Goal: Task Accomplishment & Management: Use online tool/utility

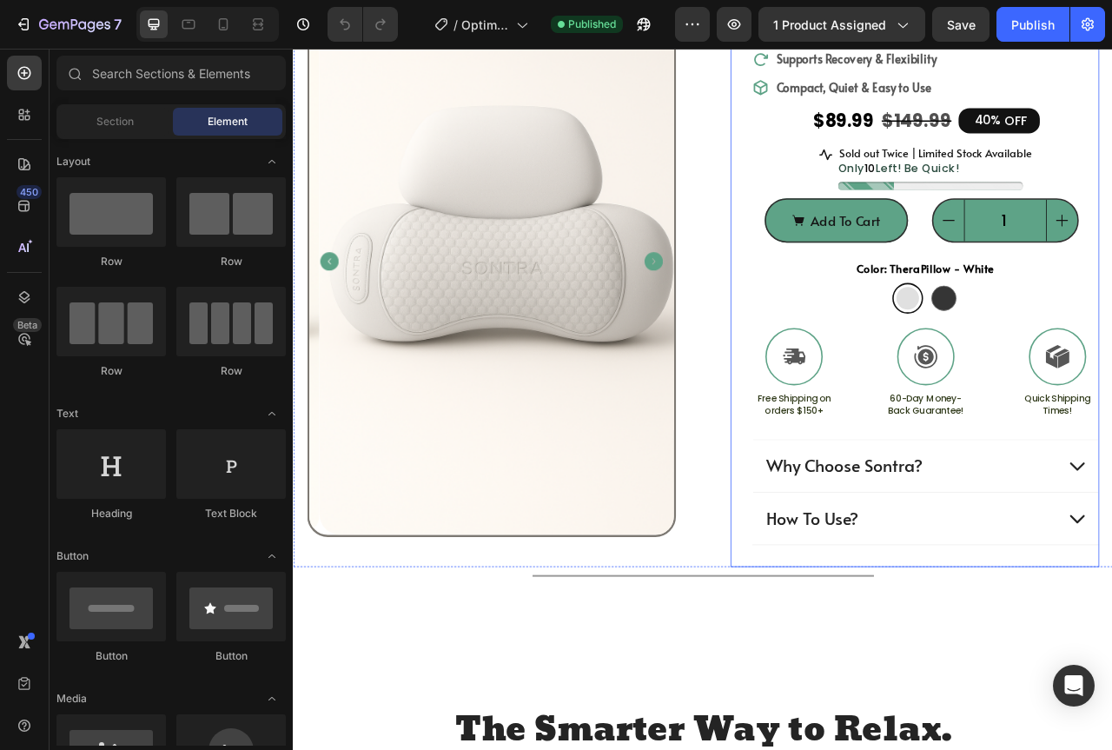
scroll to position [87, 0]
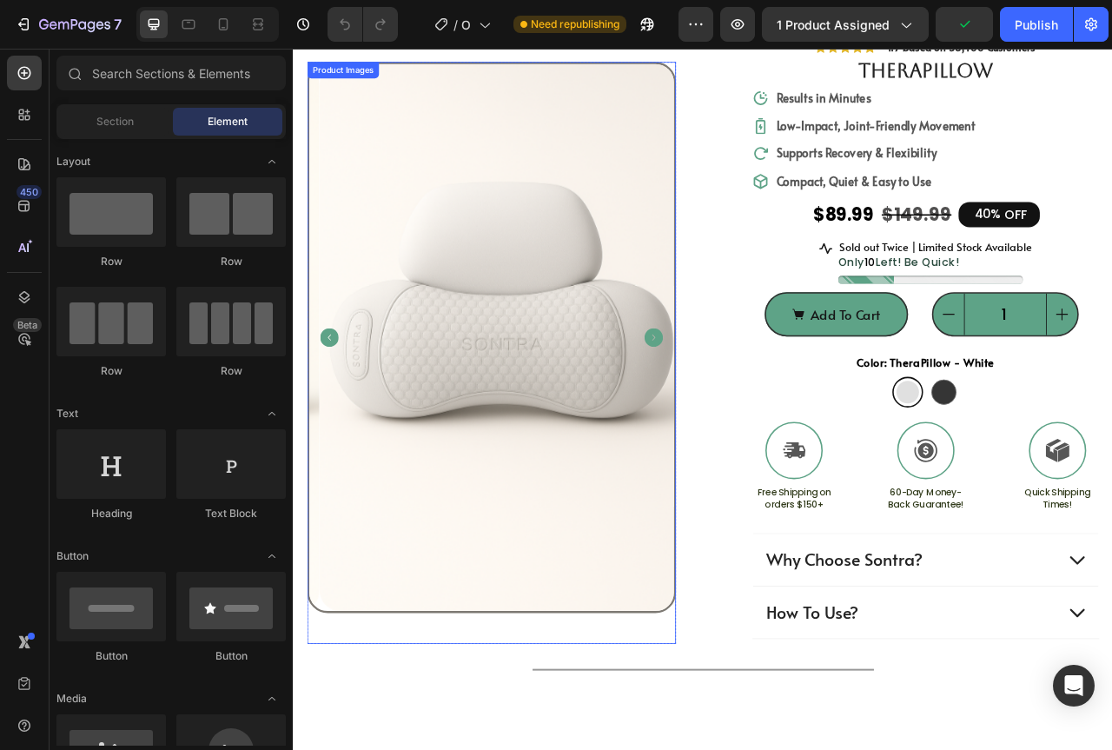
click at [339, 415] on icon "Carousel Back Arrow" at bounding box center [338, 416] width 23 height 23
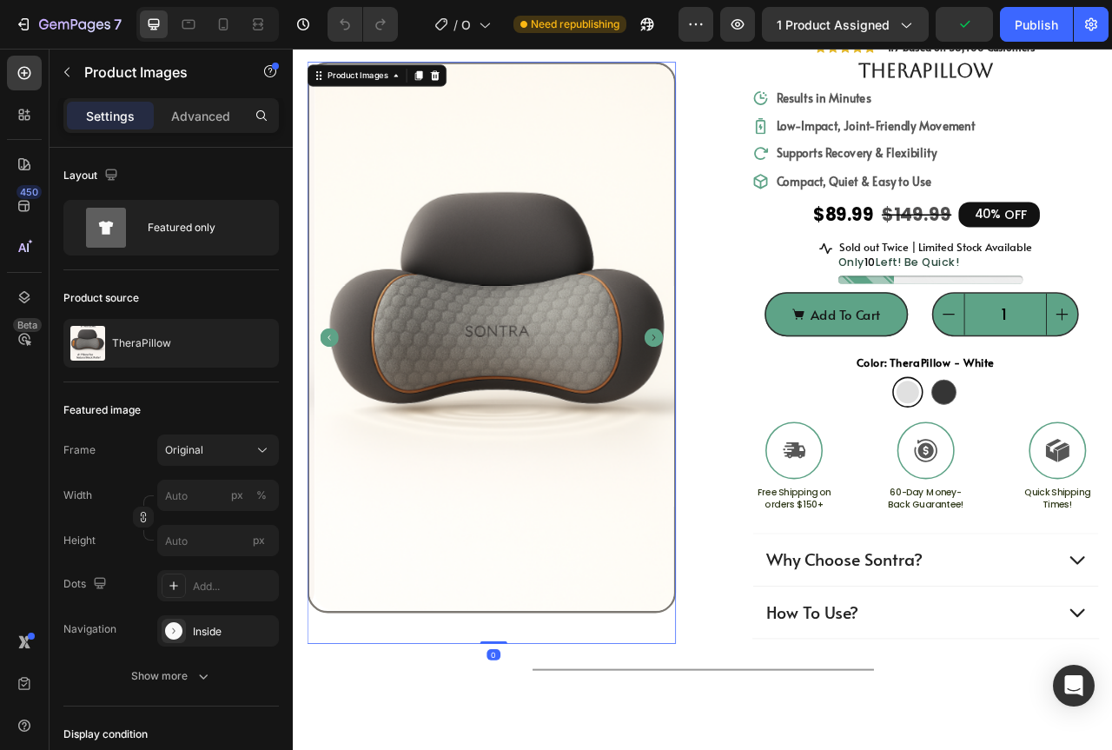
click at [339, 412] on icon "Carousel Back Arrow" at bounding box center [338, 416] width 23 height 23
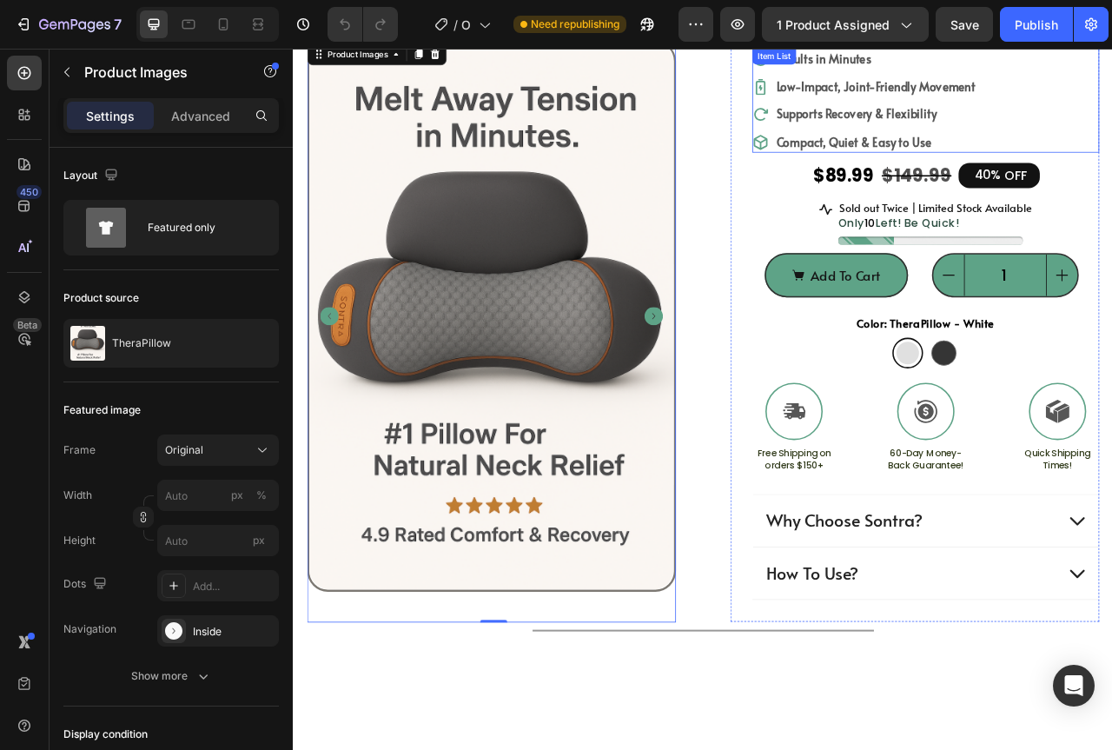
scroll to position [0, 0]
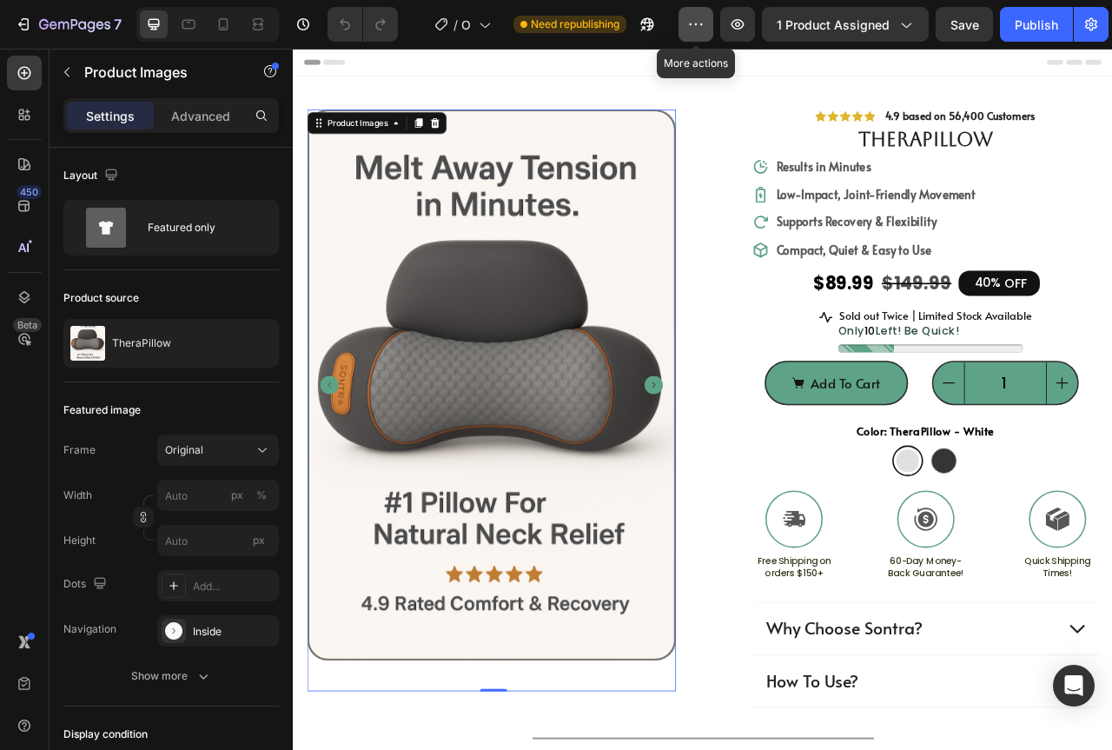
click at [695, 17] on icon "button" at bounding box center [695, 24] width 17 height 17
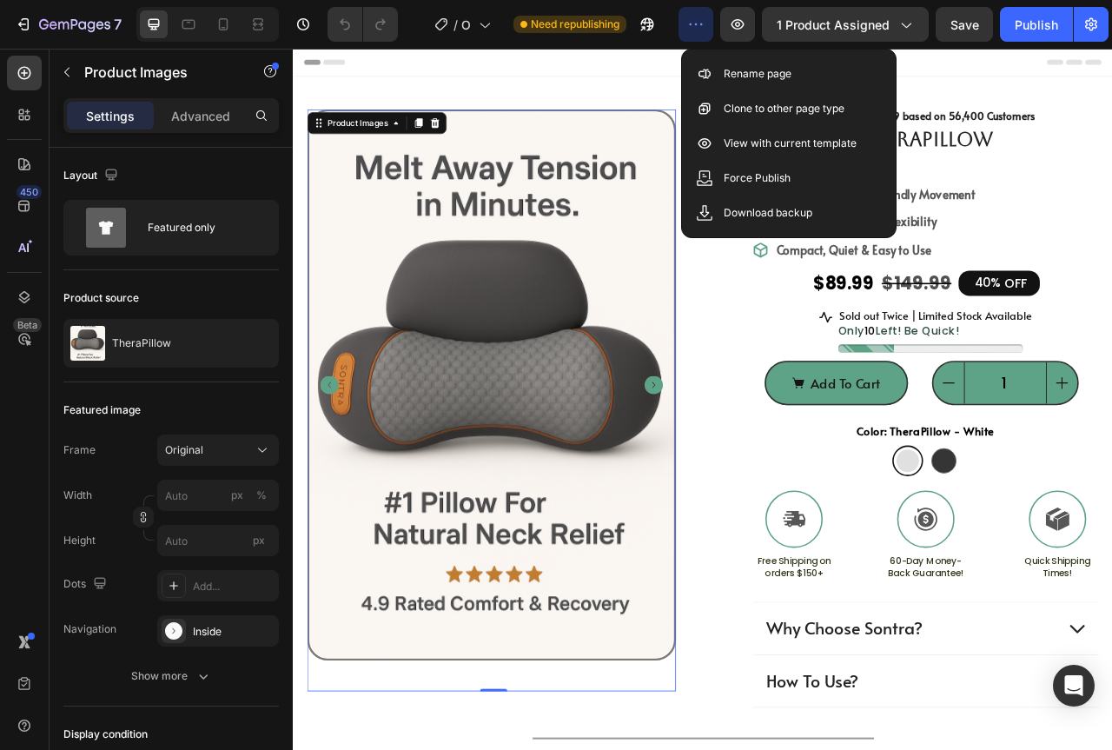
click at [695, 17] on icon "button" at bounding box center [695, 24] width 17 height 17
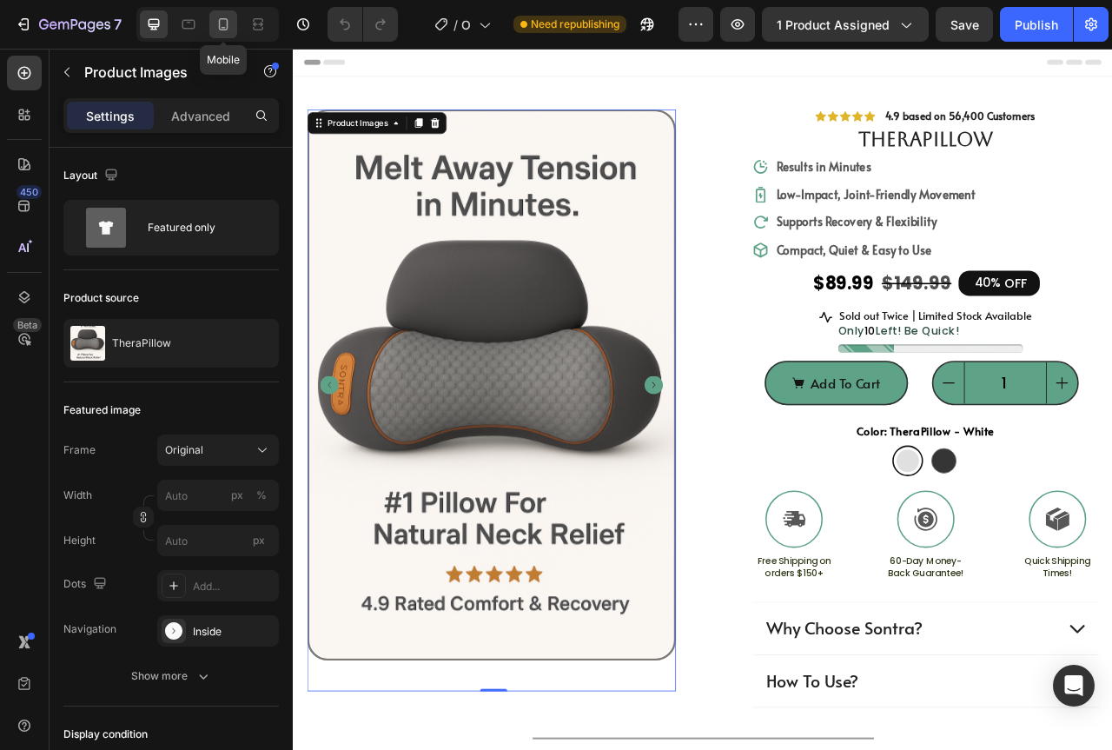
click at [226, 19] on icon at bounding box center [224, 24] width 10 height 12
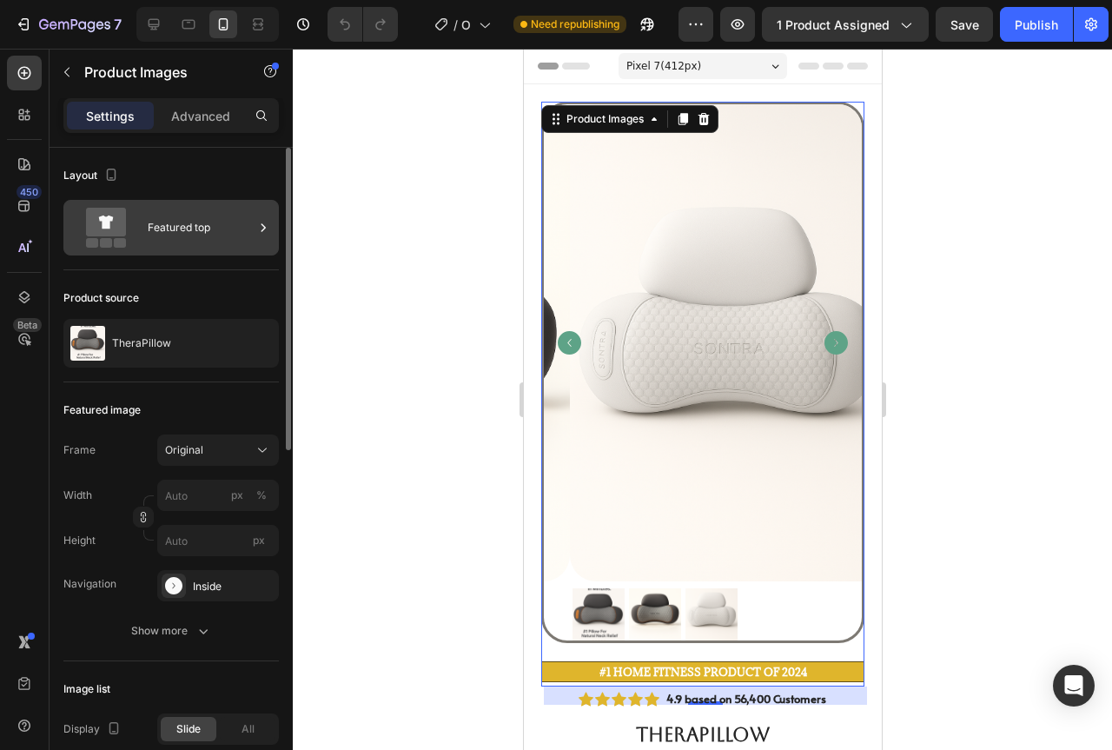
click at [200, 233] on div "Featured top" at bounding box center [201, 228] width 106 height 40
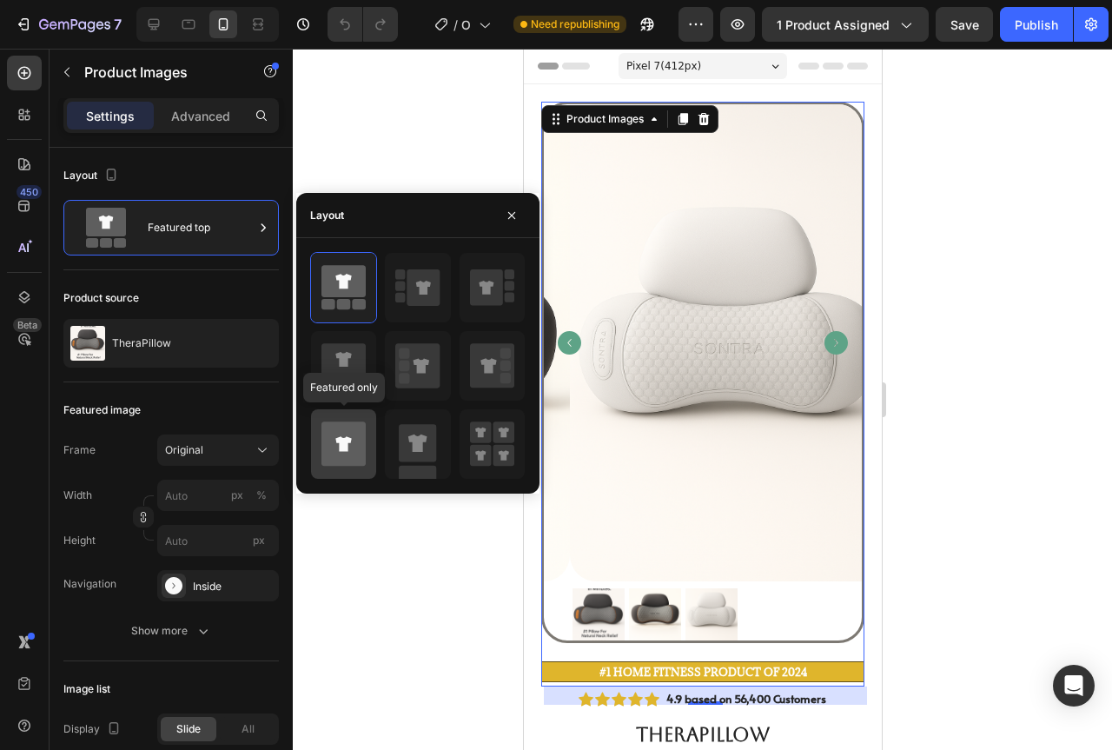
click at [341, 446] on icon at bounding box center [343, 443] width 16 height 15
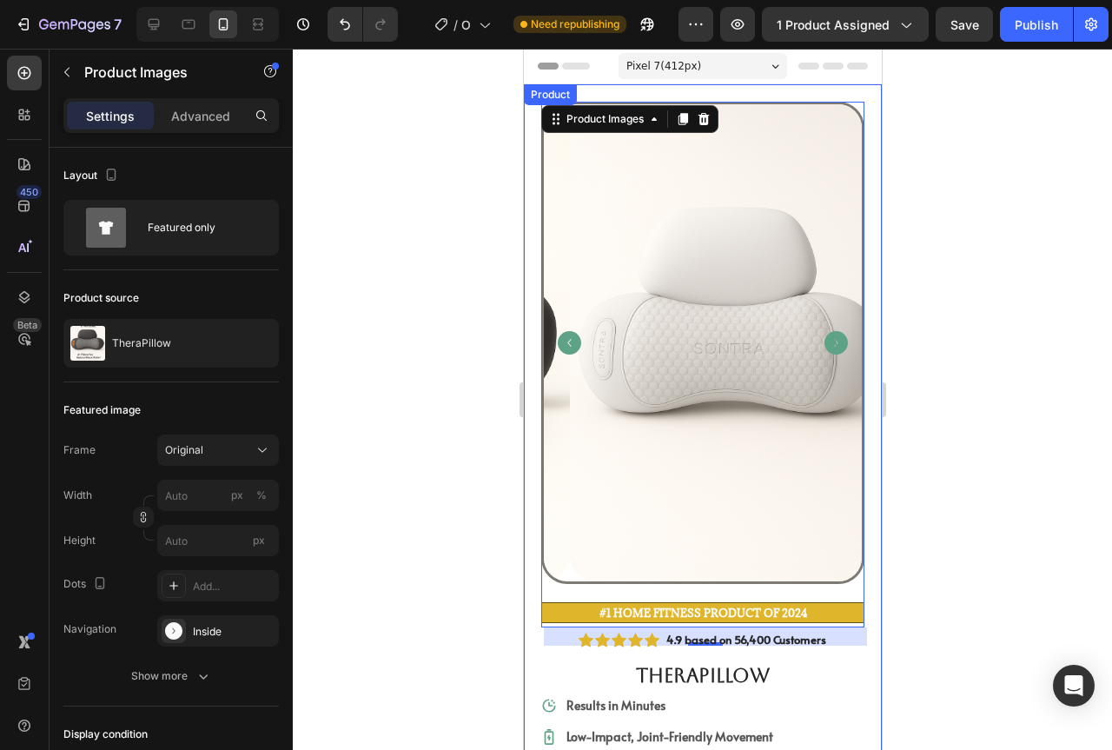
click at [1021, 341] on div at bounding box center [702, 399] width 819 height 701
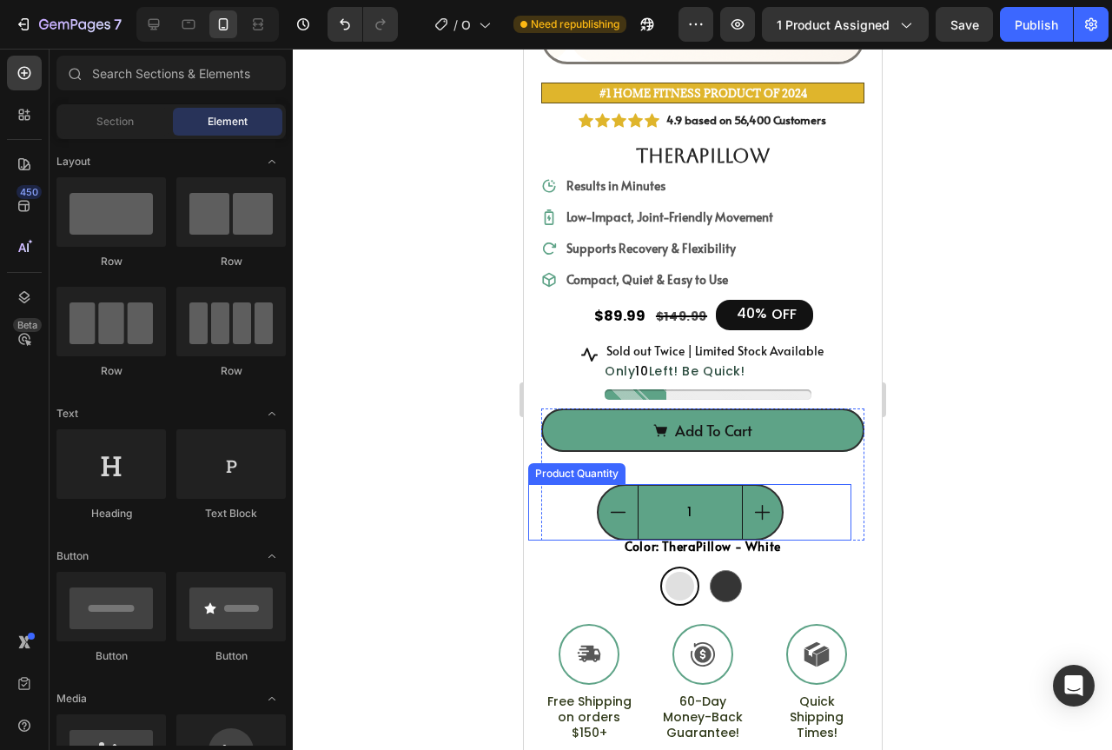
scroll to position [521, 0]
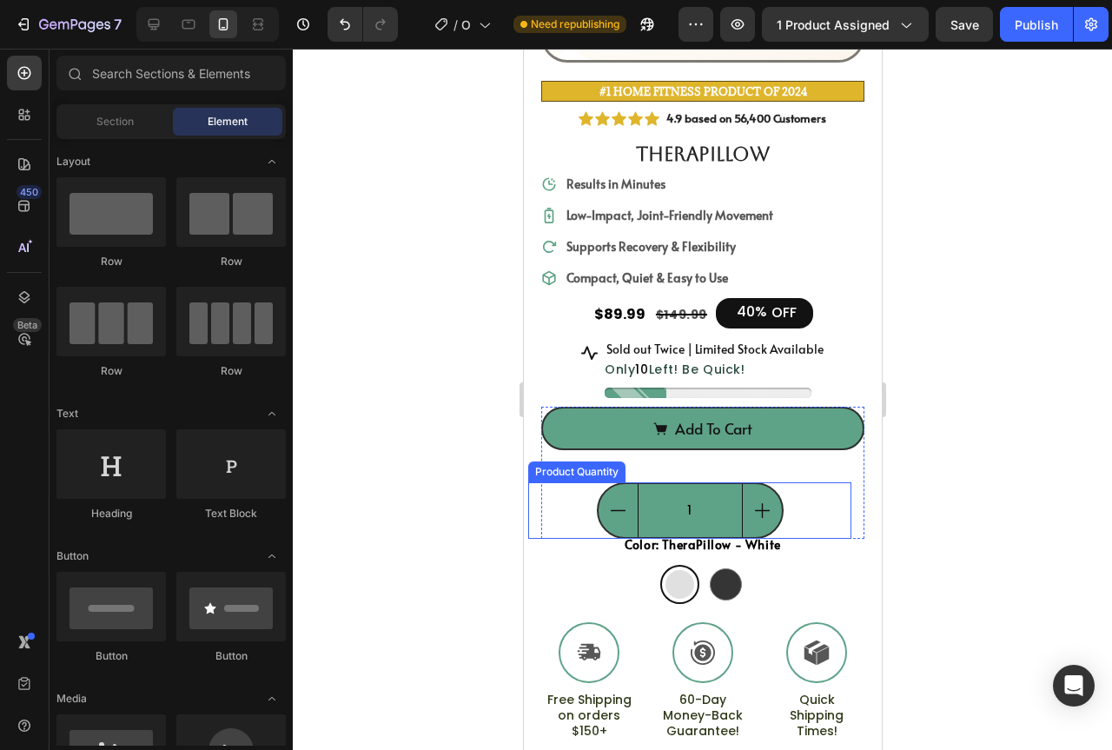
click at [806, 482] on div "1" at bounding box center [688, 510] width 323 height 56
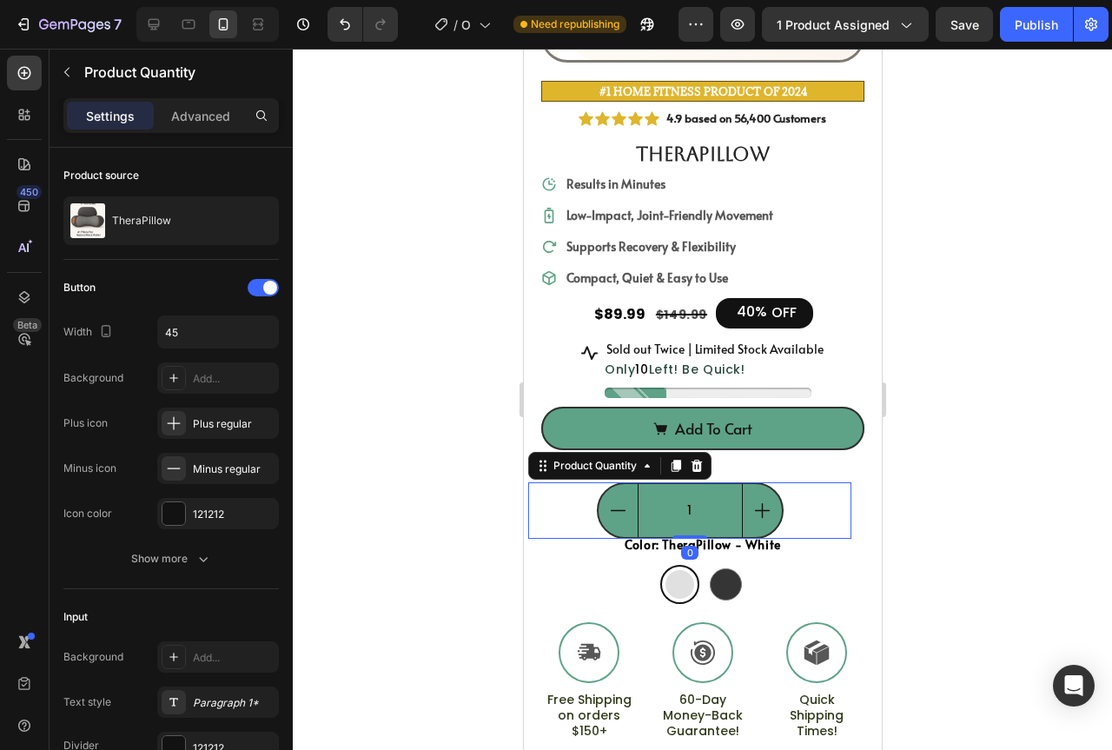
drag, startPoint x: 683, startPoint y: 517, endPoint x: 999, endPoint y: 478, distance: 318.6
click at [673, 512] on div "Icon Icon Icon Icon Icon Icon List 4.9 based on 56,400 Customers Text Block Row…" at bounding box center [701, 641] width 323 height 1071
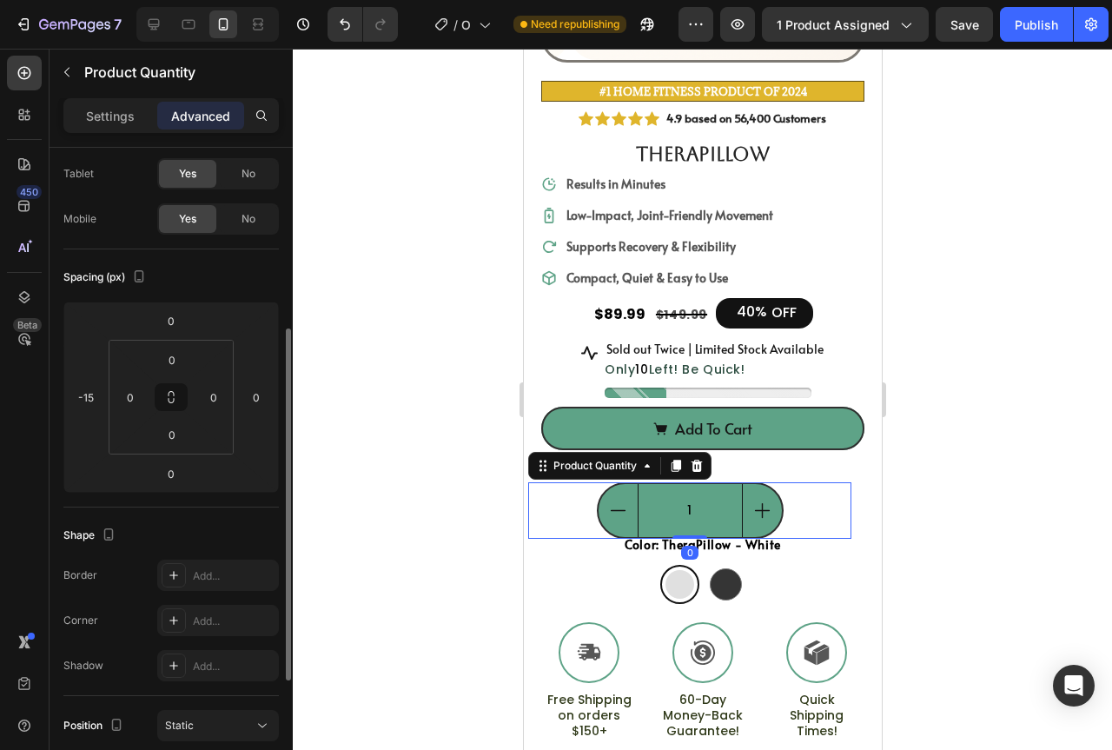
scroll to position [174, 0]
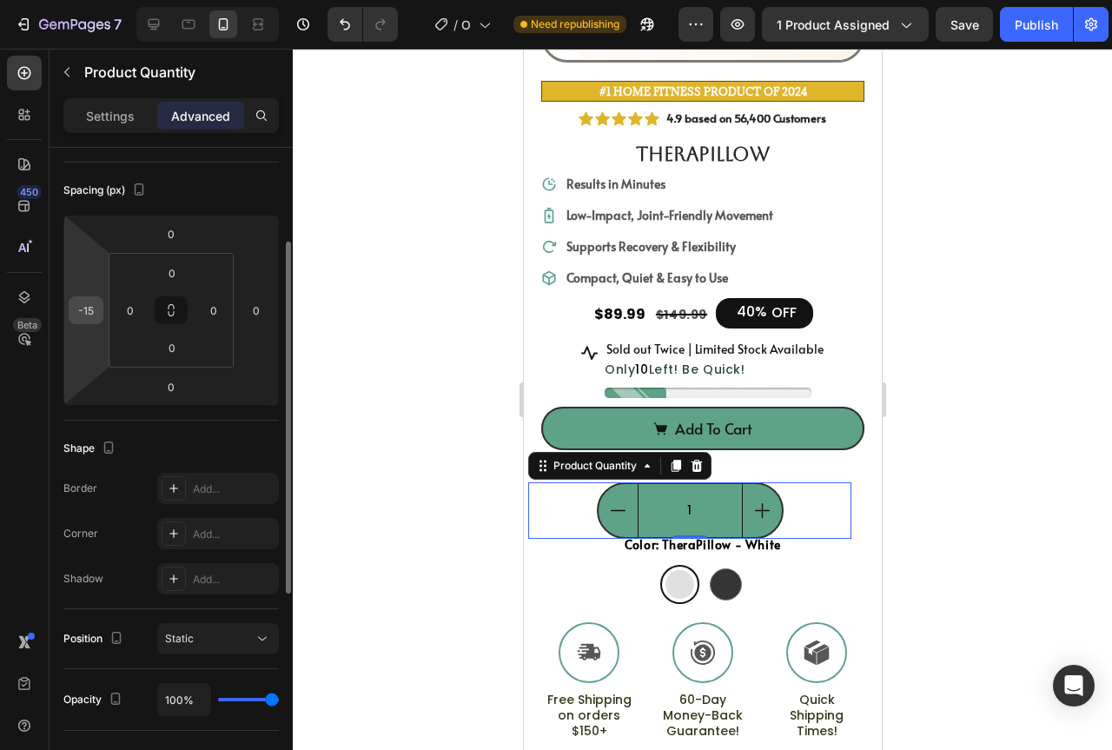
click at [97, 321] on input "-15" at bounding box center [86, 310] width 26 height 26
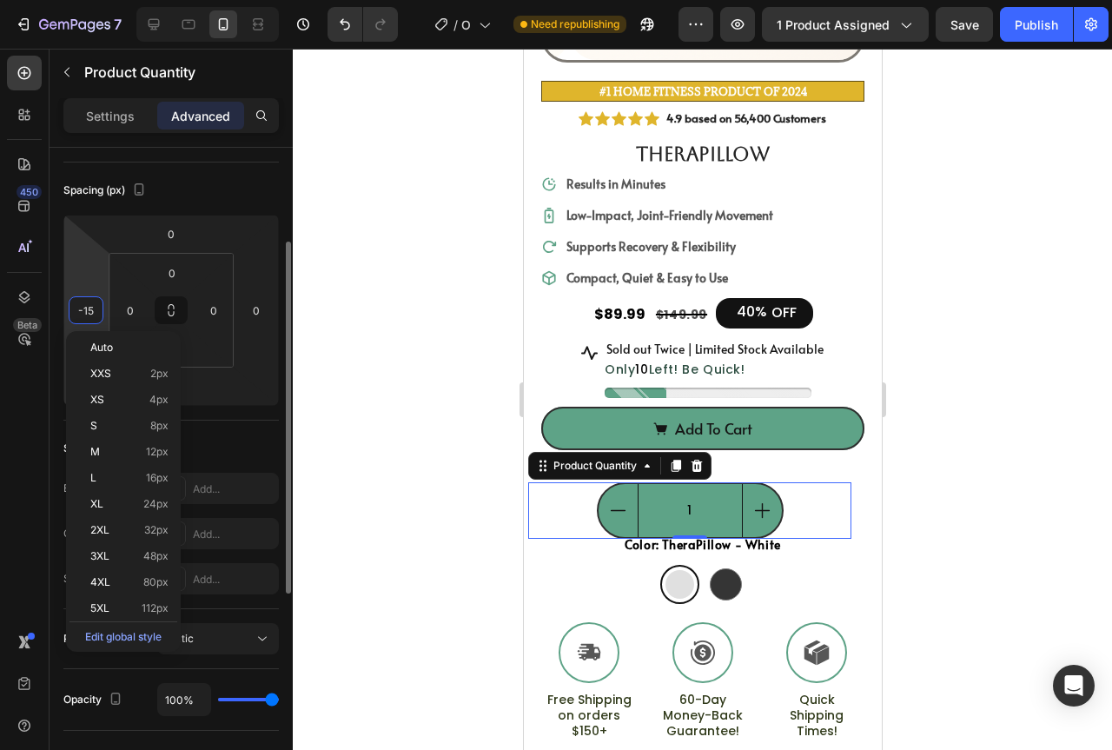
click at [93, 308] on input "-15" at bounding box center [86, 310] width 26 height 26
type input "-1"
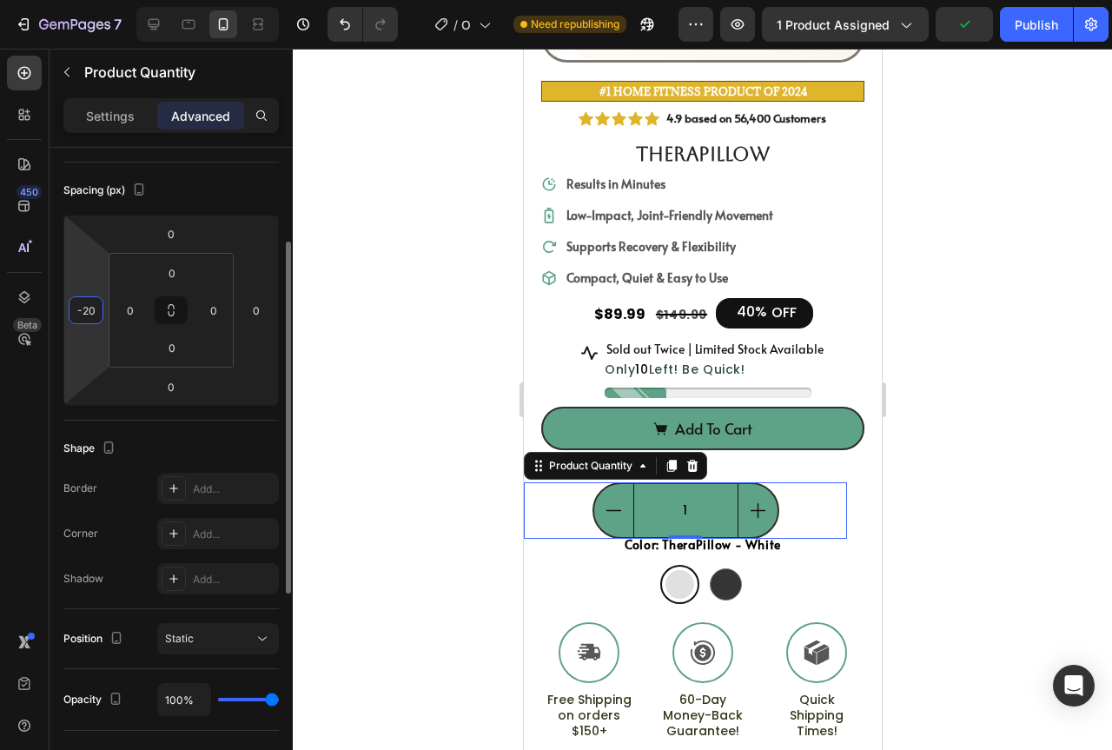
type input "-2"
type input "-1"
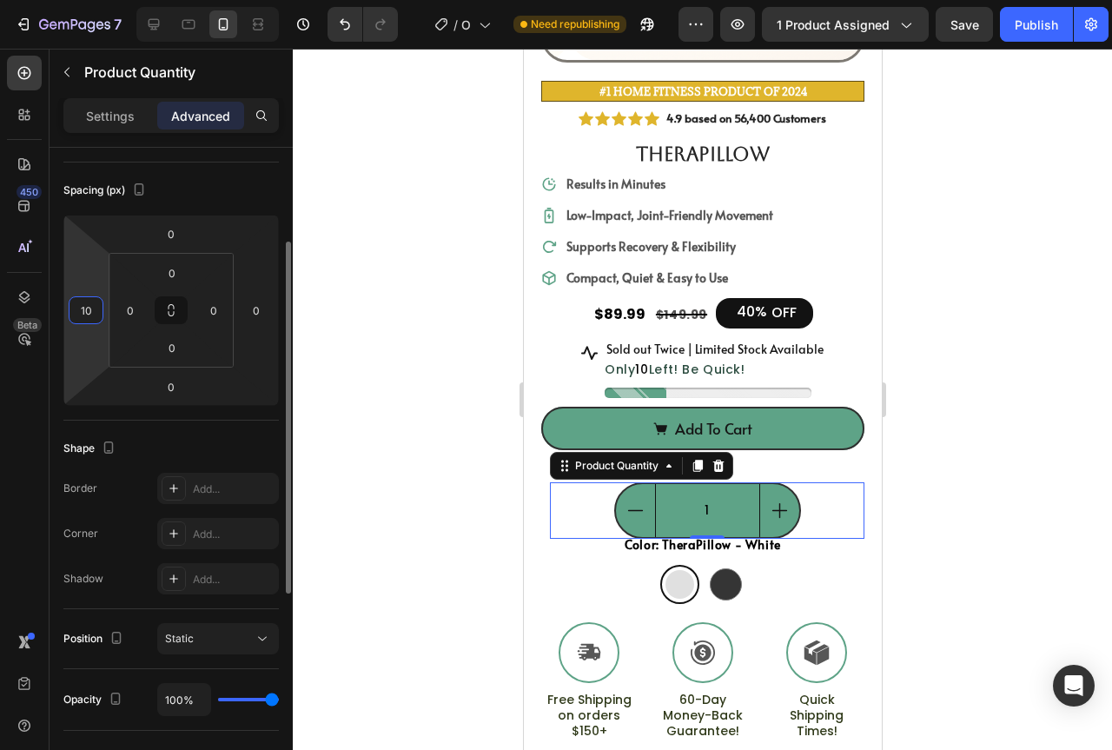
type input "1"
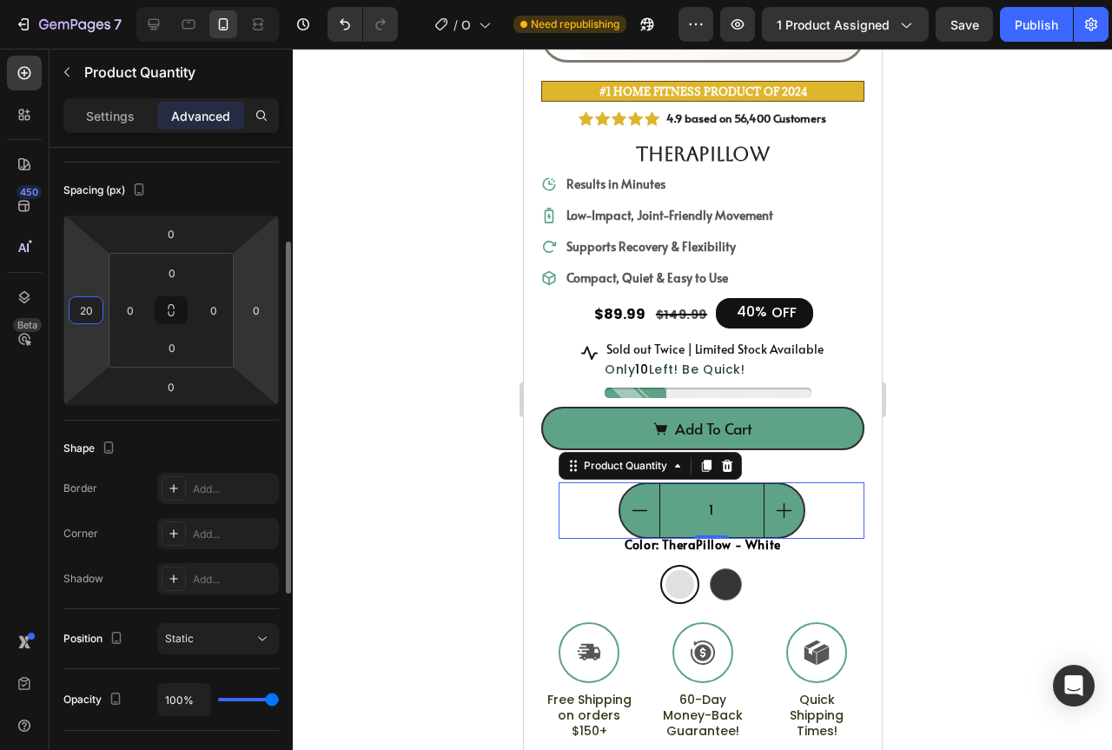
type input "2"
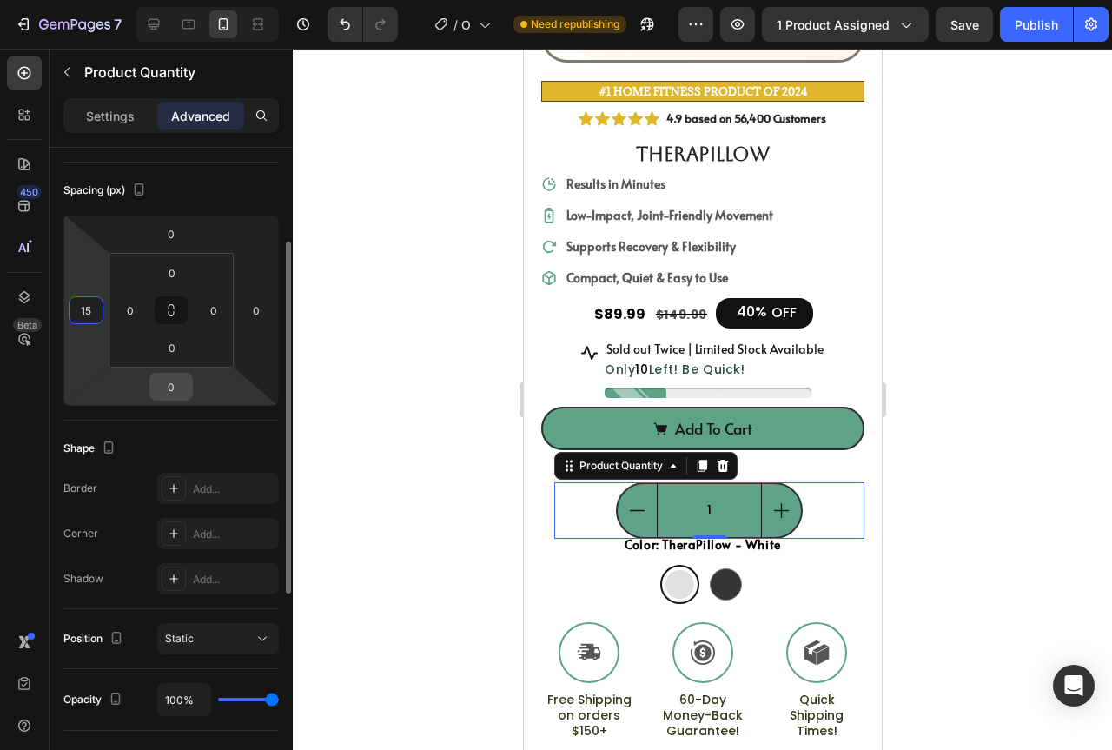
type input "15"
click at [187, 395] on input "0" at bounding box center [171, 387] width 35 height 26
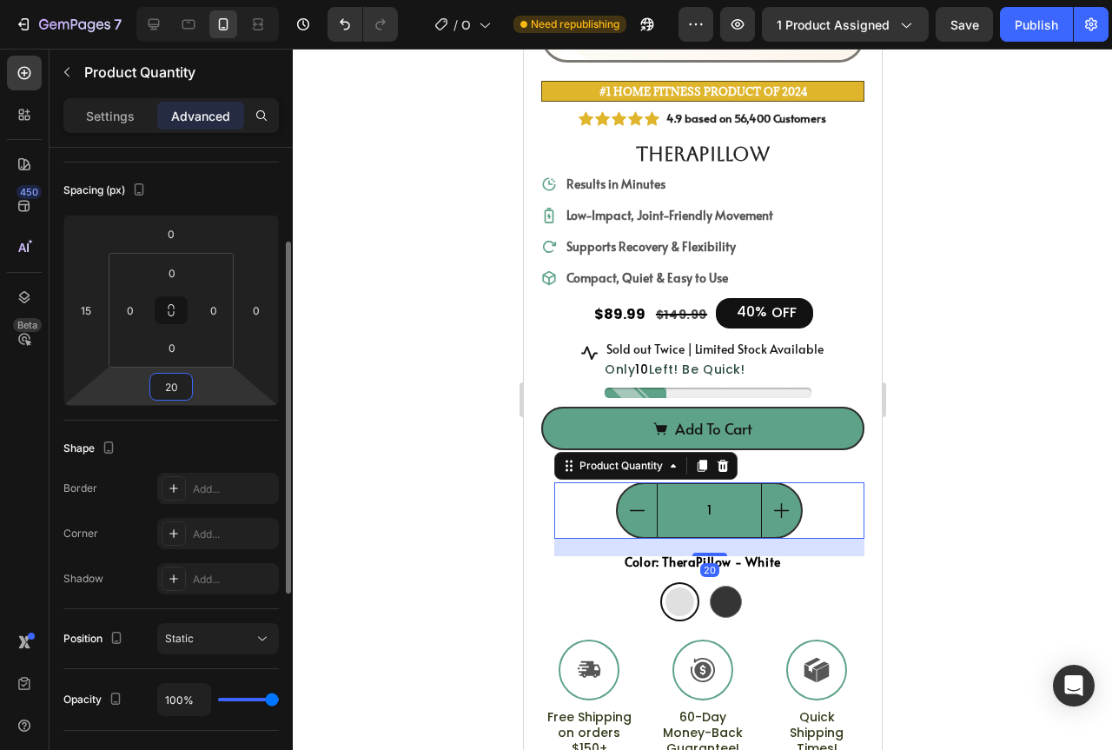
type input "2"
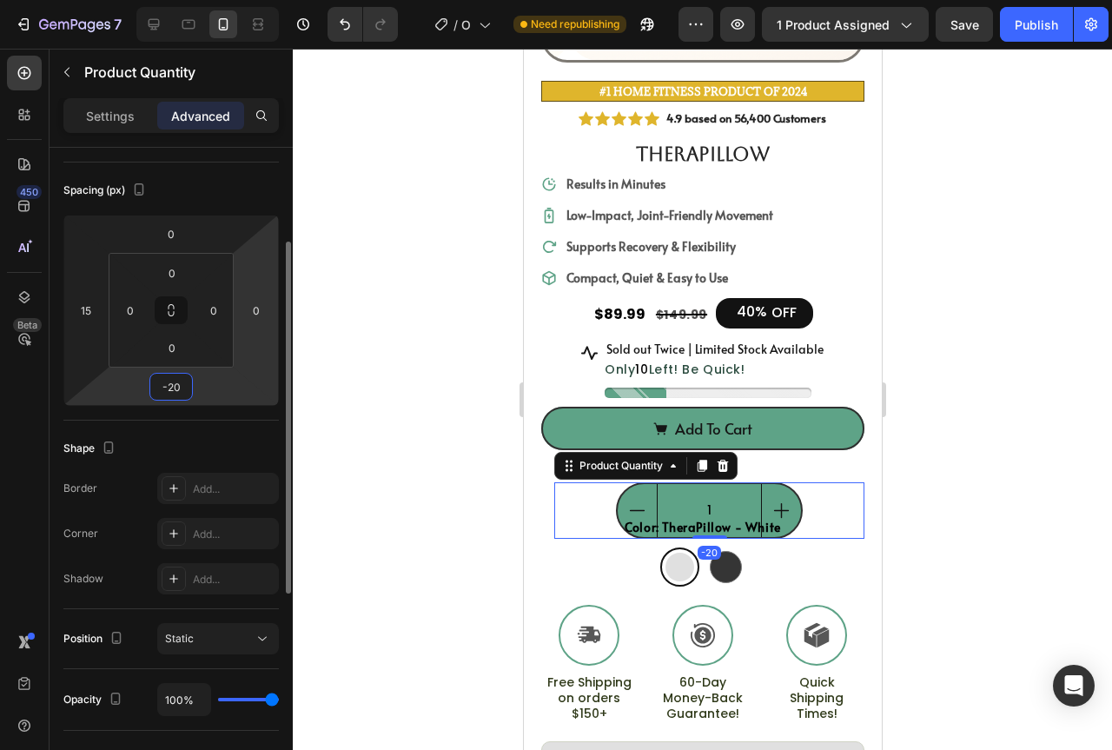
type input "-2"
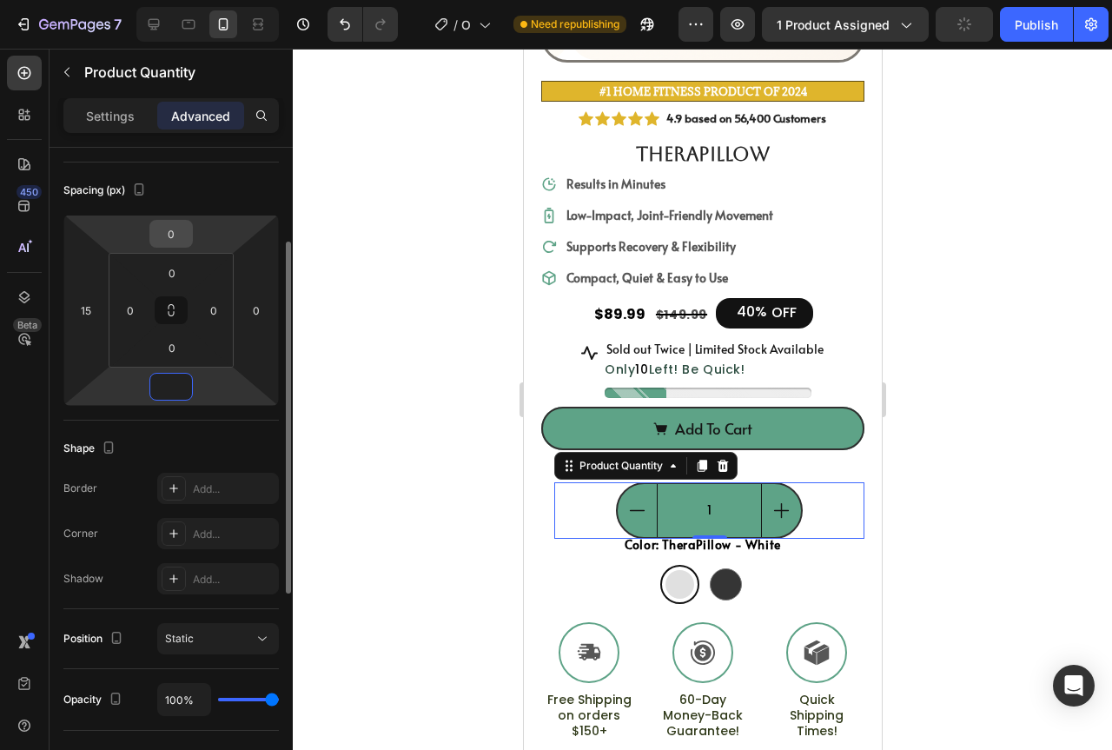
click at [191, 241] on div "0" at bounding box center [170, 234] width 43 height 28
type input "0"
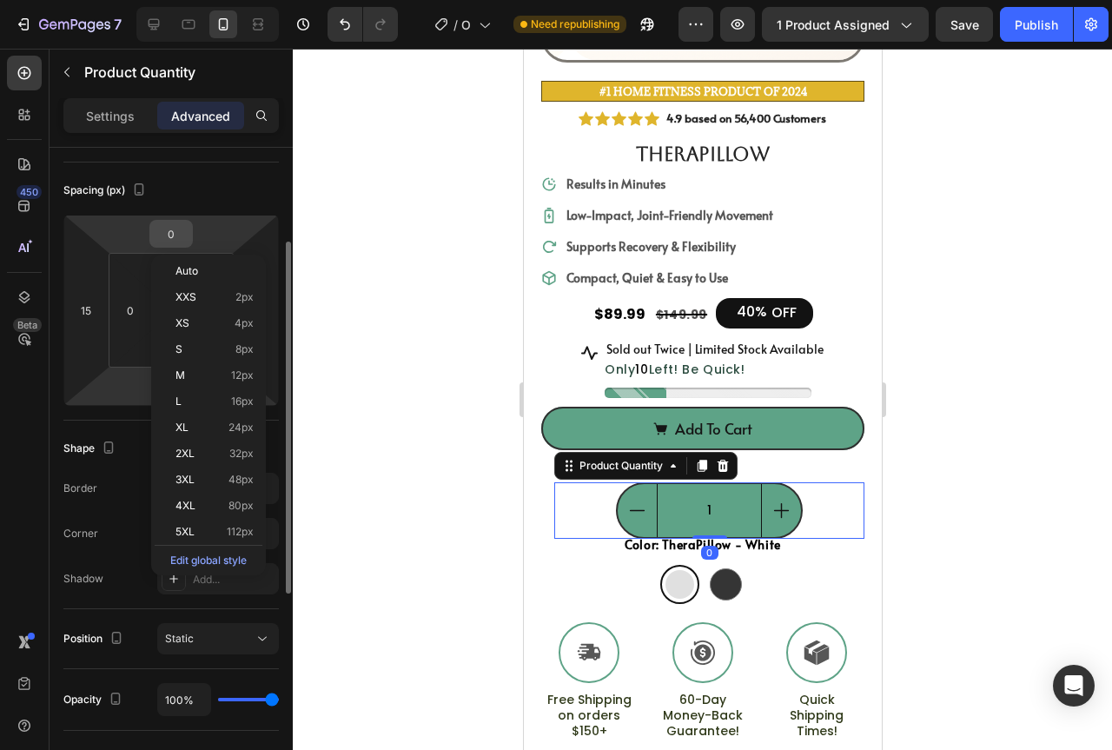
click at [184, 238] on input "0" at bounding box center [171, 234] width 35 height 26
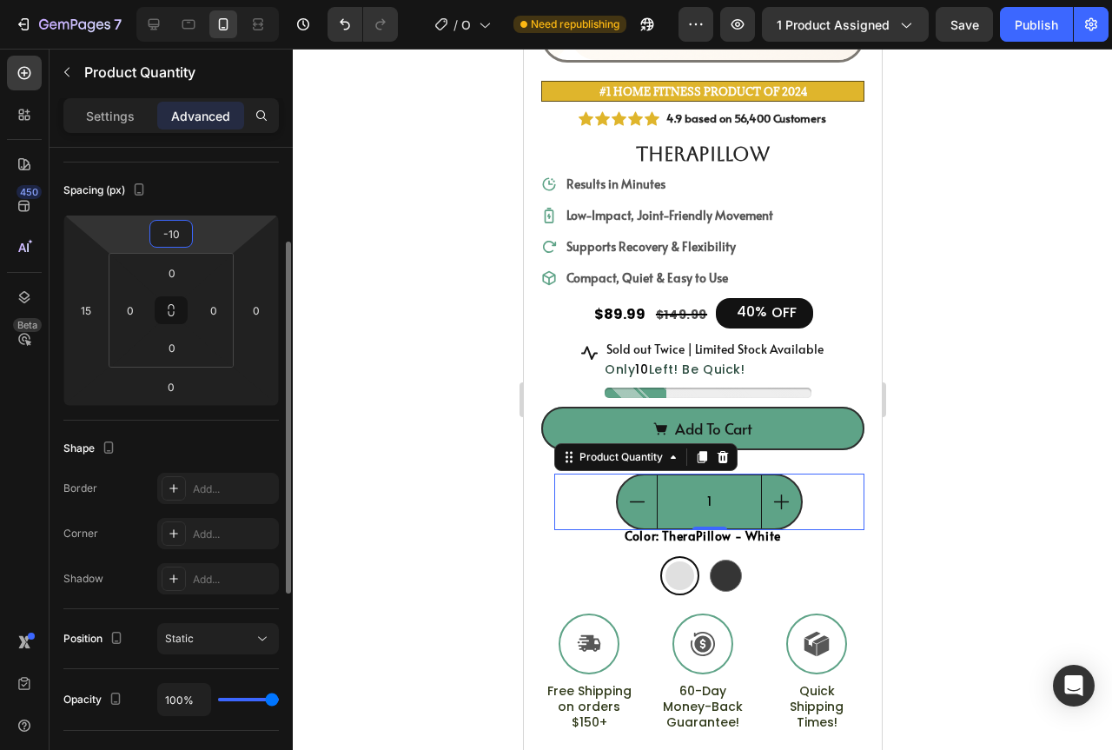
type input "-1"
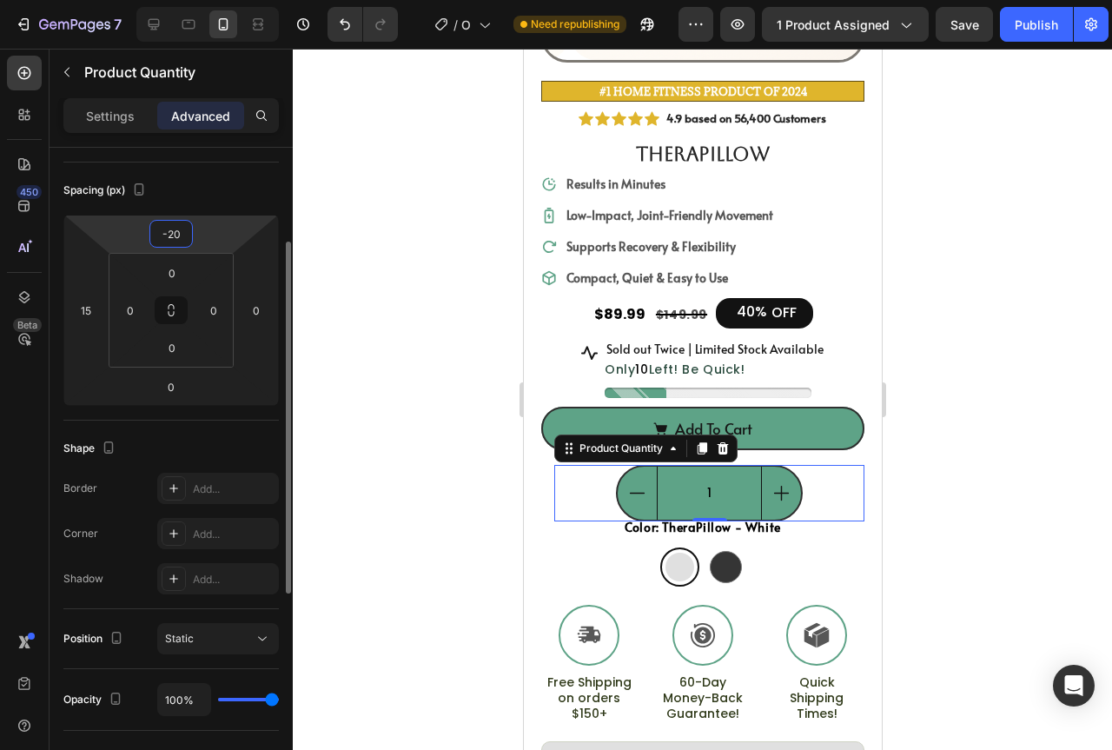
type input "-2"
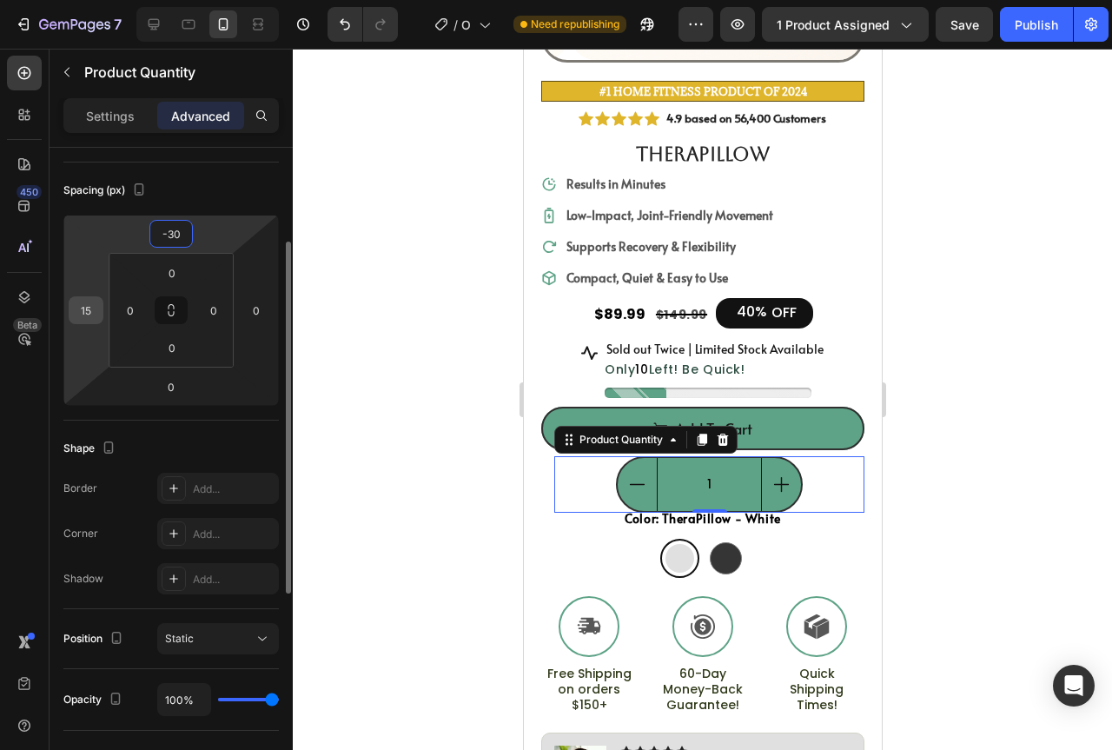
type input "-30"
click at [96, 316] on input "15" at bounding box center [86, 310] width 26 height 26
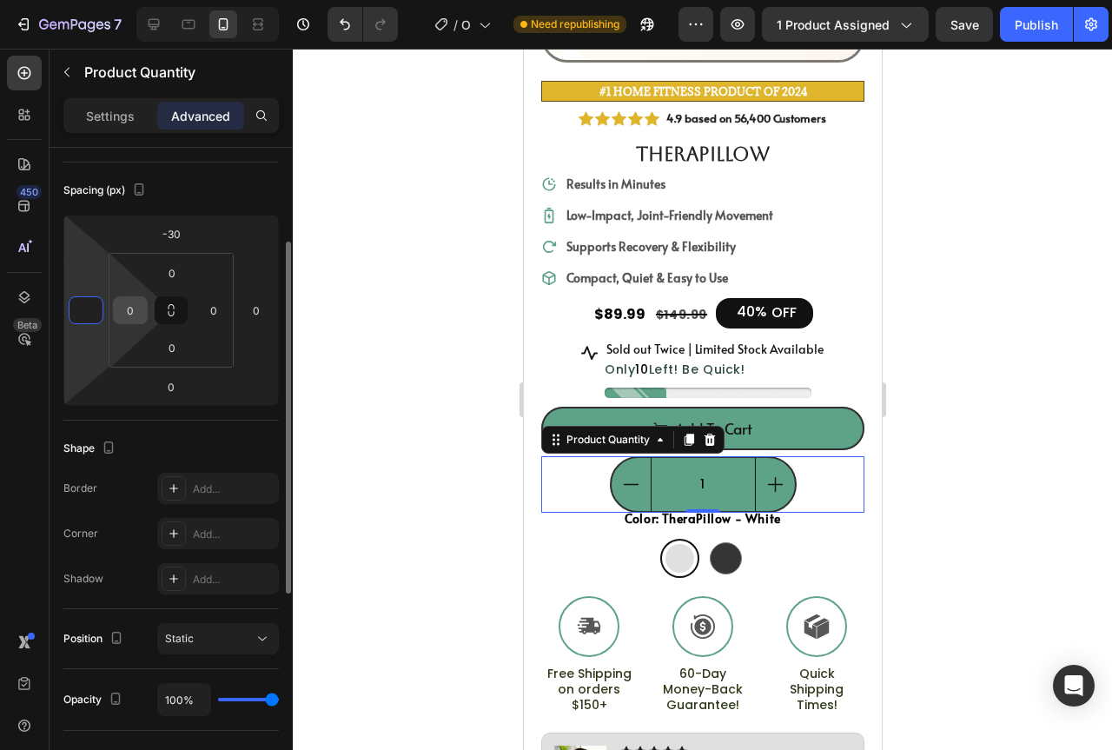
type input "0"
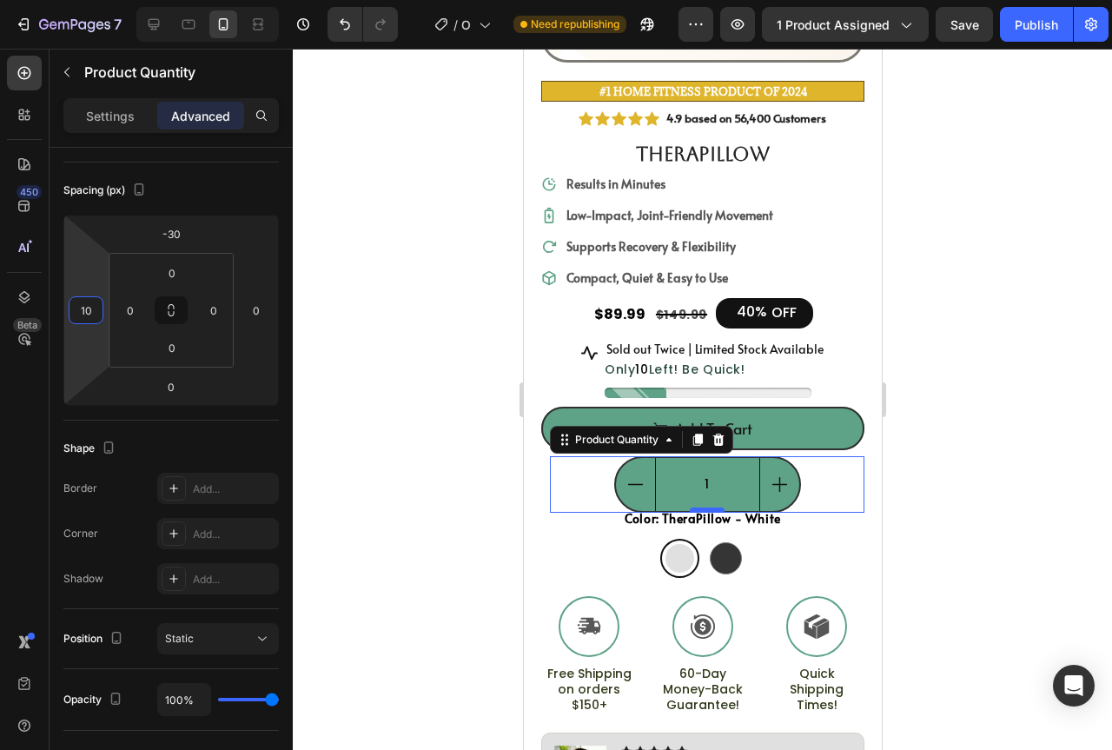
type input "10"
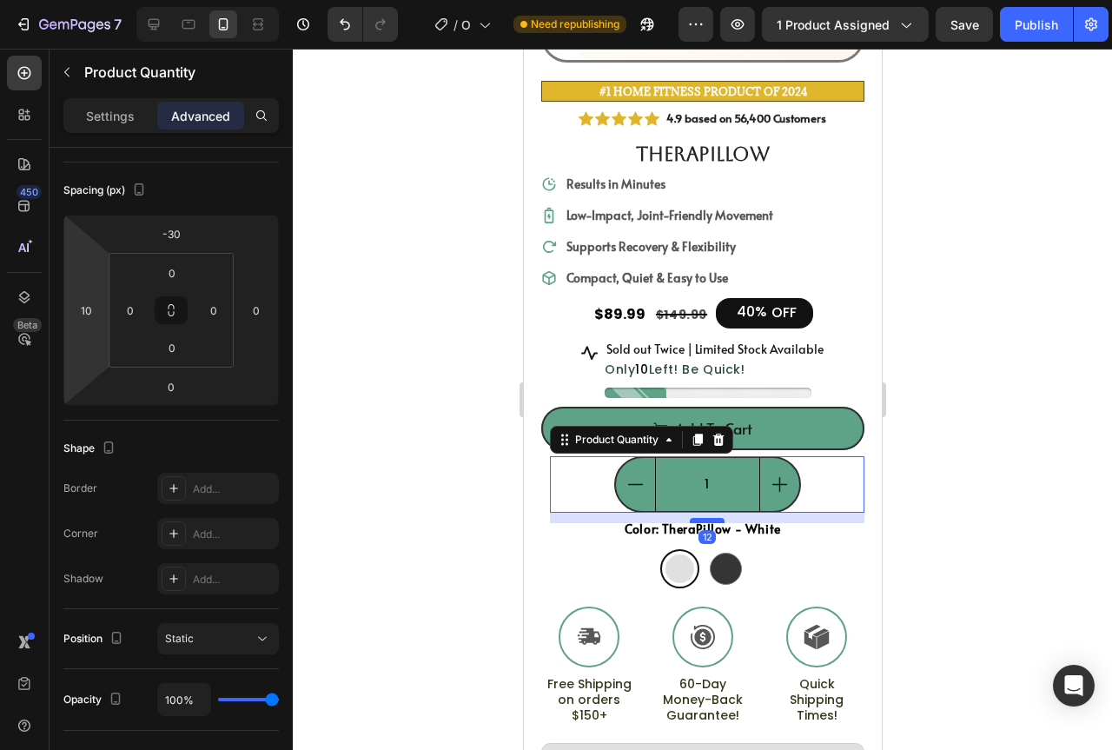
drag, startPoint x: 696, startPoint y: 492, endPoint x: 1406, endPoint y: 542, distance: 711.5
click at [695, 518] on div at bounding box center [706, 520] width 35 height 5
type input "12"
click at [925, 481] on div at bounding box center [702, 399] width 819 height 701
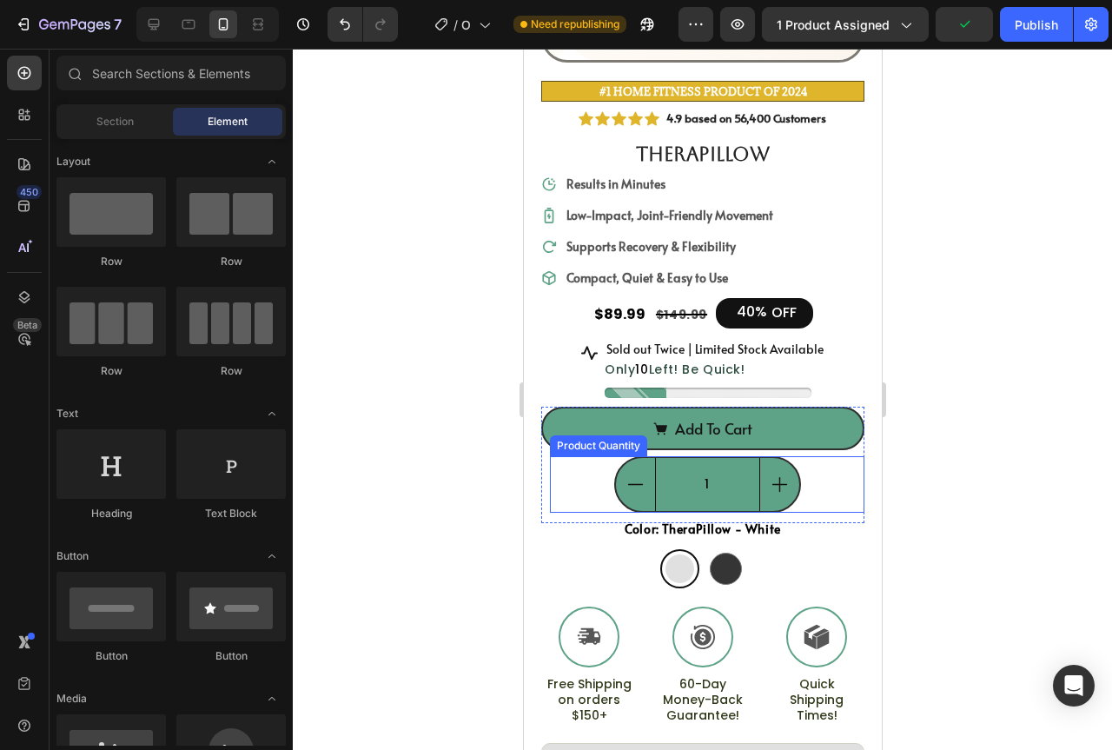
click at [800, 467] on div "1" at bounding box center [706, 484] width 314 height 56
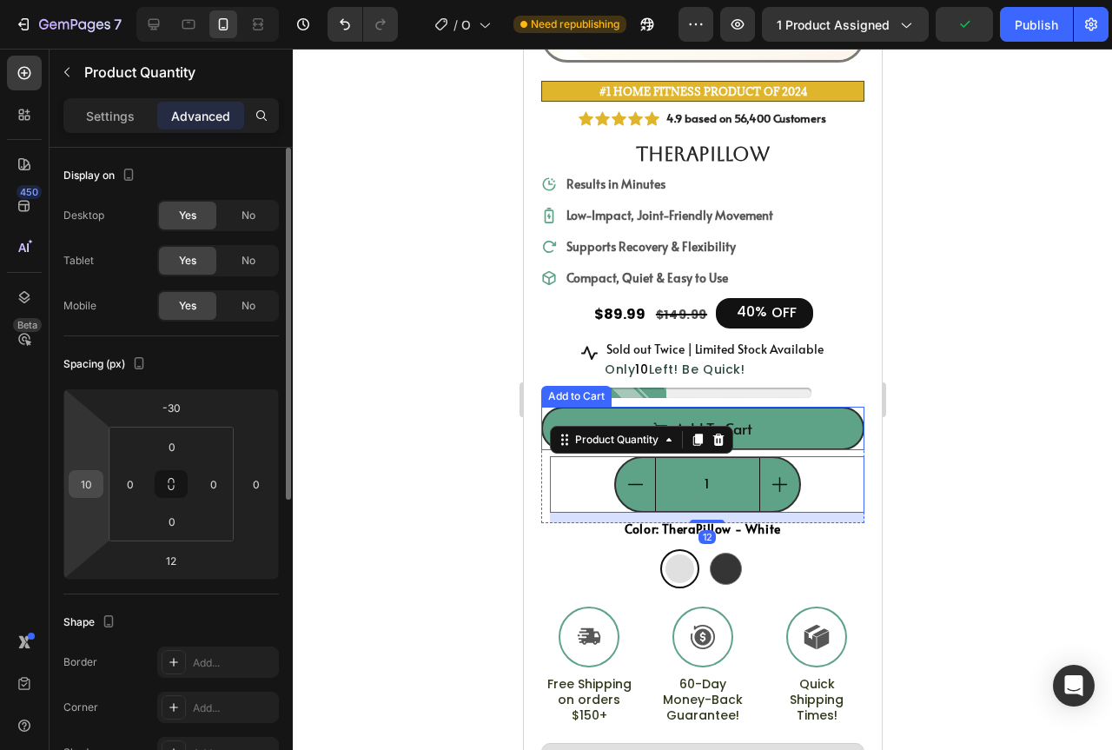
click at [93, 492] on input "10" at bounding box center [86, 484] width 26 height 26
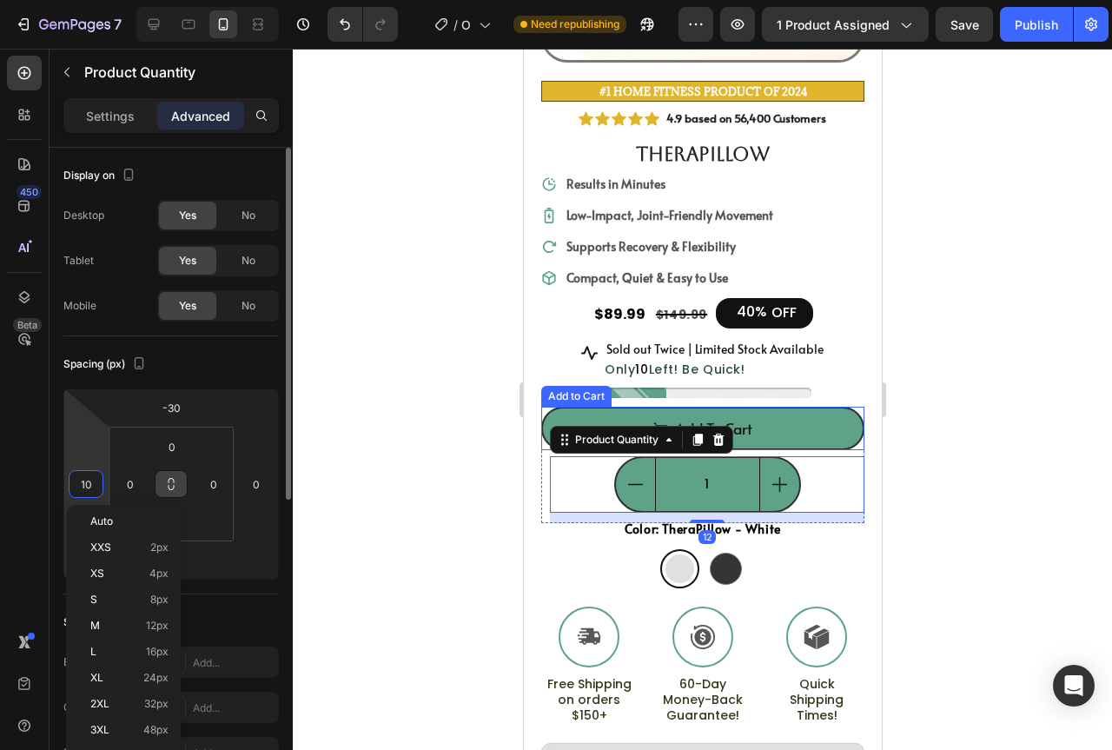
type input "8"
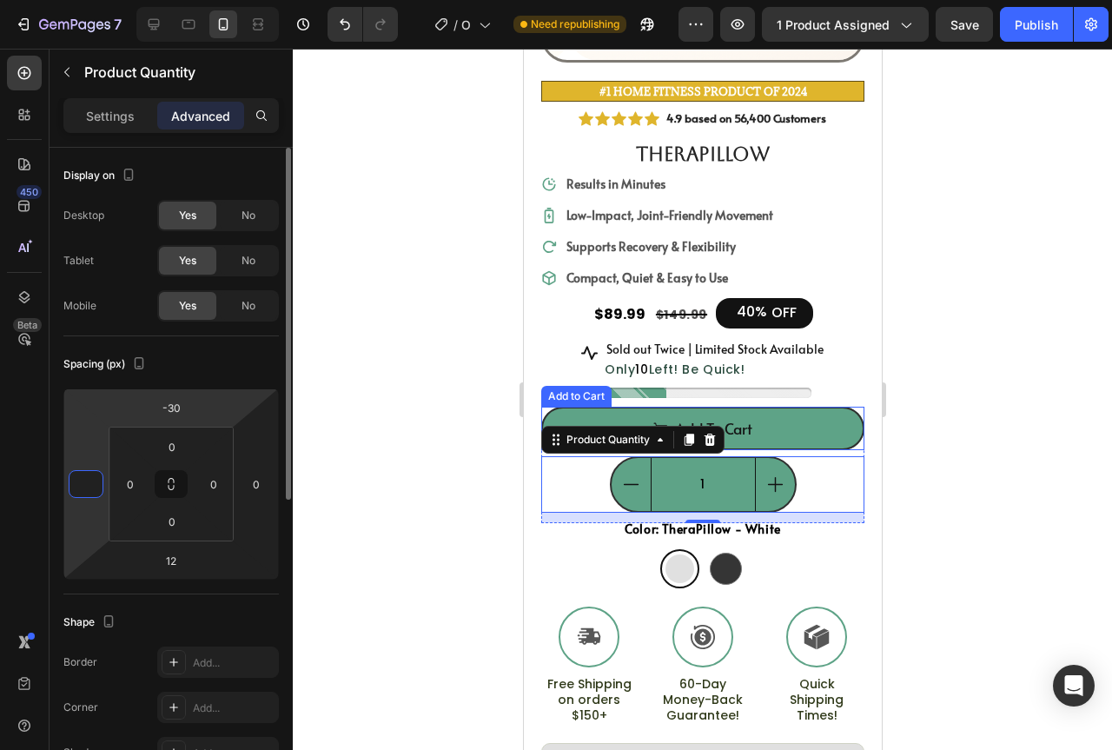
type input "5"
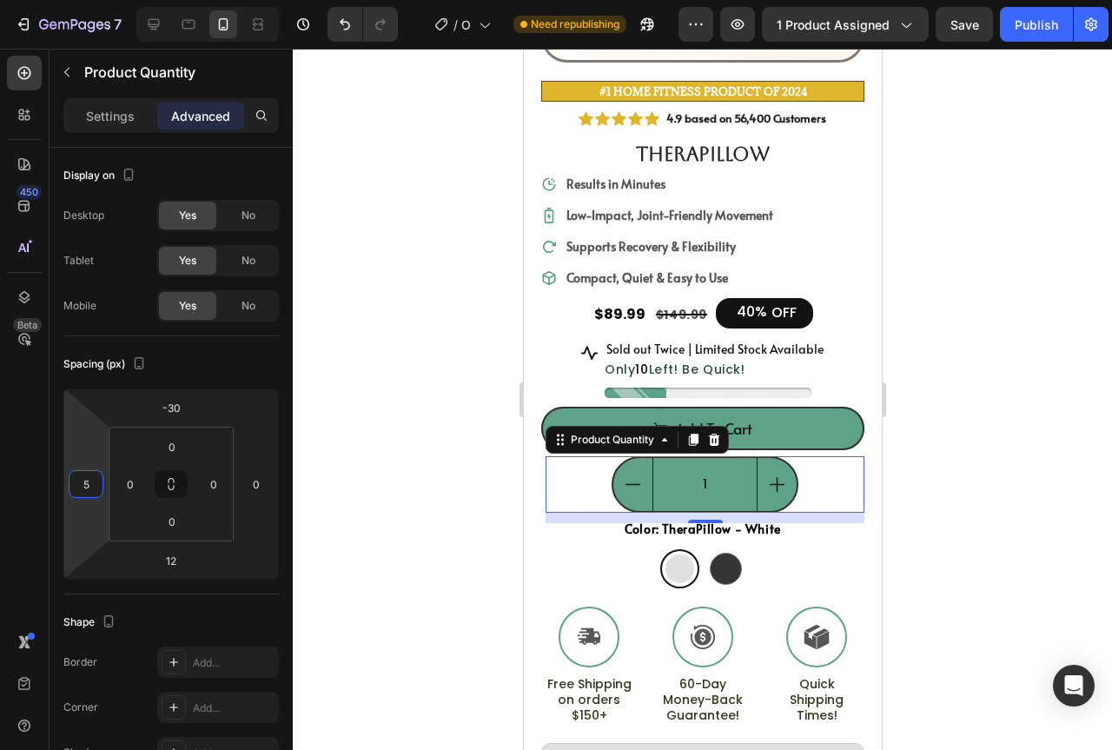
click at [1024, 504] on div at bounding box center [702, 399] width 819 height 701
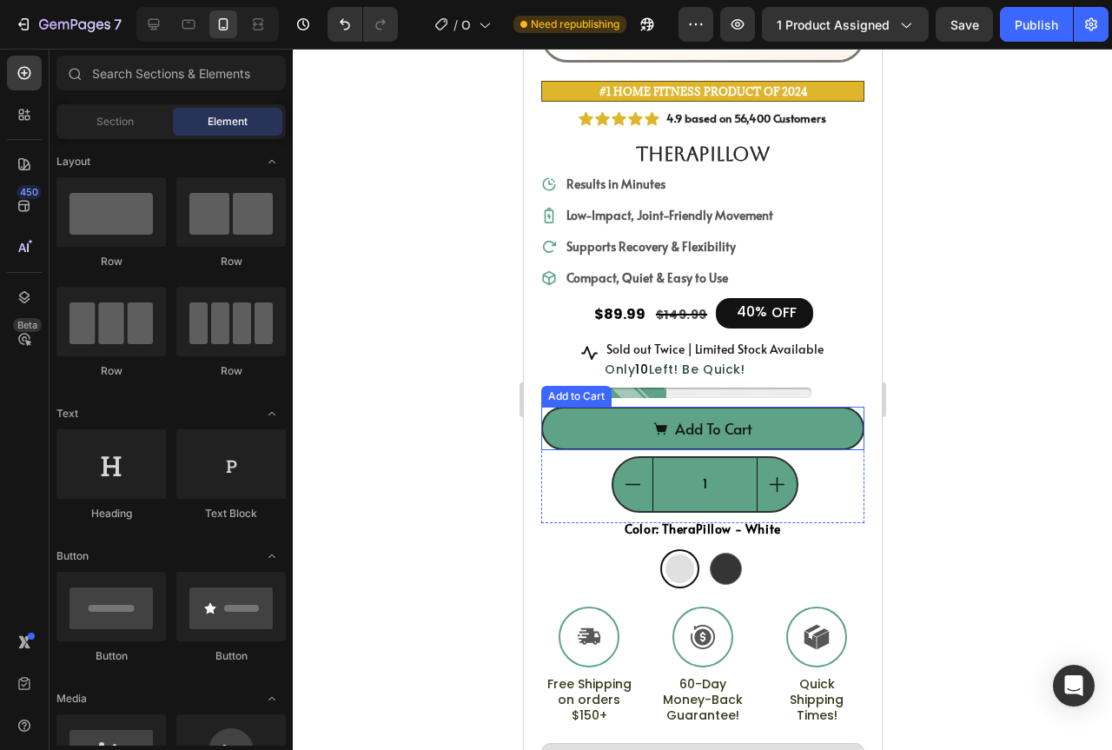
click at [685, 459] on input "1" at bounding box center [704, 484] width 105 height 53
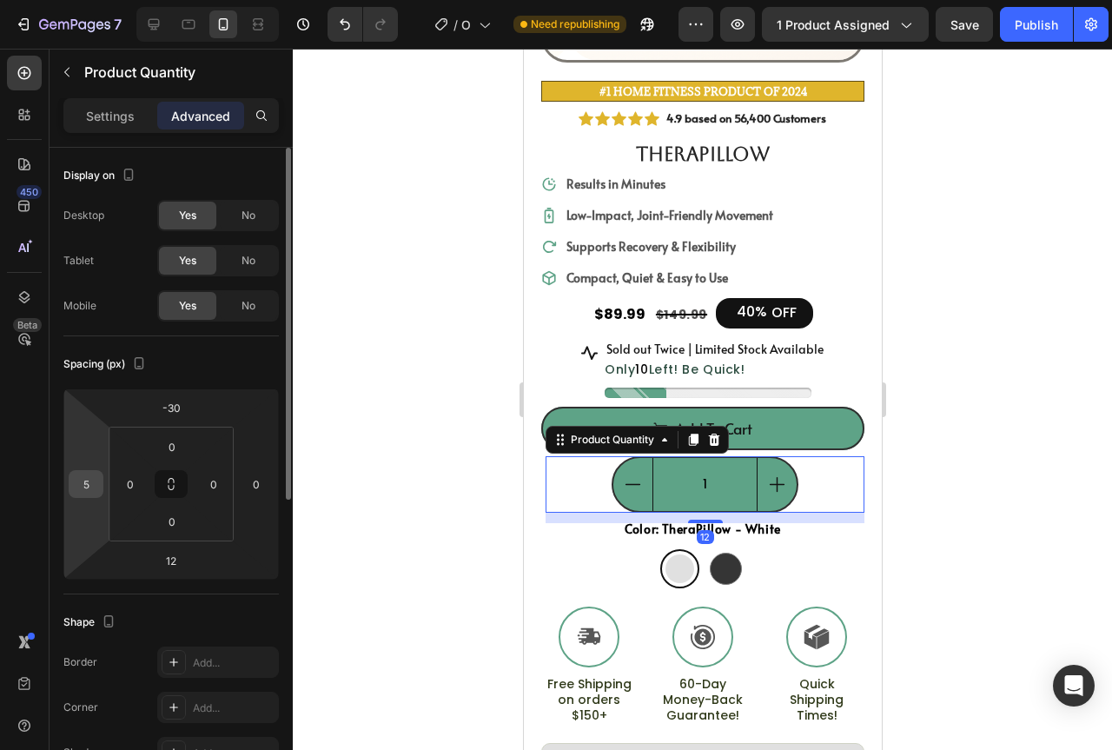
click at [96, 491] on input "5" at bounding box center [86, 484] width 26 height 26
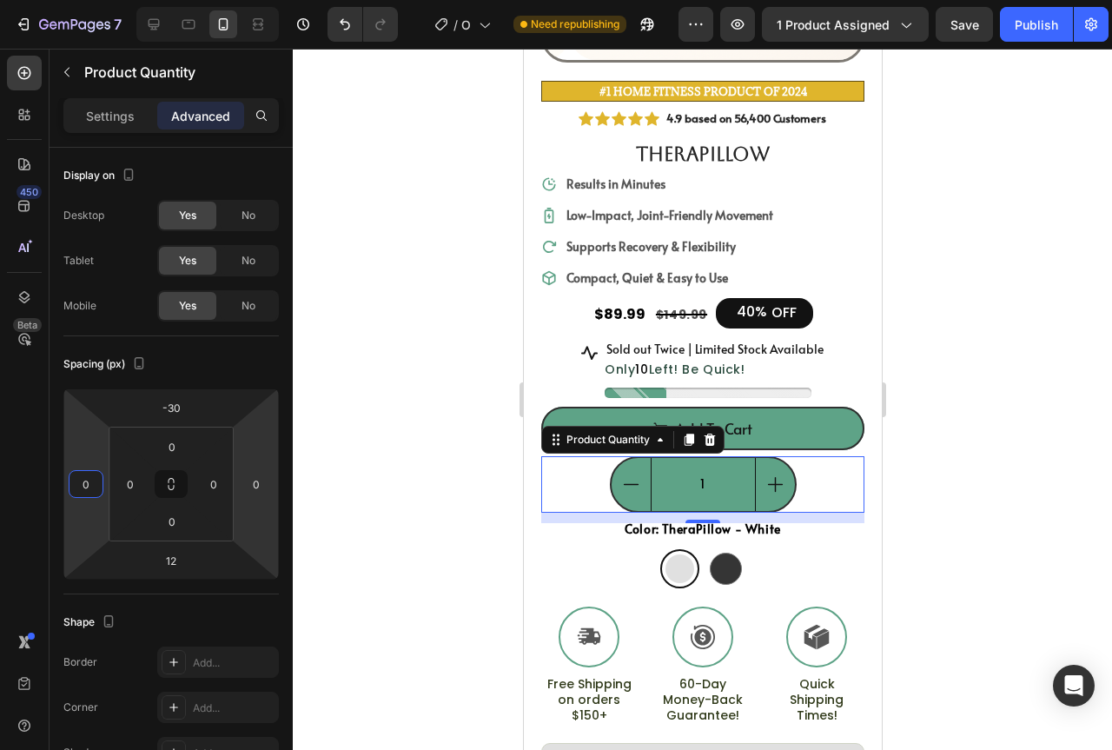
click at [1008, 463] on div at bounding box center [702, 399] width 819 height 701
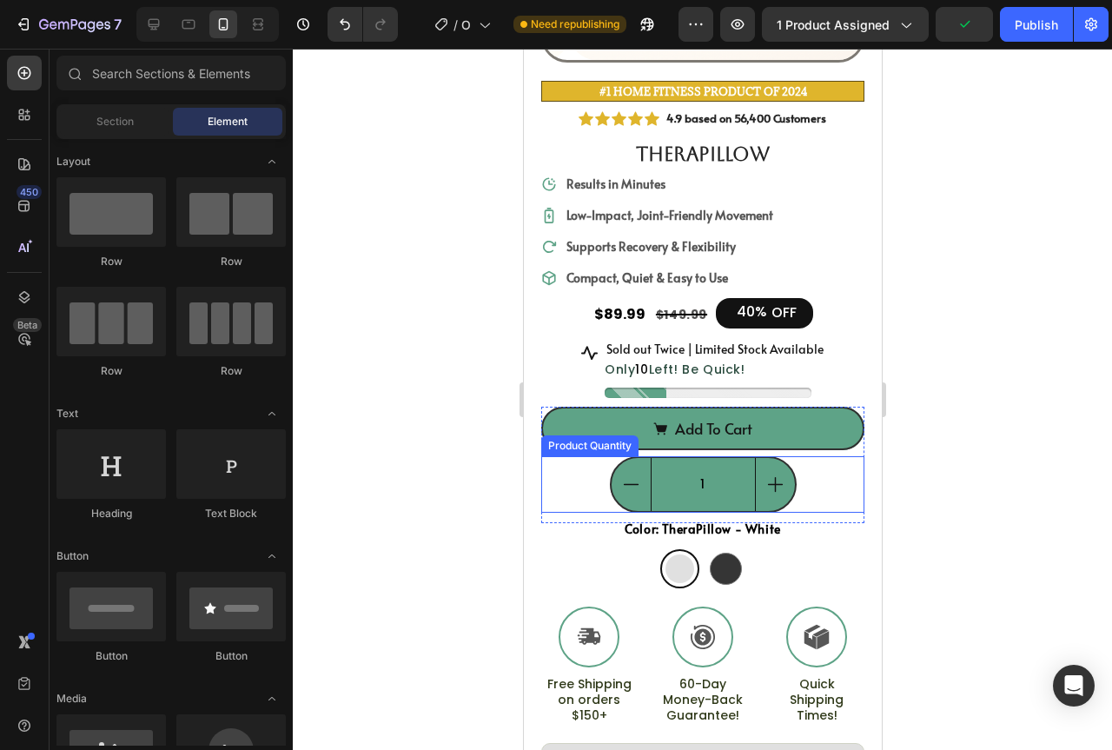
click at [708, 460] on input "1" at bounding box center [702, 484] width 105 height 53
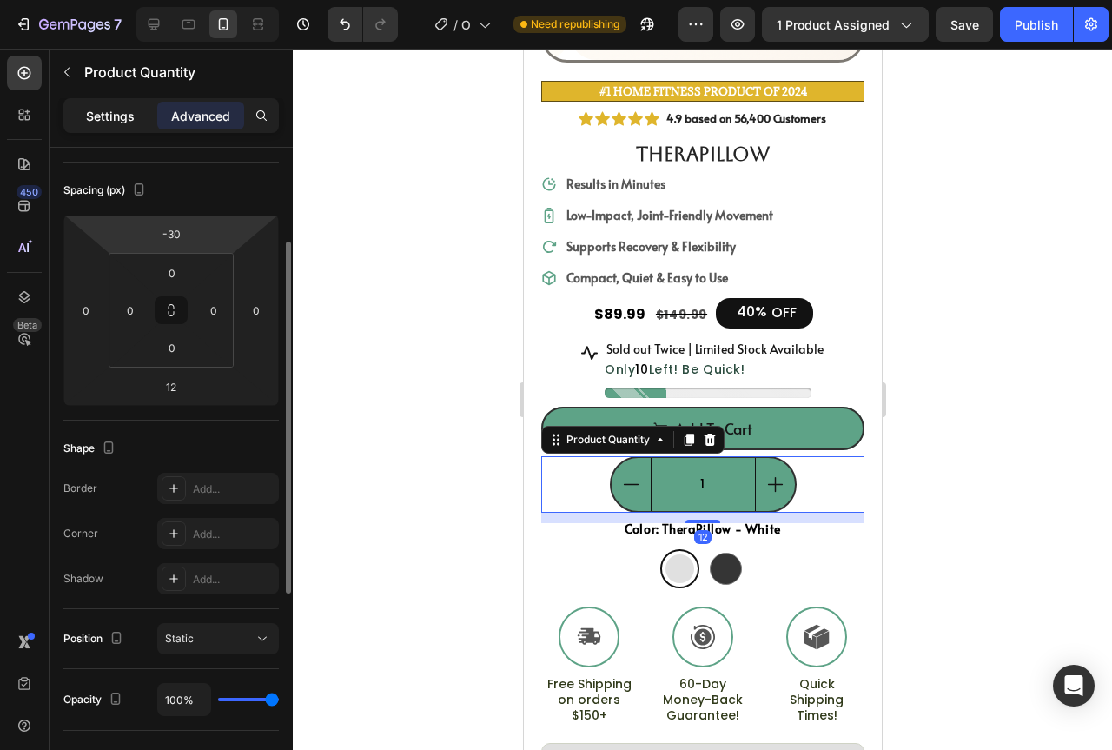
click at [115, 121] on p "Settings" at bounding box center [110, 116] width 49 height 18
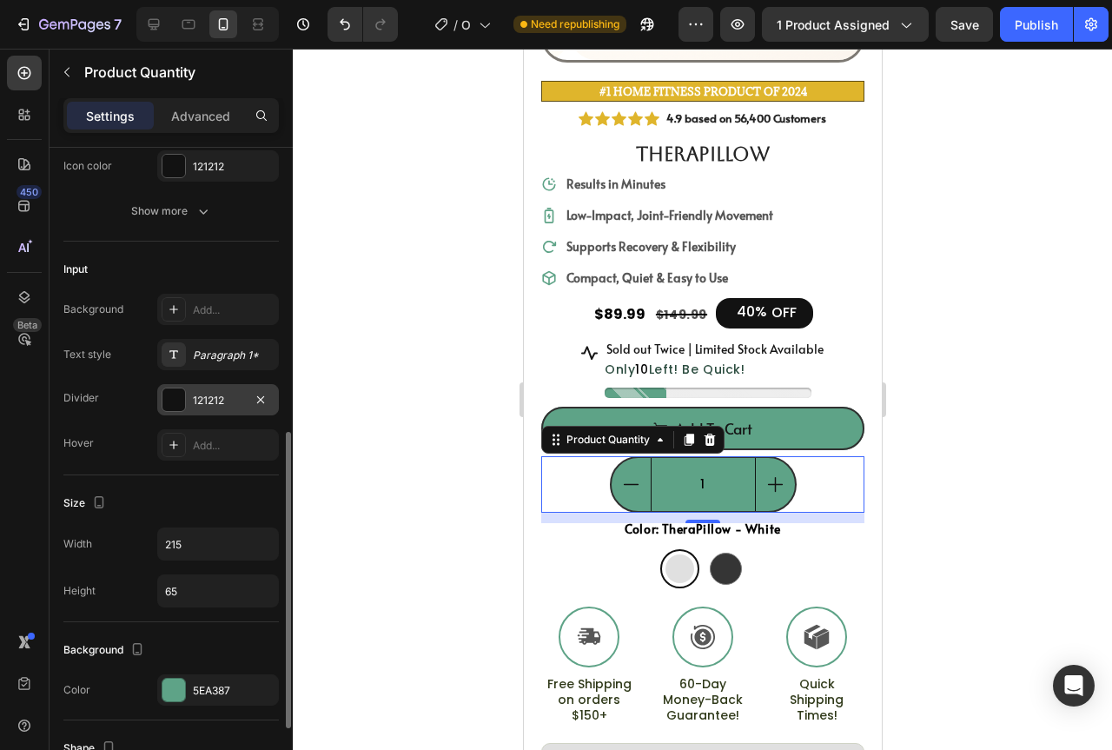
scroll to position [521, 0]
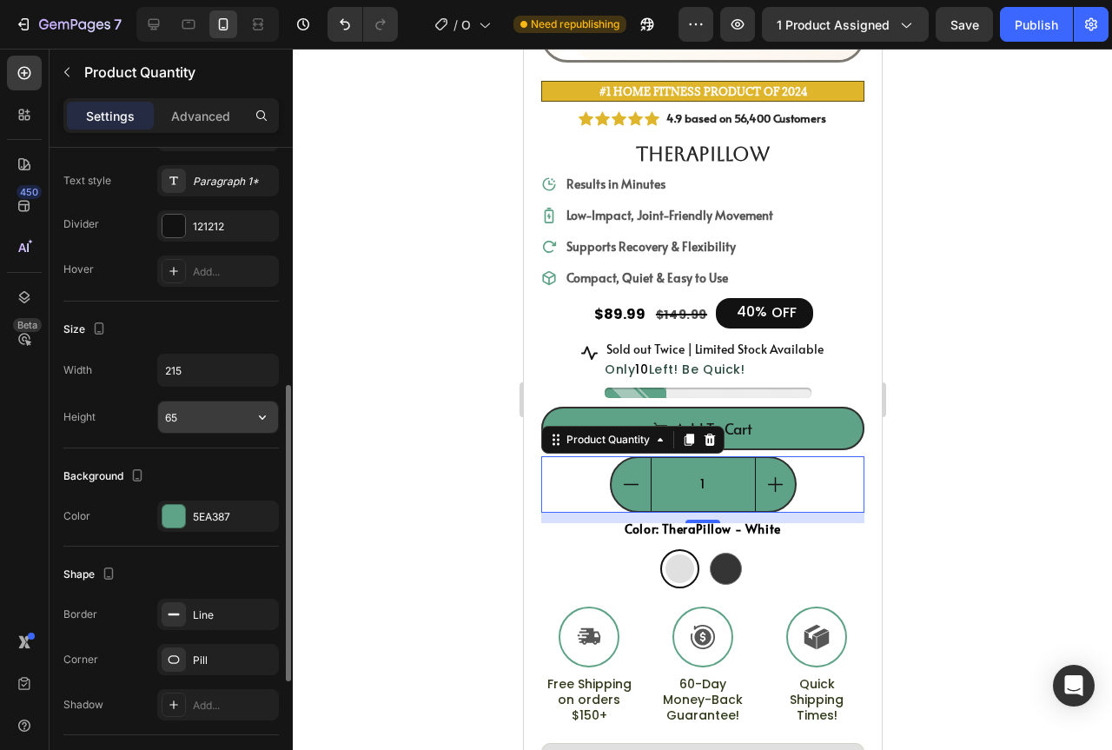
click at [215, 413] on input "65" at bounding box center [218, 416] width 120 height 31
click at [260, 418] on icon "button" at bounding box center [262, 416] width 17 height 17
click at [217, 410] on input "65" at bounding box center [218, 416] width 120 height 31
type input "6"
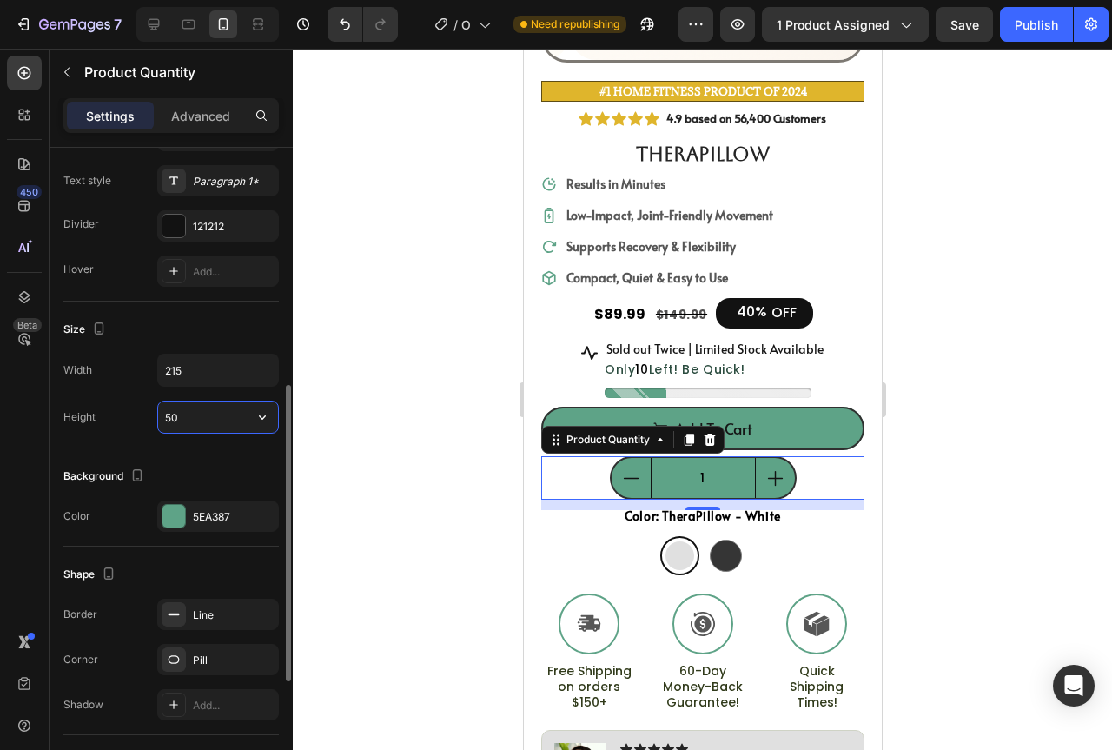
type input "5"
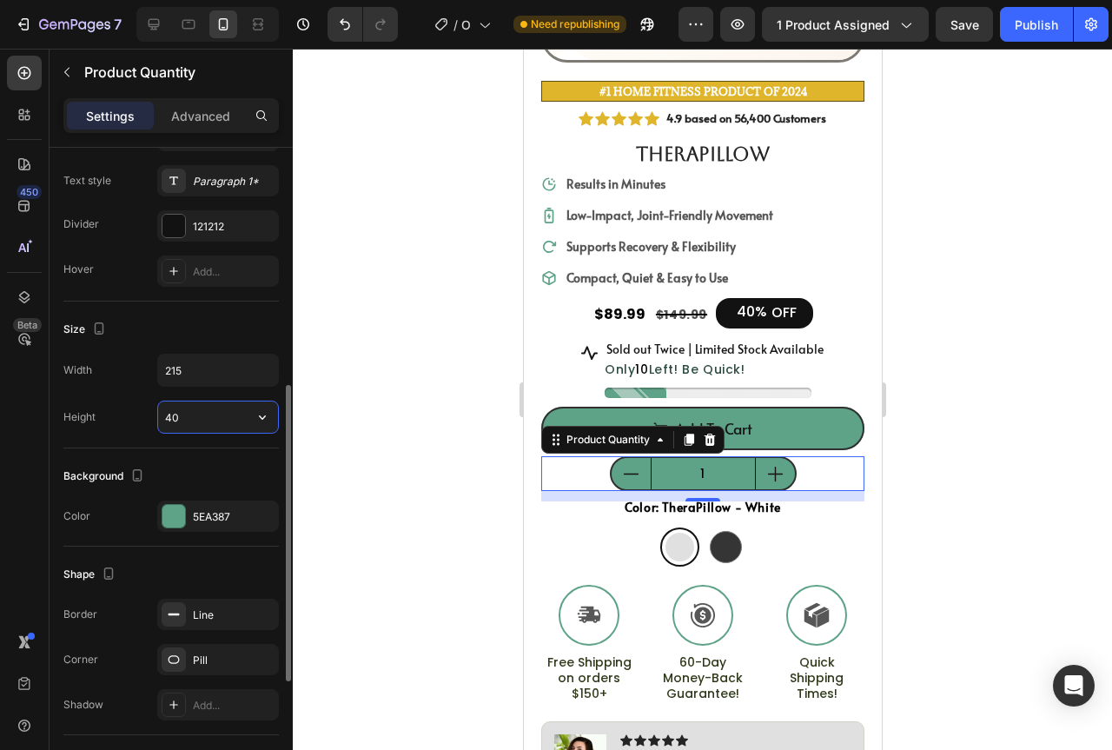
type input "4"
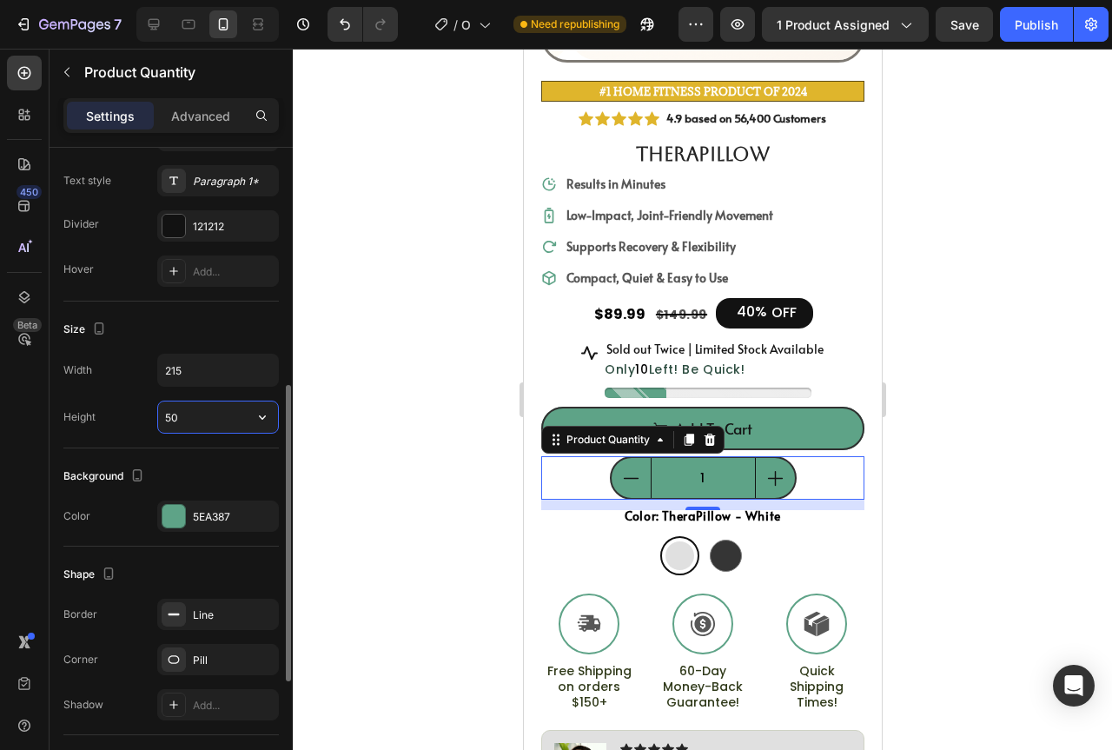
type input "5"
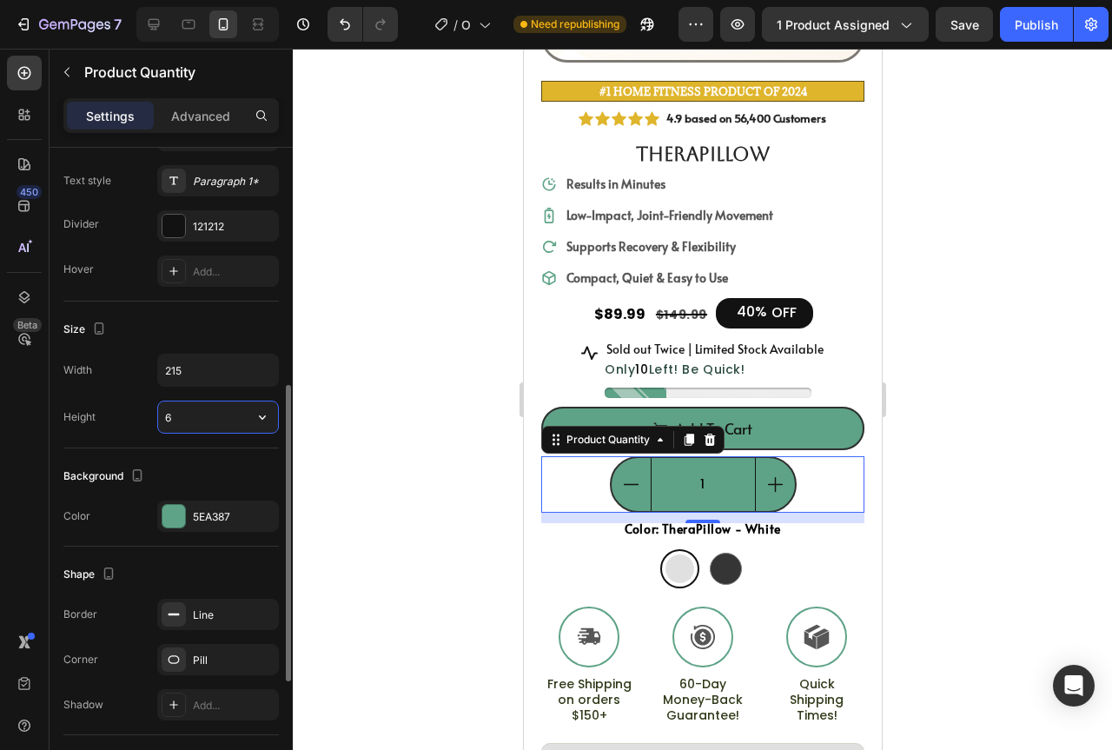
type input "60"
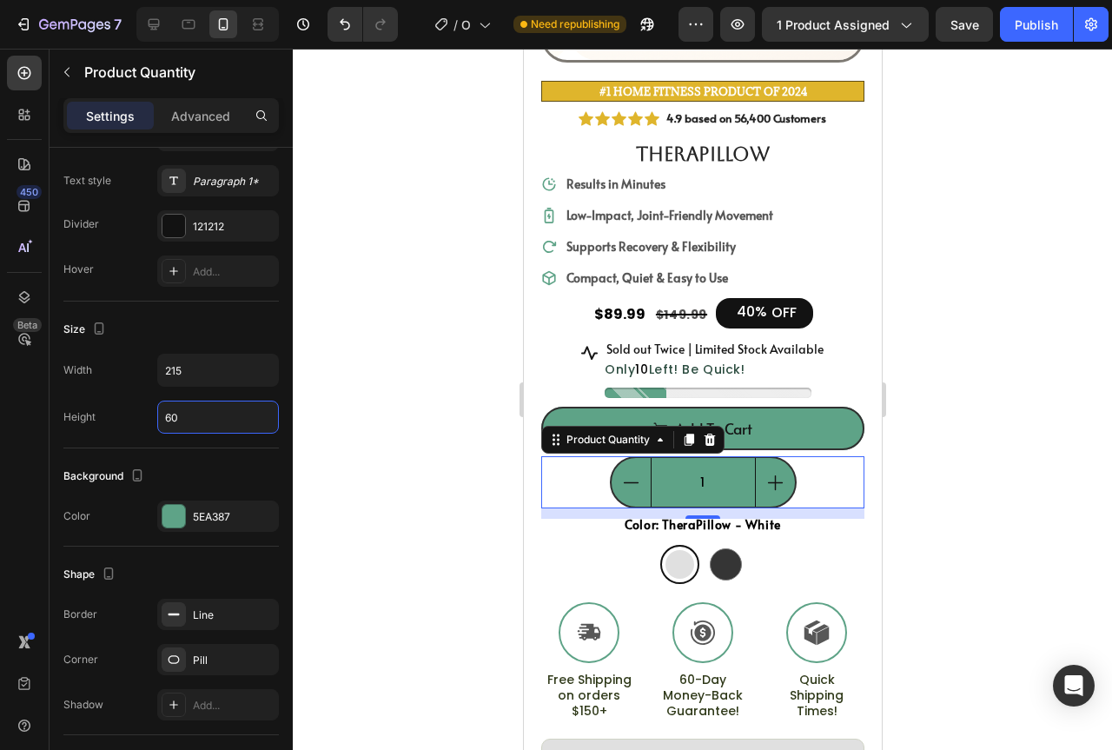
click at [1076, 462] on div at bounding box center [702, 399] width 819 height 701
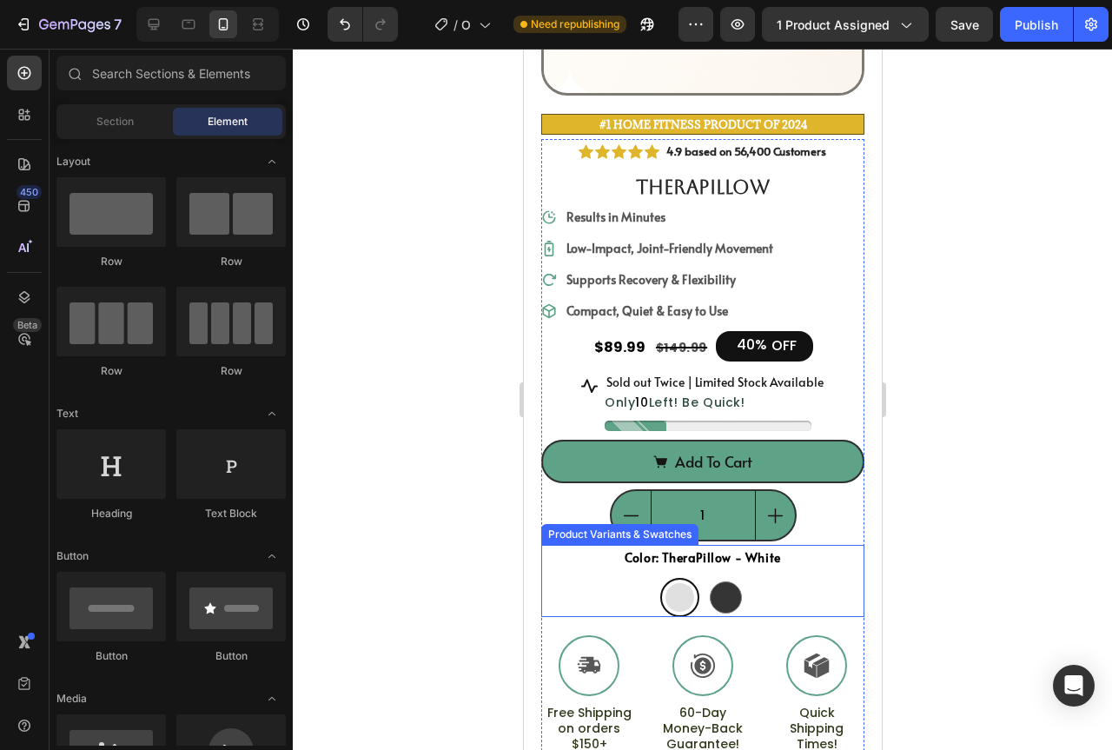
scroll to position [347, 0]
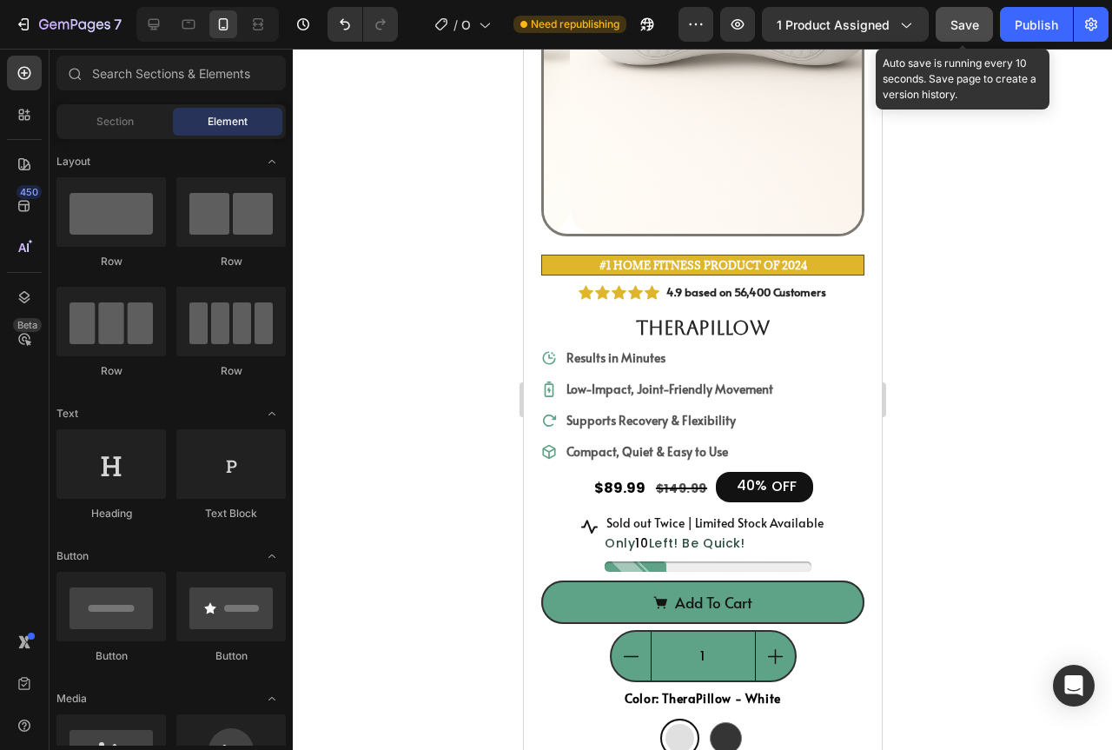
click at [956, 19] on span "Save" at bounding box center [964, 24] width 29 height 15
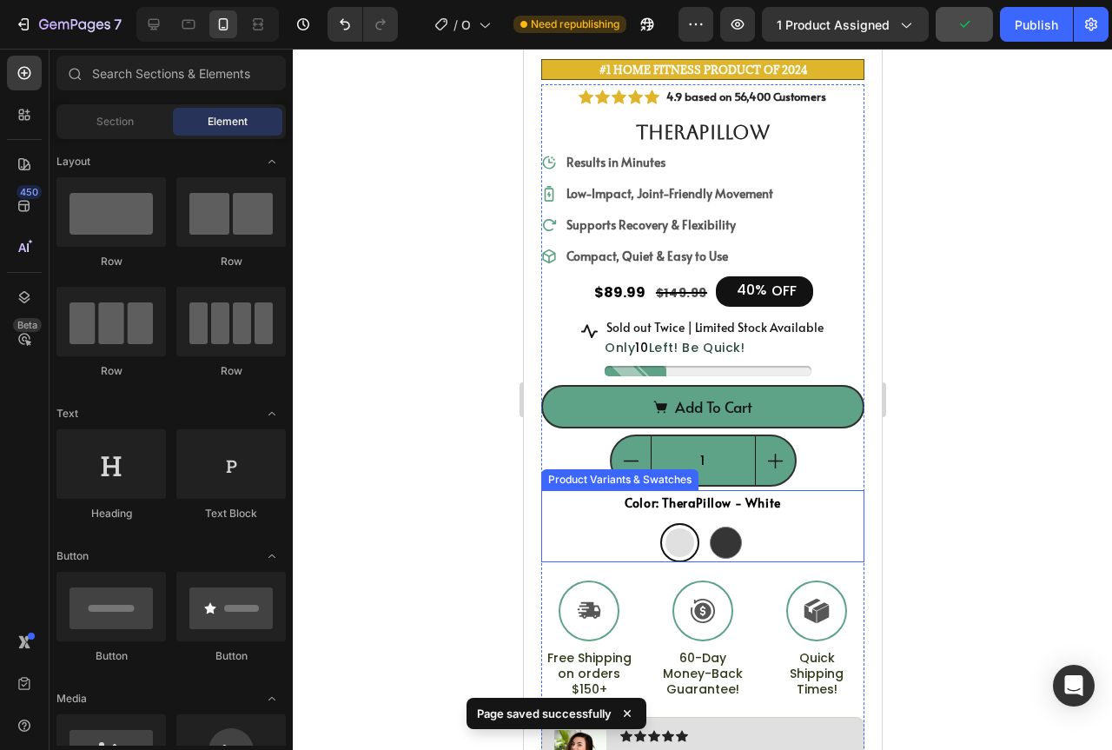
scroll to position [261, 0]
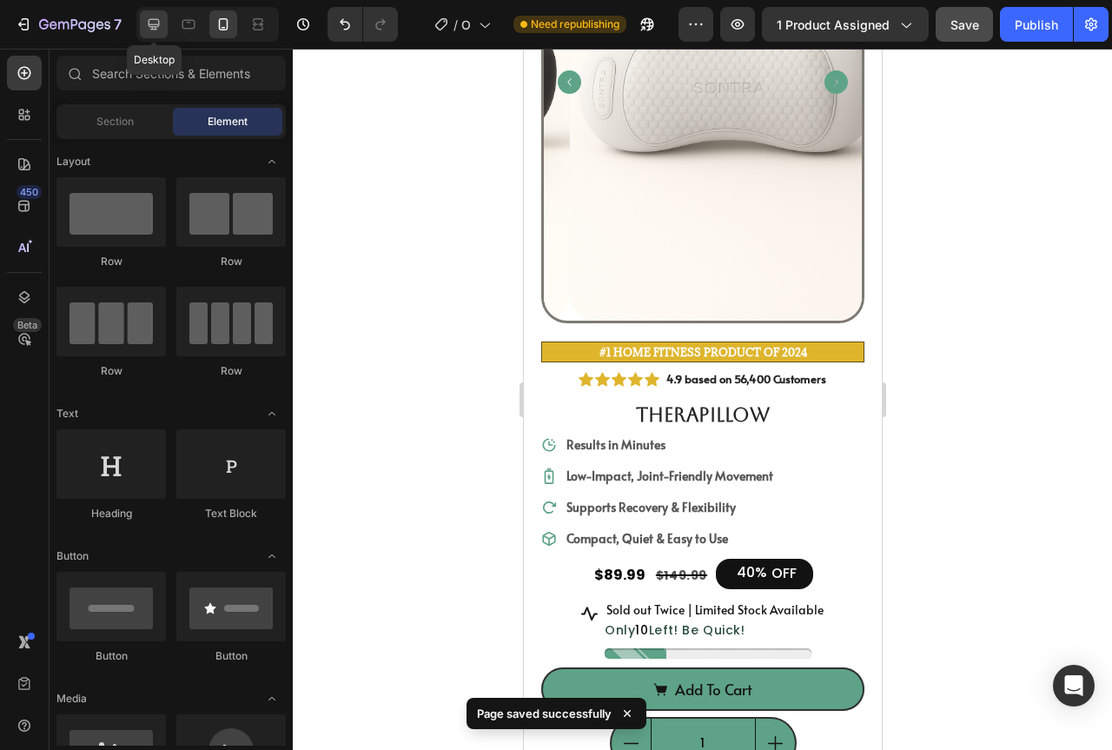
click at [156, 23] on icon at bounding box center [153, 24] width 17 height 17
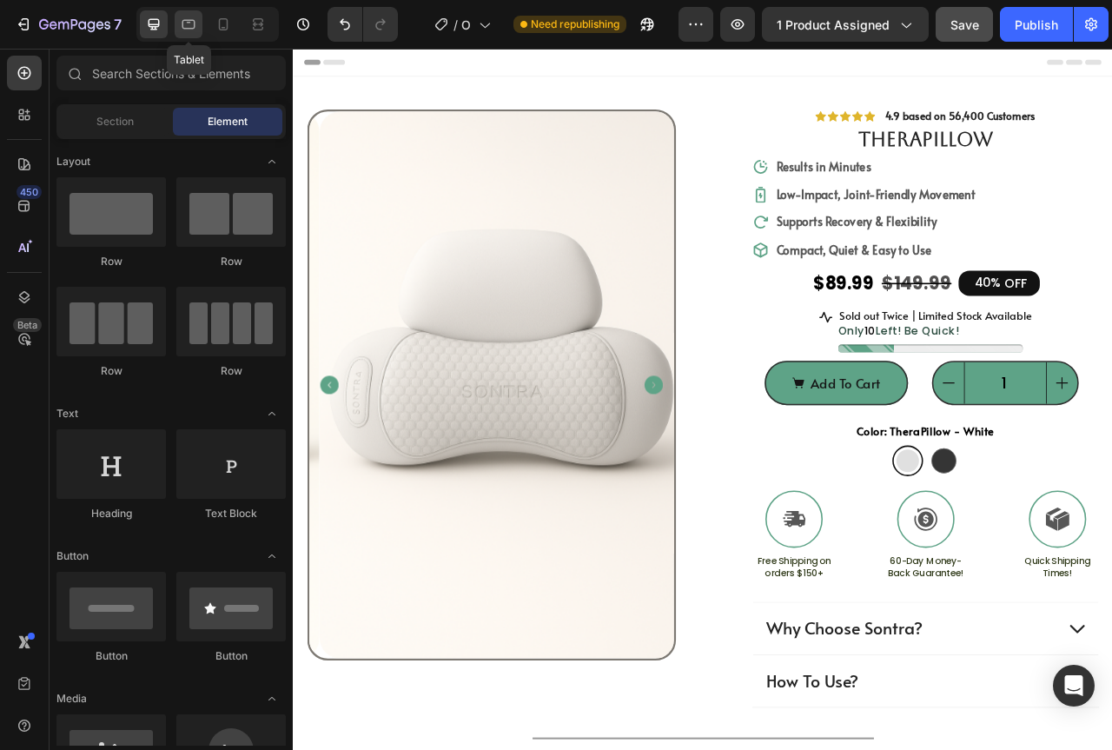
click at [185, 23] on icon at bounding box center [188, 24] width 17 height 17
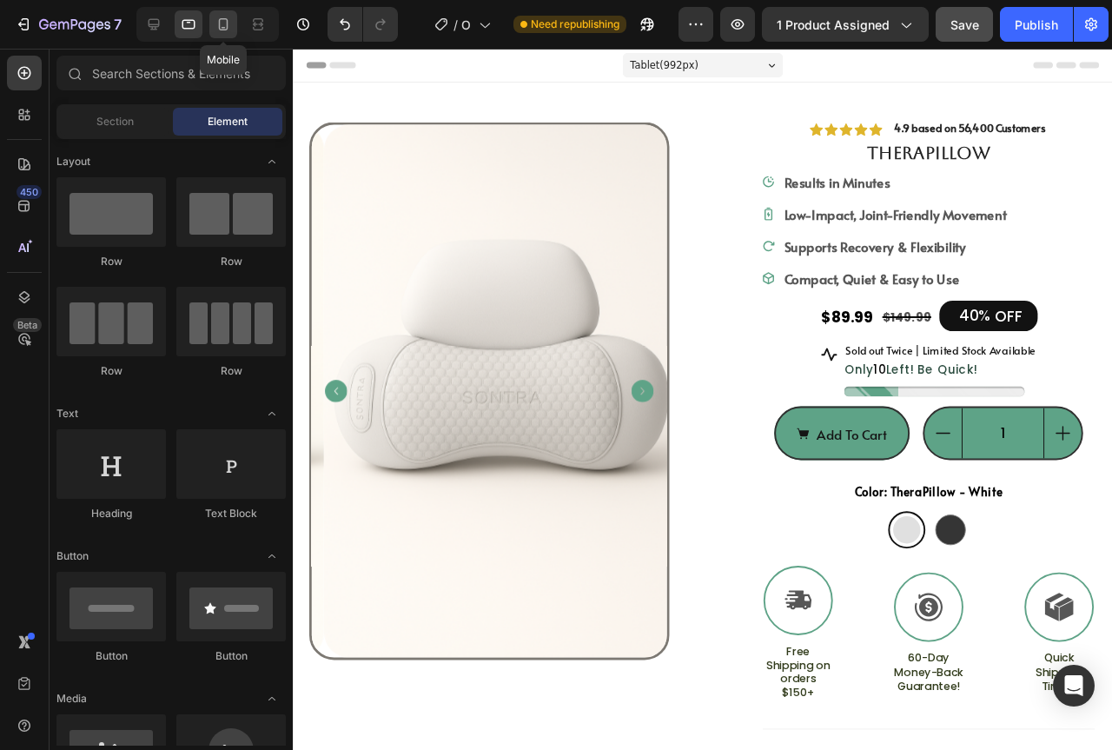
click at [221, 19] on icon at bounding box center [223, 24] width 17 height 17
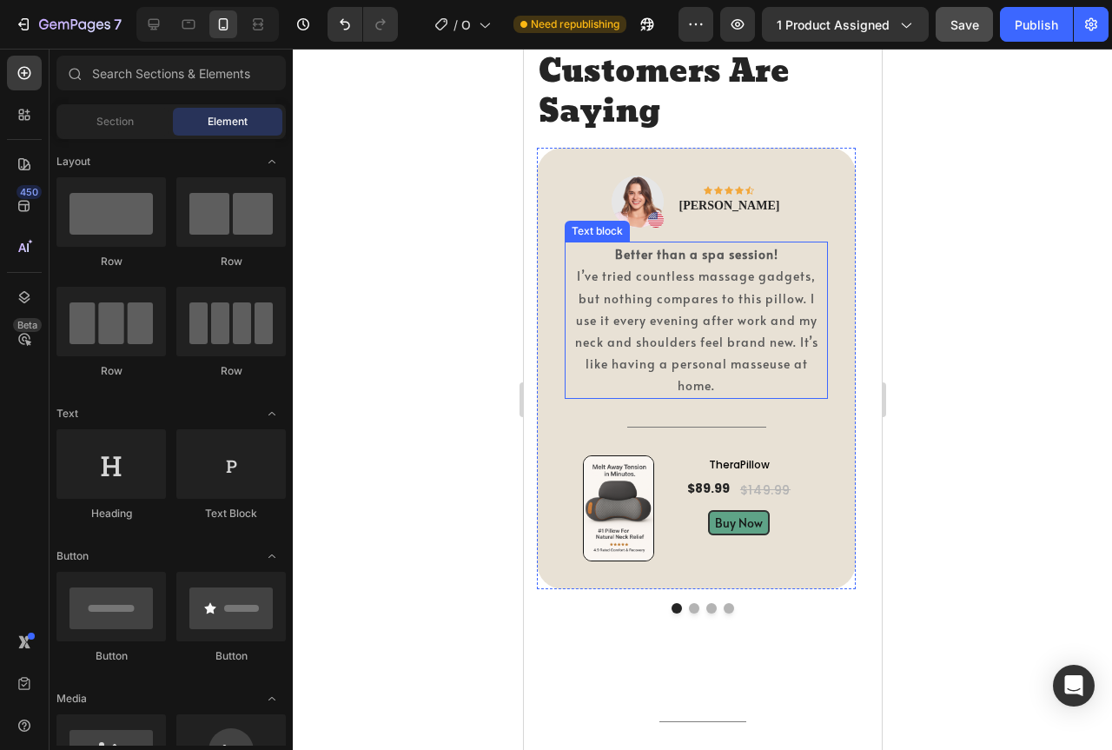
scroll to position [4170, 0]
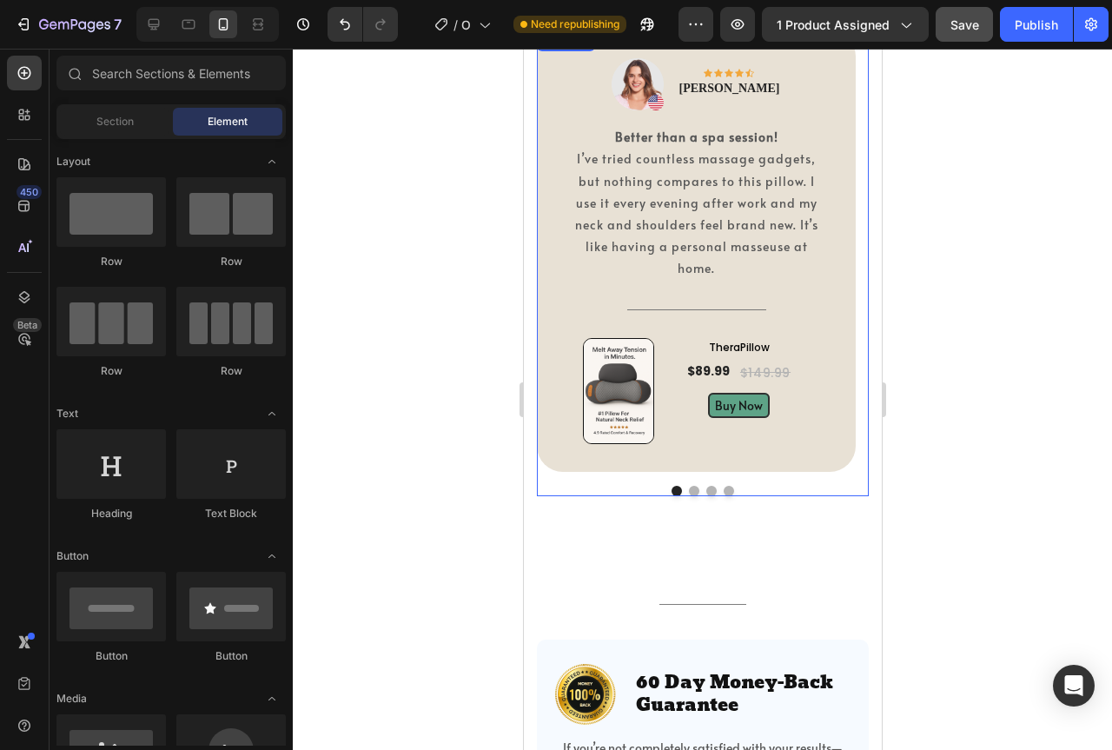
click at [691, 486] on button "Dot" at bounding box center [693, 491] width 10 height 10
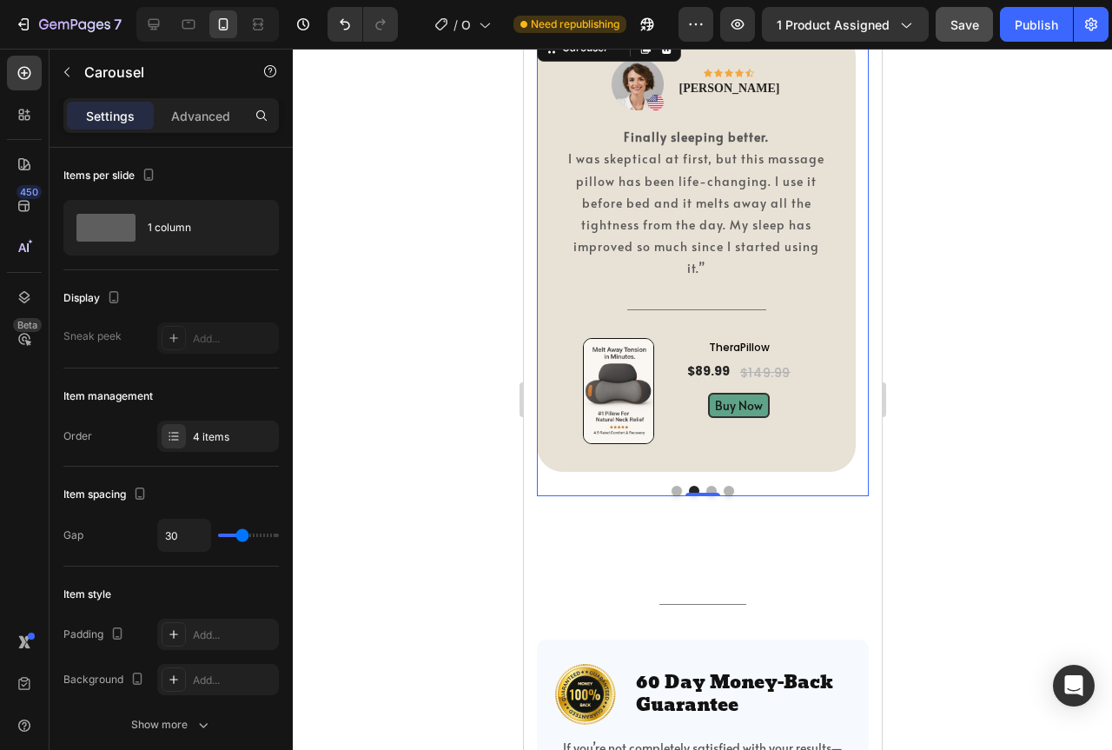
click at [705, 491] on button "Dot" at bounding box center [710, 491] width 10 height 10
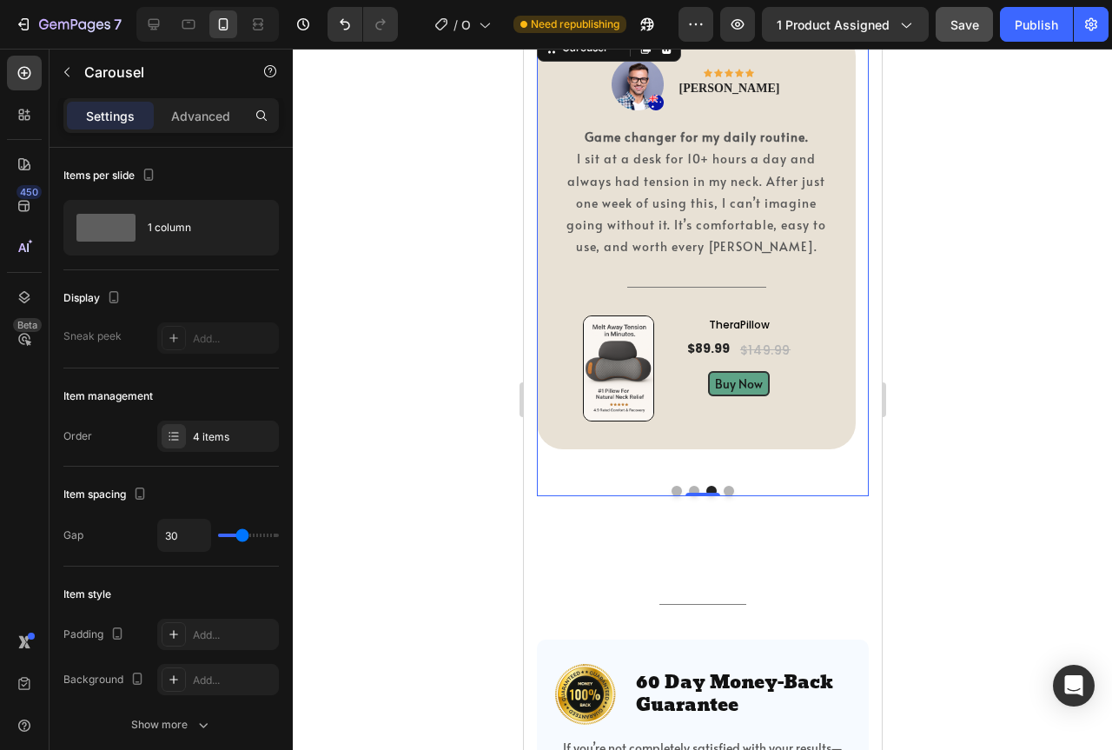
click at [723, 490] on button "Dot" at bounding box center [728, 491] width 10 height 10
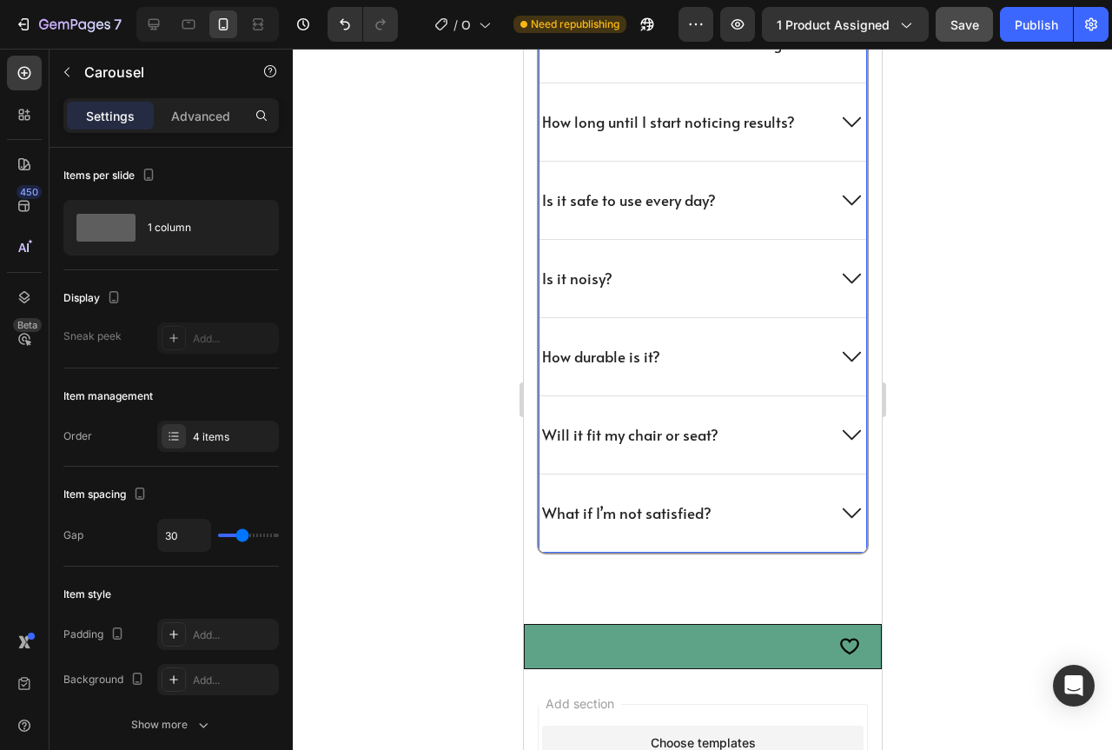
scroll to position [5473, 0]
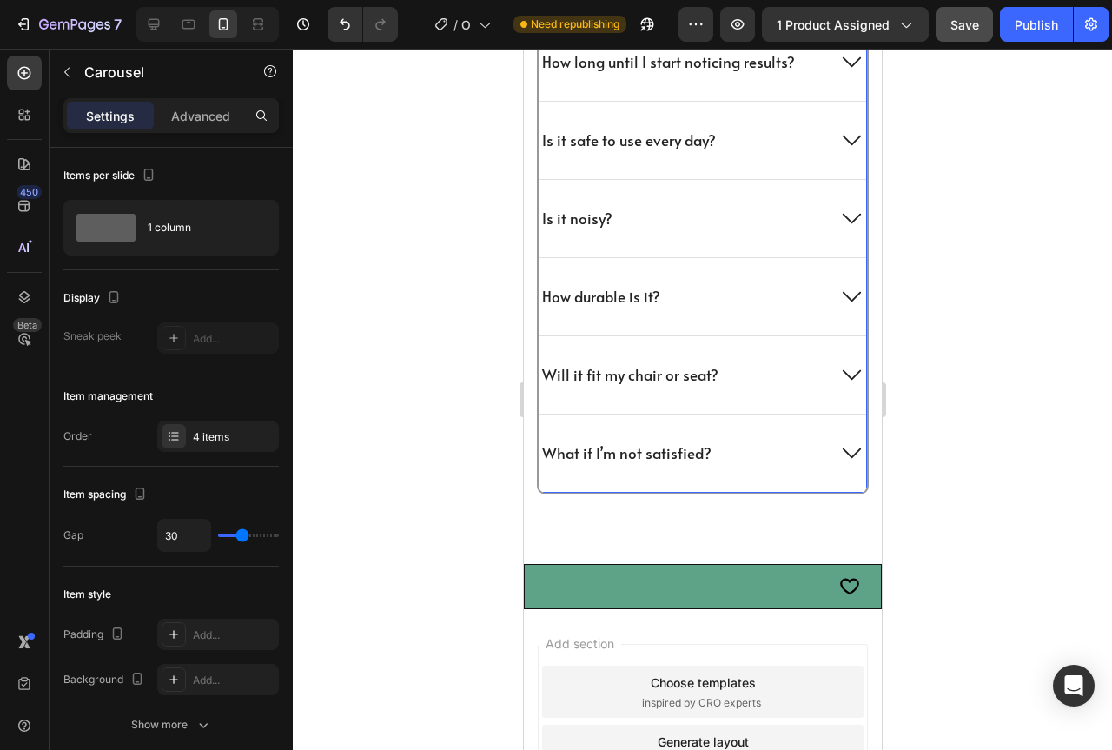
click at [728, 449] on div "What if I’m not satisfied?" at bounding box center [681, 452] width 284 height 24
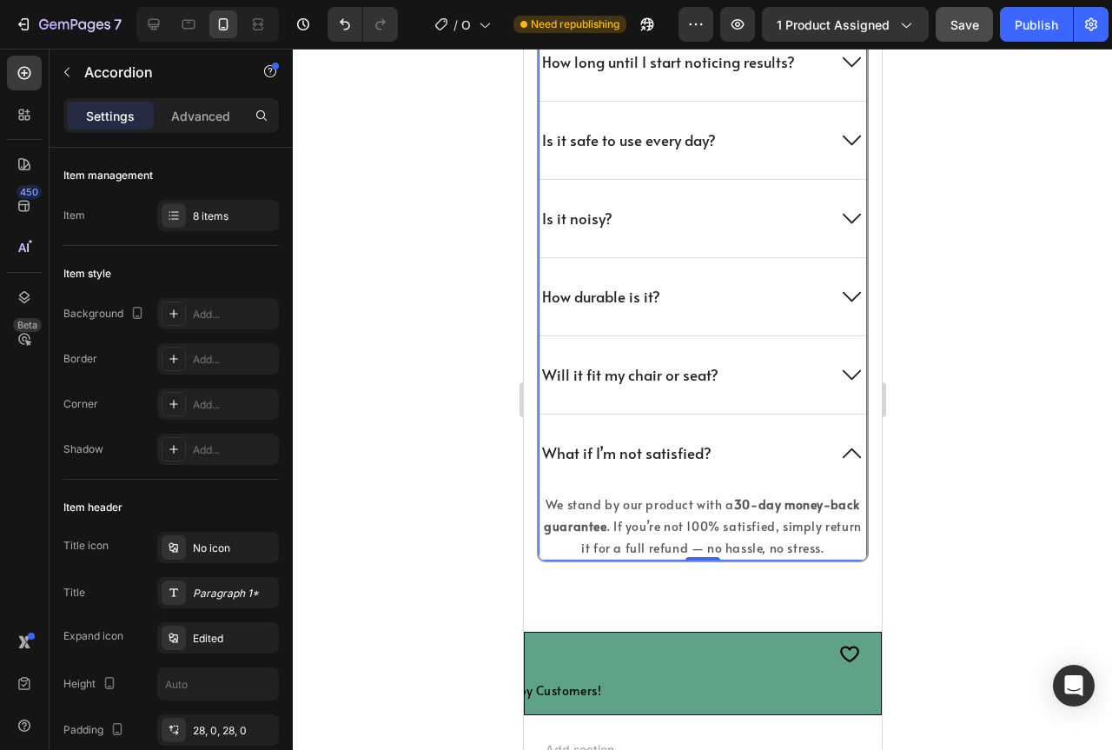
click at [728, 449] on div "What if I’m not satisfied?" at bounding box center [681, 452] width 284 height 24
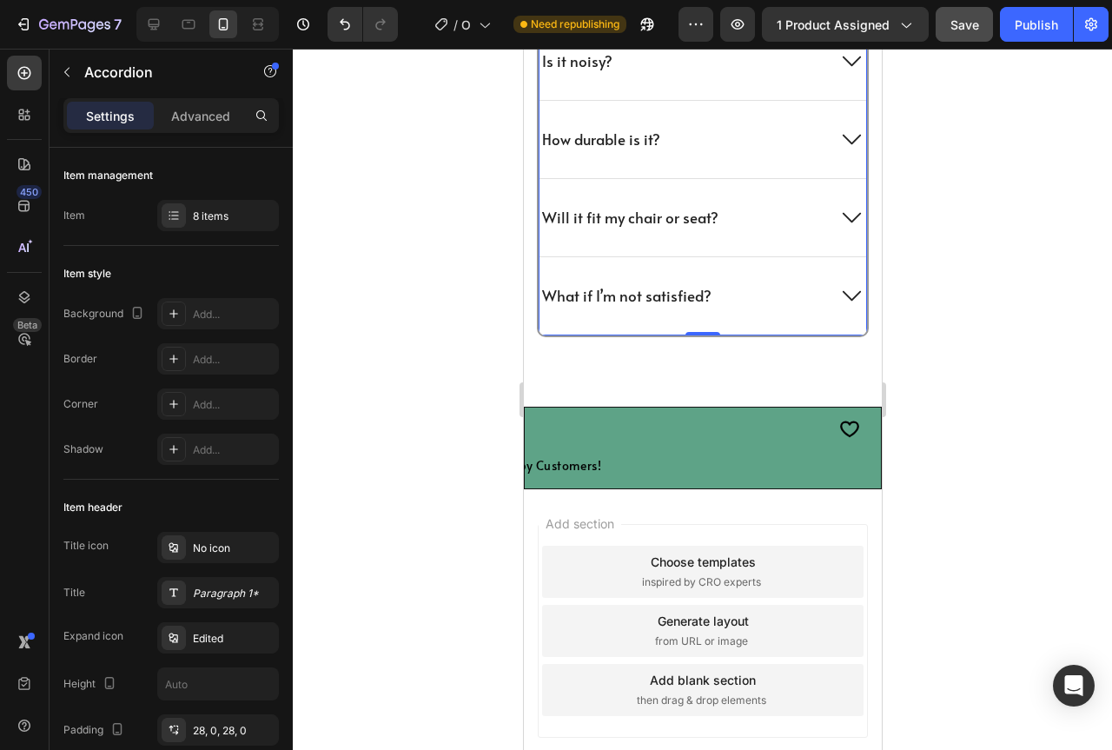
scroll to position [5647, 0]
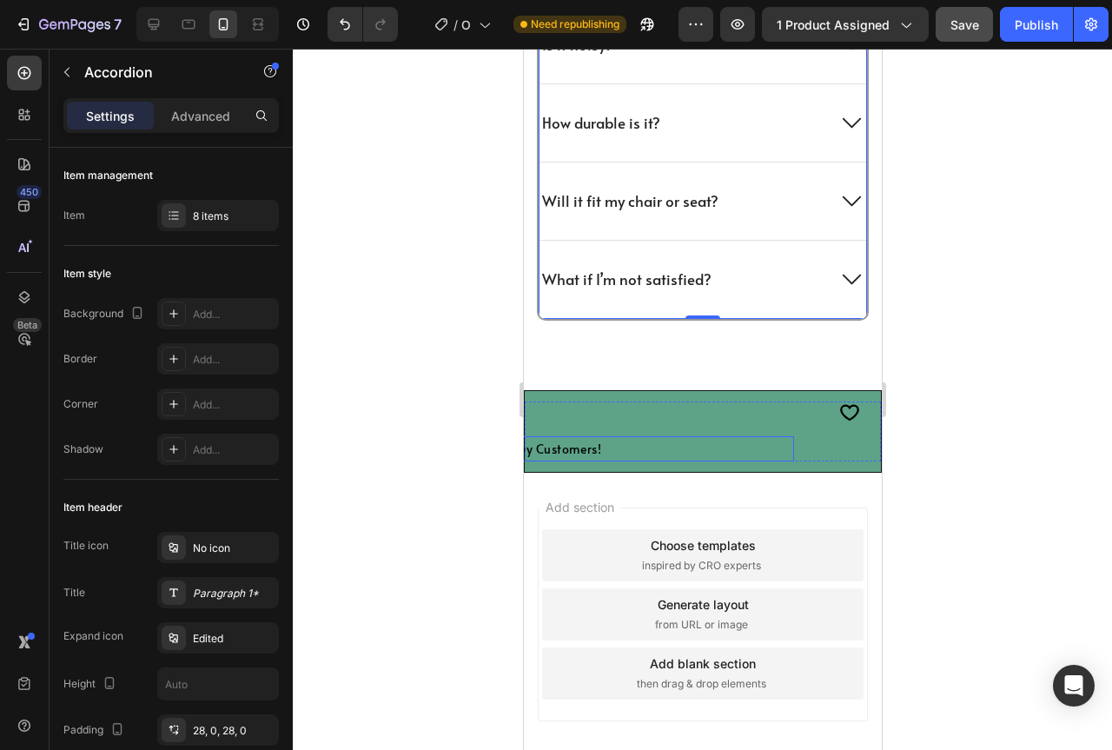
click at [651, 449] on p "56,000+ Happy Customers!" at bounding box center [615, 449] width 353 height 22
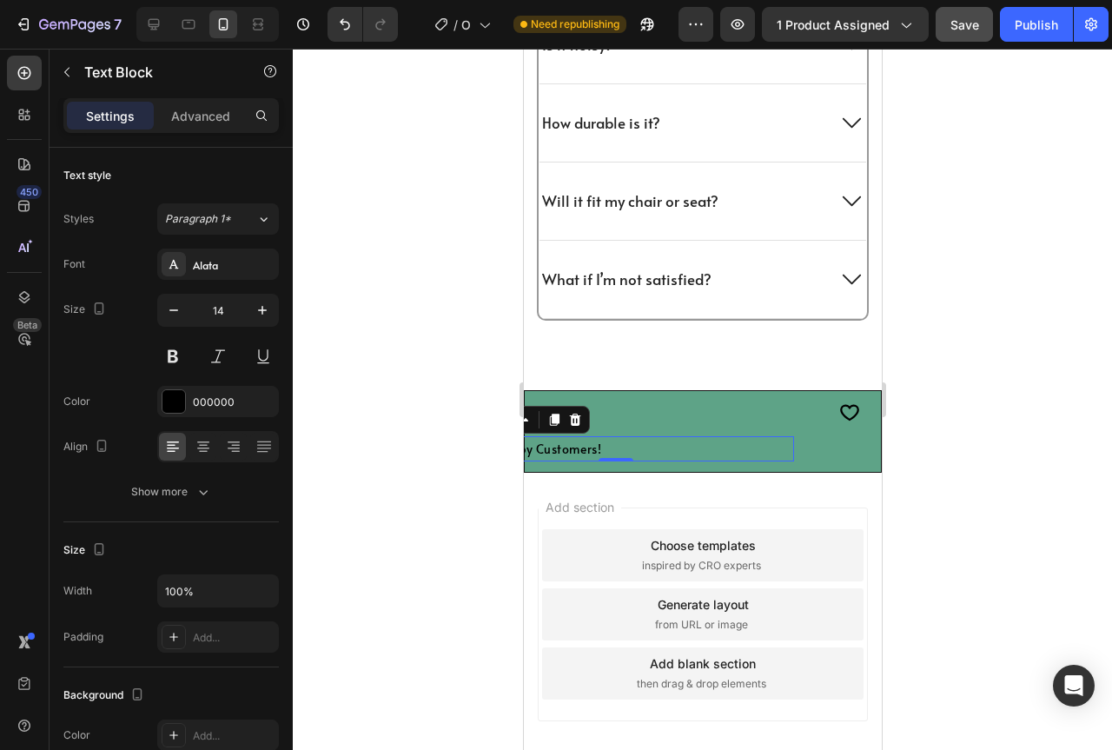
click at [192, 130] on div "Settings Advanced" at bounding box center [170, 115] width 215 height 35
click at [196, 122] on p "Advanced" at bounding box center [200, 116] width 59 height 18
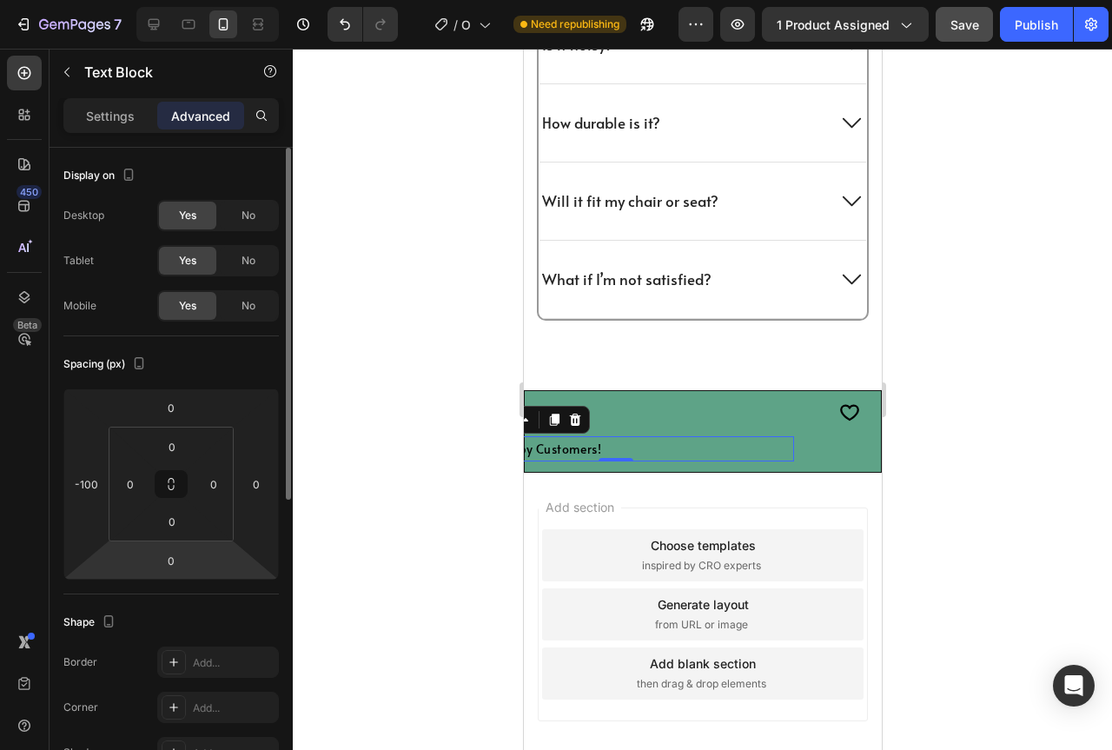
scroll to position [261, 0]
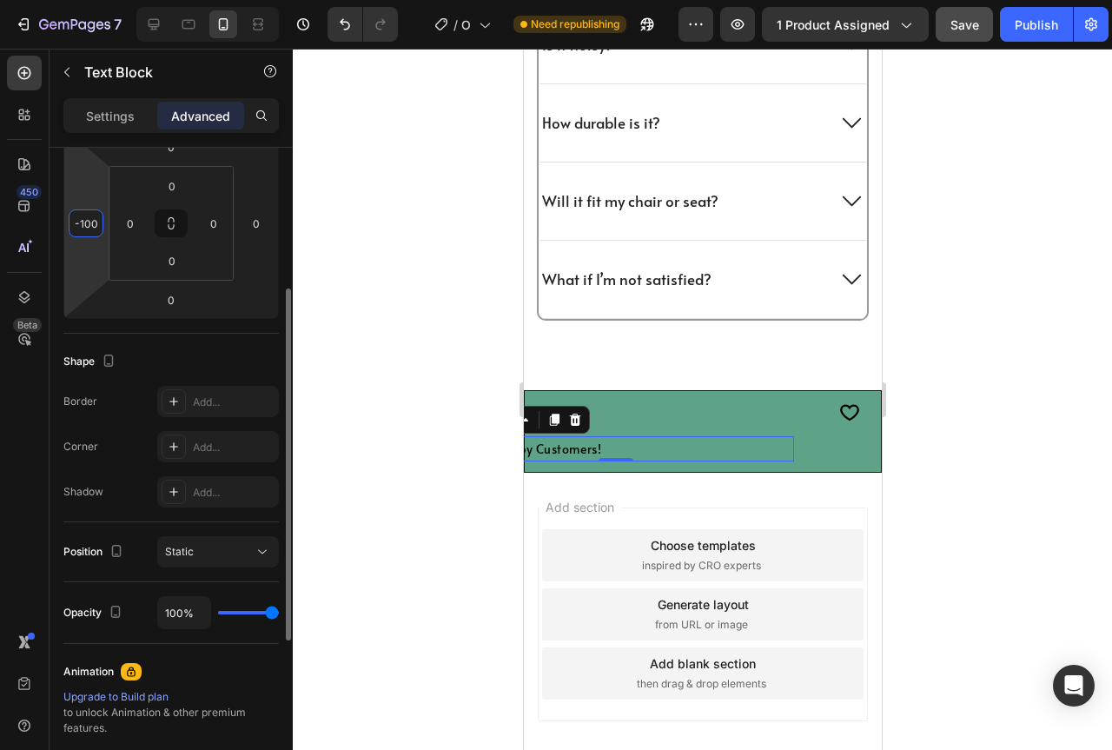
click at [96, 225] on input "-100" at bounding box center [86, 223] width 26 height 26
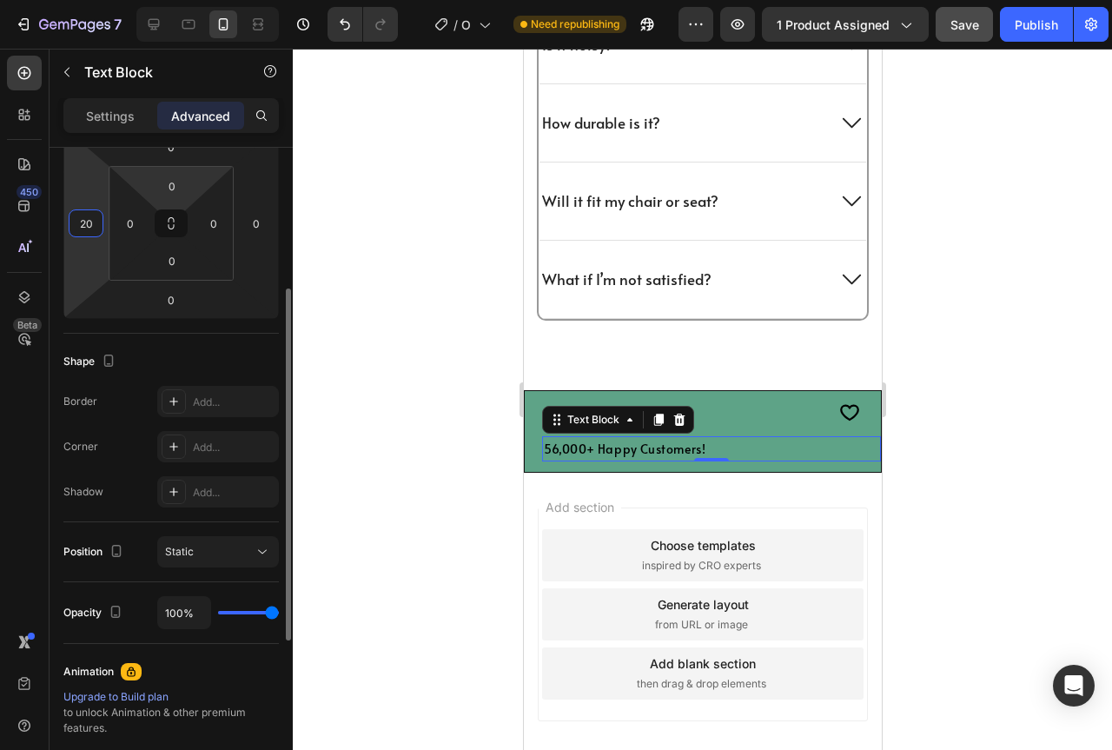
type input "2"
type input "5"
type input "7"
type input "8"
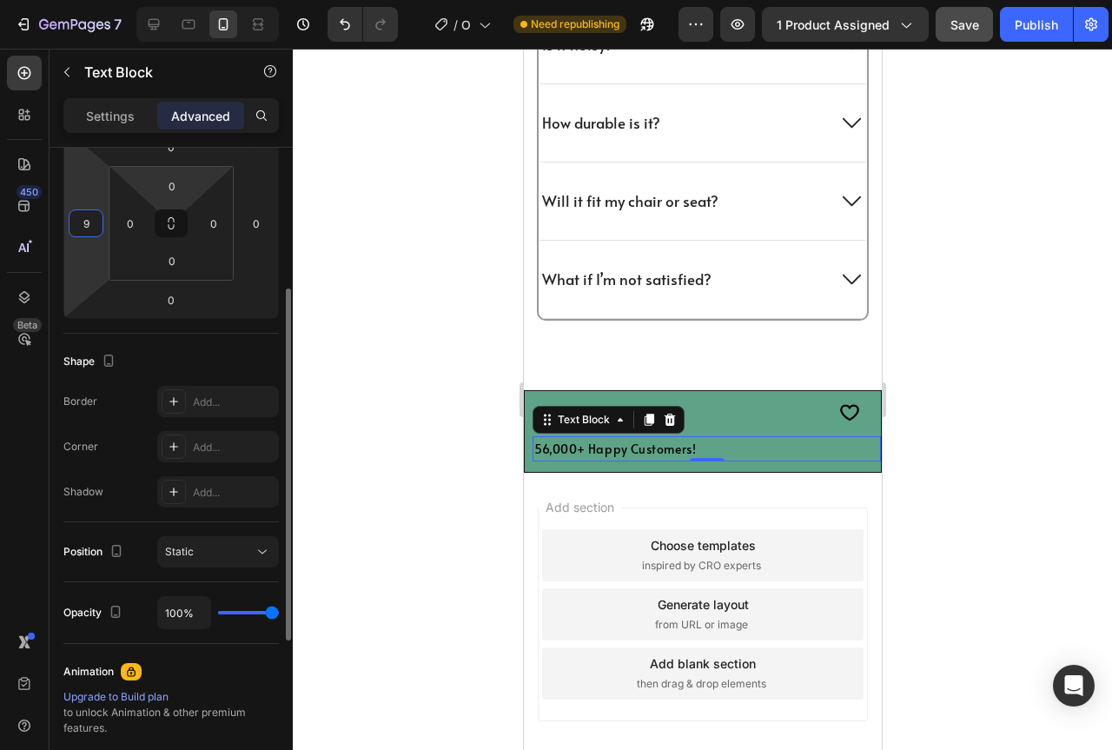
type input "90"
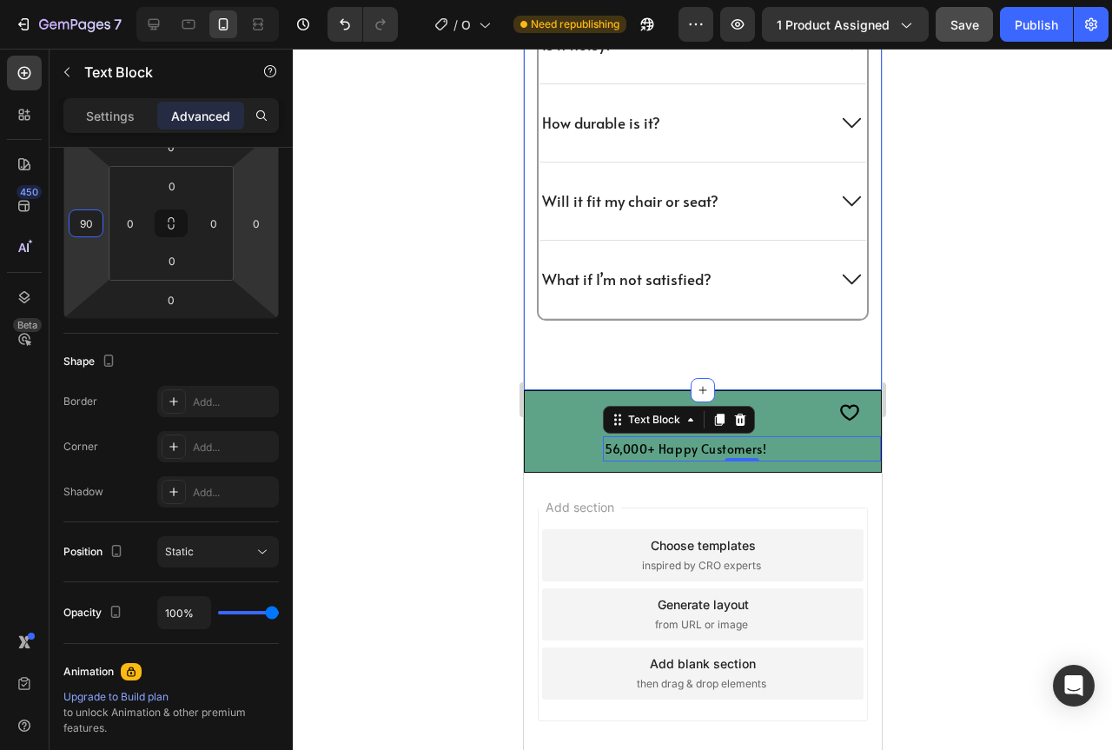
click at [980, 391] on div at bounding box center [702, 399] width 819 height 701
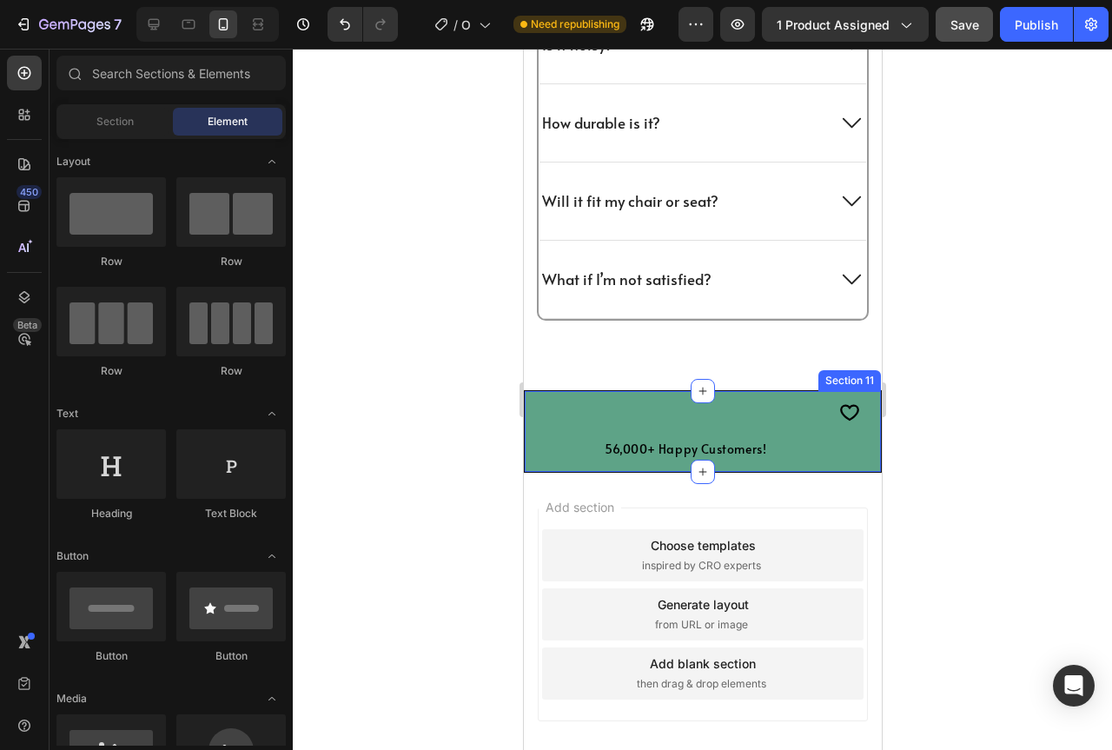
click at [797, 451] on p "56,000+ Happy Customers!" at bounding box center [741, 449] width 275 height 22
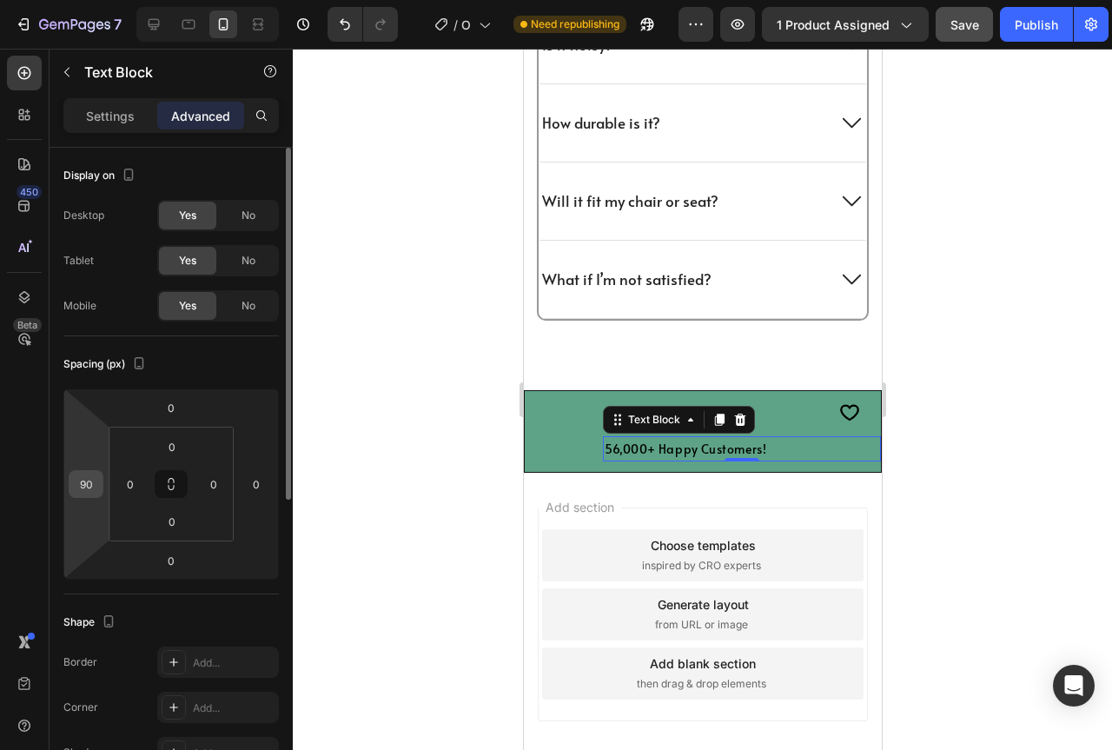
click at [101, 489] on div "90" at bounding box center [86, 484] width 35 height 28
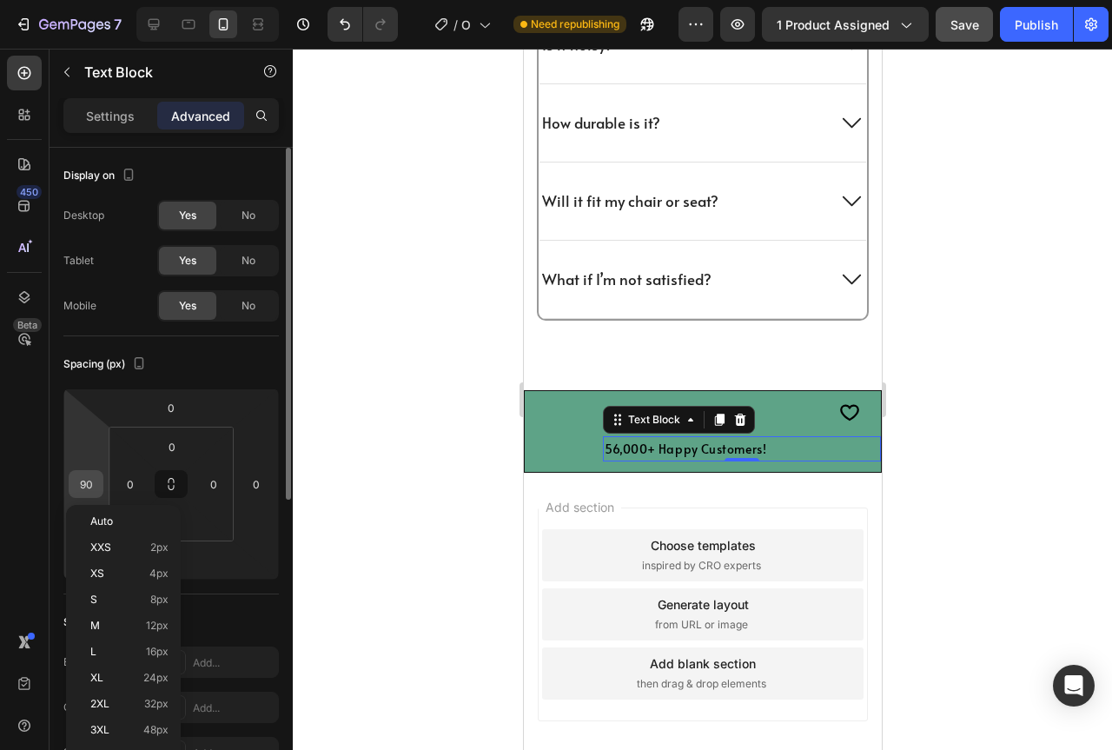
click at [93, 481] on input "90" at bounding box center [86, 484] width 26 height 26
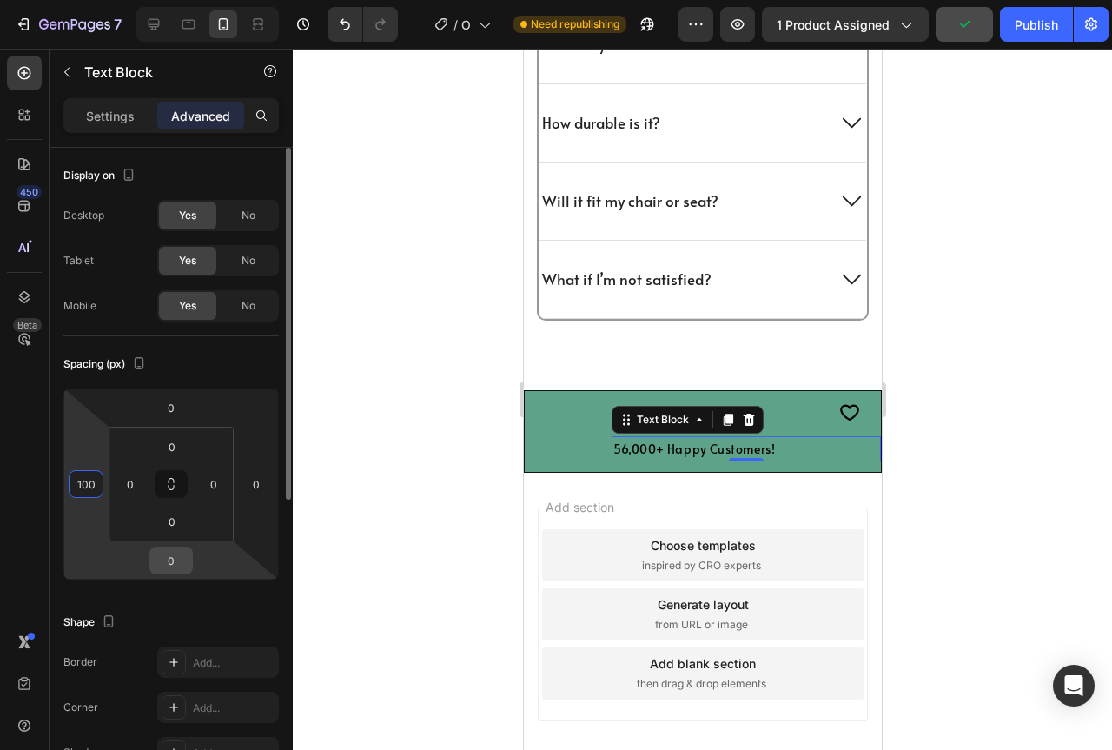
type input "100"
click at [174, 550] on input "0" at bounding box center [171, 560] width 35 height 26
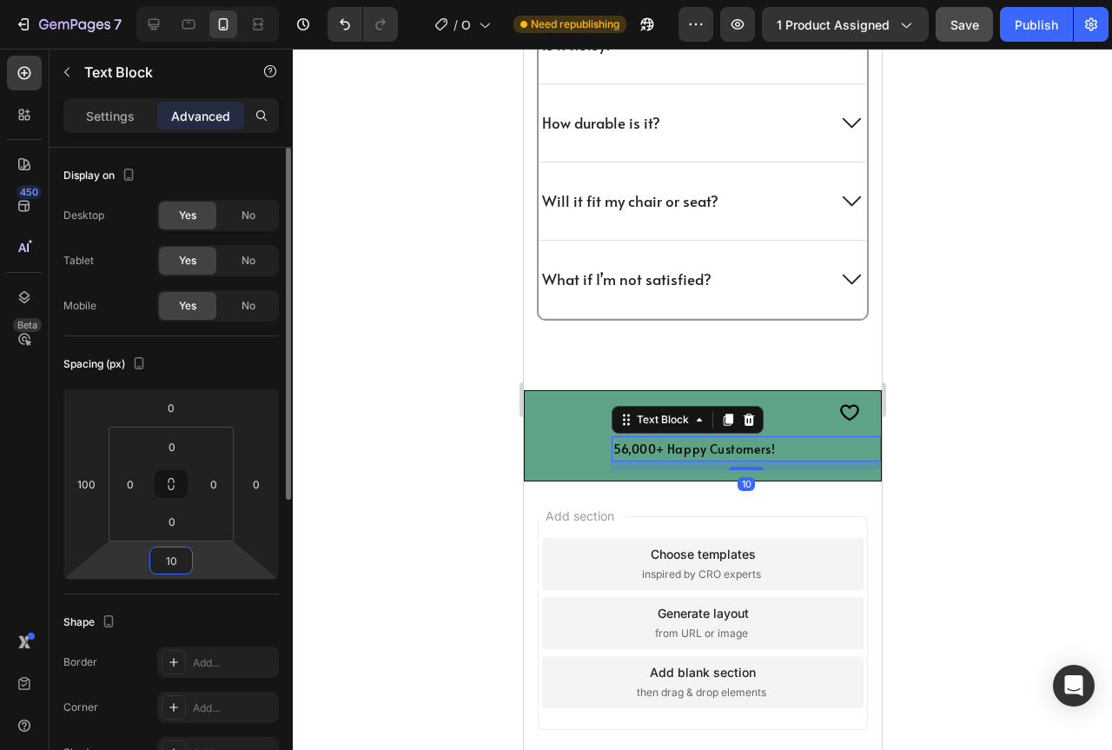
type input "1"
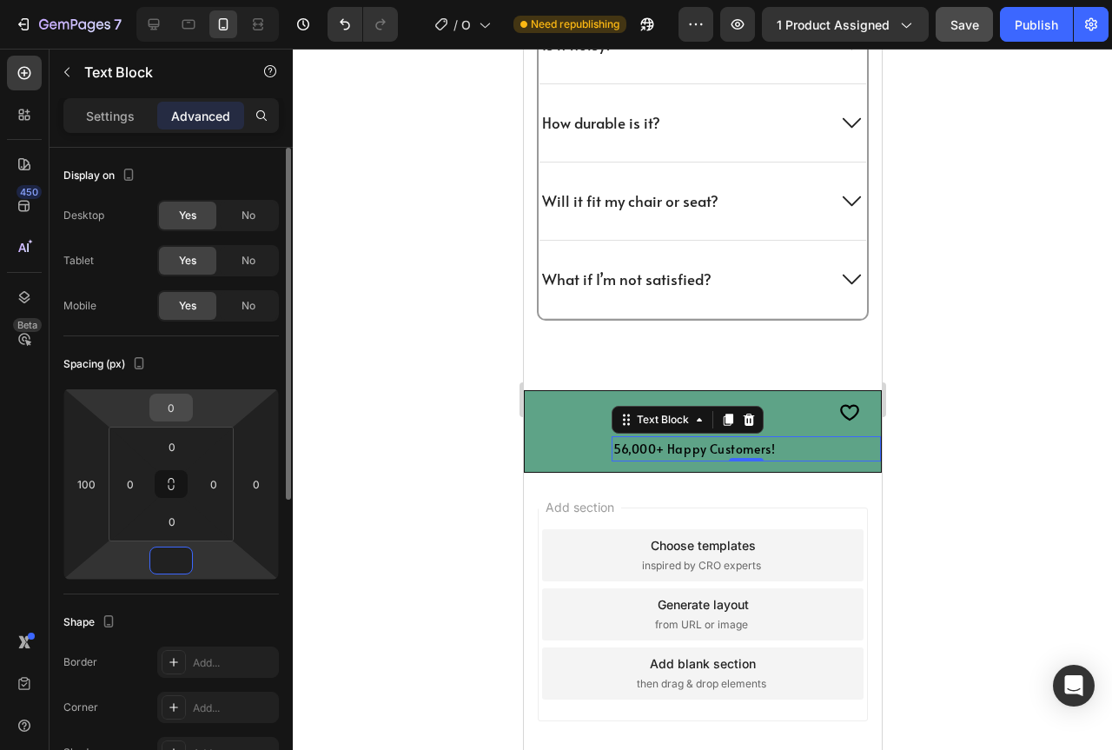
click at [177, 407] on input "0" at bounding box center [171, 407] width 35 height 26
type input "0"
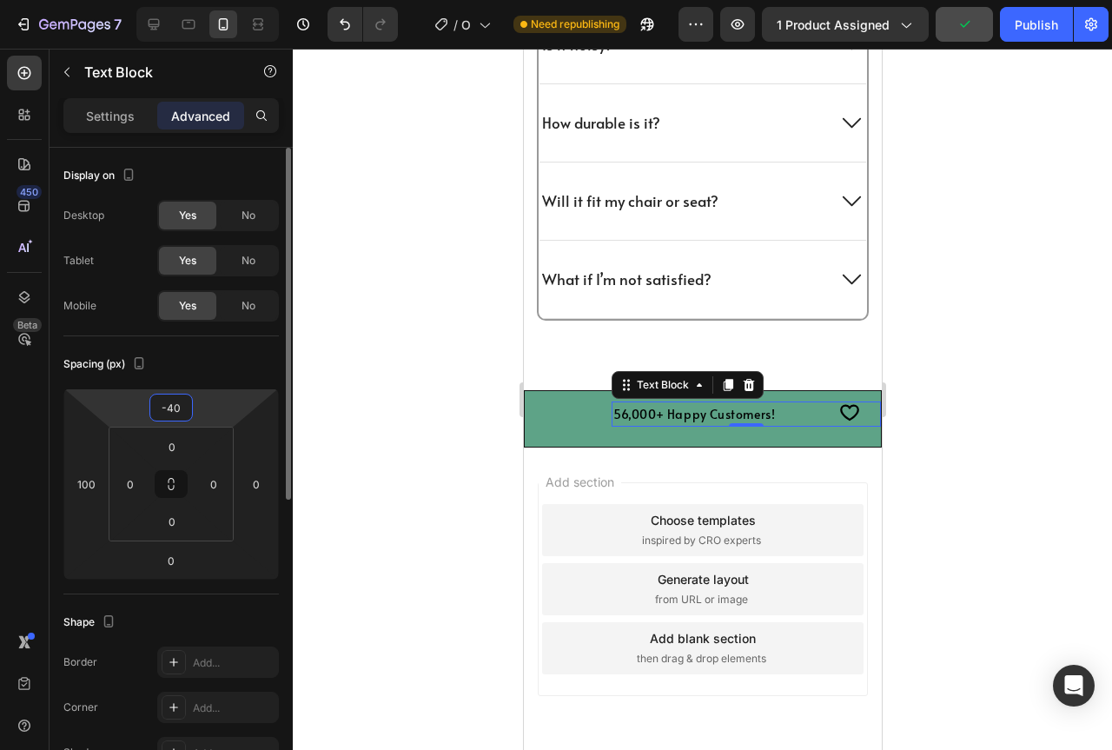
type input "-4"
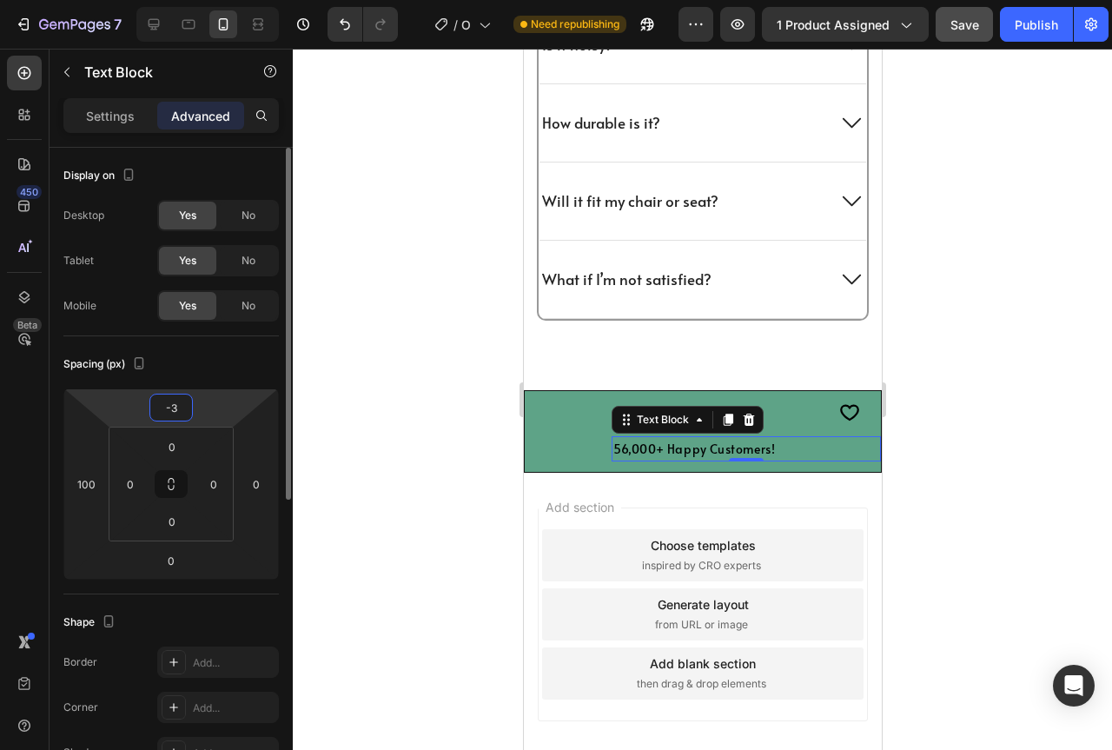
type input "-30"
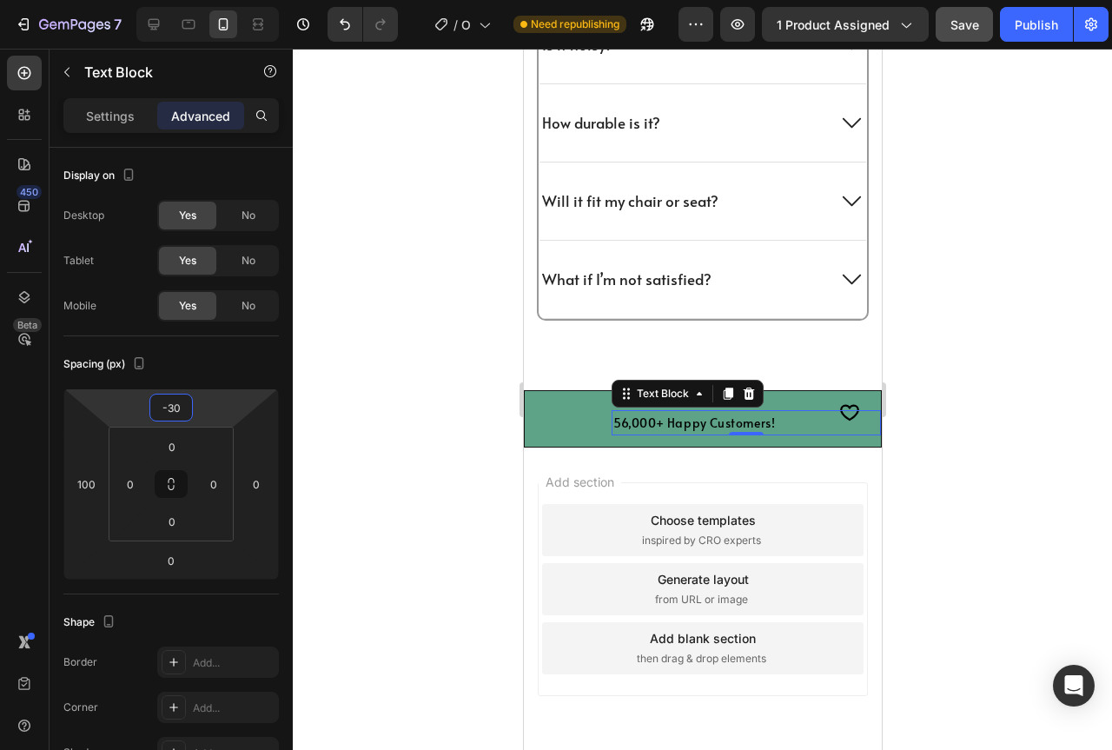
click at [1048, 430] on div at bounding box center [702, 399] width 819 height 701
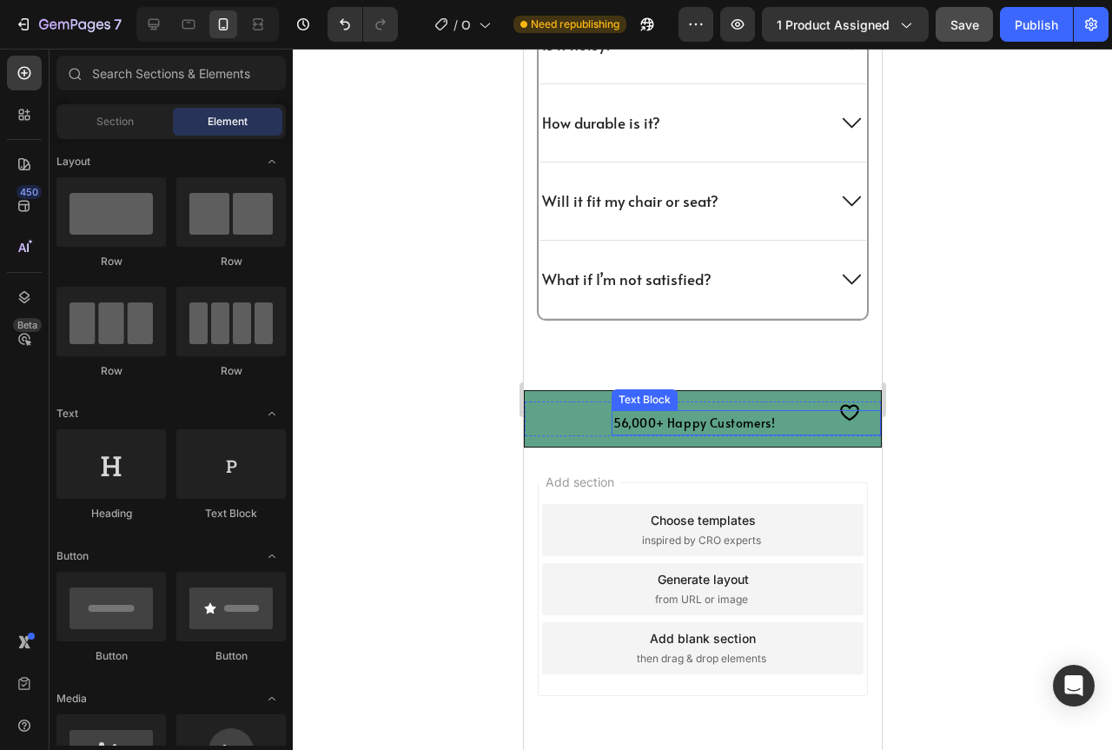
click at [739, 416] on p "56,000+ Happy Customers!" at bounding box center [745, 423] width 266 height 22
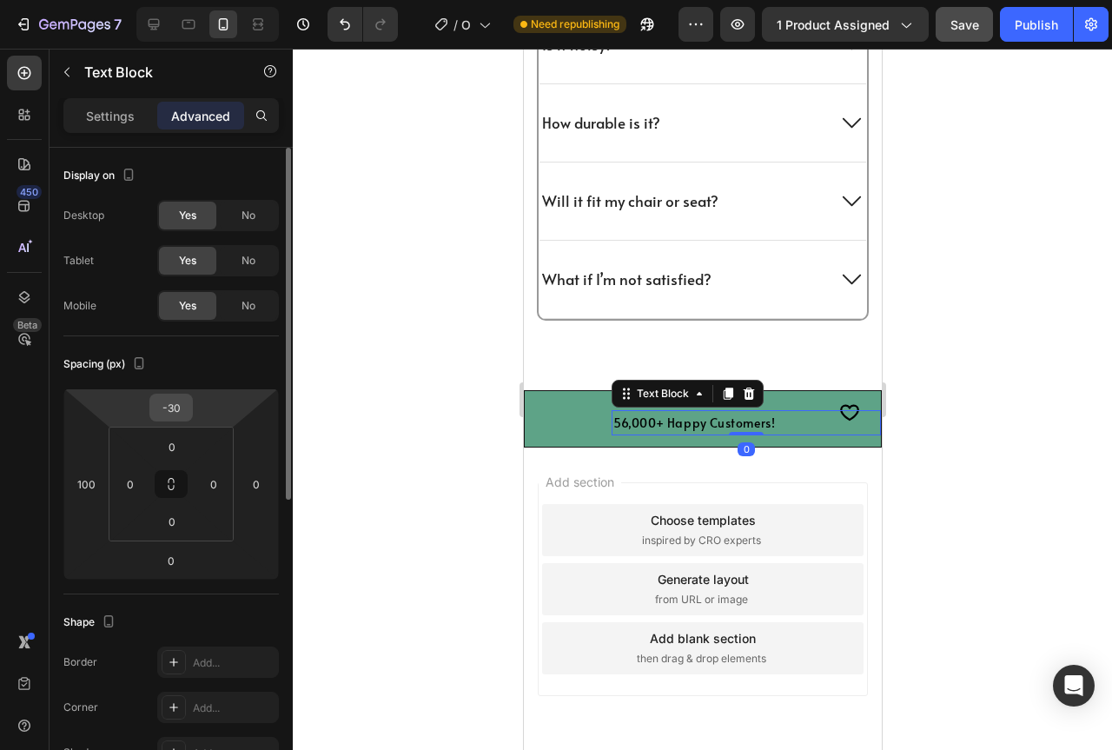
click at [189, 414] on div "-30" at bounding box center [170, 408] width 43 height 28
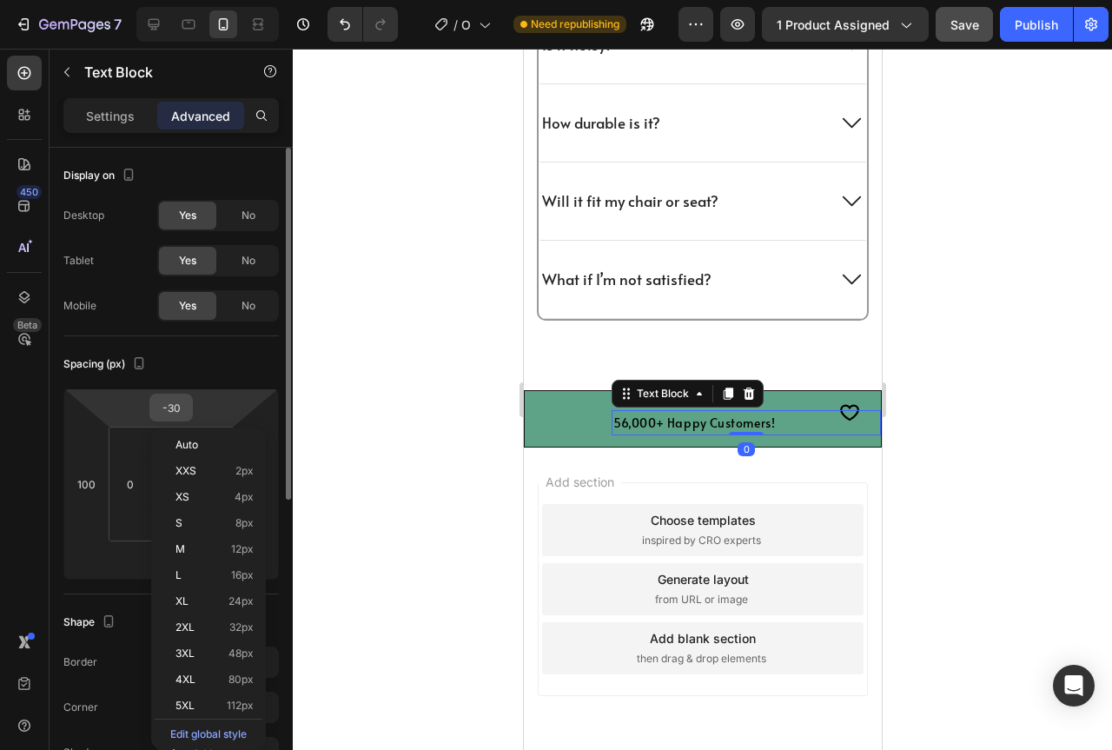
click at [182, 407] on input "-30" at bounding box center [171, 407] width 35 height 26
click at [187, 403] on input "-30" at bounding box center [171, 407] width 35 height 26
type input "-3"
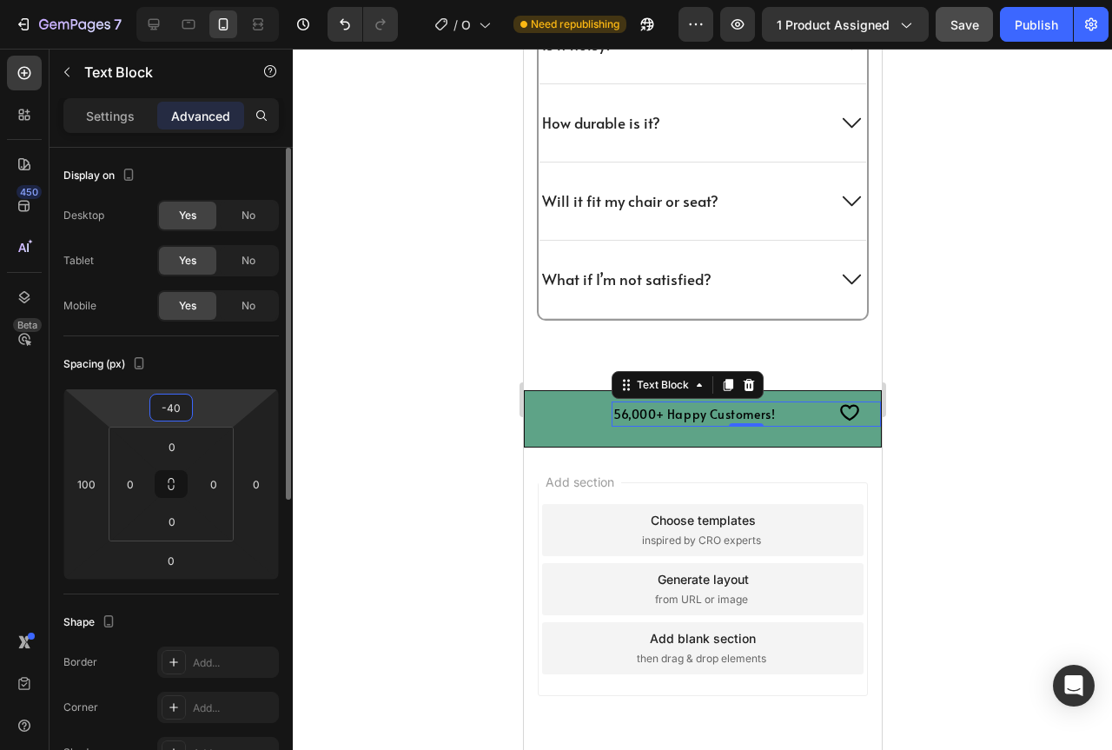
type input "-4"
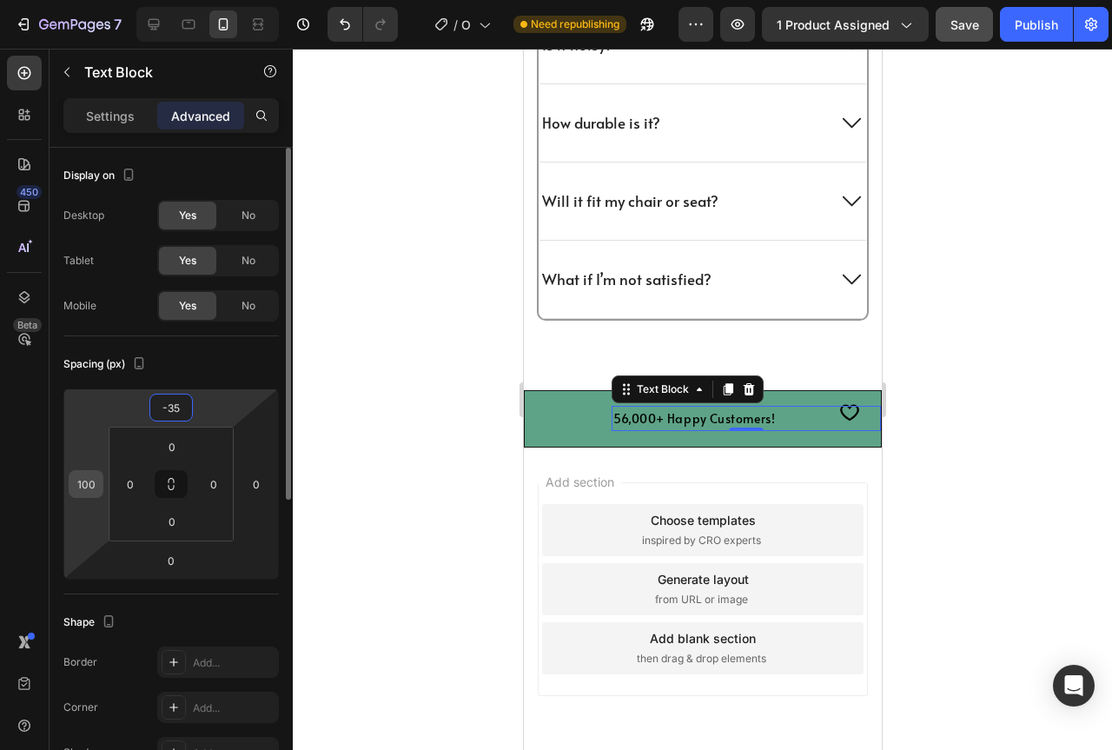
type input "-35"
click at [99, 481] on div "100" at bounding box center [86, 484] width 35 height 28
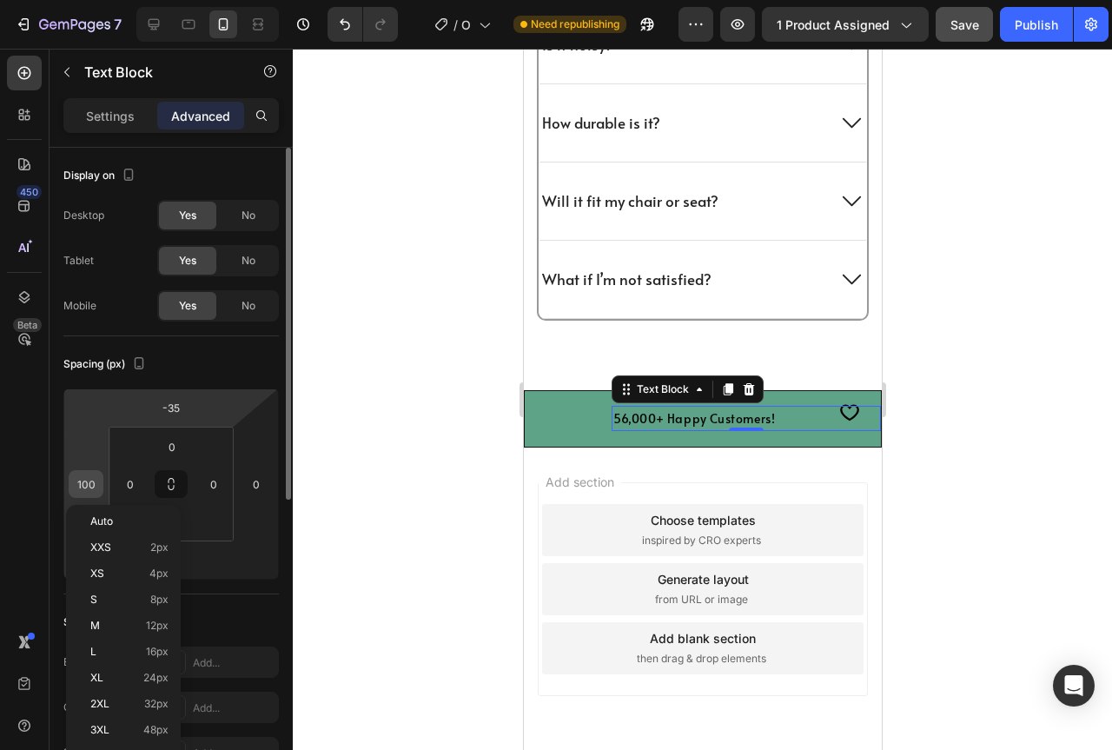
click at [93, 481] on input "100" at bounding box center [86, 484] width 26 height 26
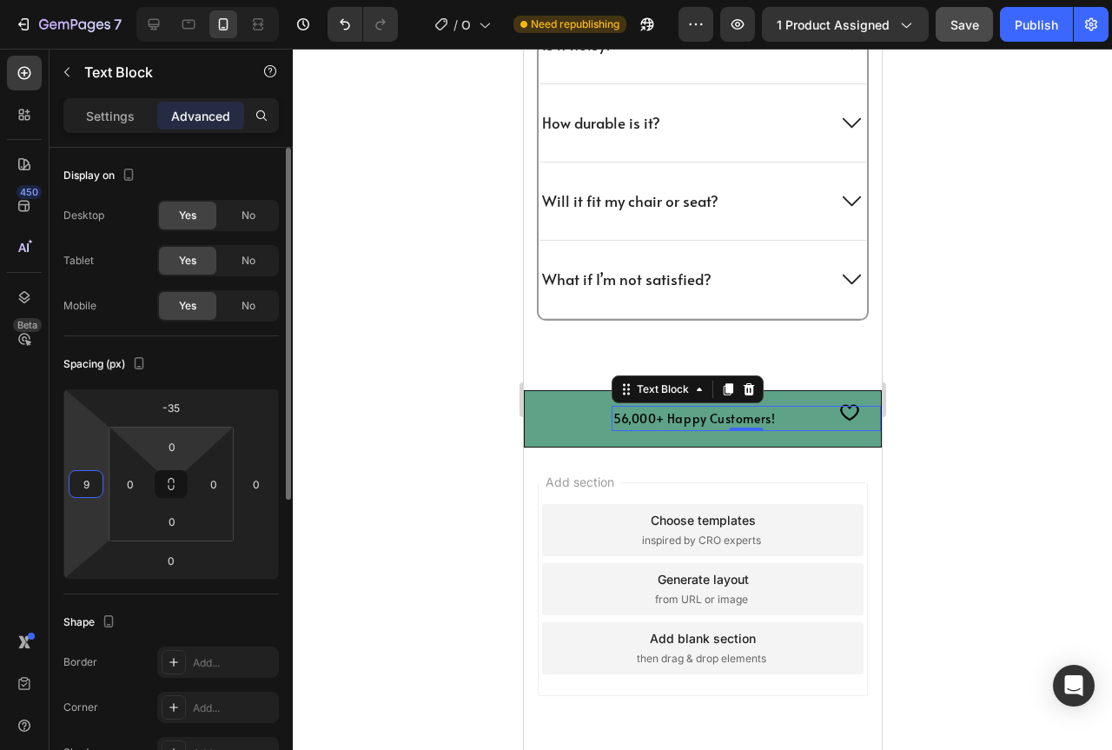
type input "95"
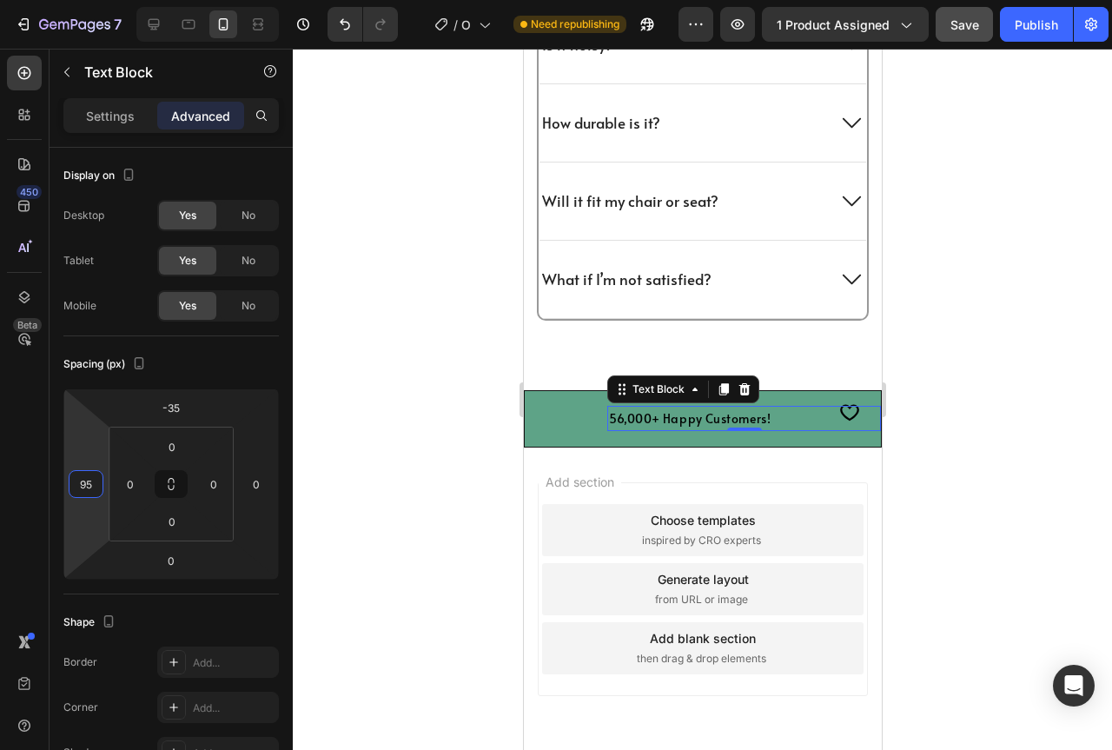
click at [966, 551] on div at bounding box center [702, 399] width 819 height 701
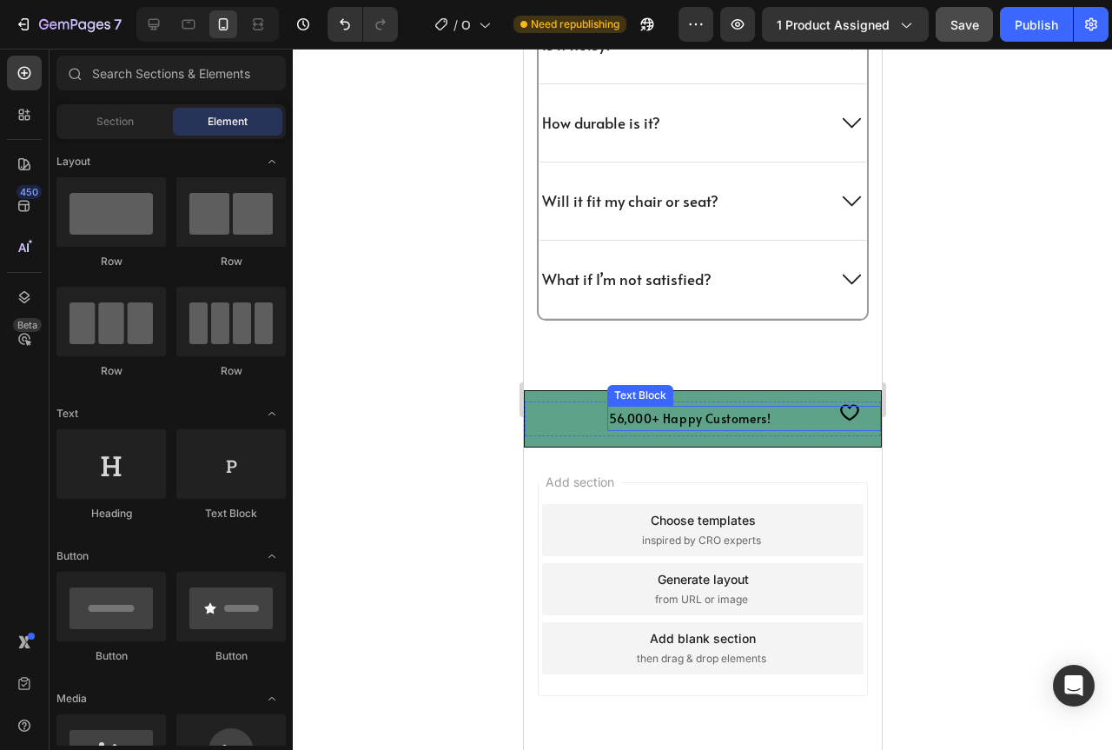
click at [831, 416] on p "56,000+ Happy Customers!" at bounding box center [743, 418] width 270 height 22
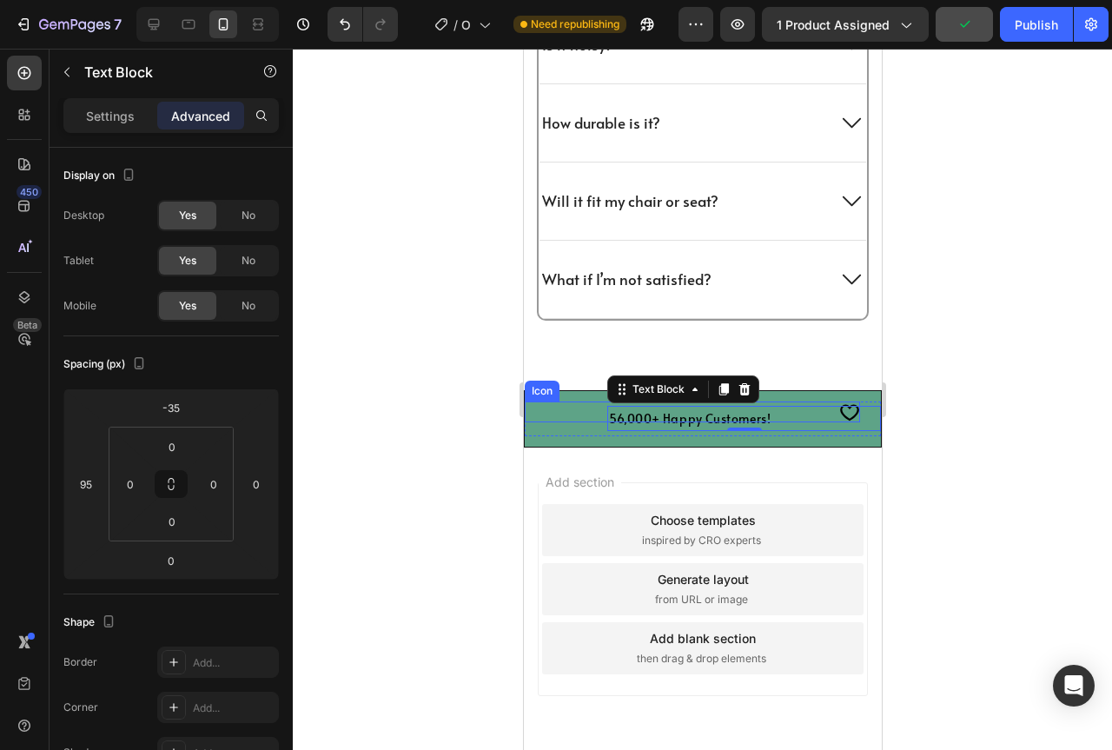
click at [838, 402] on icon at bounding box center [848, 411] width 21 height 21
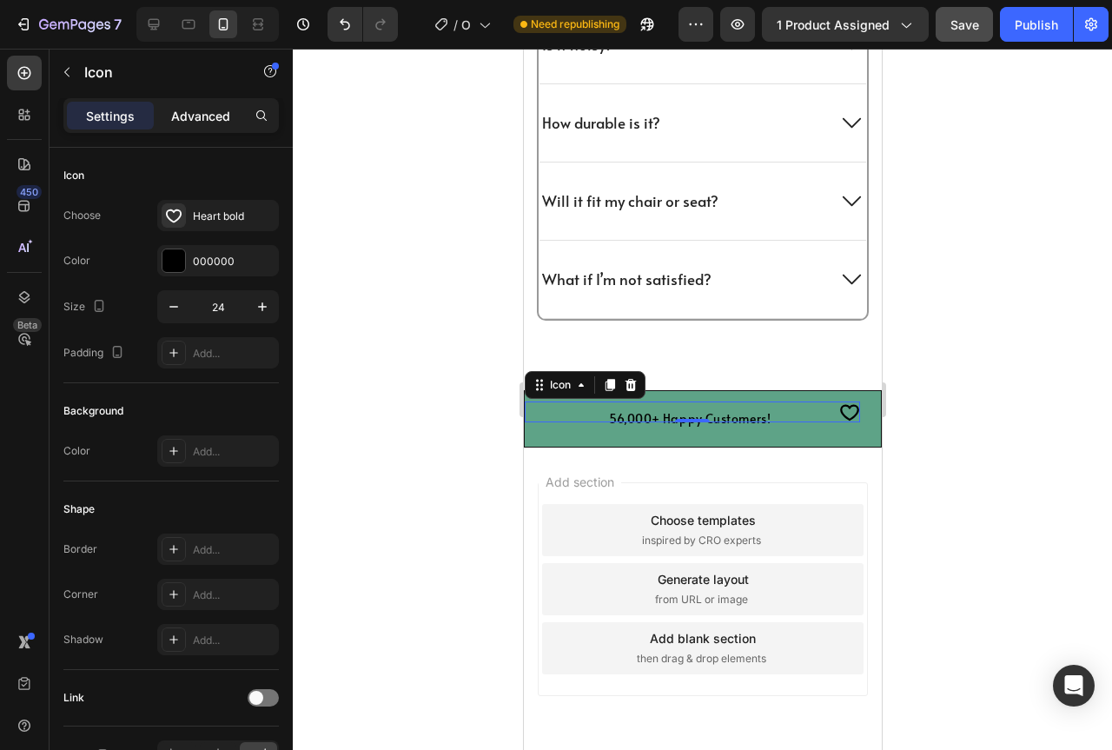
click at [178, 111] on p "Advanced" at bounding box center [200, 116] width 59 height 18
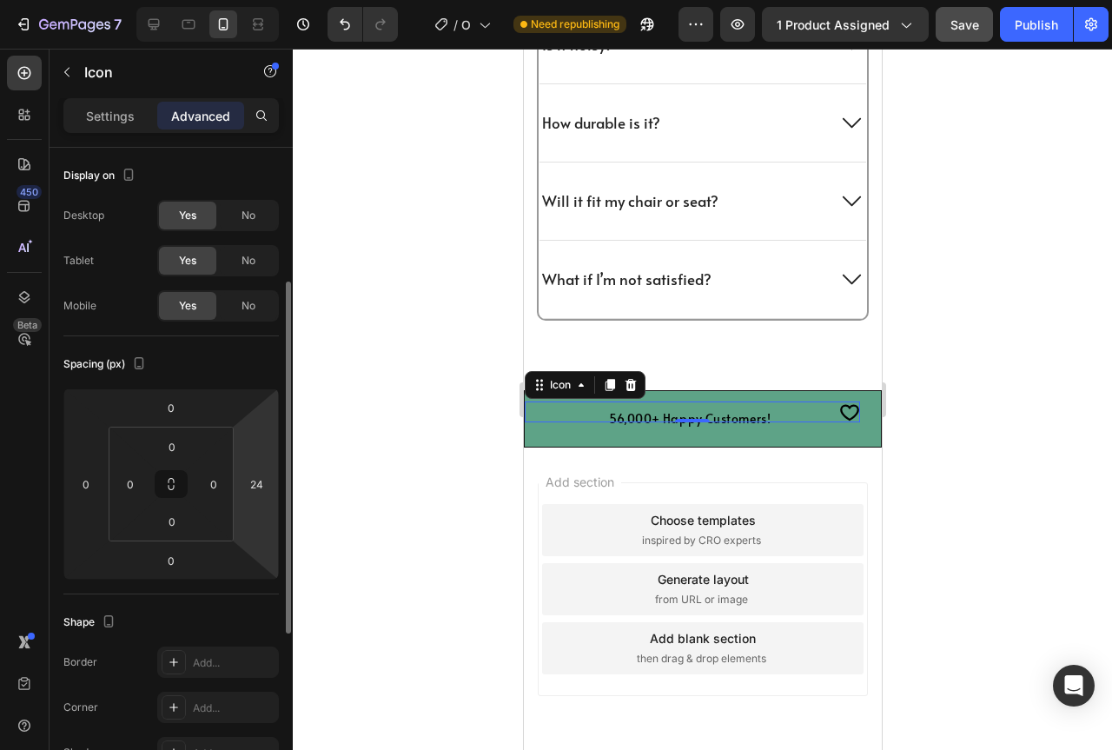
scroll to position [87, 0]
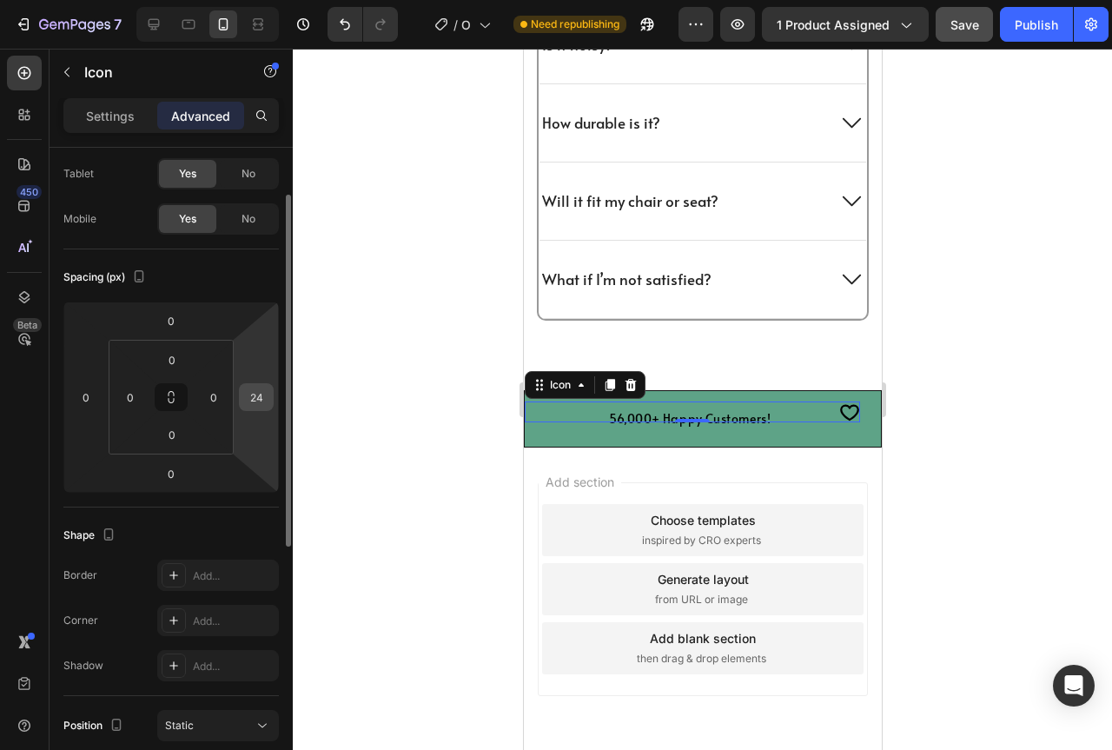
click at [265, 401] on input "24" at bounding box center [256, 397] width 26 height 26
type input "6"
type input "1"
type input "5"
type input "3"
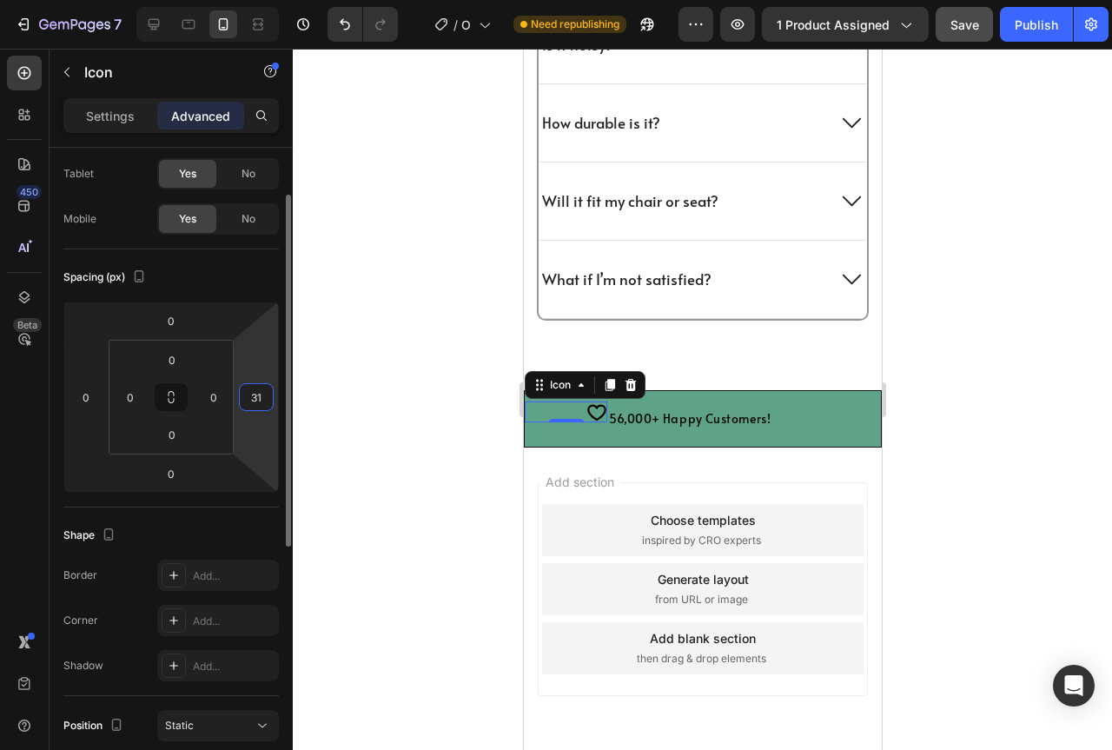
type input "3"
type input "303"
click at [185, 327] on input "0" at bounding box center [171, 321] width 35 height 26
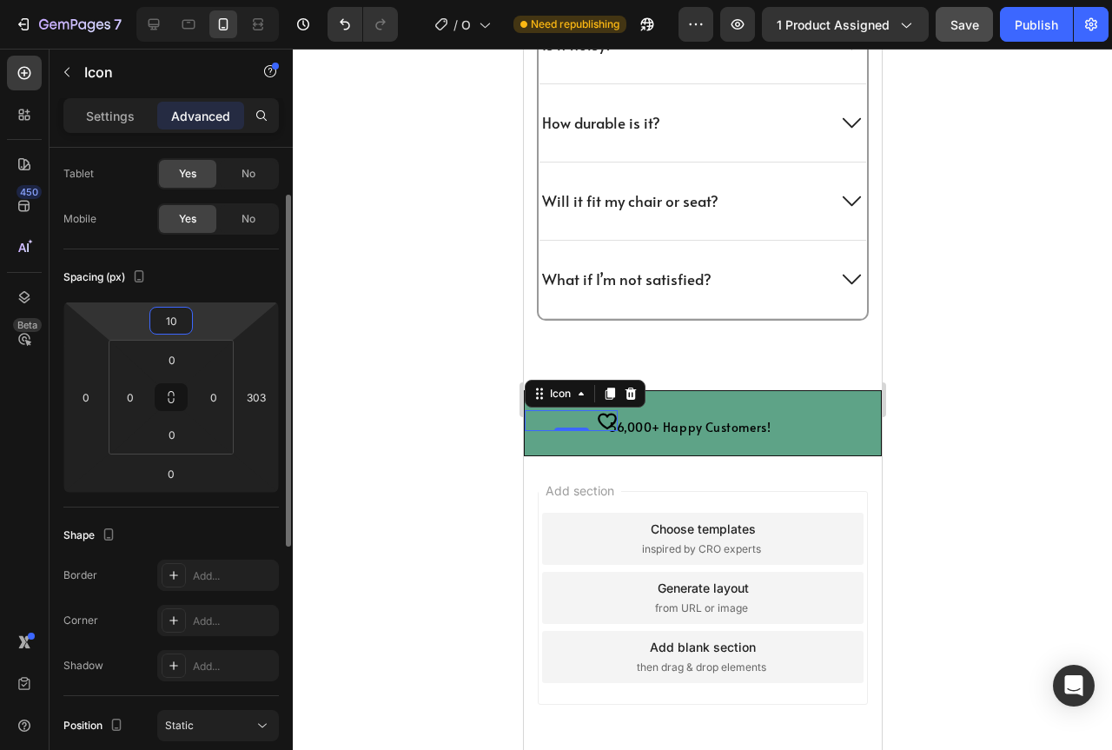
type input "1"
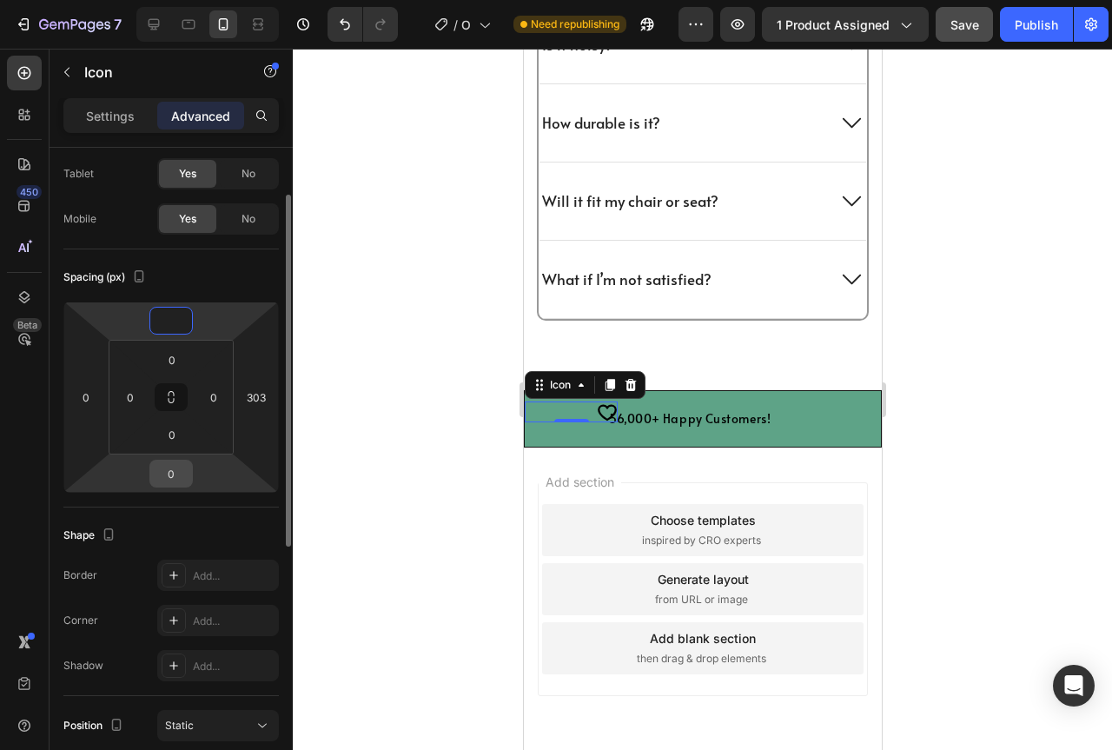
click at [184, 473] on input "0" at bounding box center [171, 473] width 35 height 26
type input "0"
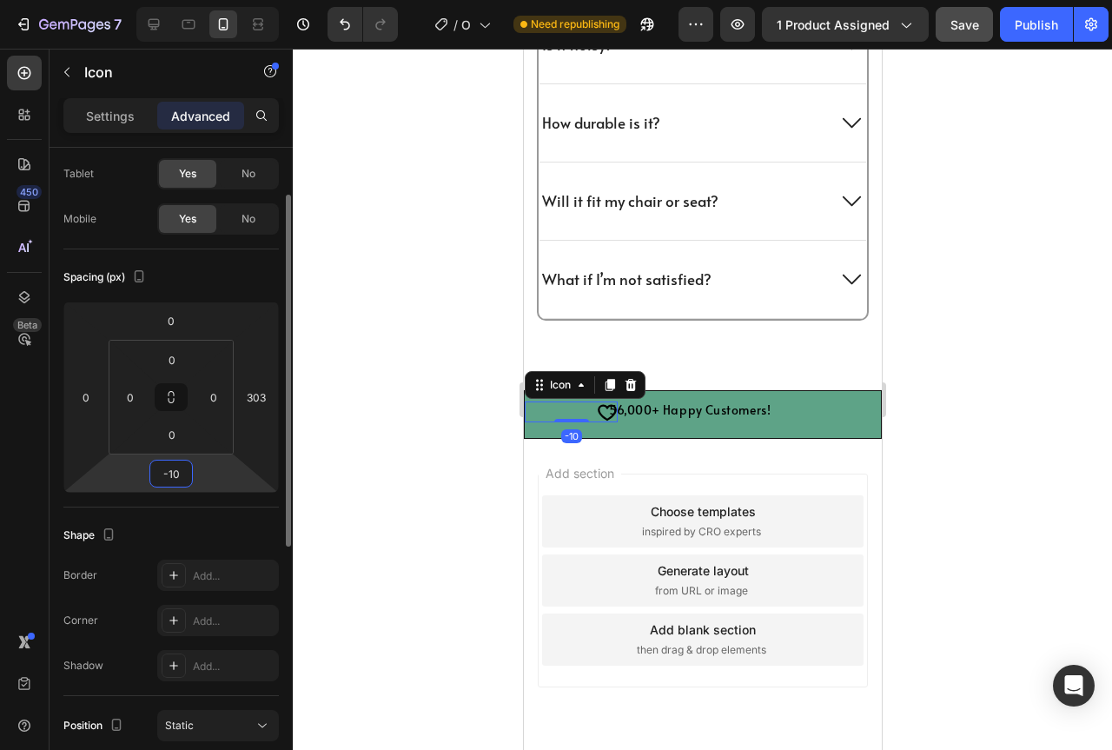
type input "-1"
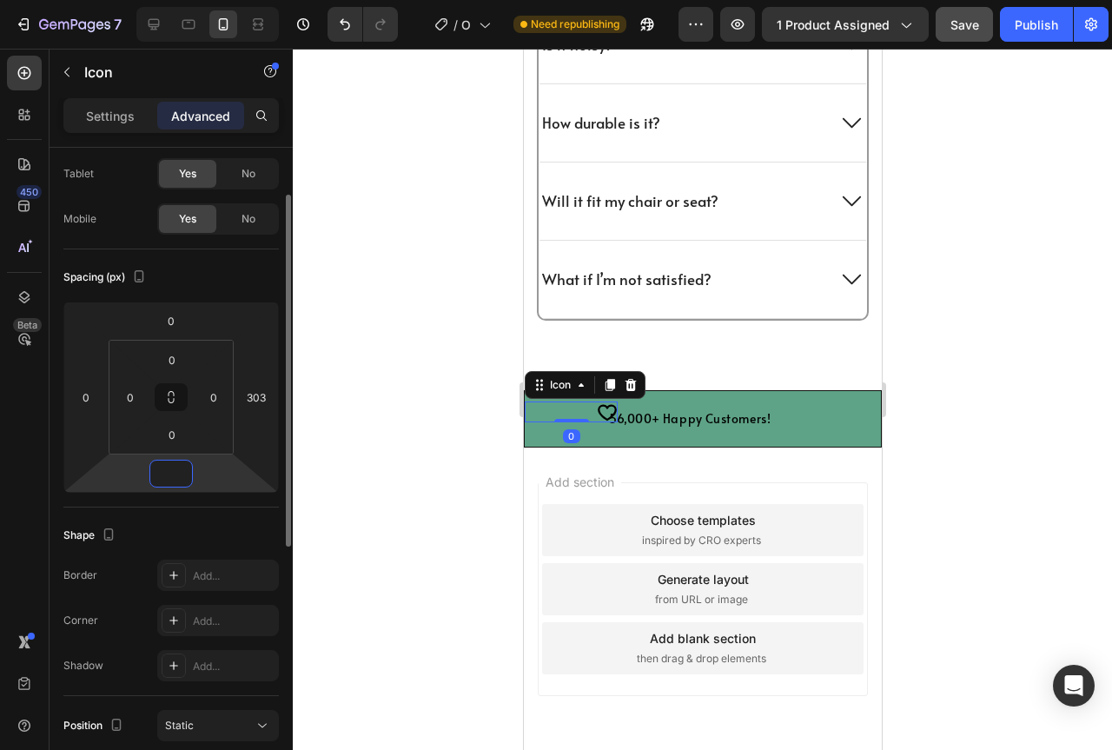
type input "-5"
type input "-6"
type input "-7"
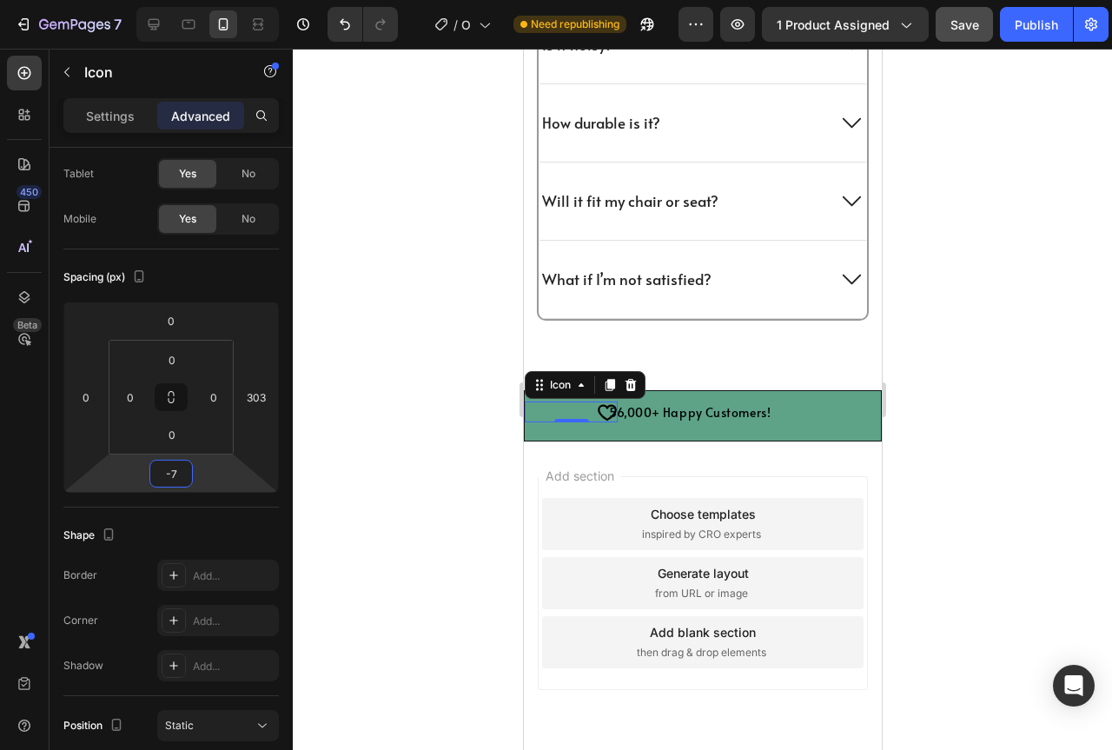
click at [939, 403] on div at bounding box center [702, 399] width 819 height 701
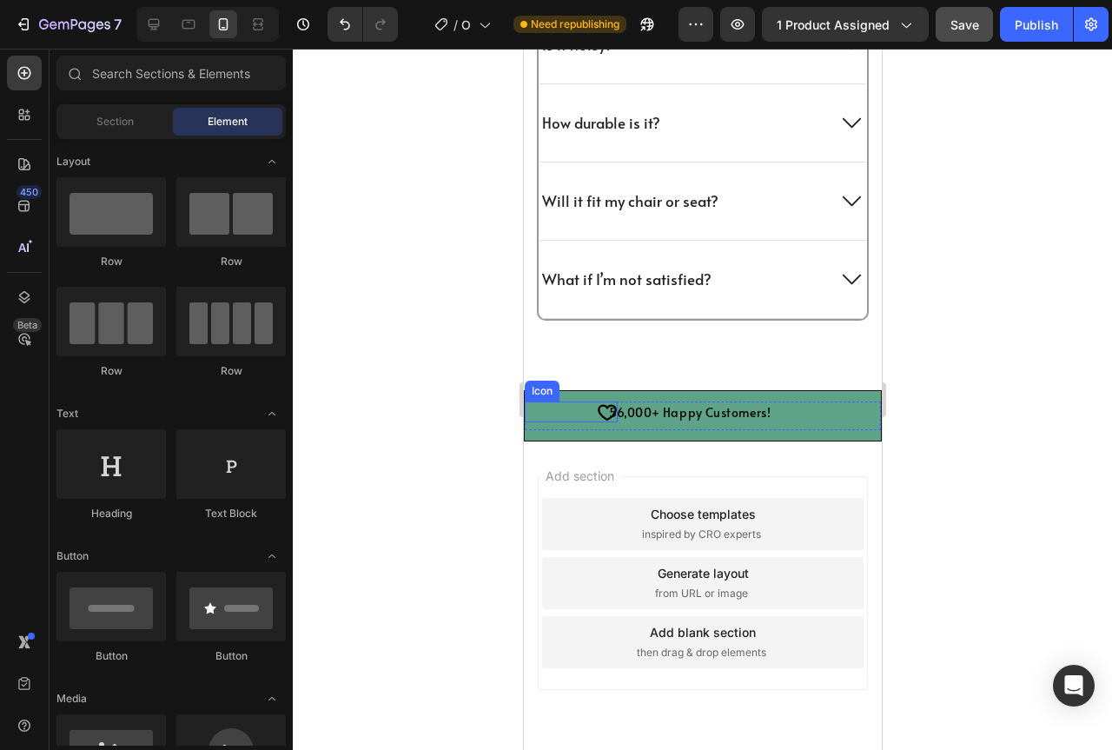
click at [596, 412] on icon at bounding box center [606, 411] width 21 height 21
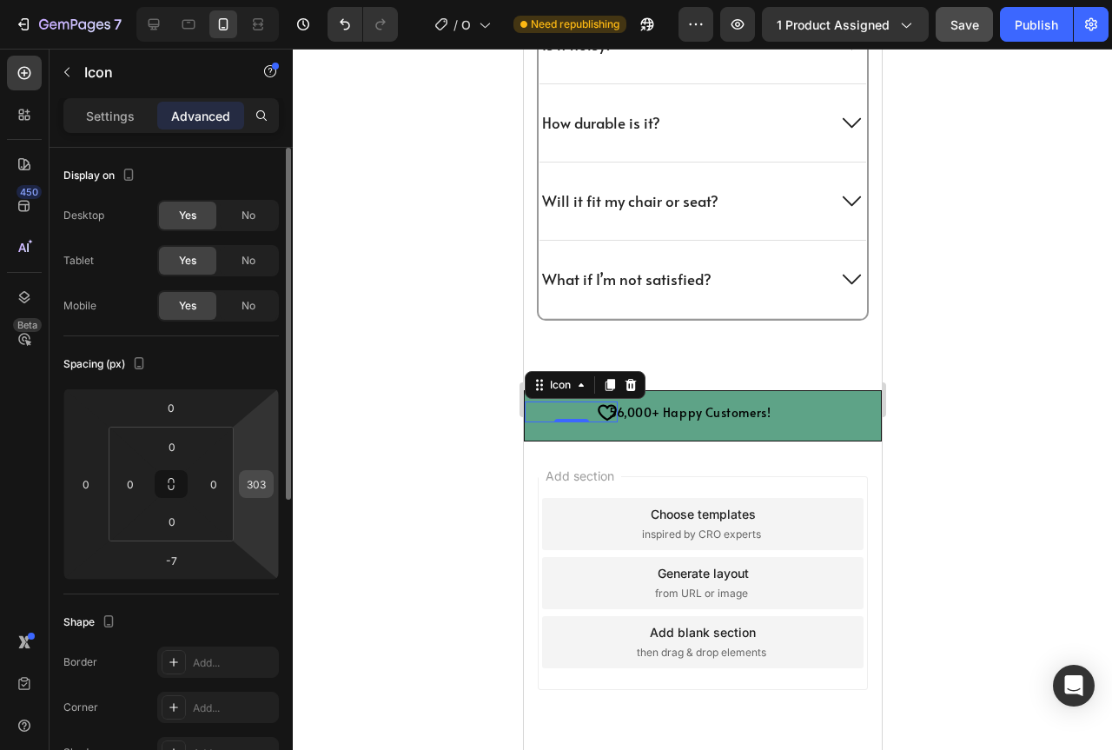
click at [265, 477] on input "303" at bounding box center [256, 484] width 26 height 26
type input "280"
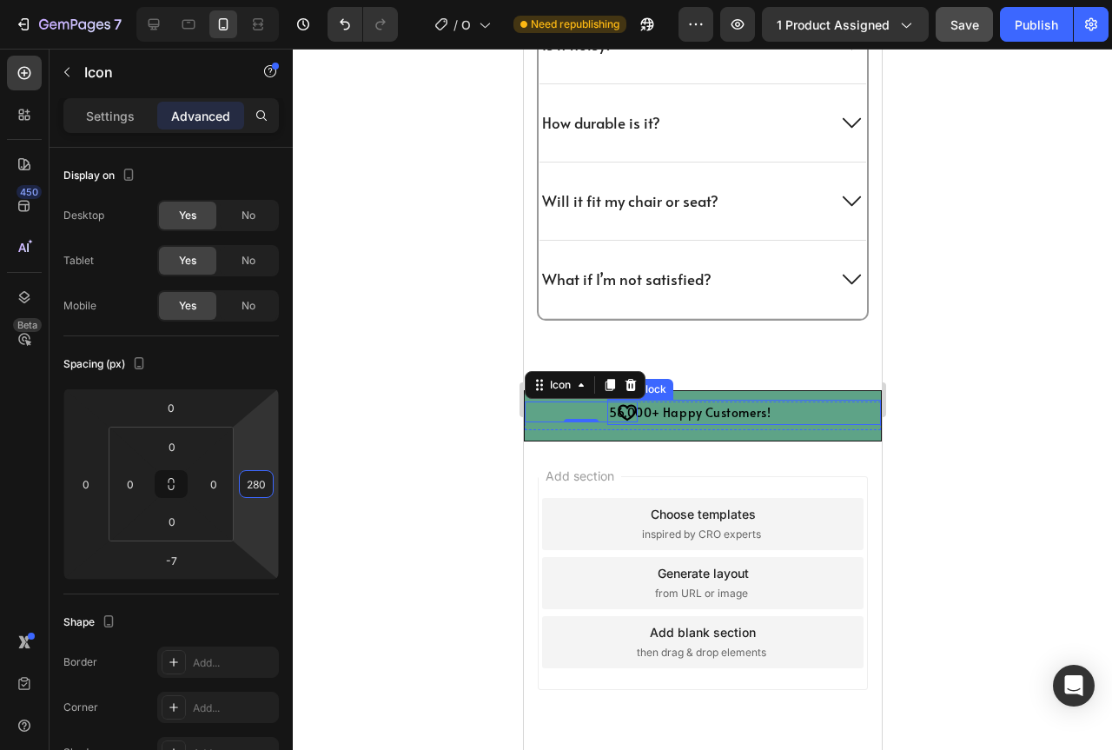
click at [682, 413] on p "56,000+ Happy Customers!" at bounding box center [743, 412] width 270 height 22
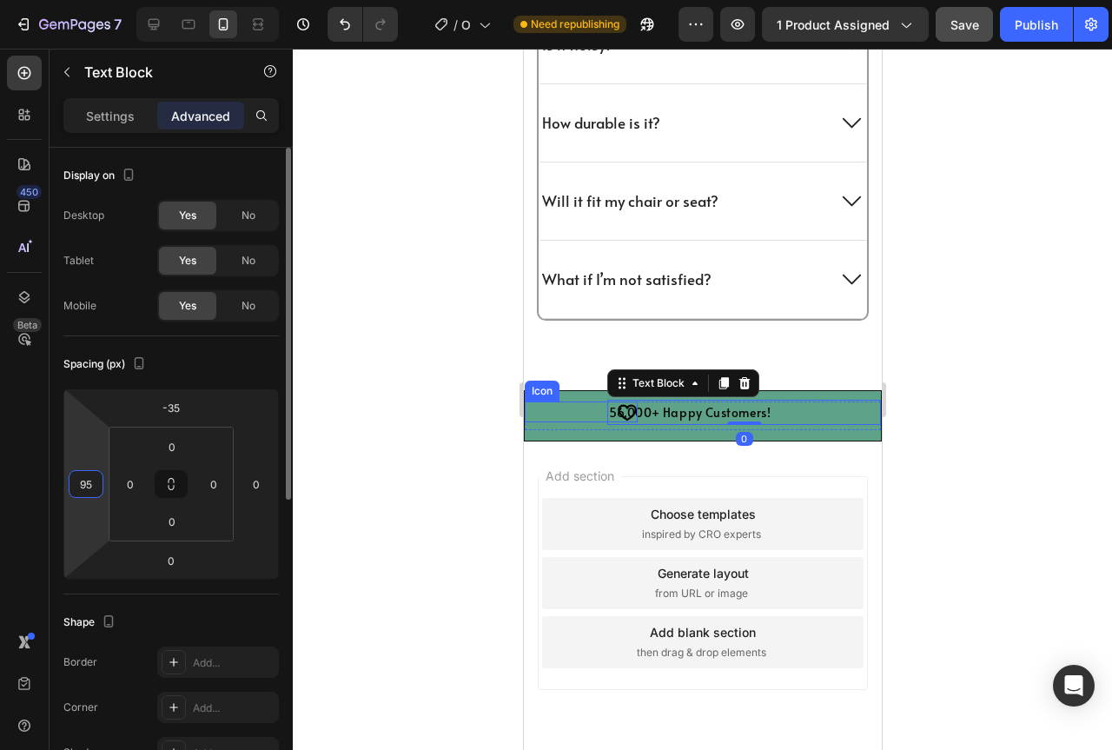
click at [95, 490] on input "95" at bounding box center [86, 484] width 26 height 26
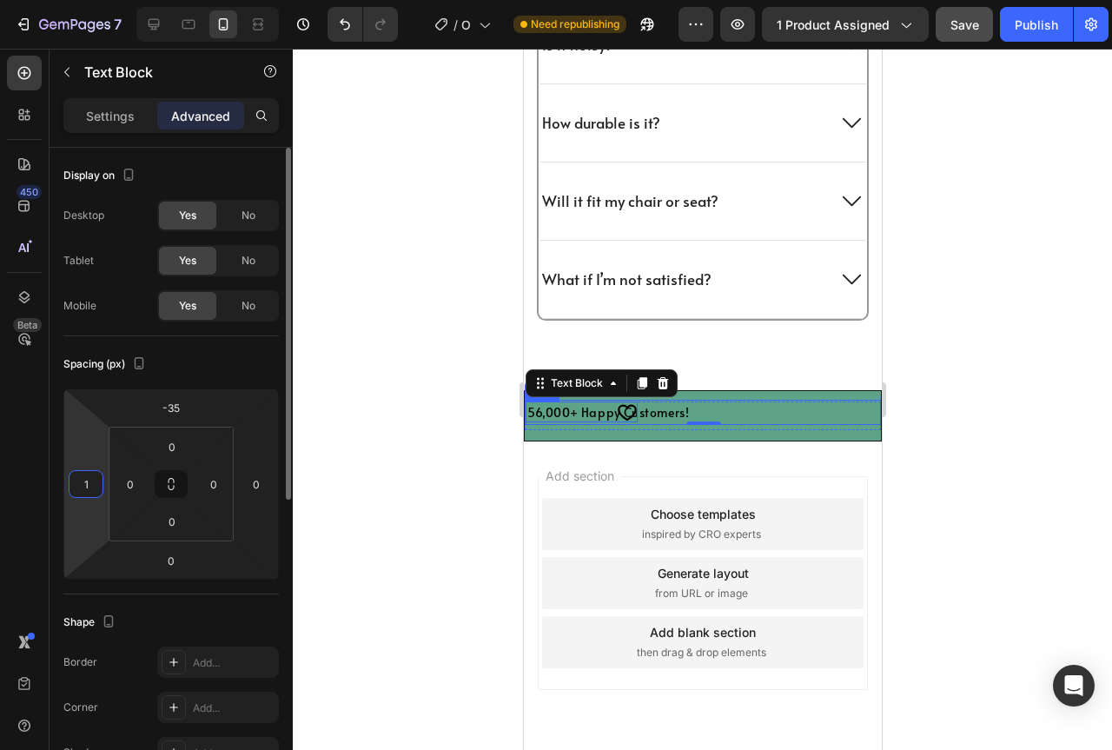
type input "12"
type input "120"
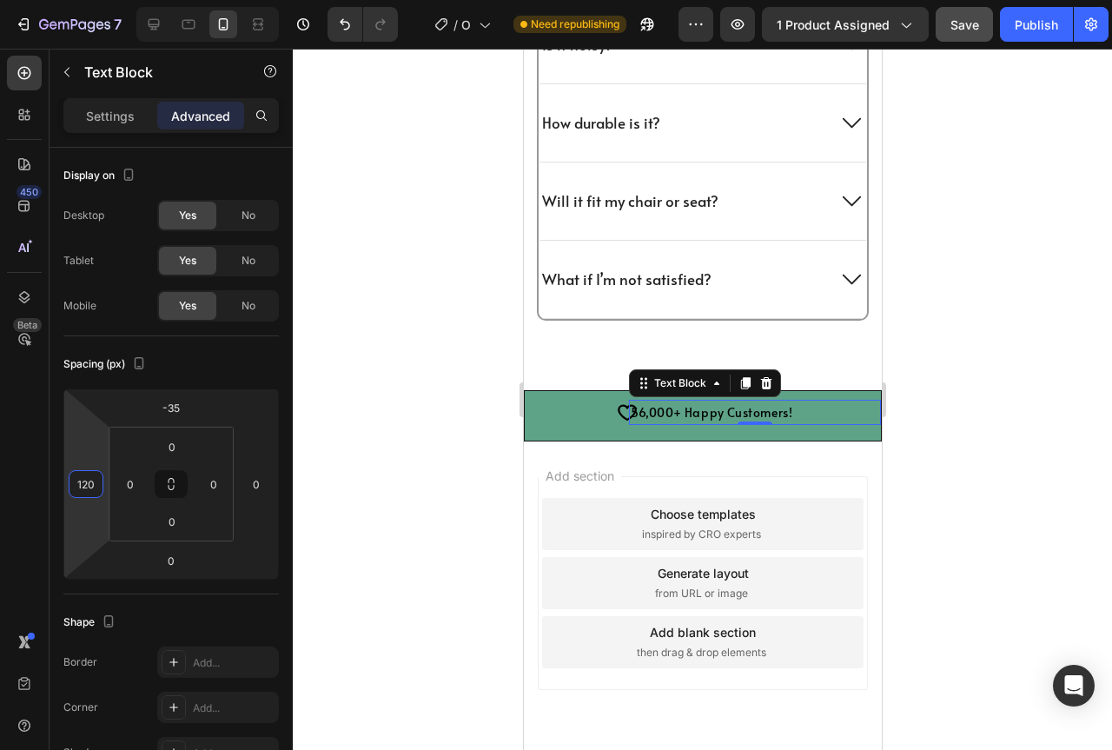
click at [1039, 409] on div at bounding box center [702, 399] width 819 height 701
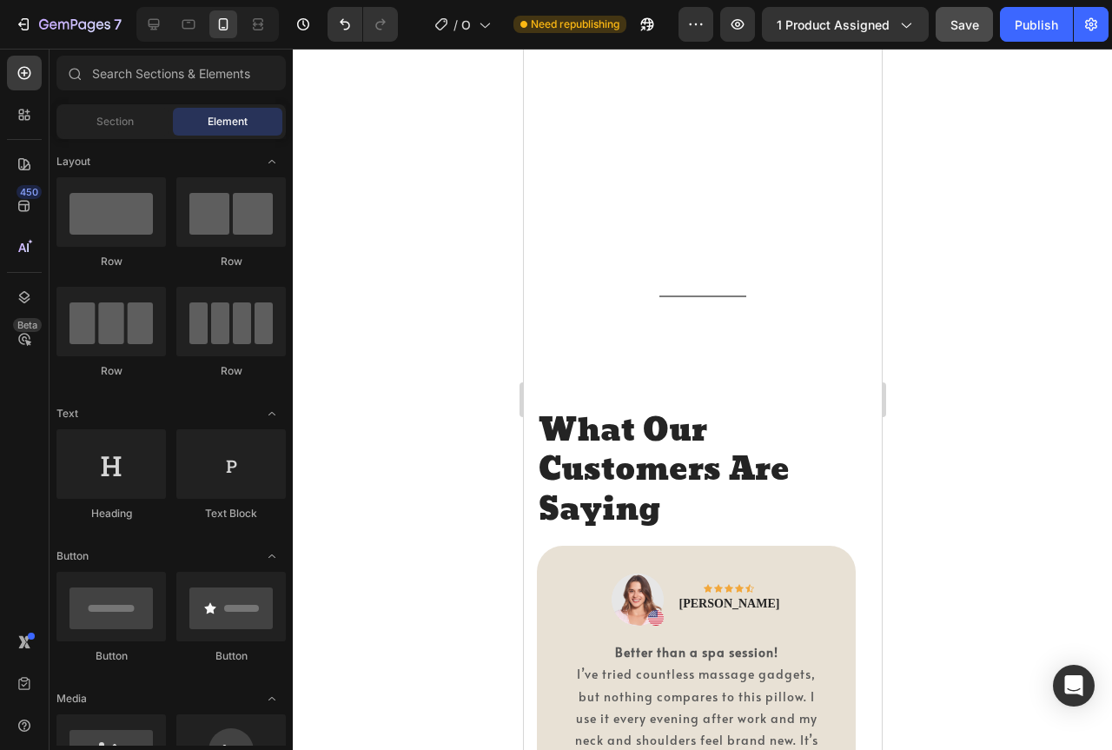
scroll to position [3274, 0]
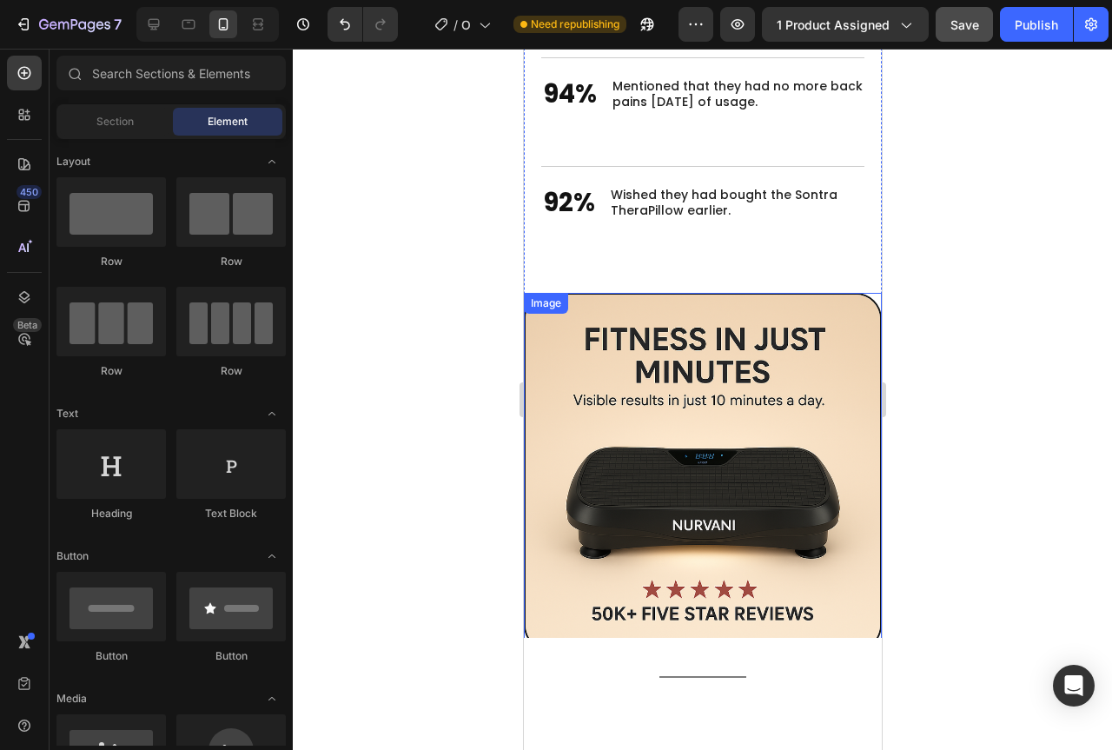
click at [805, 369] on img at bounding box center [702, 472] width 358 height 358
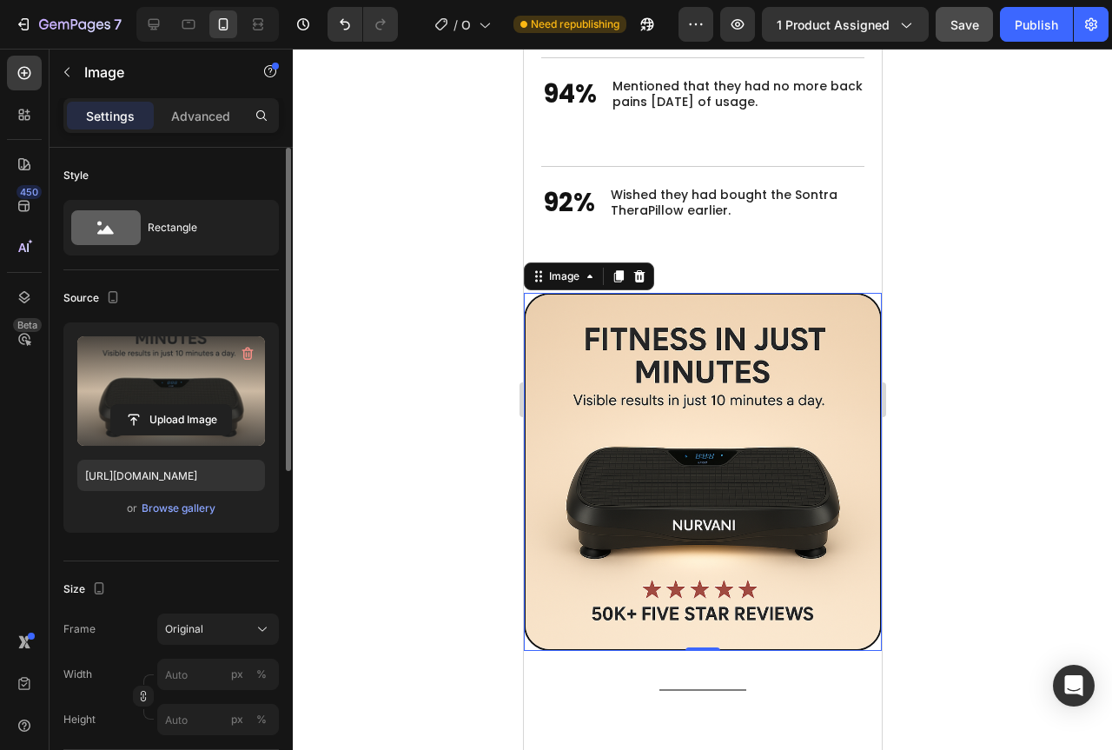
click at [141, 387] on label at bounding box center [171, 390] width 188 height 109
click at [141, 405] on input "file" at bounding box center [171, 420] width 120 height 30
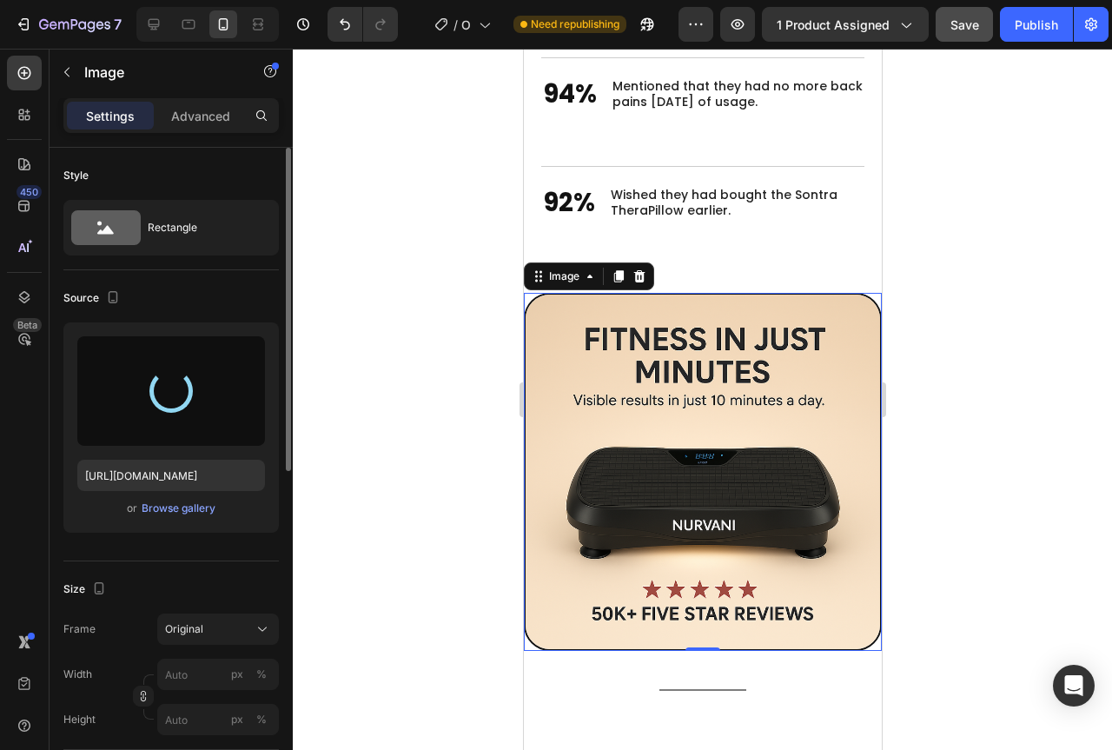
type input "[URL][DOMAIN_NAME]"
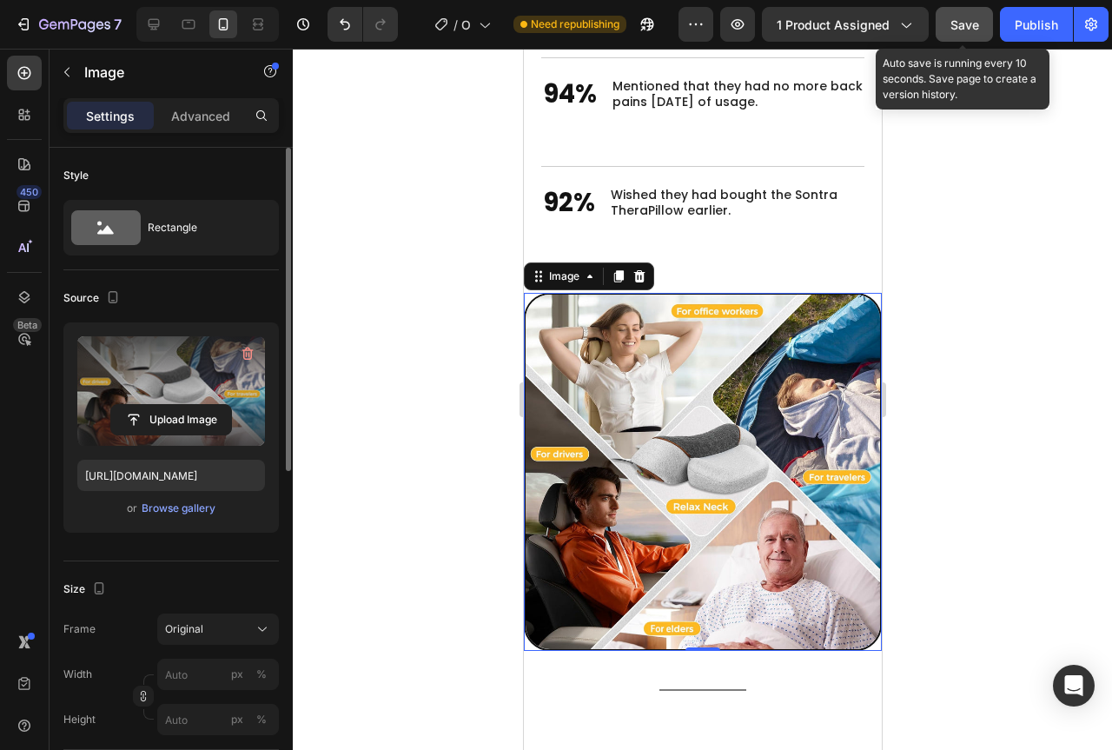
drag, startPoint x: 972, startPoint y: 23, endPoint x: 976, endPoint y: 32, distance: 9.7
click at [976, 24] on span "Save" at bounding box center [964, 24] width 29 height 15
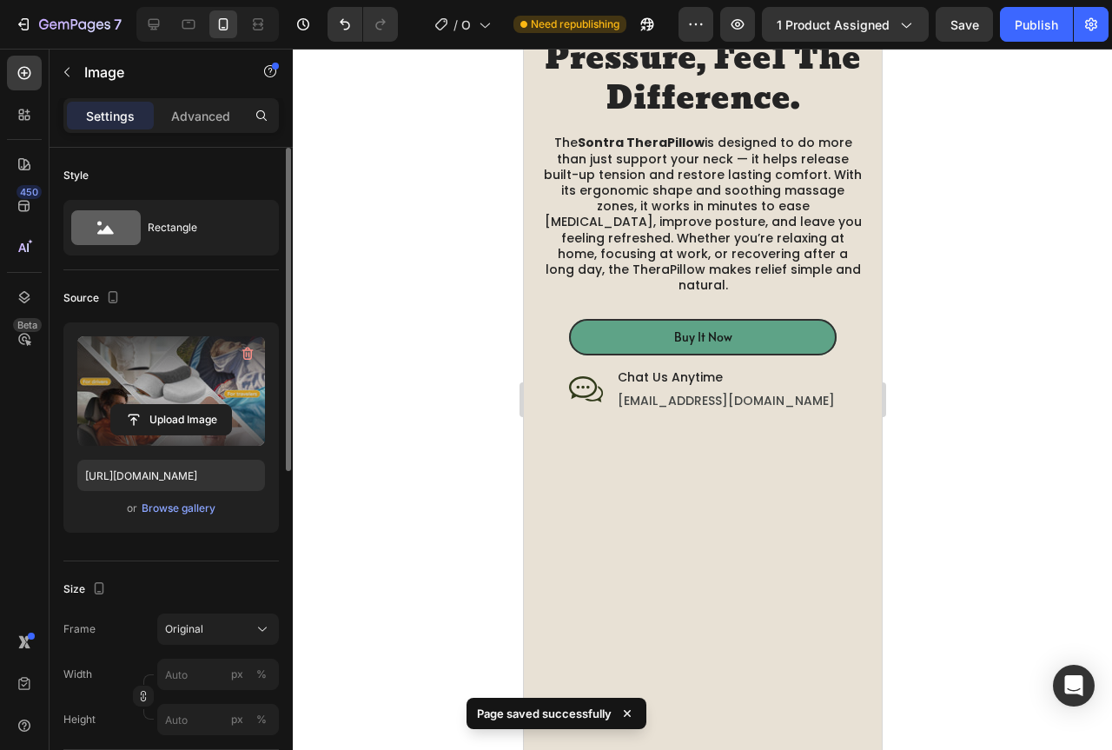
scroll to position [2058, 0]
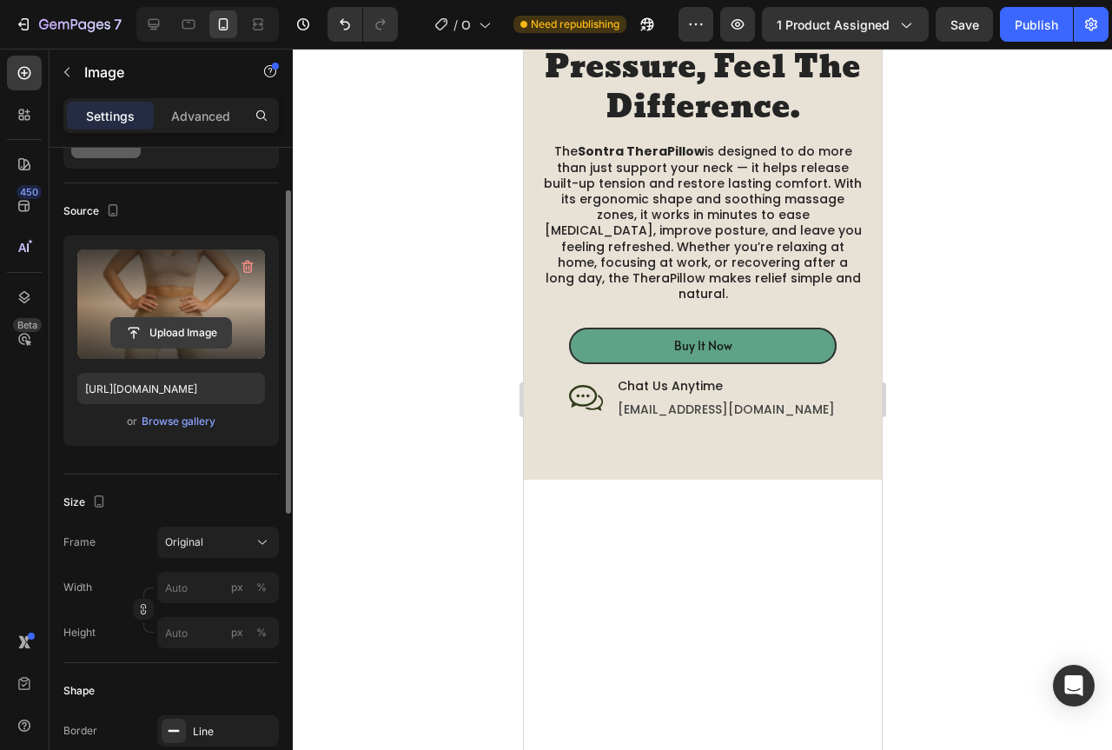
click at [179, 322] on input "file" at bounding box center [171, 333] width 120 height 30
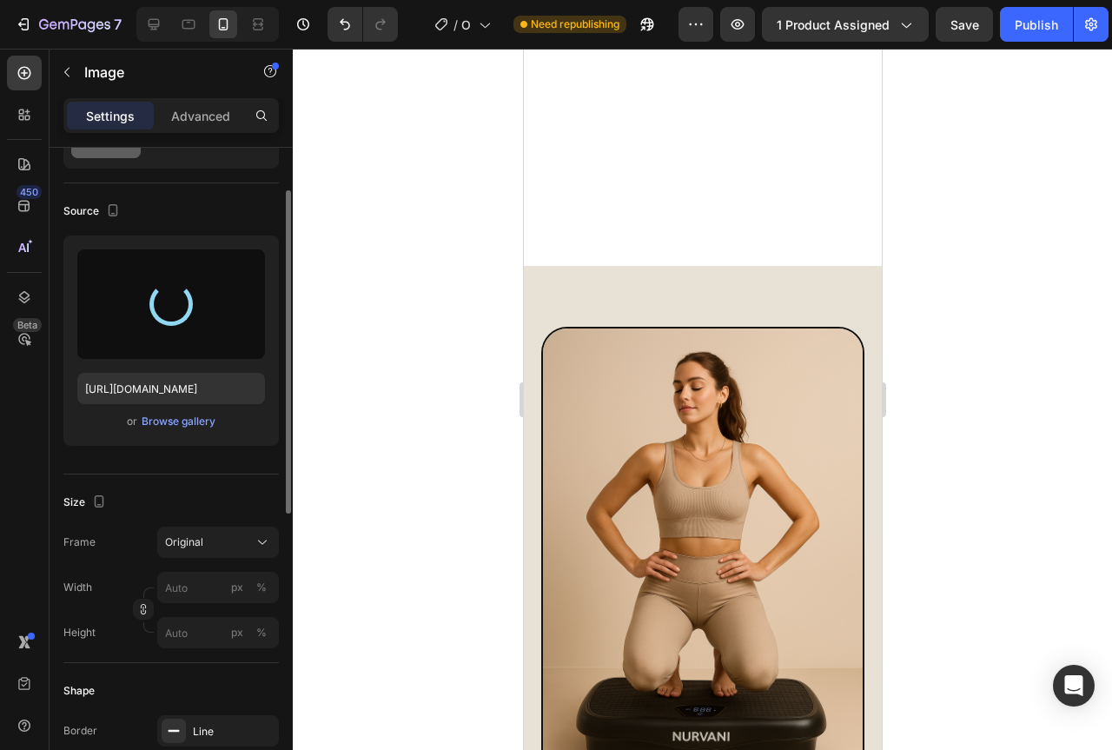
type input "[URL][DOMAIN_NAME]"
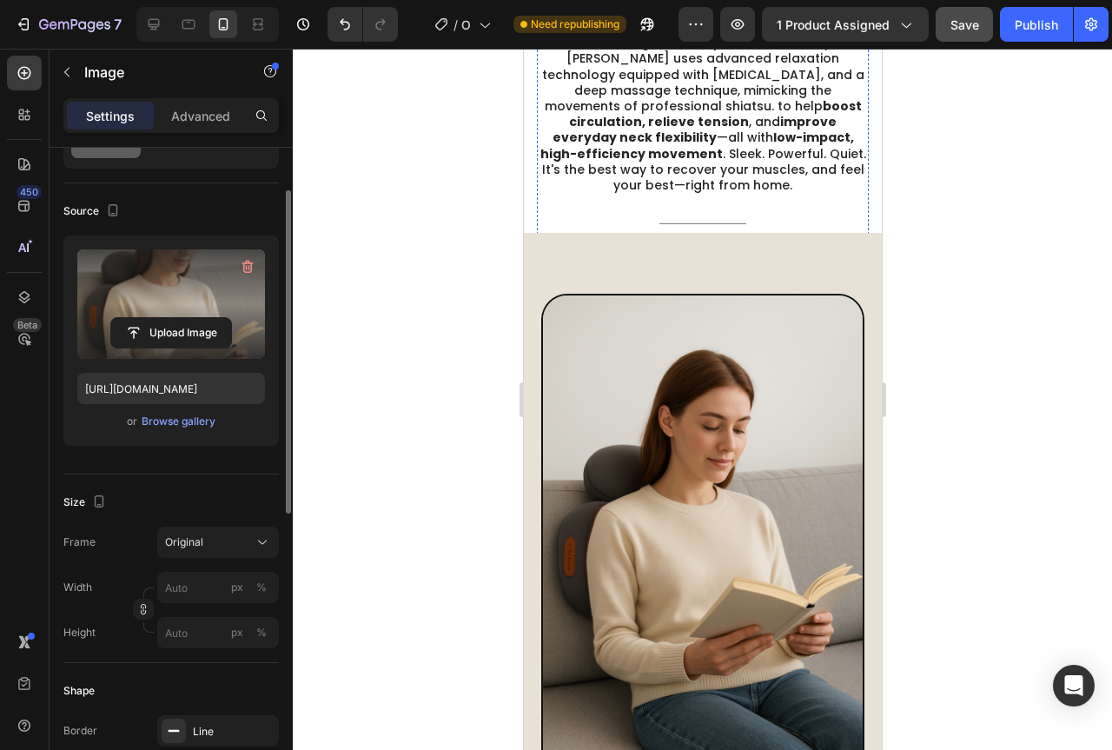
scroll to position [929, 0]
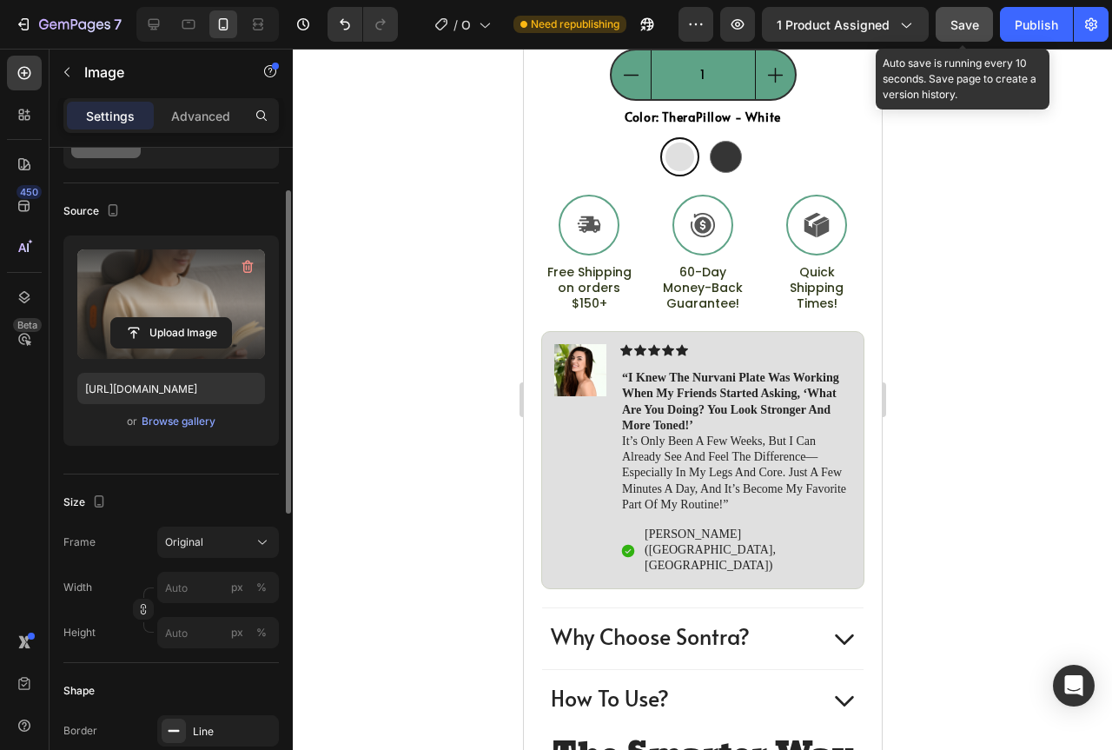
click at [975, 31] on span "Save" at bounding box center [964, 24] width 29 height 15
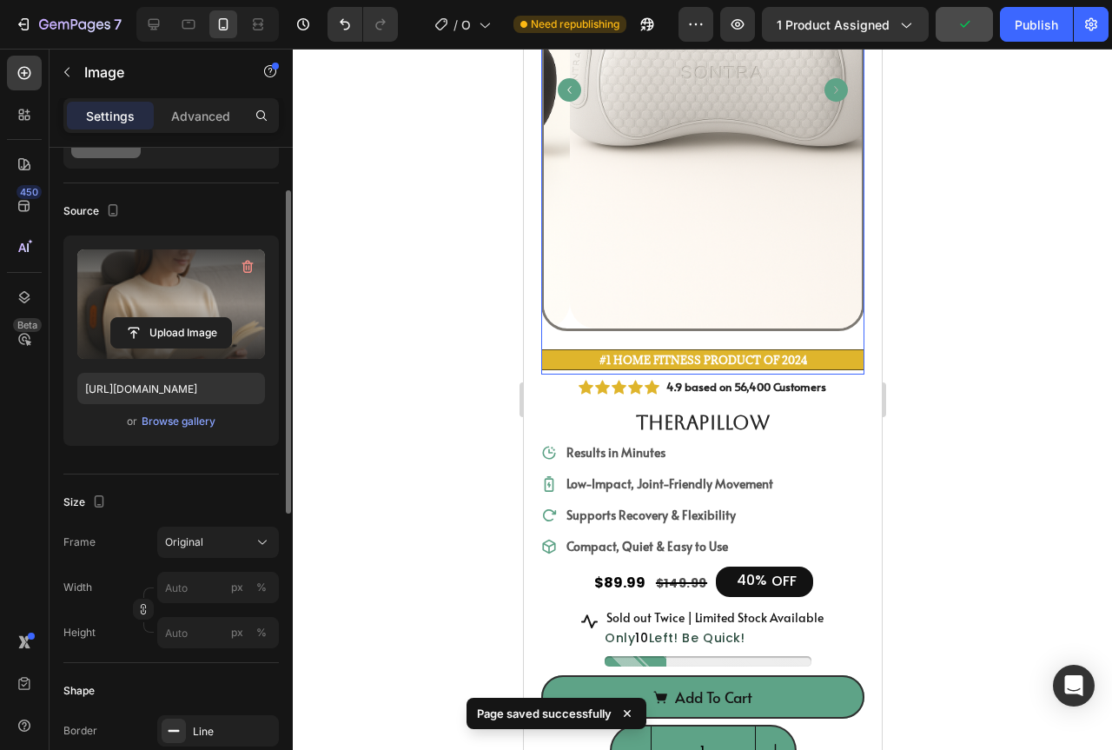
scroll to position [0, 0]
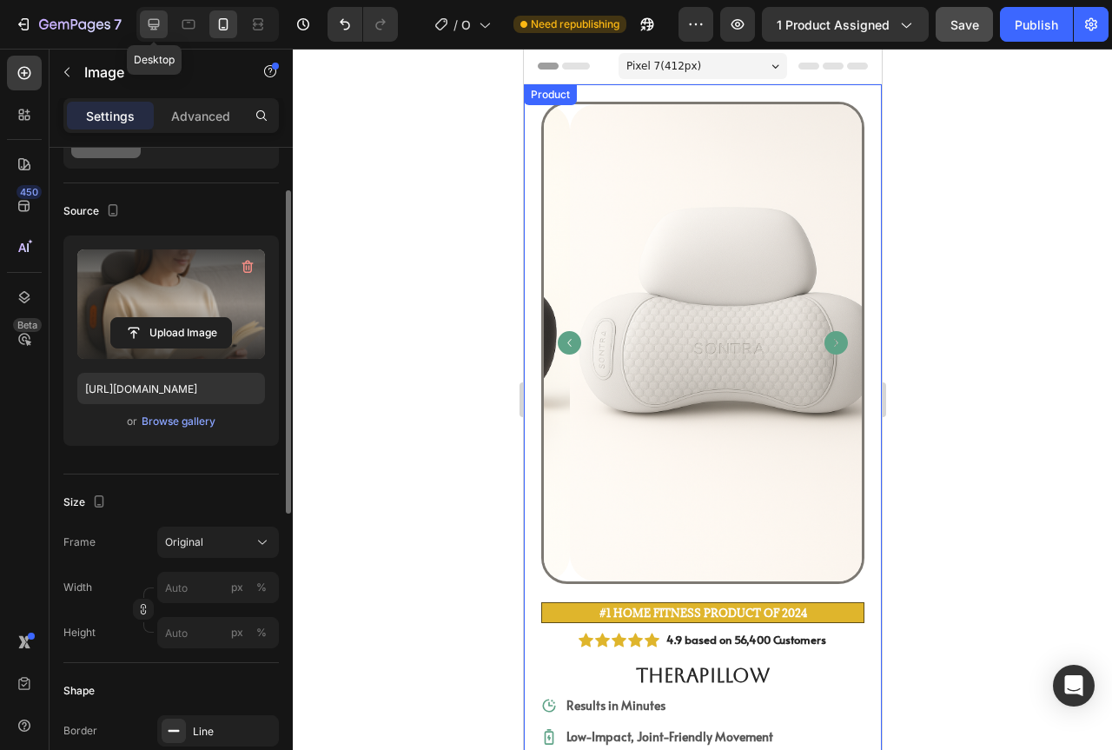
click at [155, 12] on div at bounding box center [154, 24] width 28 height 28
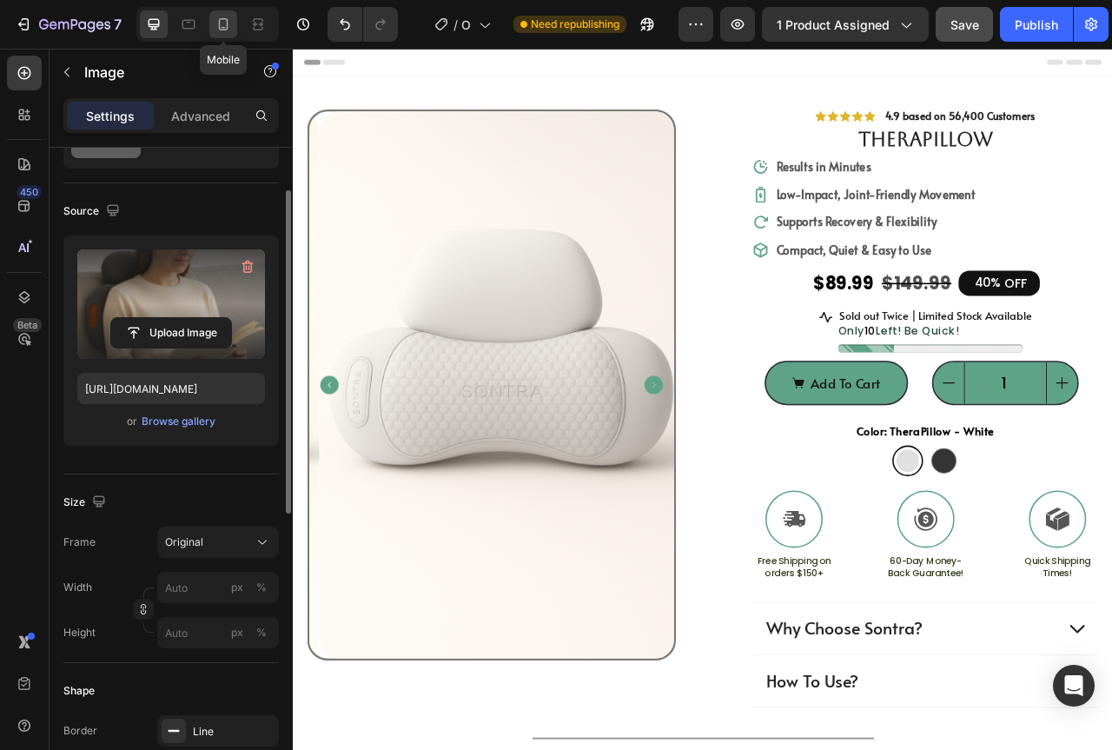
click at [235, 25] on div at bounding box center [223, 24] width 28 height 28
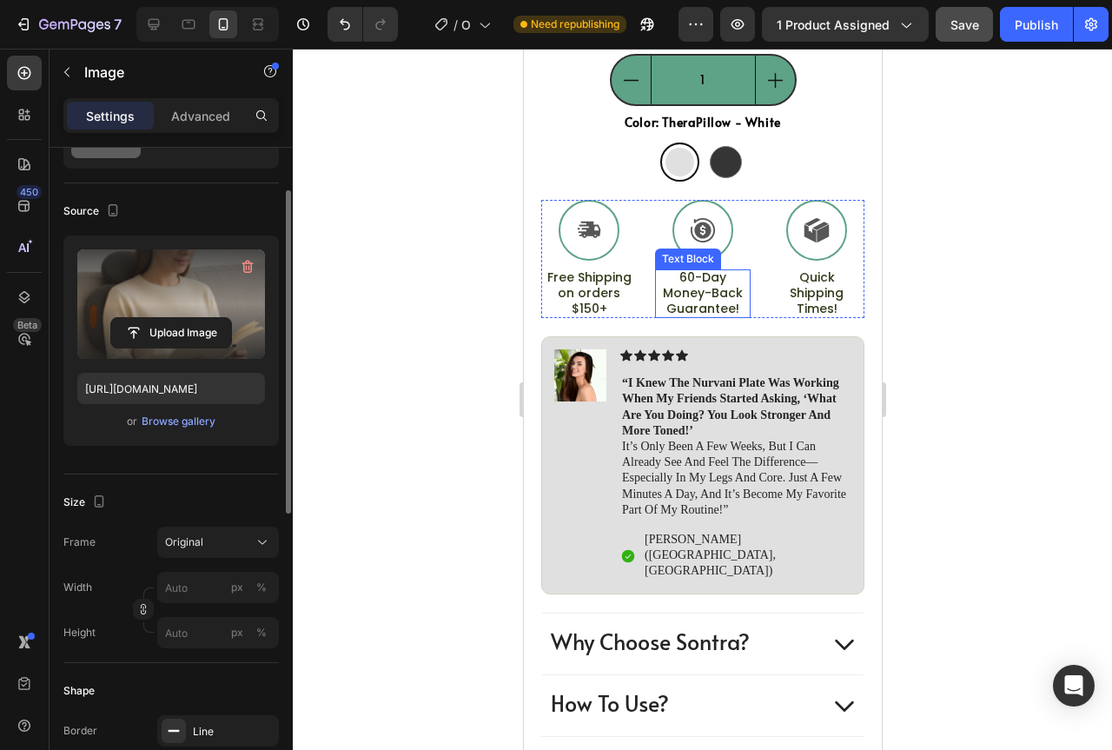
scroll to position [1042, 0]
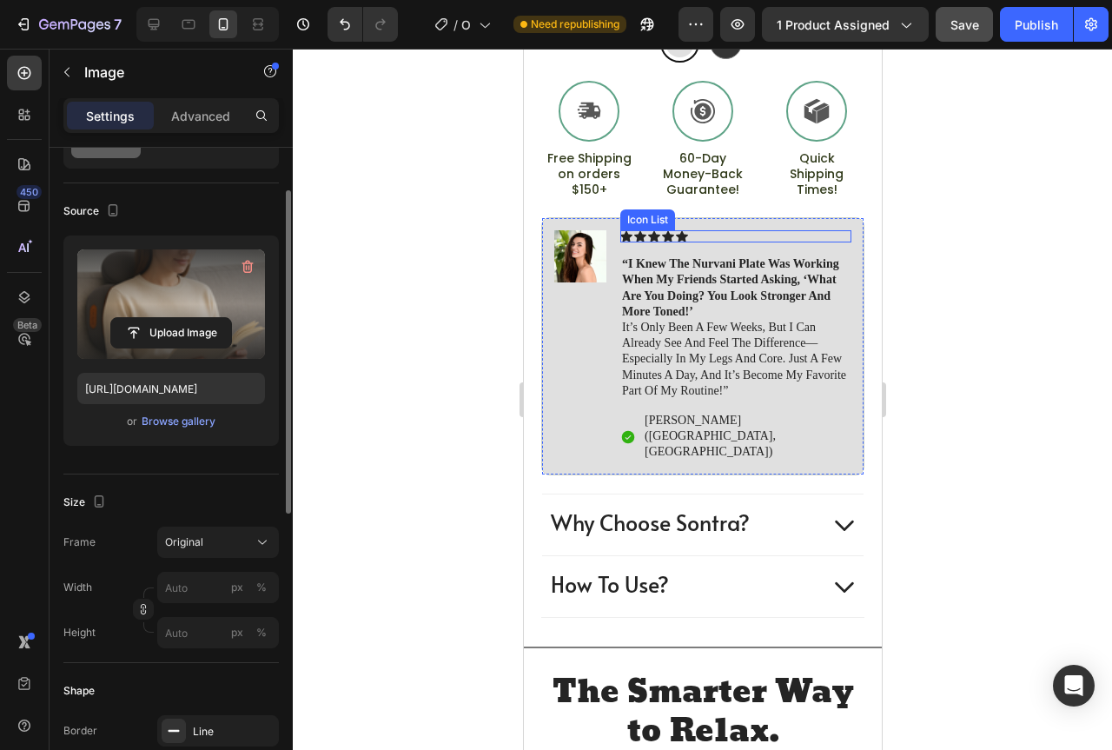
click at [748, 230] on div "Icon Icon Icon Icon Icon" at bounding box center [734, 236] width 231 height 12
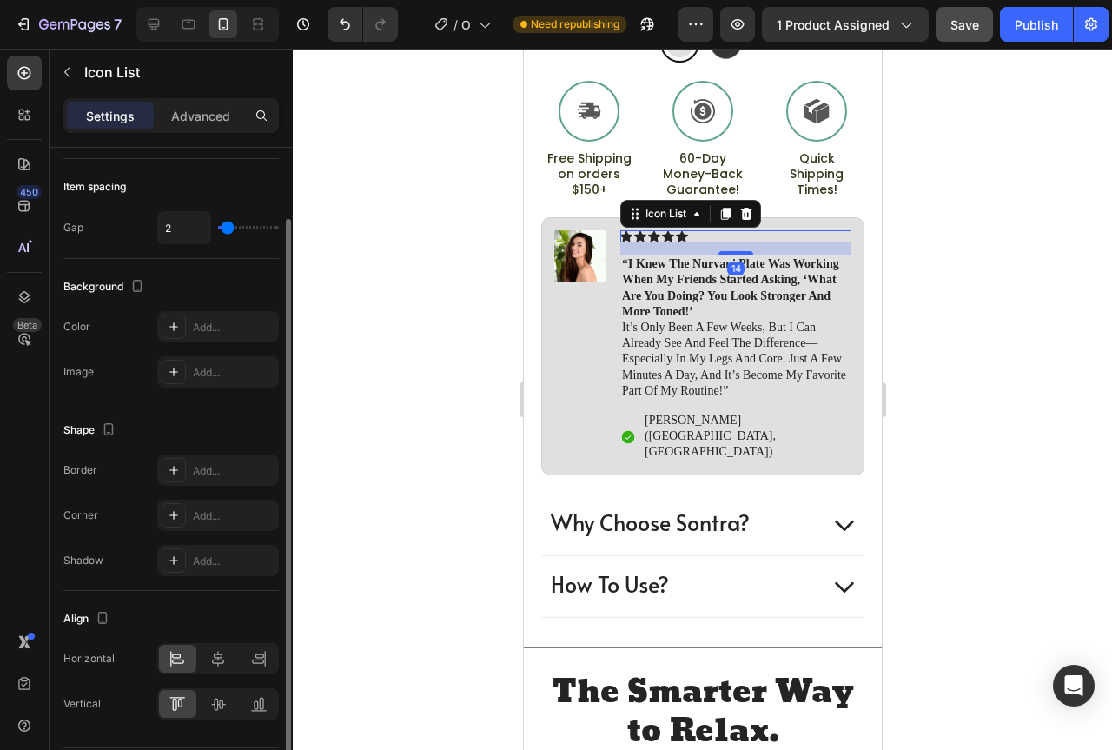
scroll to position [0, 0]
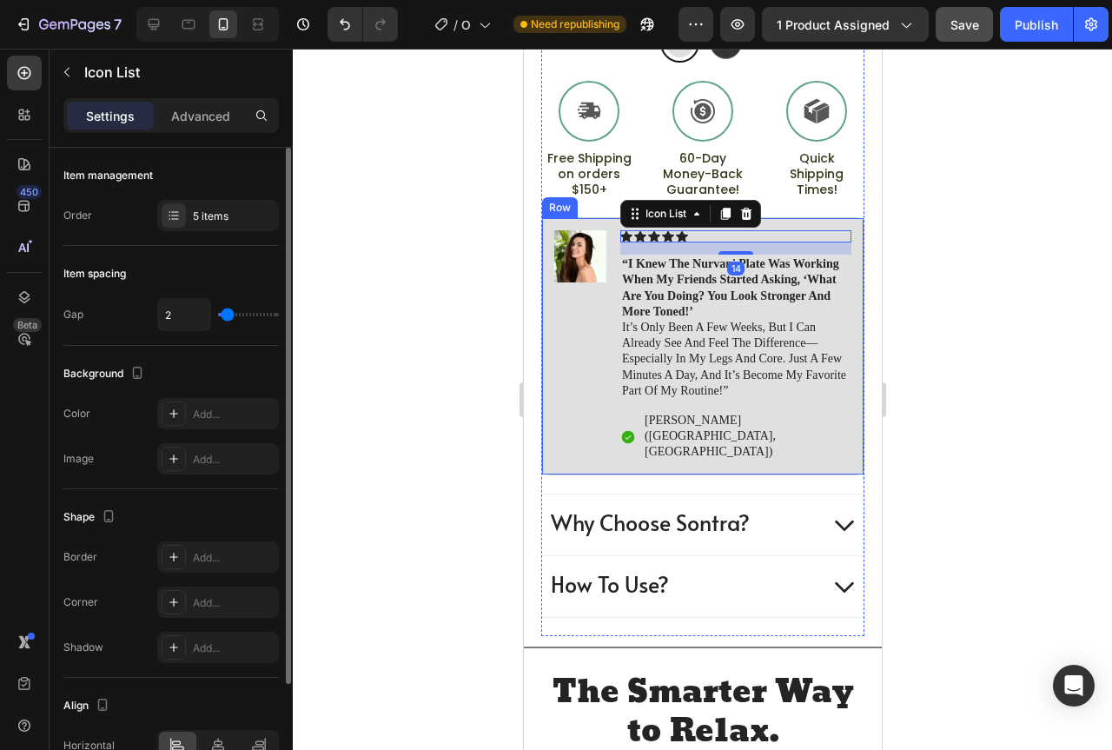
click at [572, 275] on div "Image" at bounding box center [579, 345] width 52 height 231
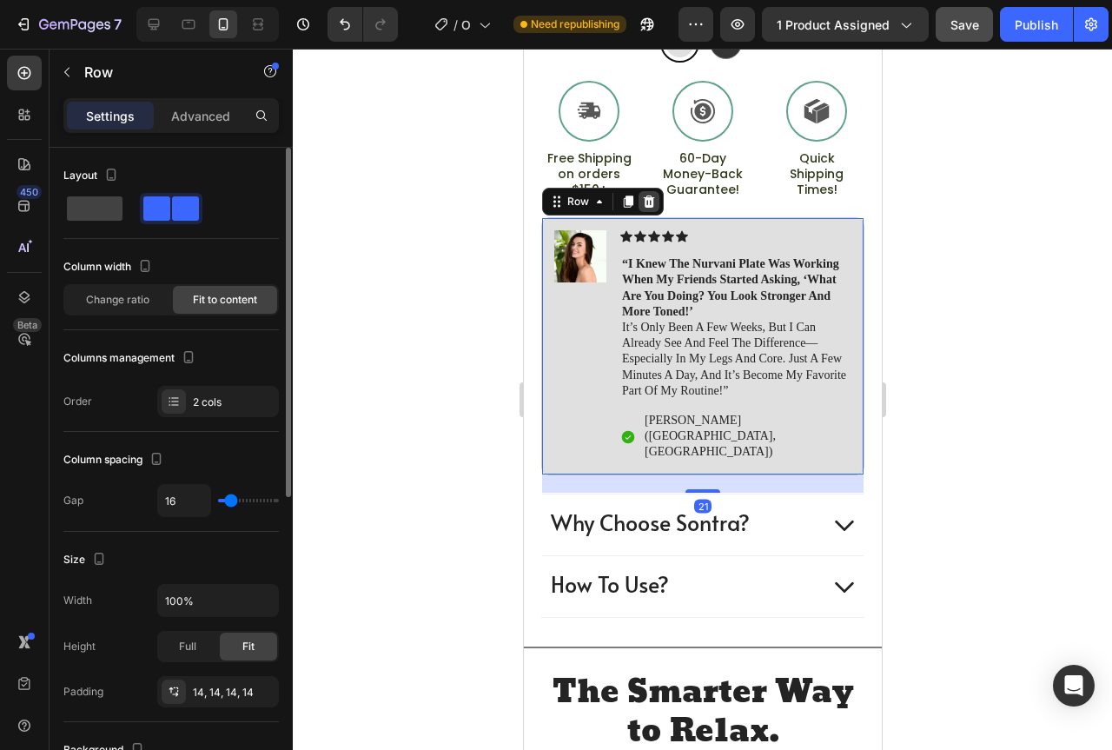
click at [652, 195] on icon at bounding box center [648, 201] width 11 height 12
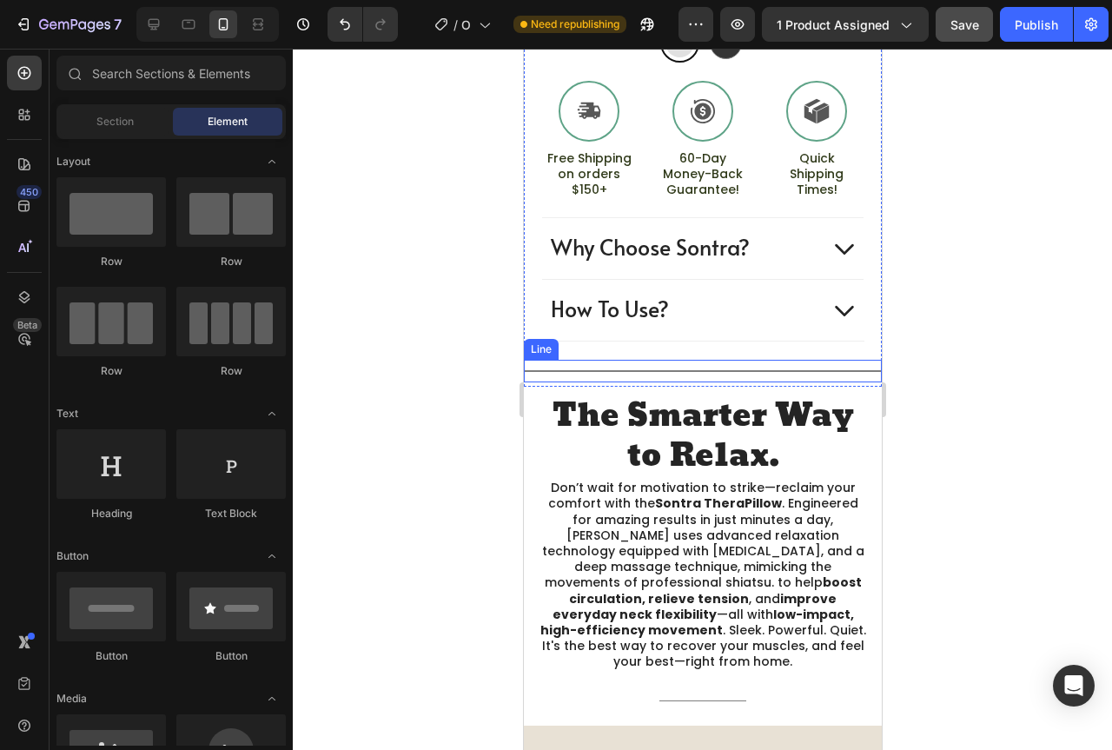
click at [740, 360] on div "Title Line" at bounding box center [702, 371] width 358 height 23
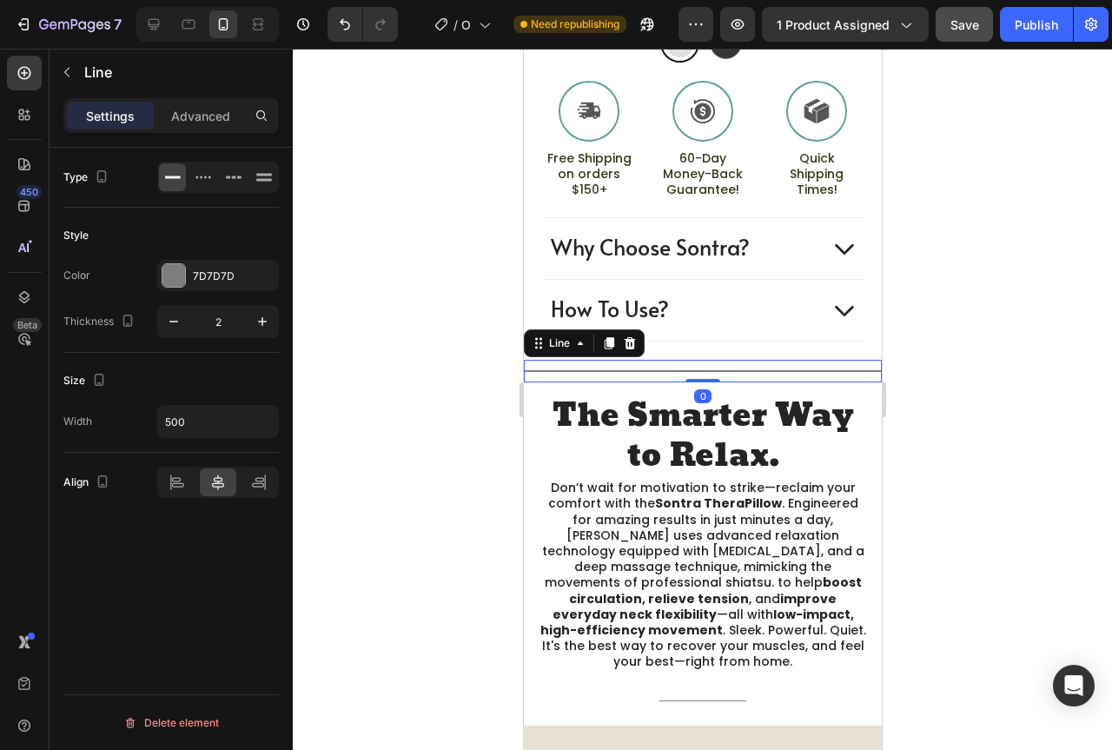
click at [434, 347] on div at bounding box center [702, 399] width 819 height 701
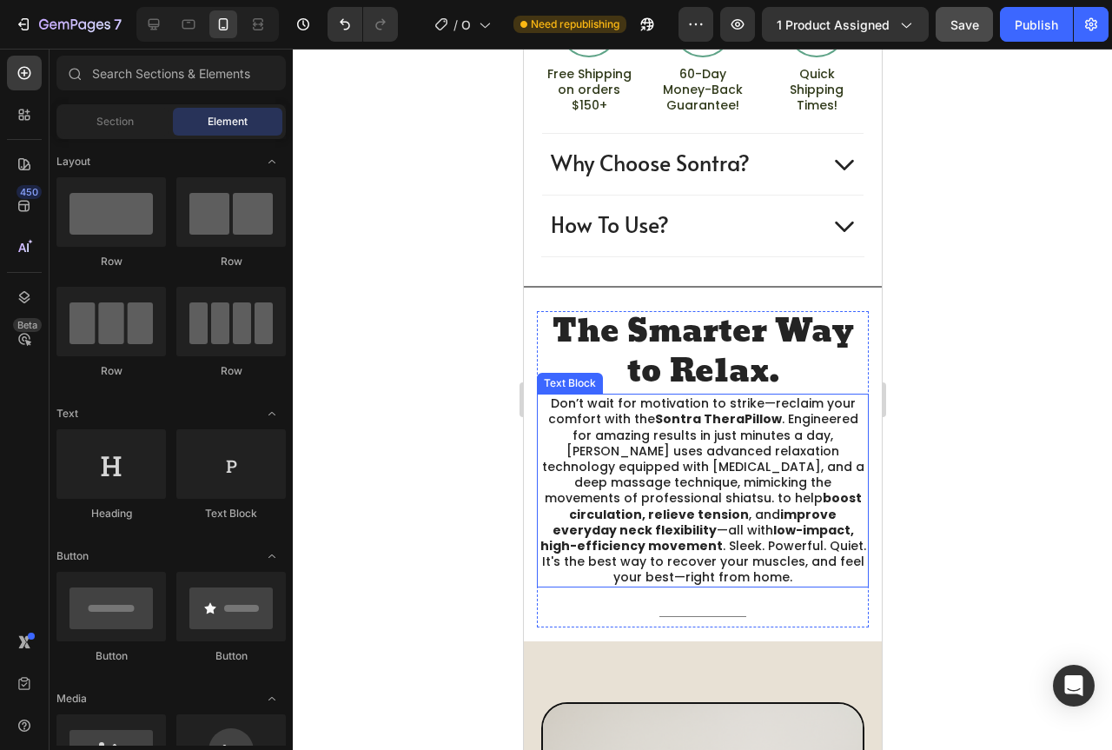
scroll to position [1129, 0]
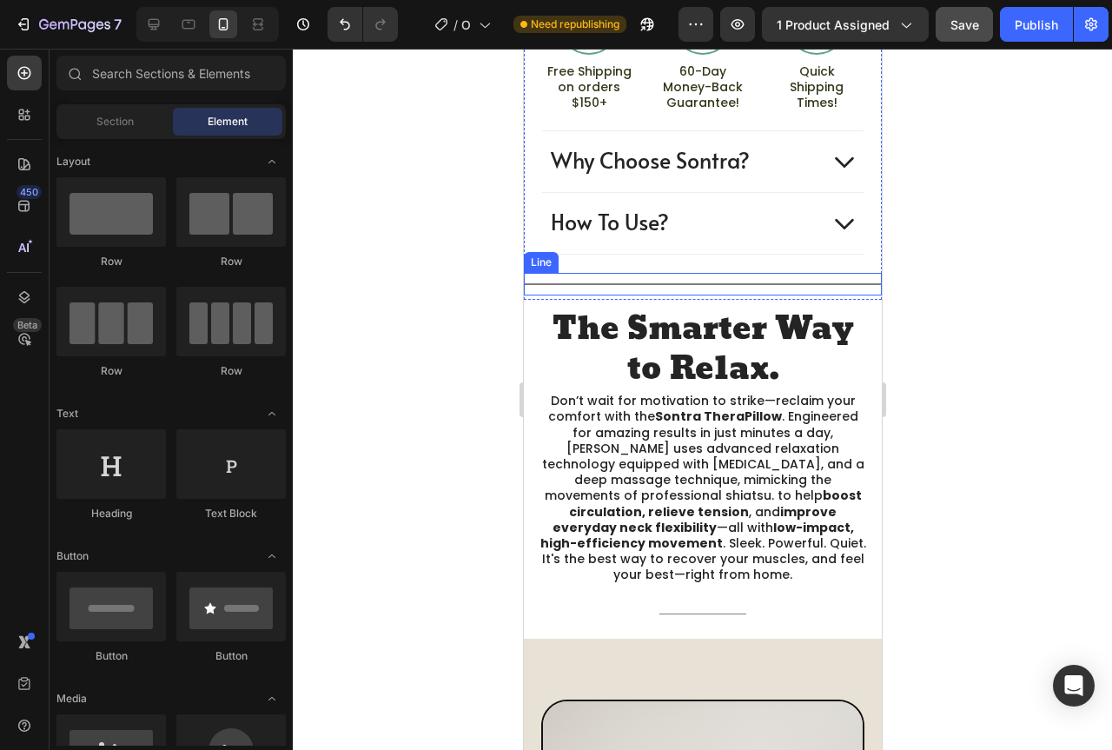
click at [760, 273] on div "Title Line" at bounding box center [702, 284] width 358 height 23
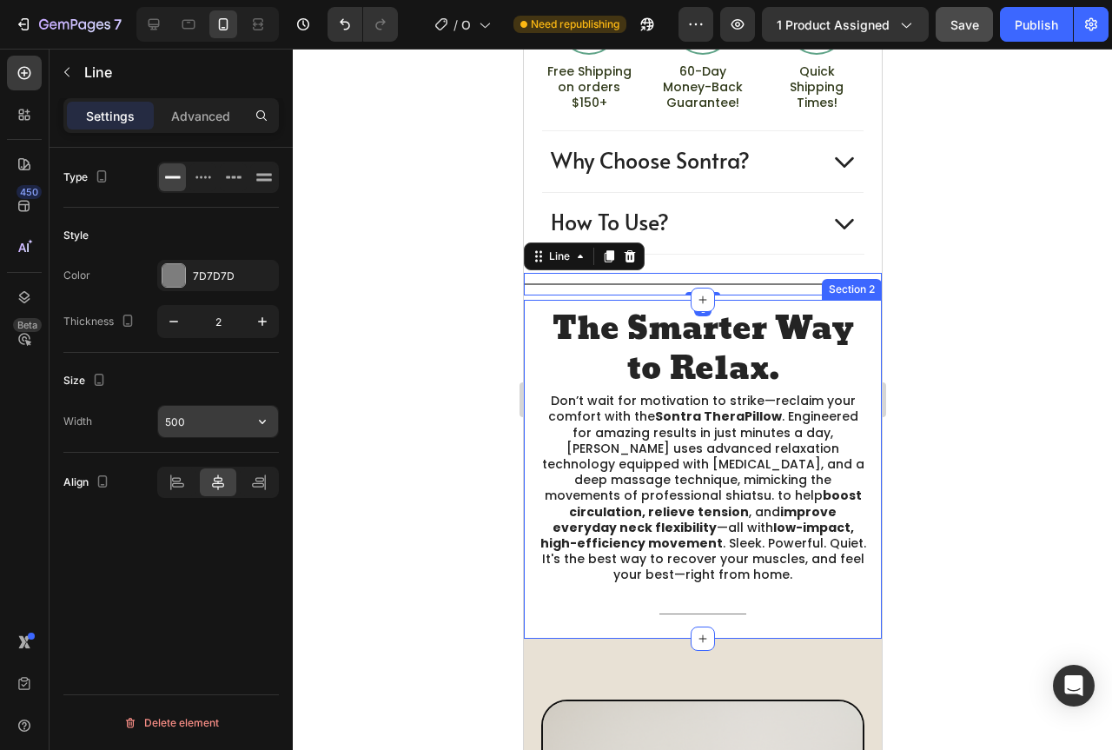
click at [203, 414] on input "500" at bounding box center [218, 421] width 120 height 31
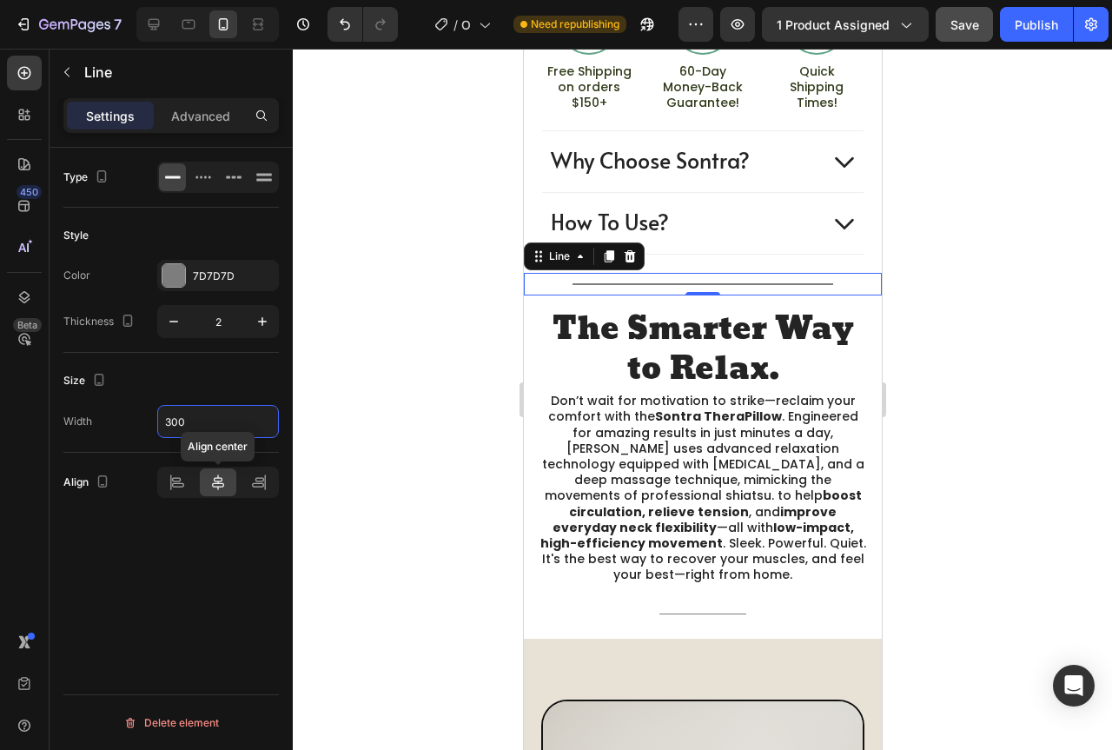
type input "300"
click at [224, 483] on icon at bounding box center [217, 481] width 17 height 17
click at [996, 277] on div at bounding box center [702, 399] width 819 height 701
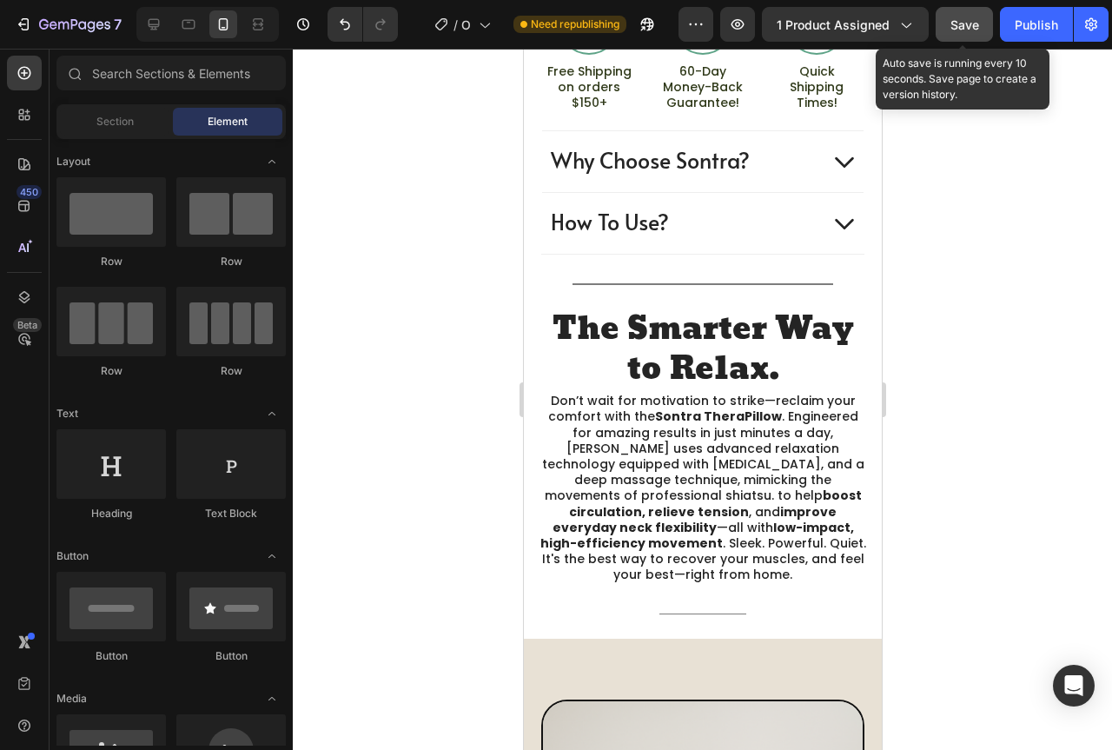
click at [964, 20] on span "Save" at bounding box center [964, 24] width 29 height 15
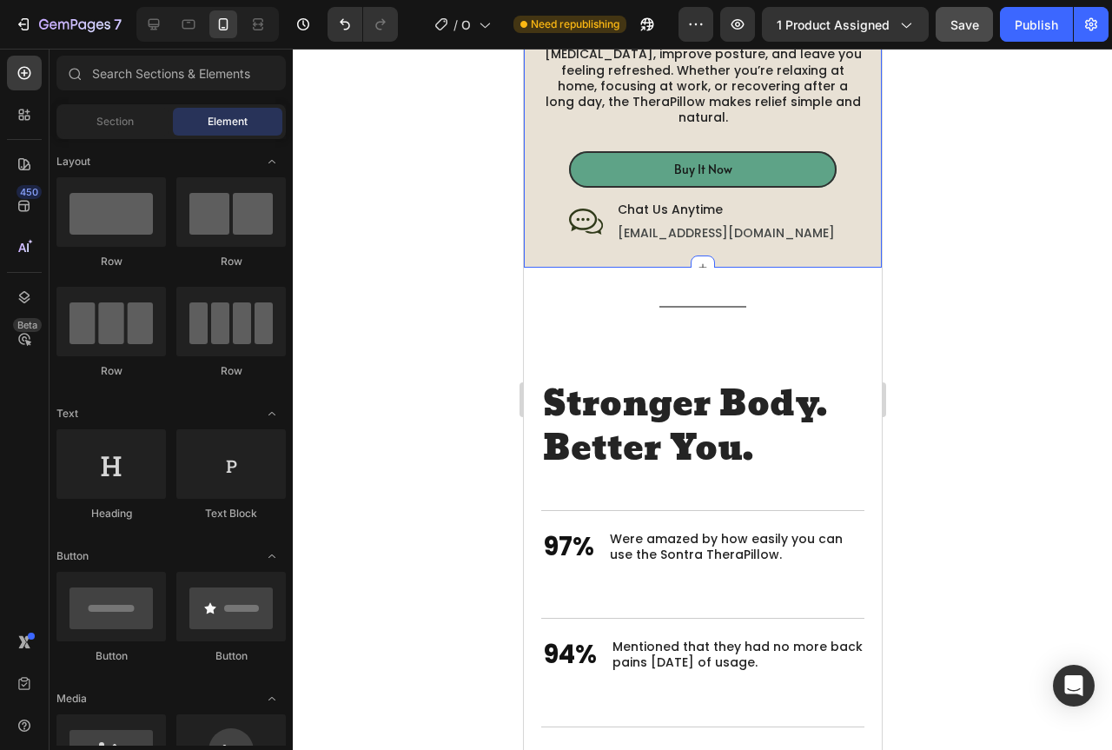
scroll to position [2780, 0]
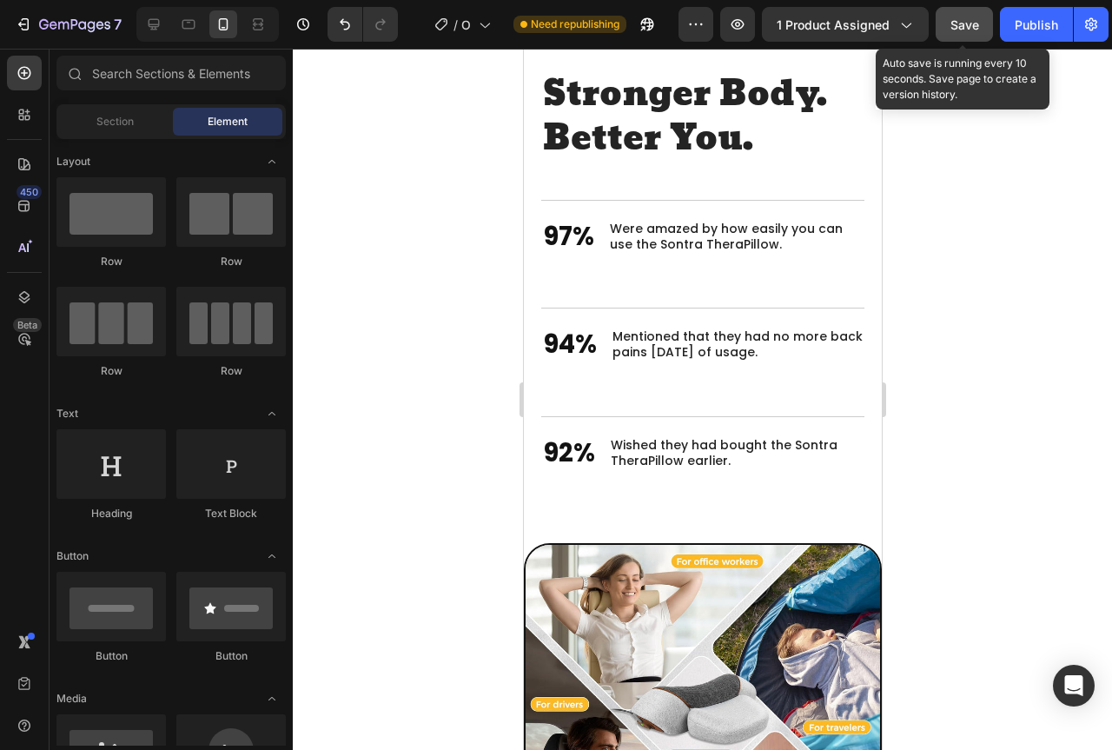
click at [958, 20] on span "Save" at bounding box center [964, 24] width 29 height 15
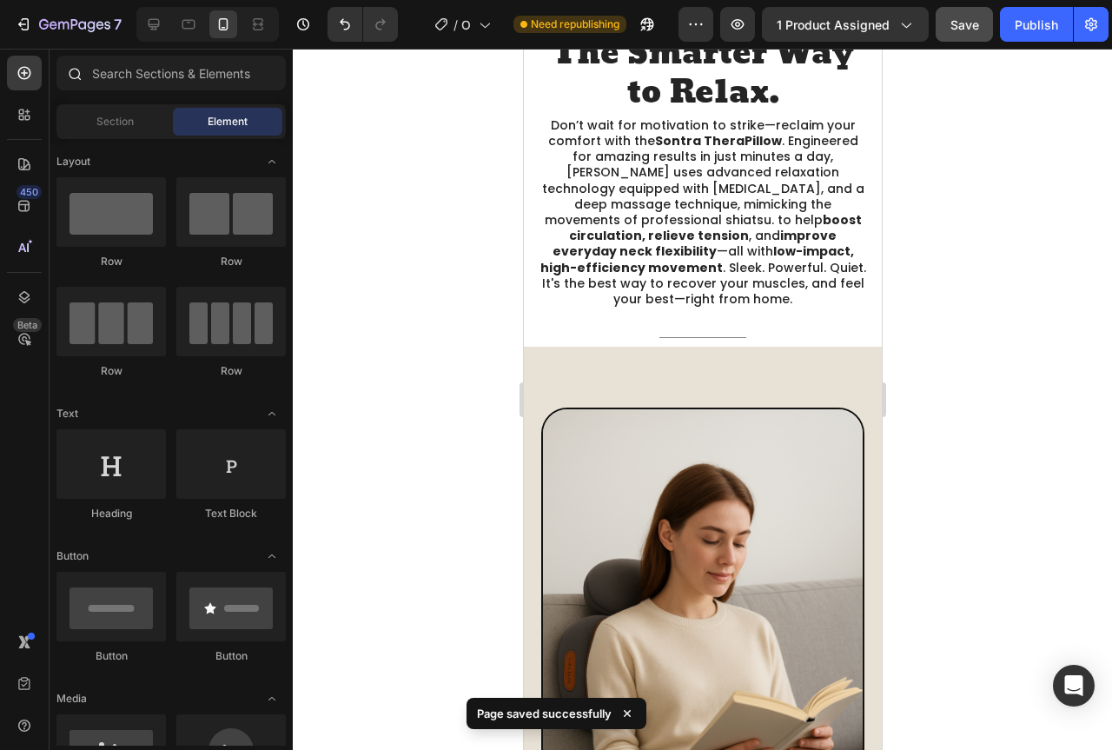
scroll to position [1042, 0]
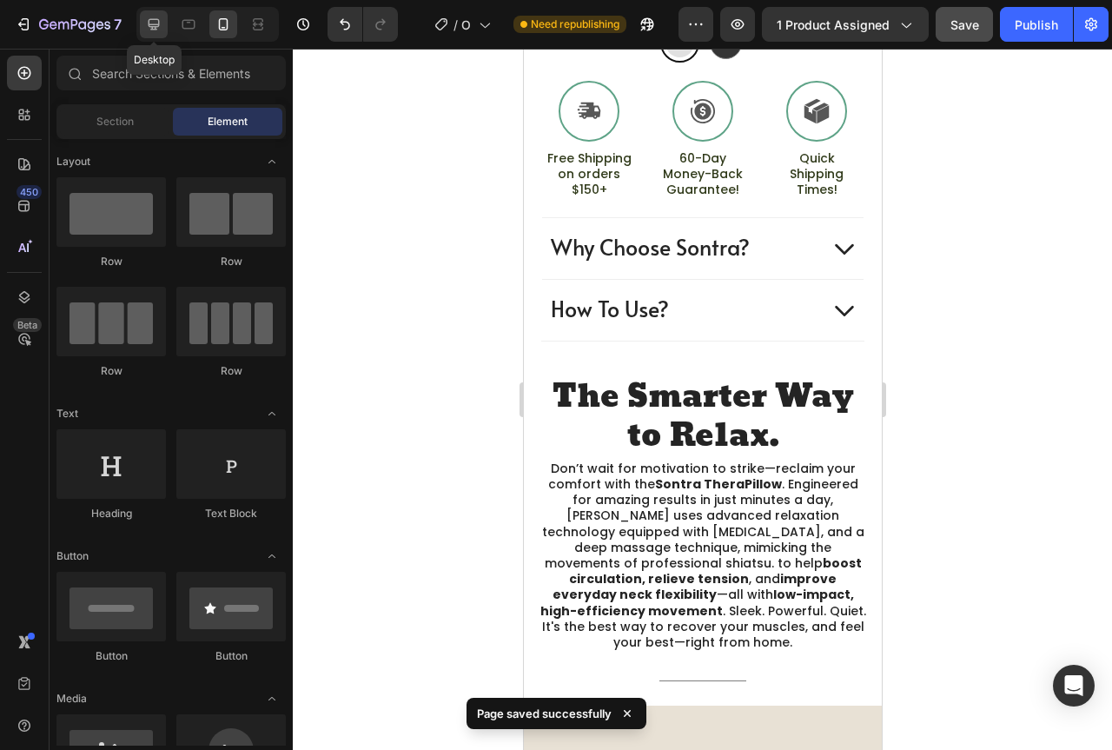
click at [159, 22] on icon at bounding box center [154, 24] width 11 height 11
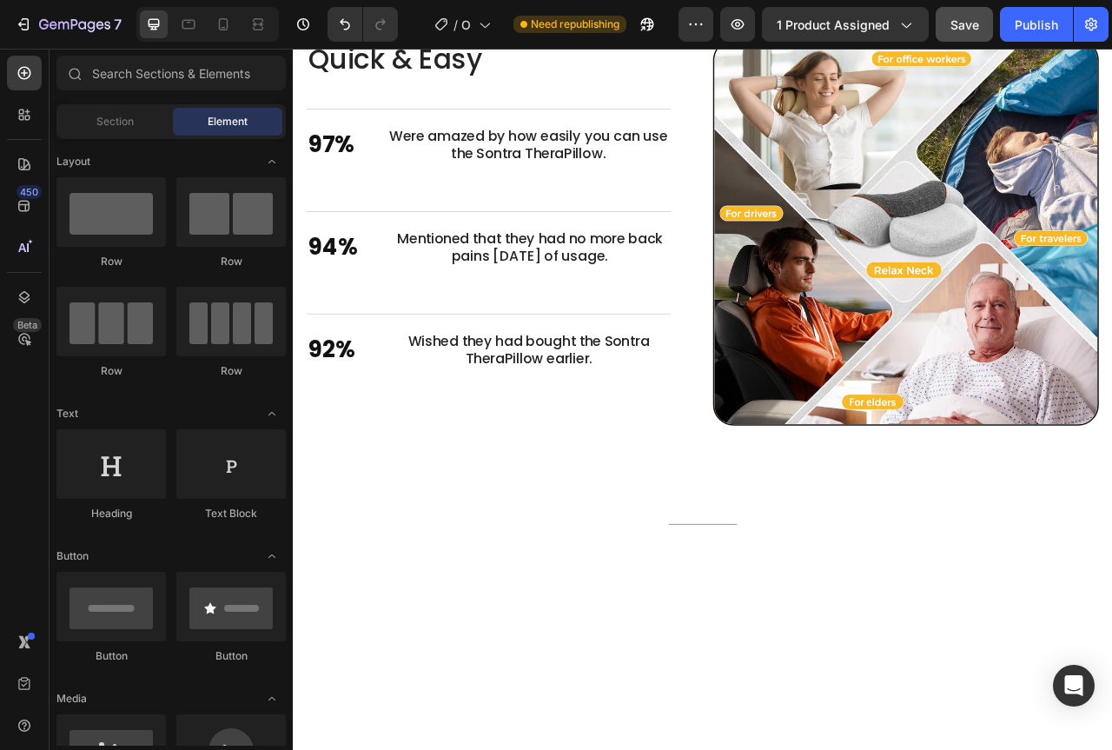
scroll to position [2138, 0]
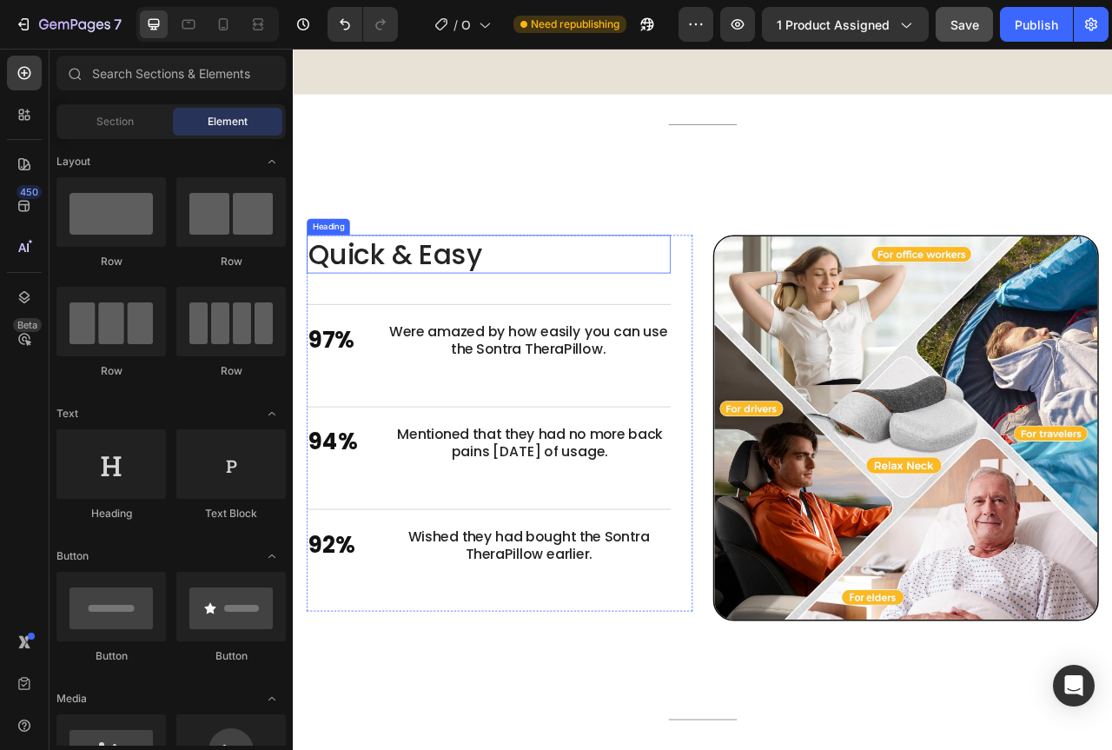
click at [523, 323] on h2 "Quick & Easy" at bounding box center [541, 310] width 463 height 49
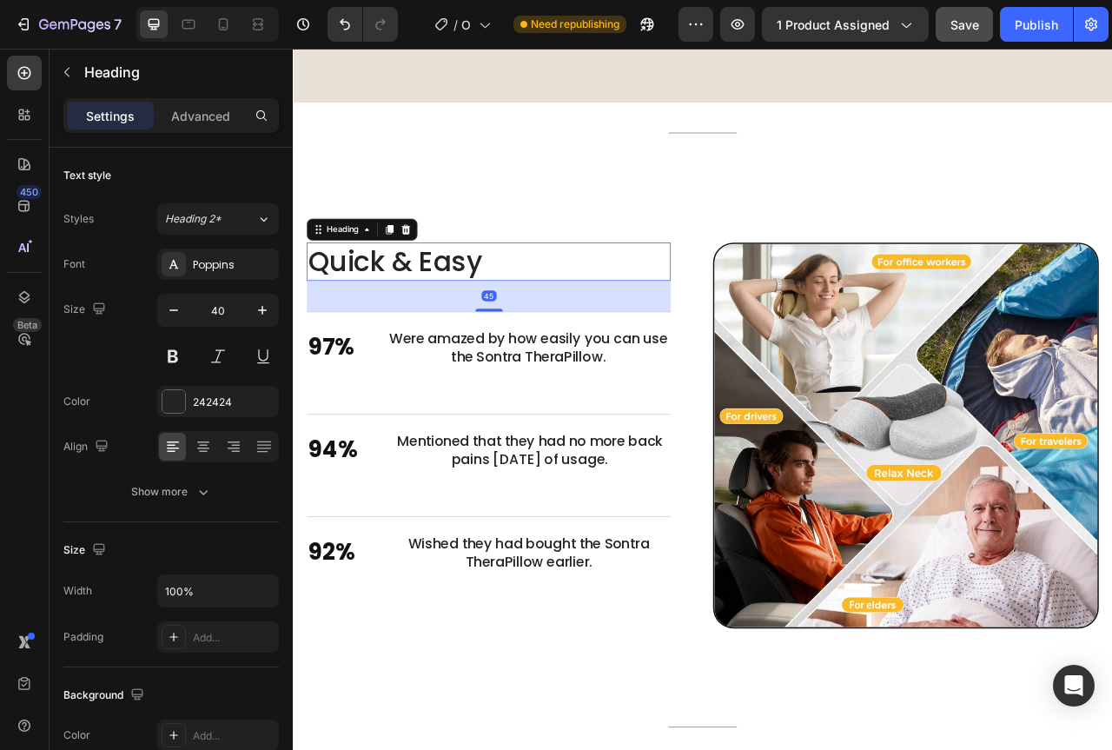
click at [541, 307] on h2 "Quick & Easy" at bounding box center [541, 319] width 463 height 49
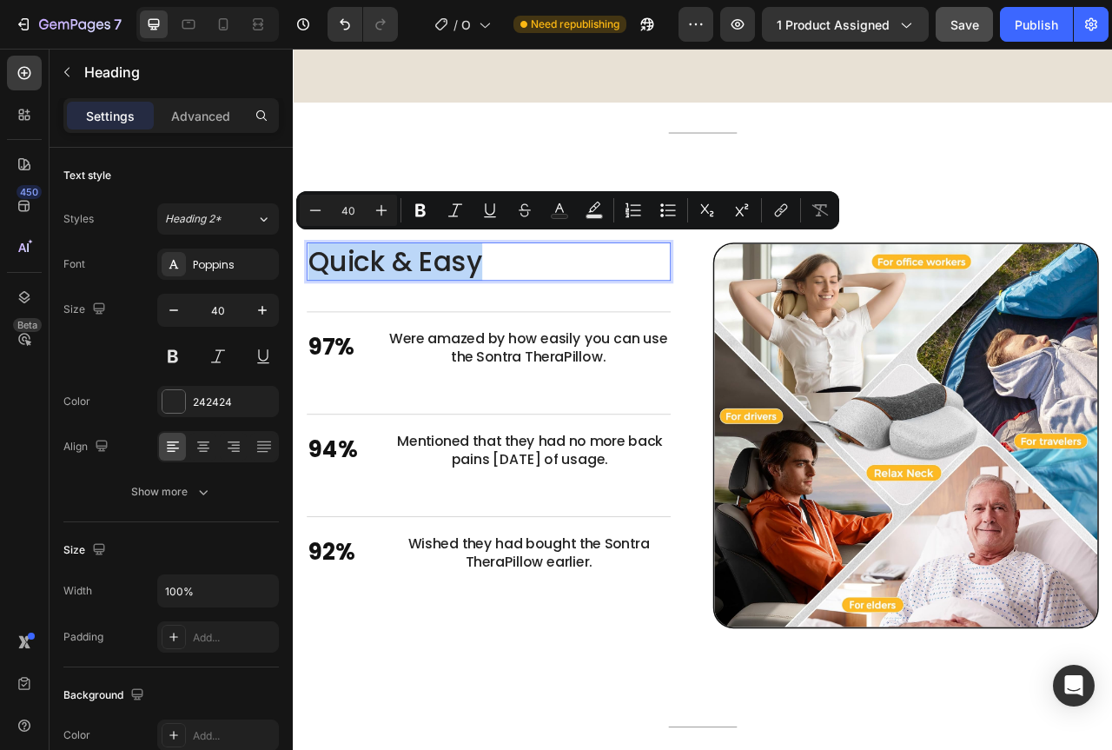
drag, startPoint x: 549, startPoint y: 314, endPoint x: 316, endPoint y: 315, distance: 232.8
click at [316, 315] on p "Quick & Easy" at bounding box center [542, 319] width 460 height 45
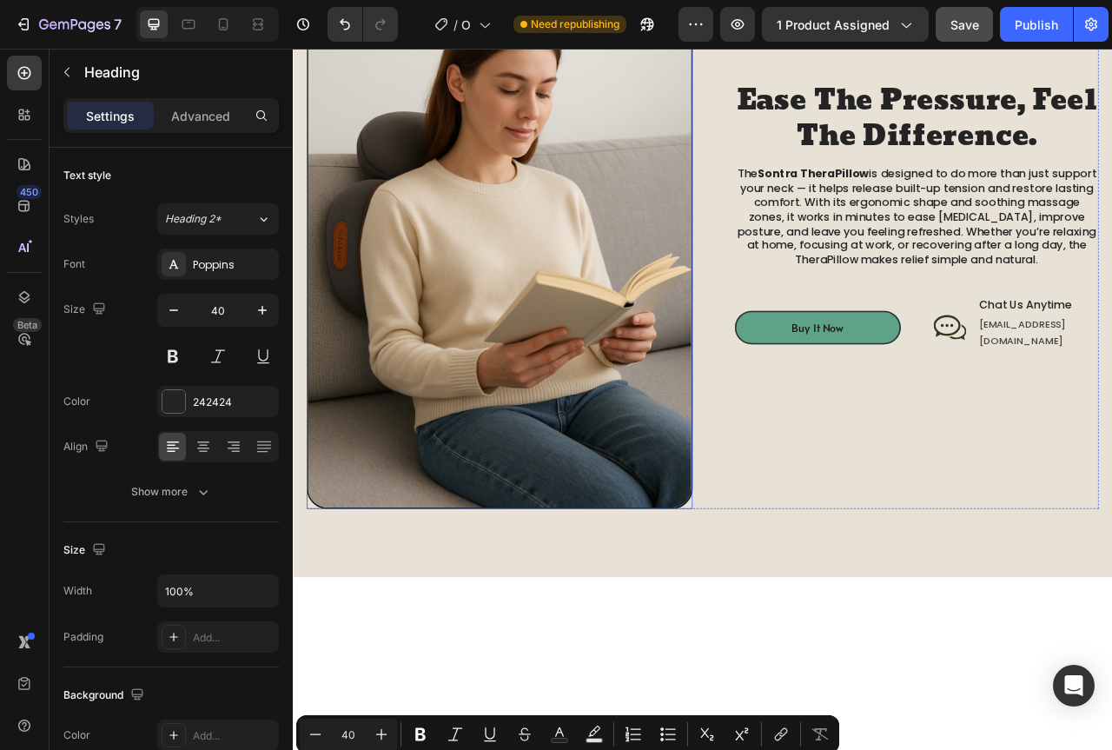
type input "16"
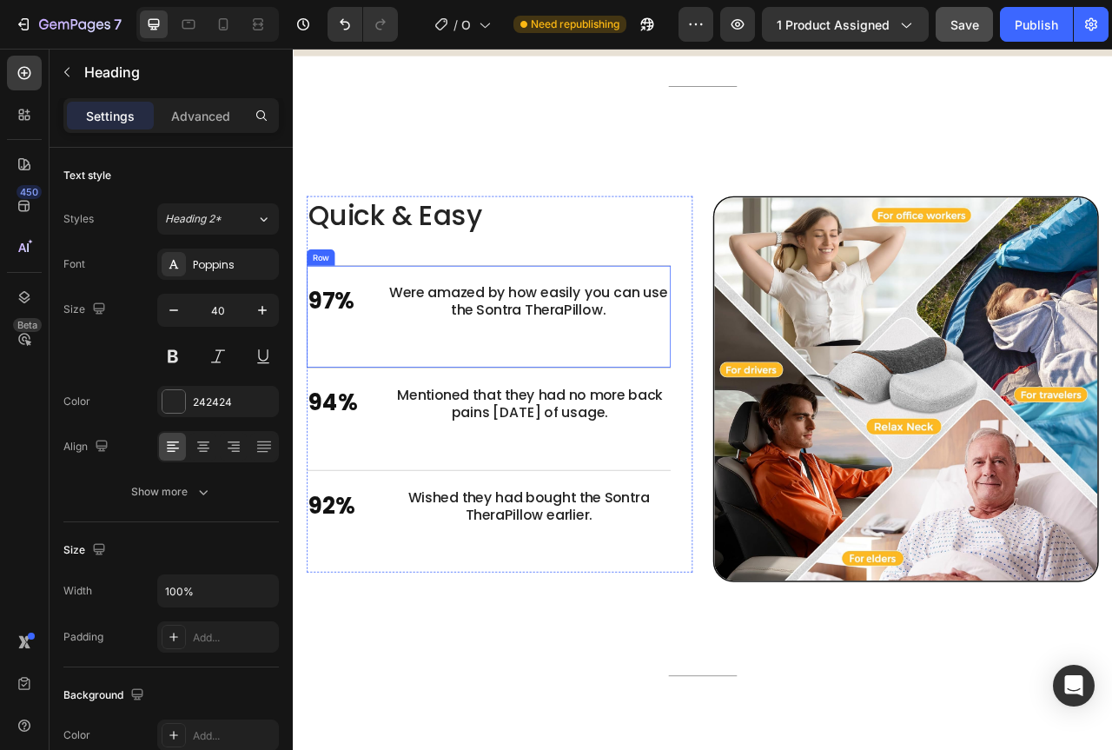
scroll to position [1998, 0]
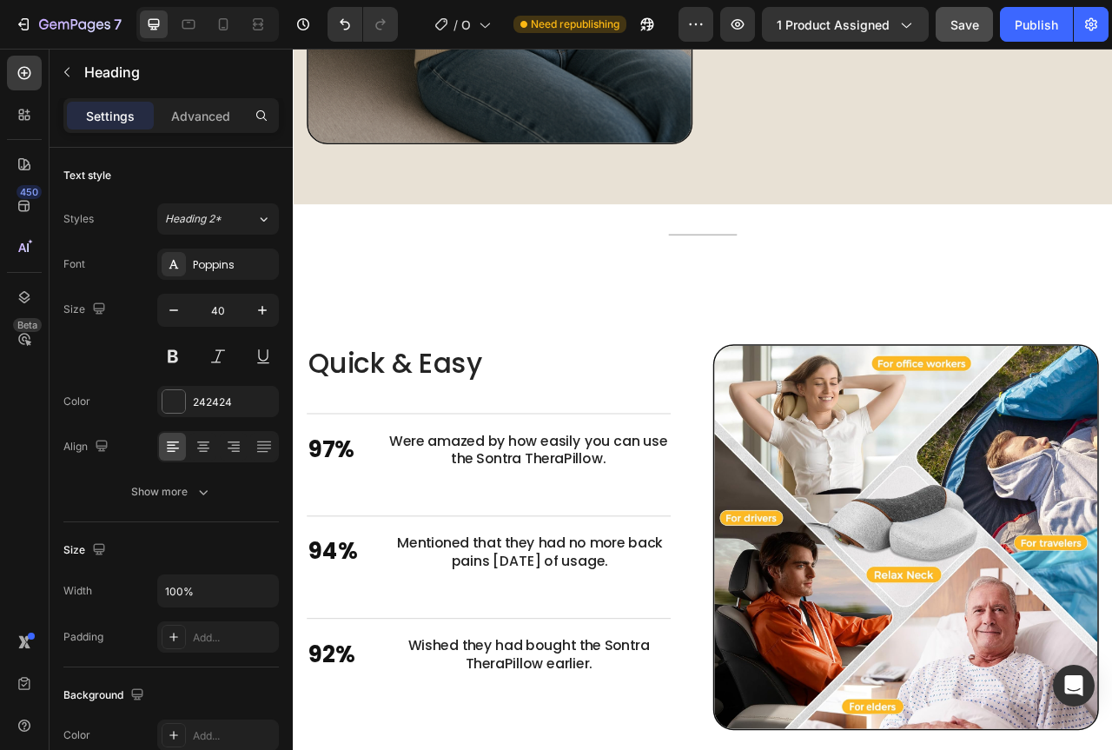
click at [486, 437] on h2 "Quick & Easy" at bounding box center [541, 449] width 463 height 49
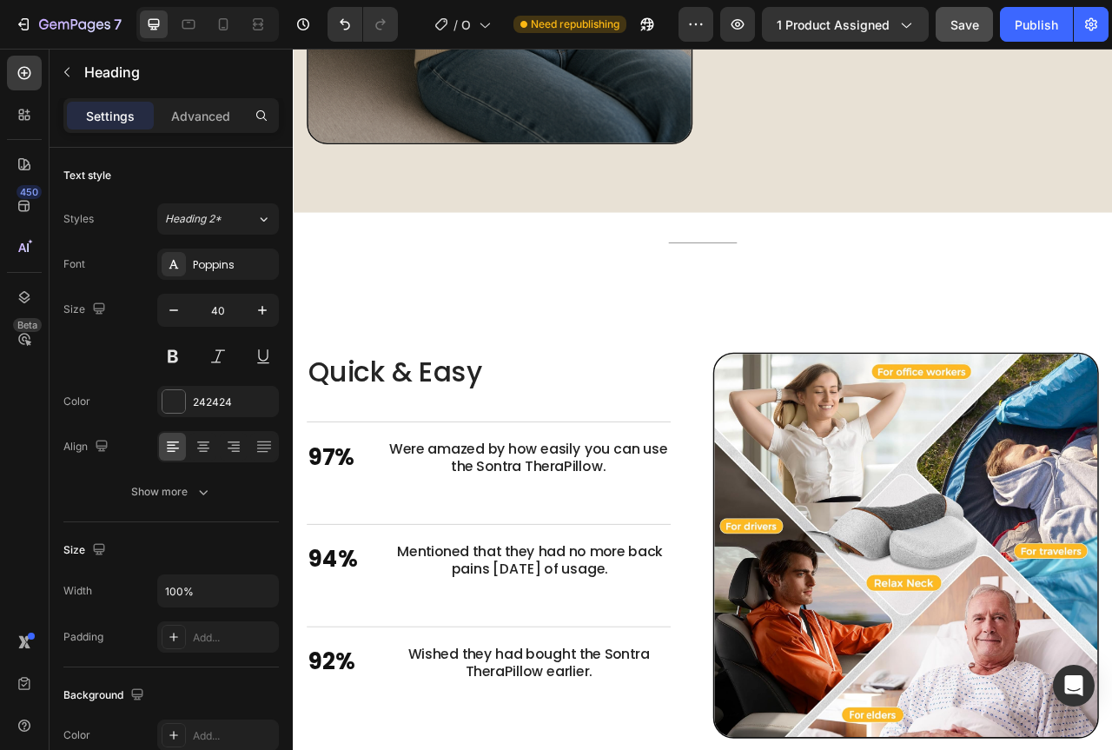
click at [550, 453] on p "Quick & Easy" at bounding box center [542, 459] width 460 height 45
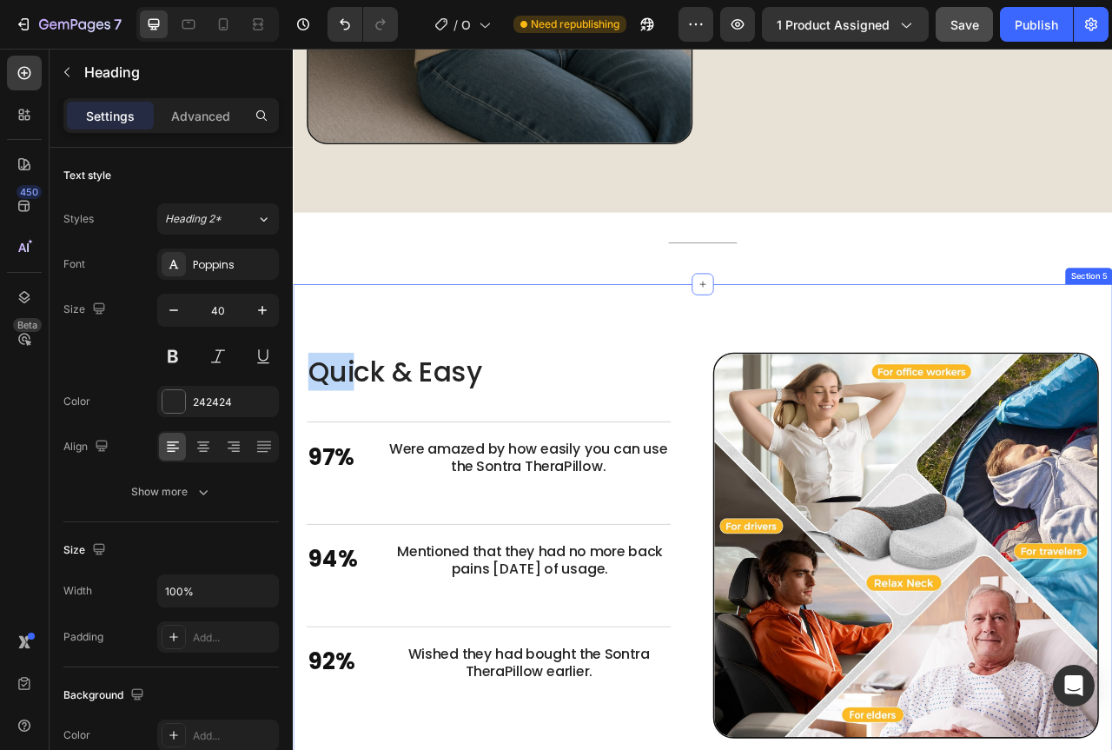
drag, startPoint x: 324, startPoint y: 454, endPoint x: 304, endPoint y: 455, distance: 20.0
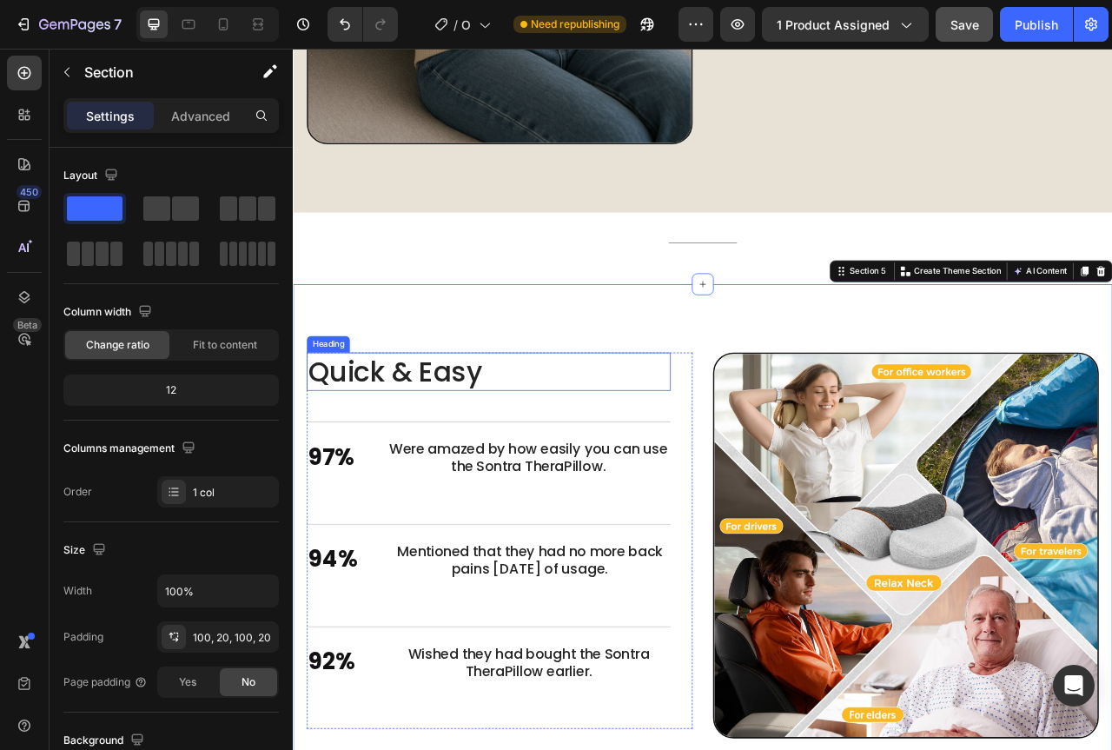
click at [593, 442] on p "Quick & Easy" at bounding box center [542, 459] width 460 height 45
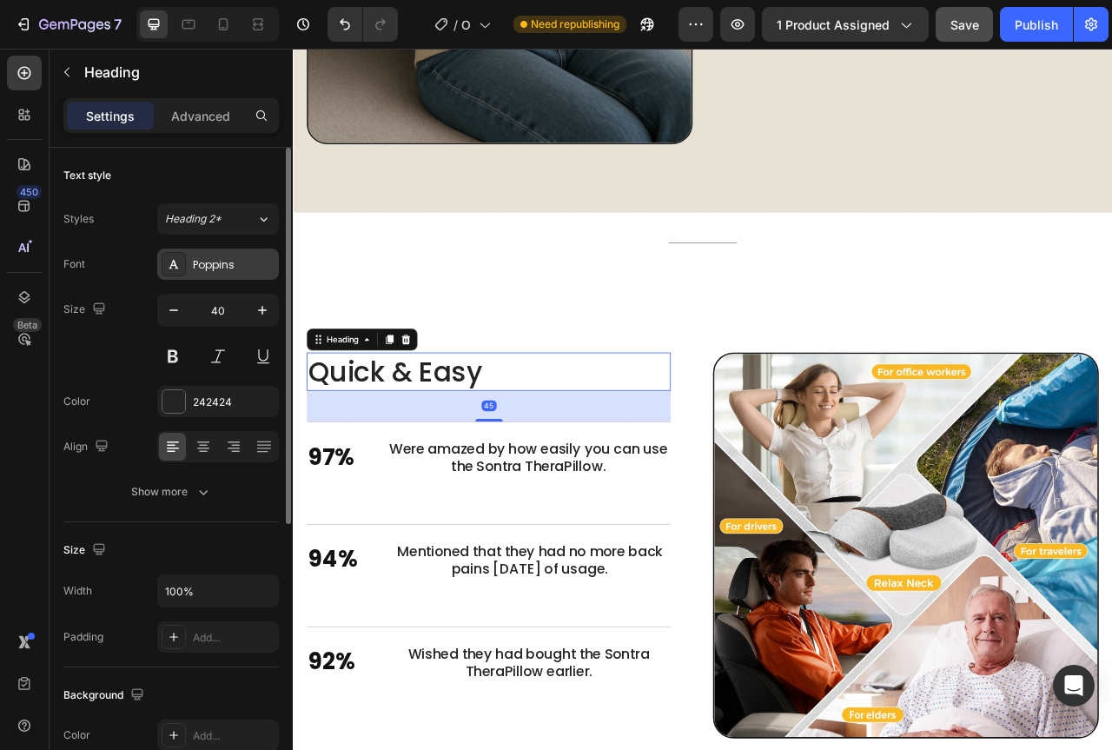
click at [240, 260] on div "Poppins" at bounding box center [234, 265] width 82 height 16
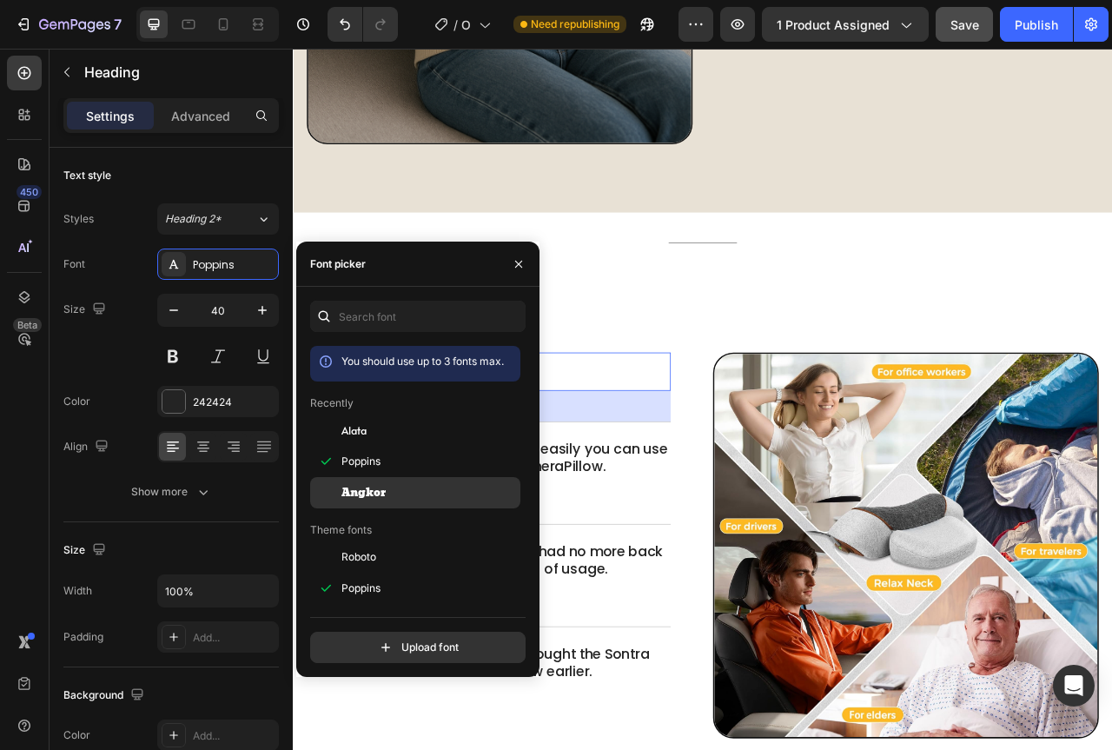
click at [370, 484] on div "Angkor" at bounding box center [415, 492] width 210 height 31
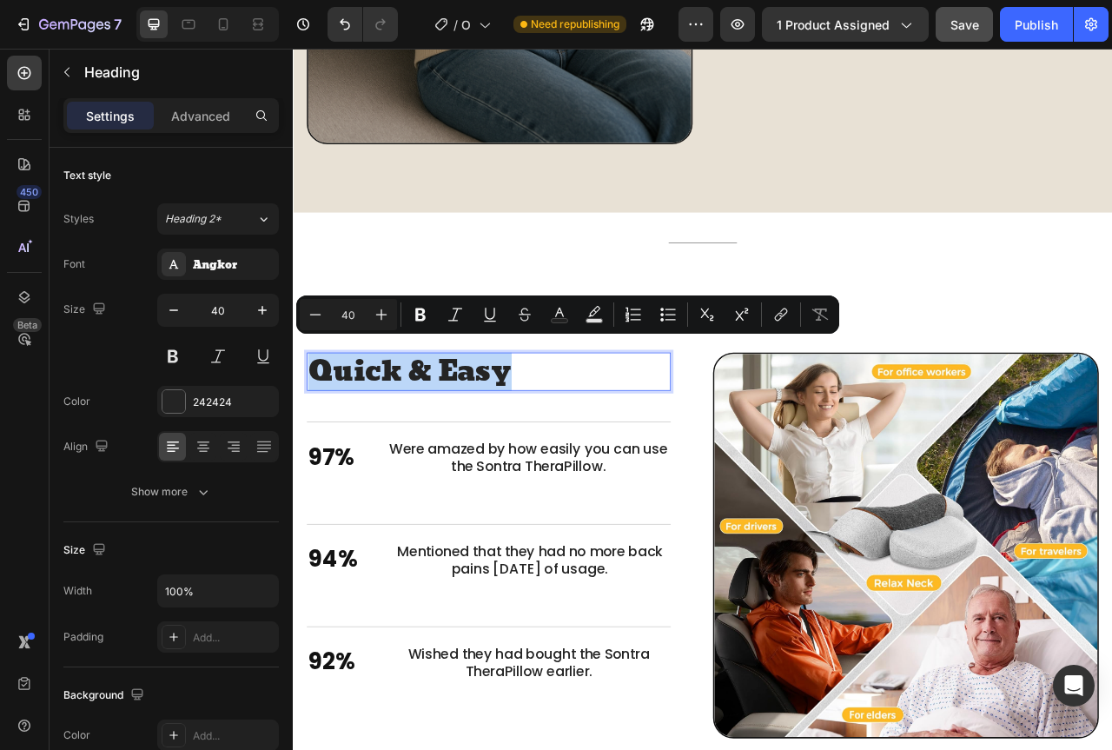
drag, startPoint x: 603, startPoint y: 453, endPoint x: 321, endPoint y: 445, distance: 281.6
click at [321, 445] on p "Quick & Easy" at bounding box center [542, 459] width 460 height 45
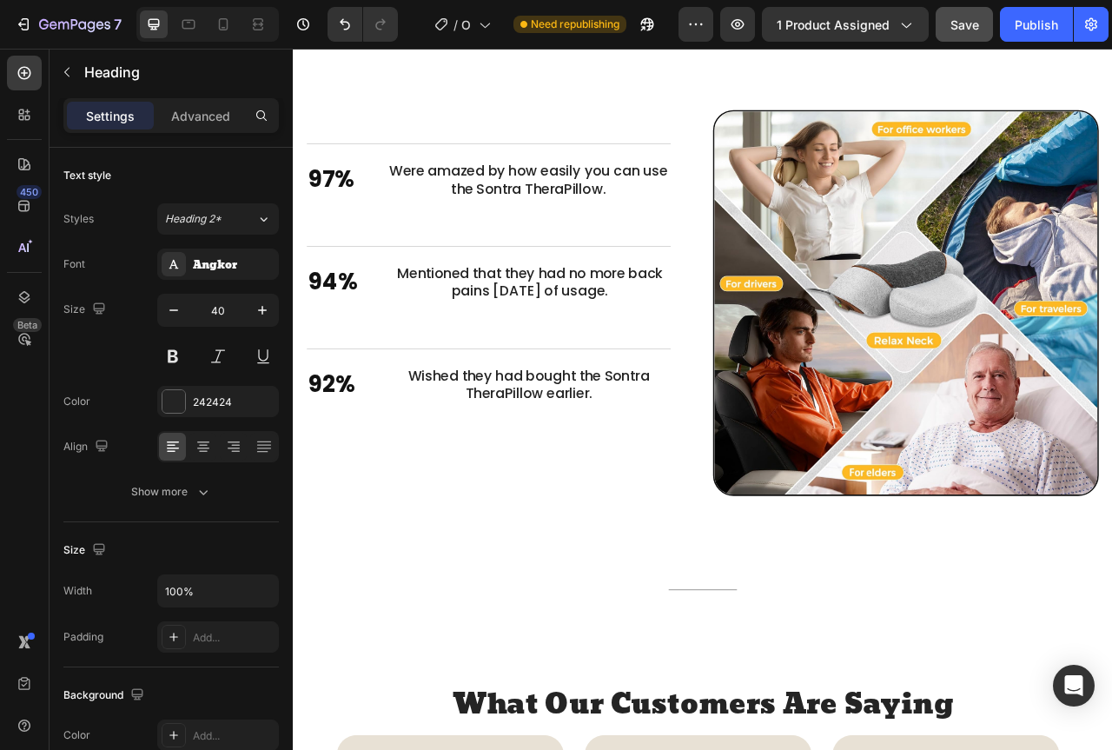
scroll to position [2263, 0]
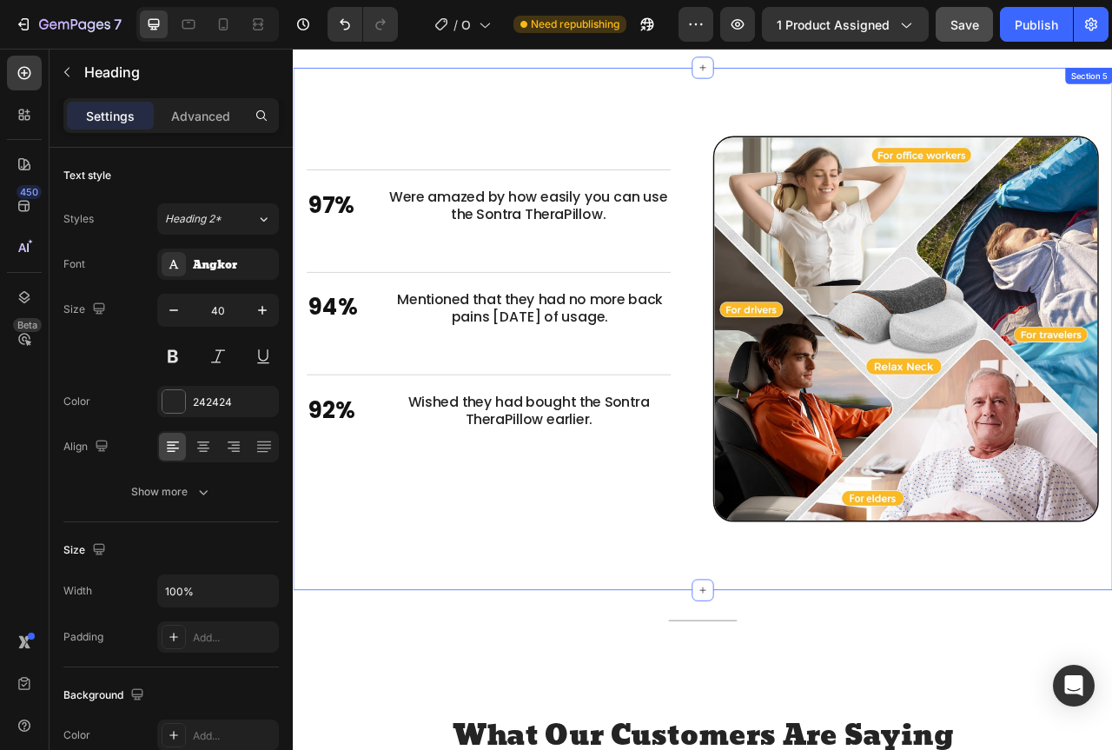
click at [559, 128] on div "Stronger Body. Better You. Heading Heading 97% Text Block Were amazed by how ea…" at bounding box center [814, 405] width 1042 height 665
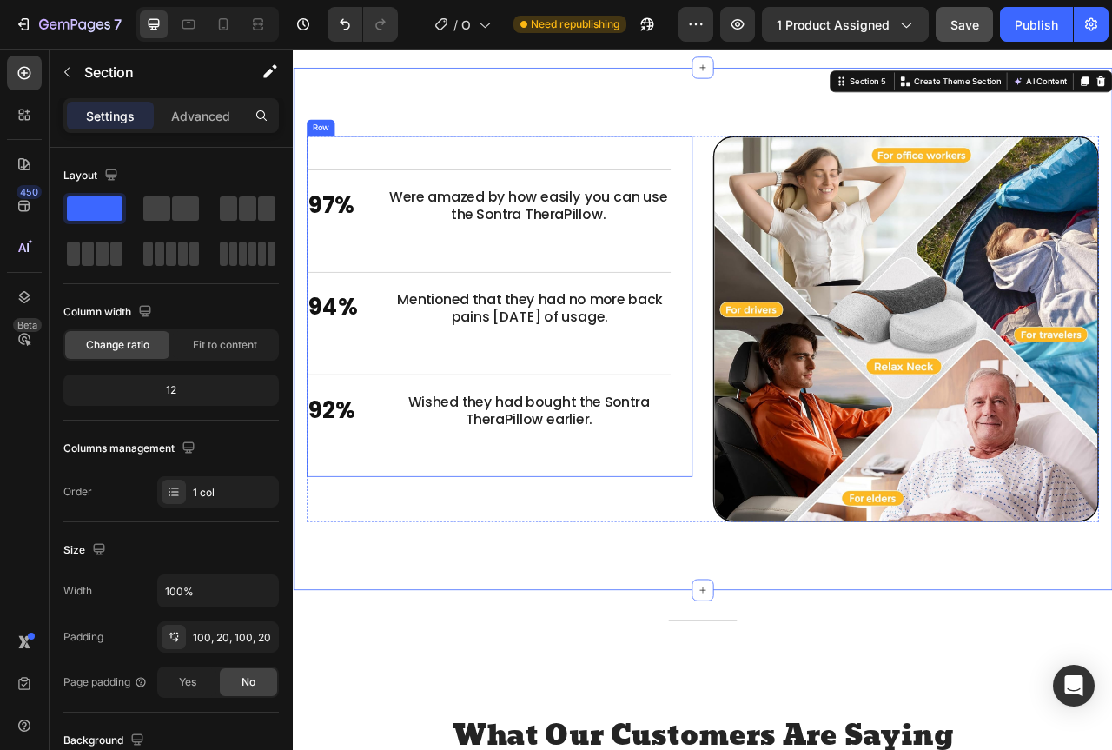
click at [539, 163] on div "Heading 97% Text Block Were amazed by how easily you can use the Sontra TheraPi…" at bounding box center [541, 376] width 463 height 433
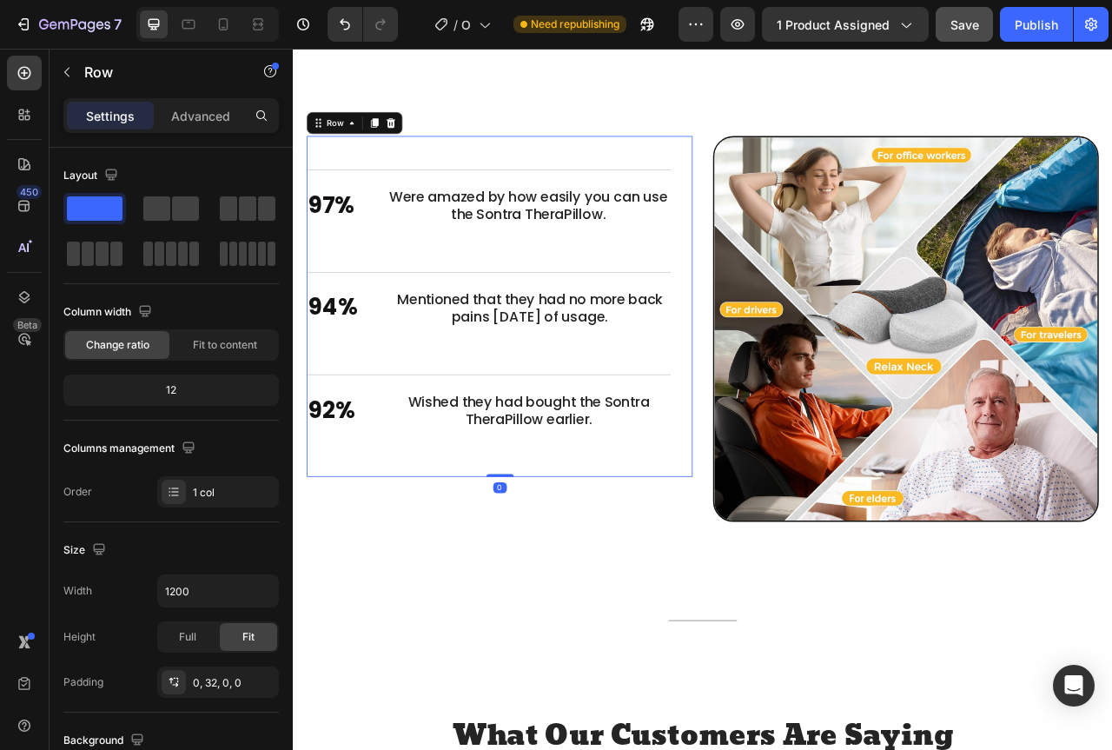
click at [500, 181] on div "Heading 97% Text Block Were amazed by how easily you can use the Sontra TheraPi…" at bounding box center [541, 376] width 463 height 433
click at [517, 140] on div "Stronger Body. Better You. Heading Heading 97% Text Block Were amazed by how ea…" at bounding box center [814, 405] width 1042 height 665
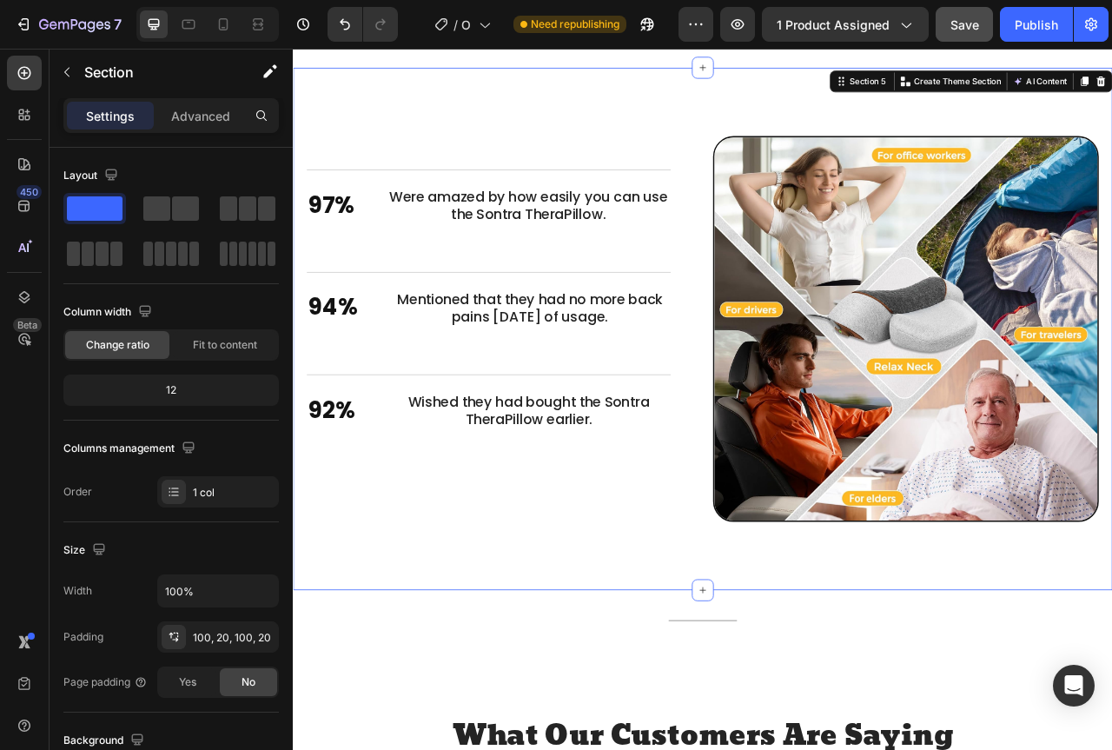
click at [506, 155] on div "Stronger Body. Better You. Heading Heading 97% Text Block Were amazed by how ea…" at bounding box center [814, 405] width 1042 height 665
click at [341, 29] on icon "Undo/Redo" at bounding box center [344, 24] width 17 height 17
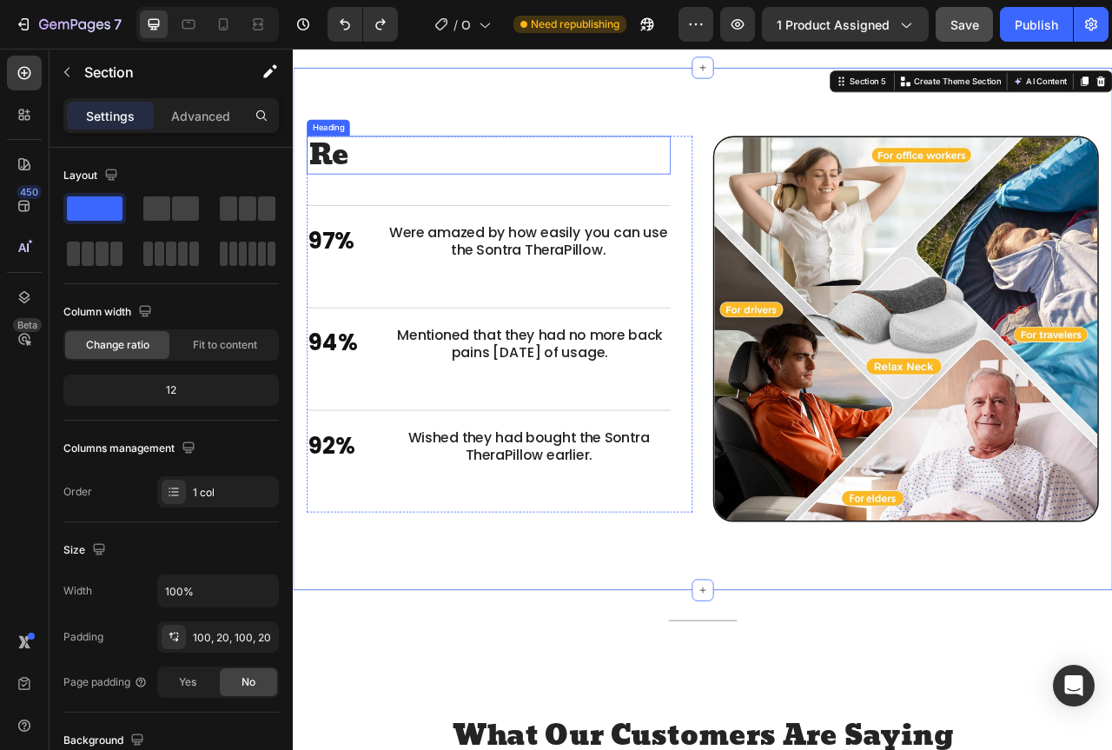
click at [397, 182] on h2 "Re" at bounding box center [541, 184] width 463 height 49
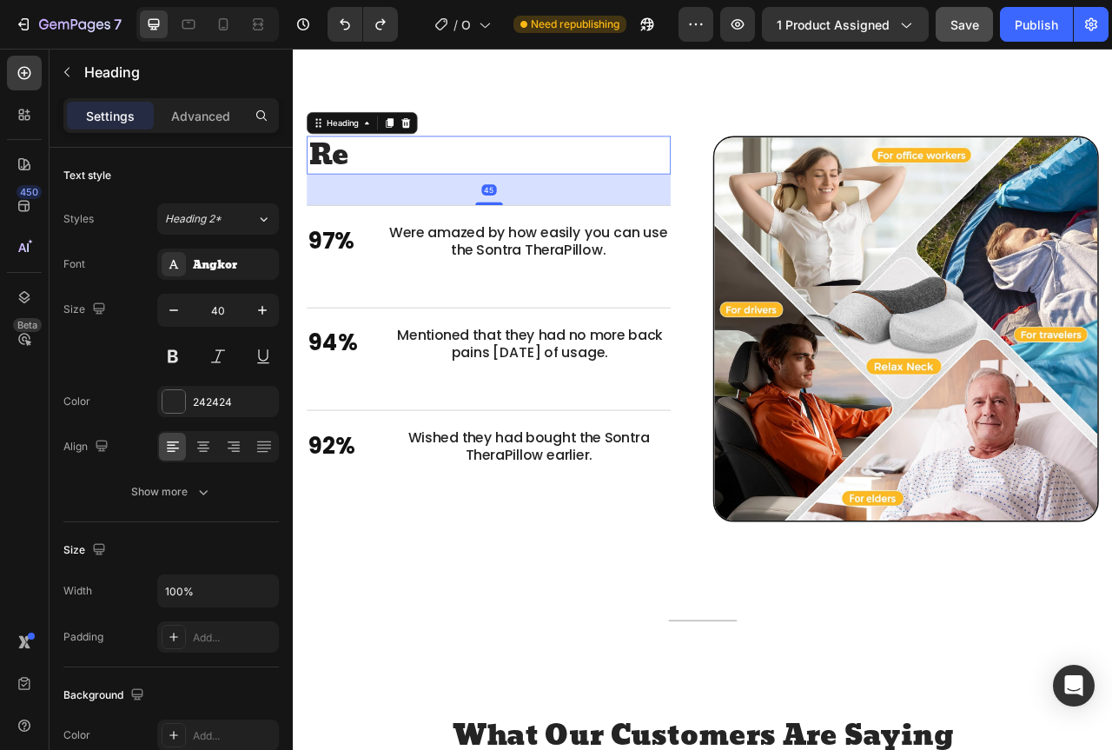
click at [397, 182] on h2 "Re" at bounding box center [541, 184] width 463 height 49
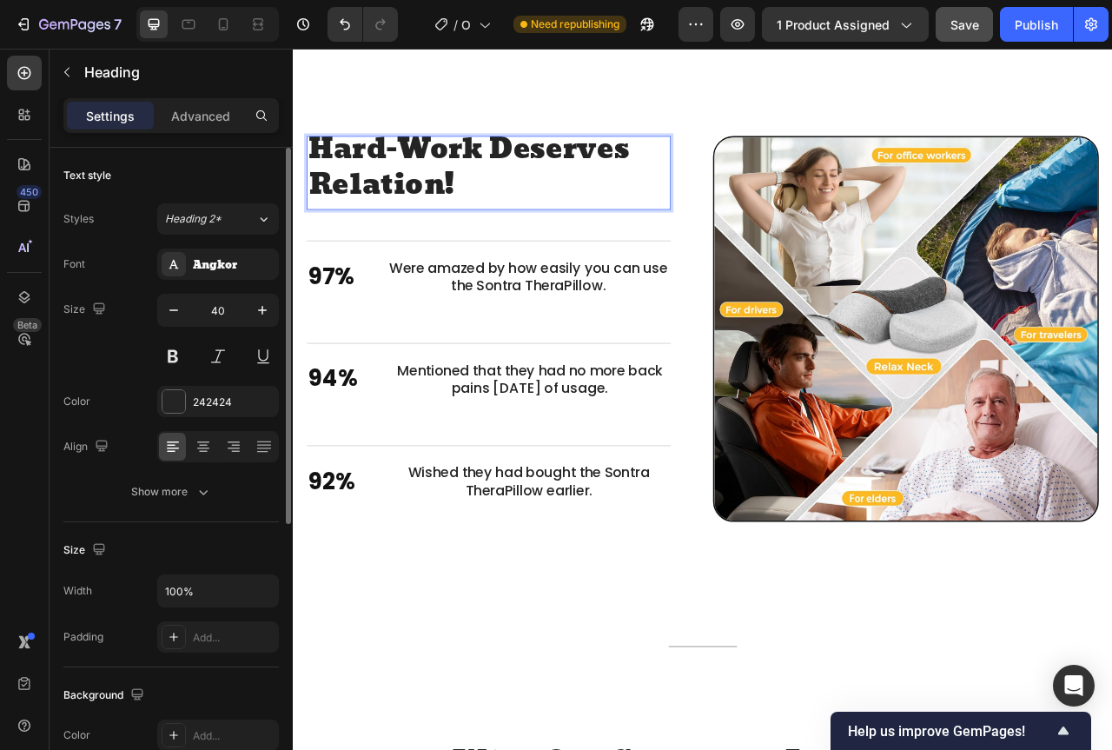
scroll to position [87, 0]
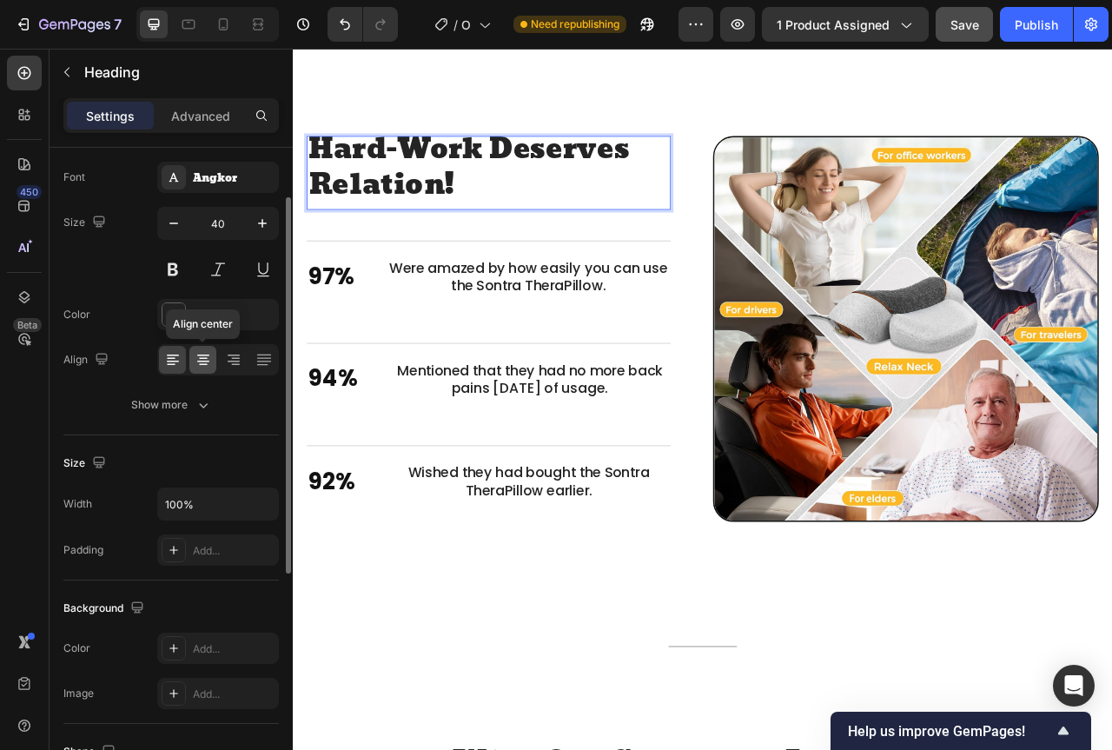
click at [202, 353] on icon at bounding box center [203, 359] width 17 height 17
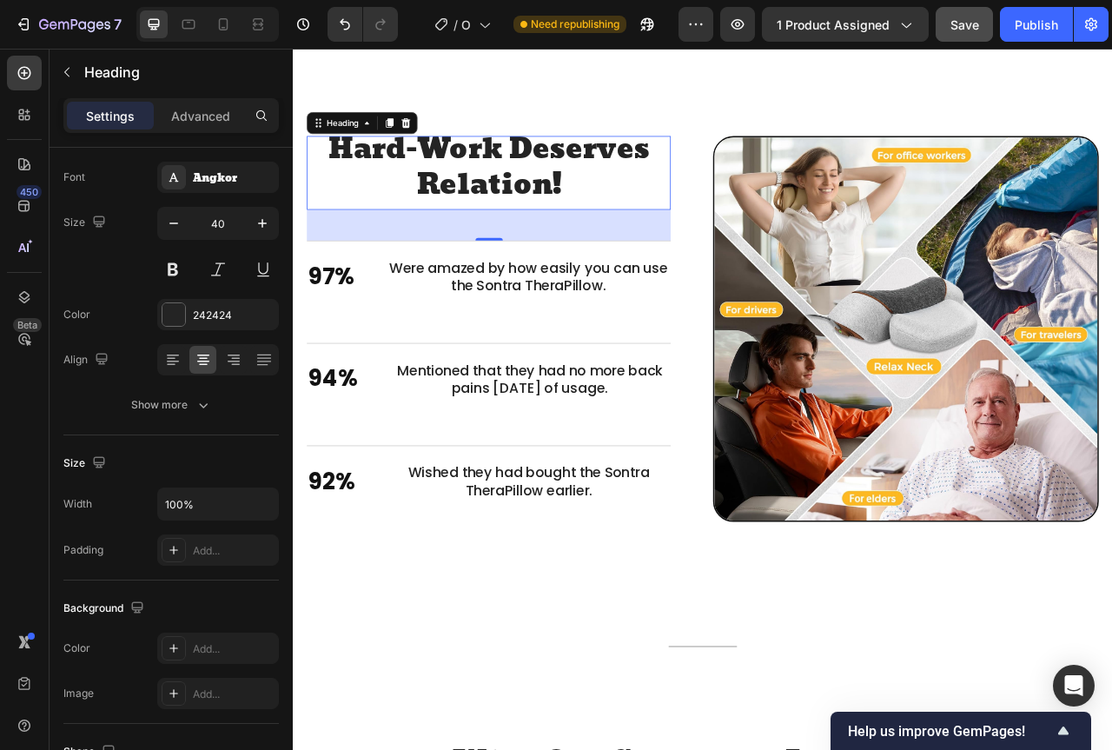
click at [570, 116] on div "Stronger Body. Better You. Heading Hard-Work Deserves Relation! Heading 45 97% …" at bounding box center [814, 422] width 1042 height 698
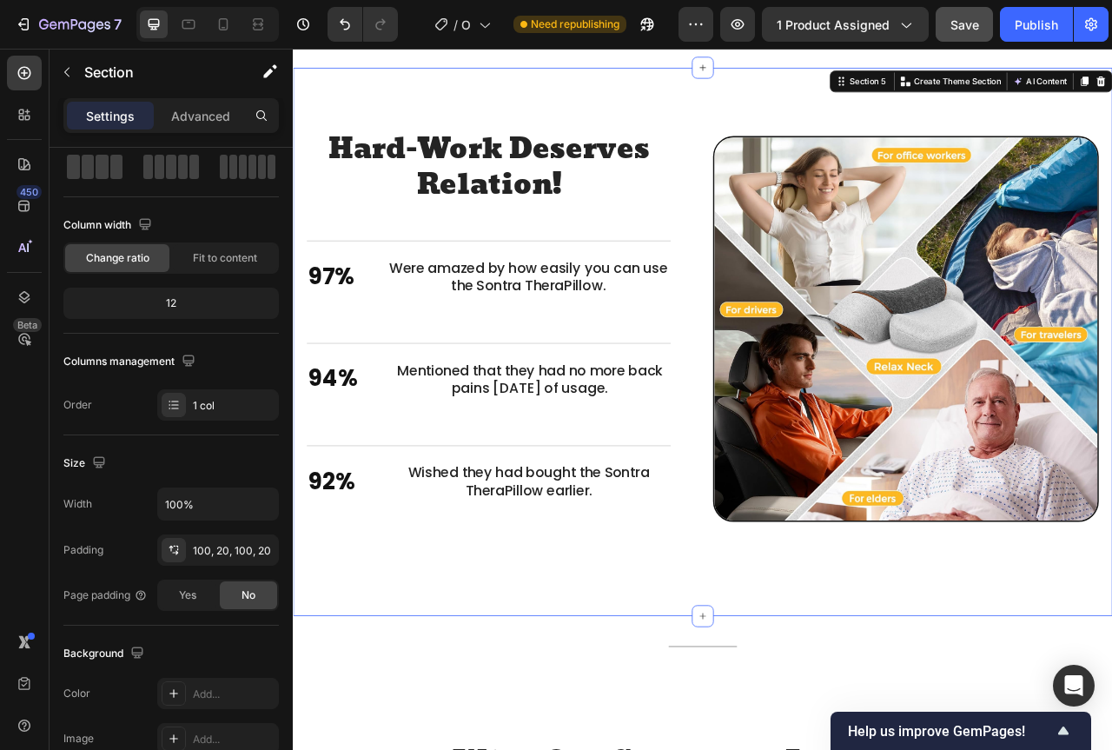
scroll to position [0, 0]
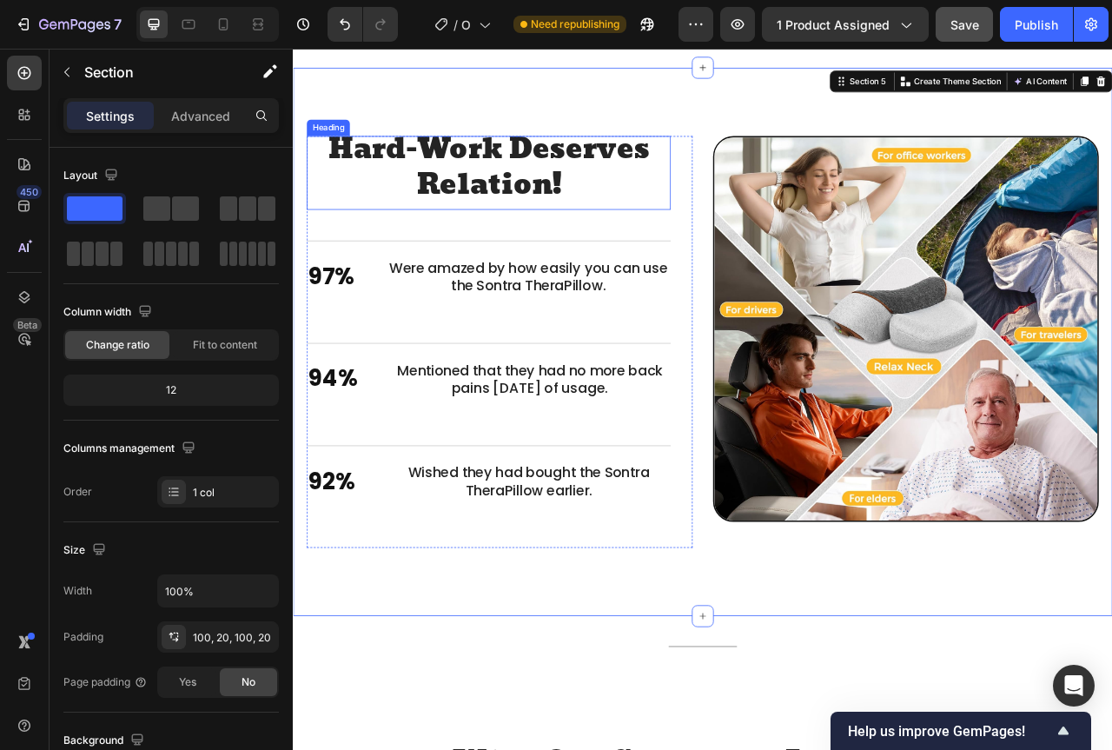
click at [549, 228] on p "Hard-Work Deserves Relation!" at bounding box center [542, 200] width 460 height 90
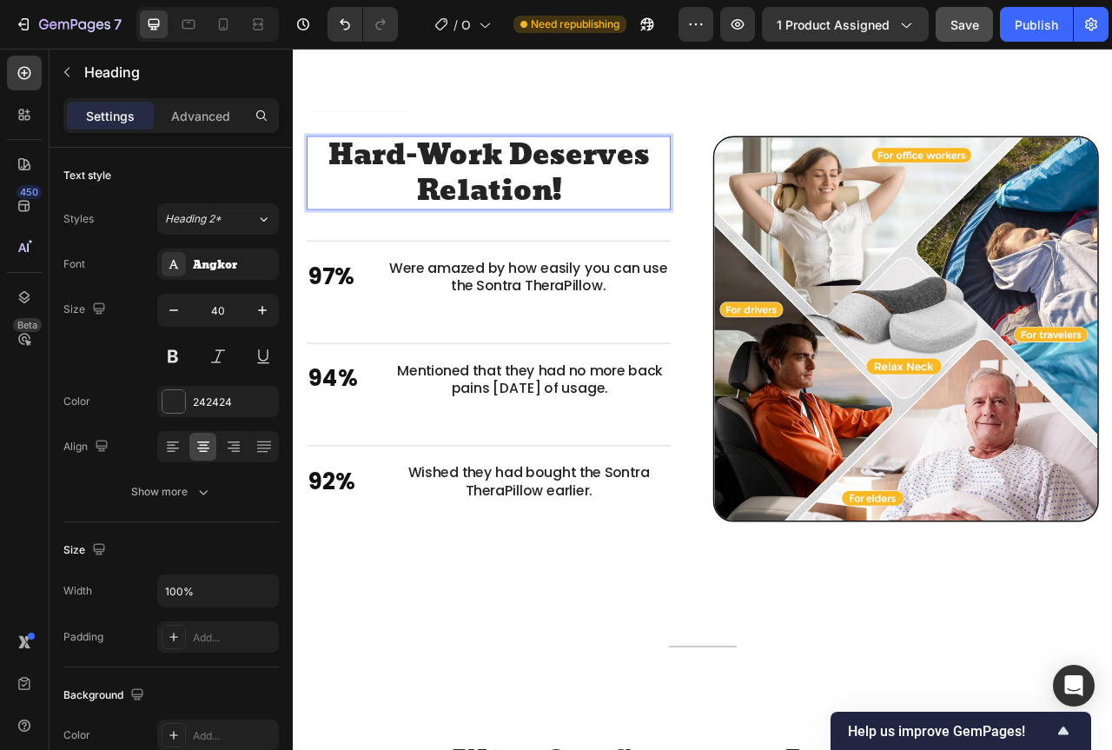
click at [546, 226] on p "Hard-Work Deserves Relation!" at bounding box center [542, 207] width 460 height 90
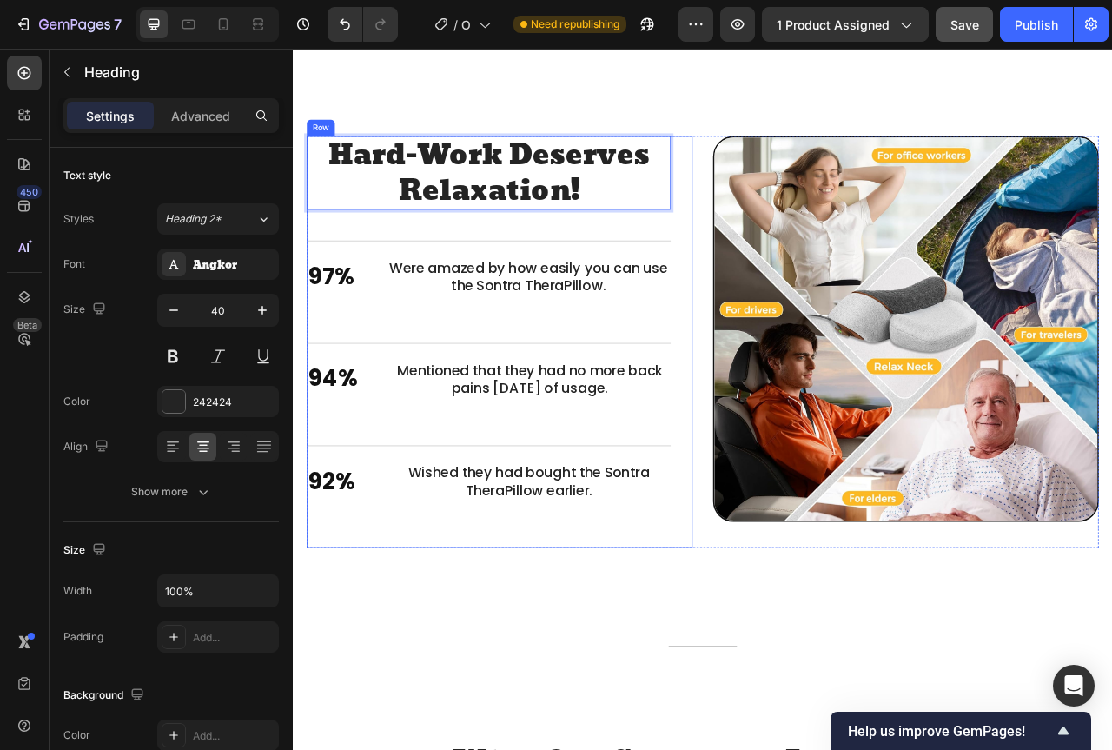
click at [555, 257] on div "Hard-Work Deserves Relaxation! Heading 45 97% Text Block Were amazed by how eas…" at bounding box center [541, 422] width 463 height 524
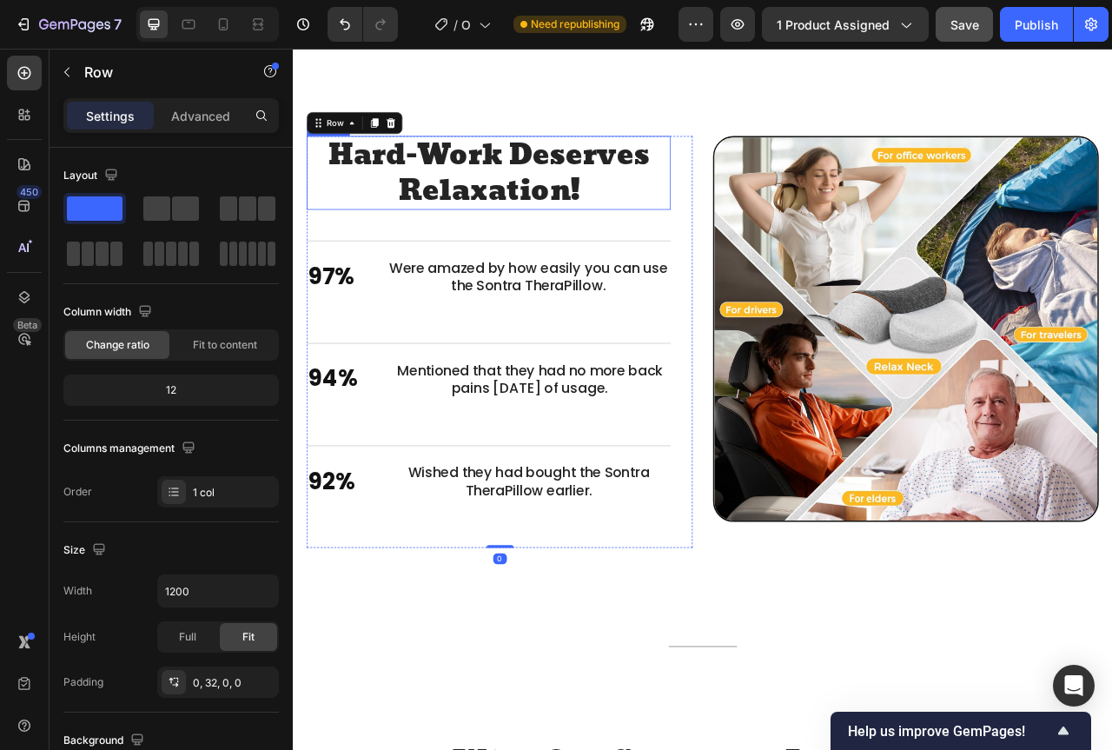
click at [553, 248] on p "Hard-Work Deserves Relaxation!" at bounding box center [542, 207] width 460 height 90
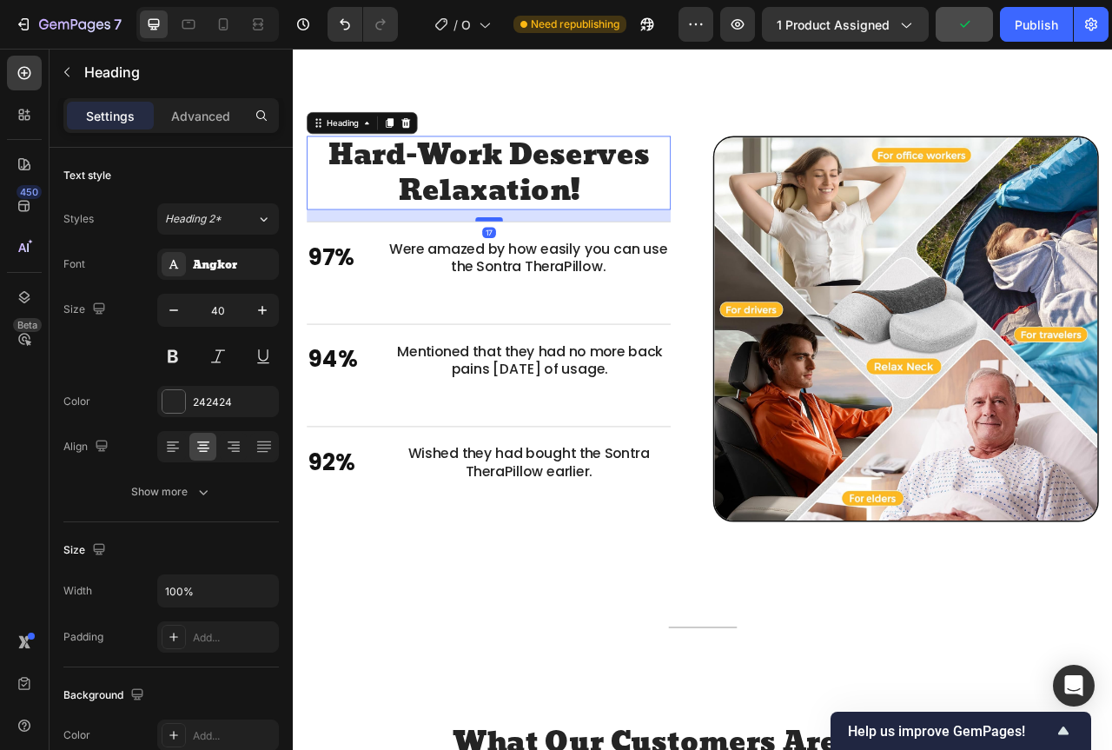
drag, startPoint x: 539, startPoint y: 290, endPoint x: 553, endPoint y: 266, distance: 28.0
click at [553, 266] on div at bounding box center [542, 265] width 35 height 5
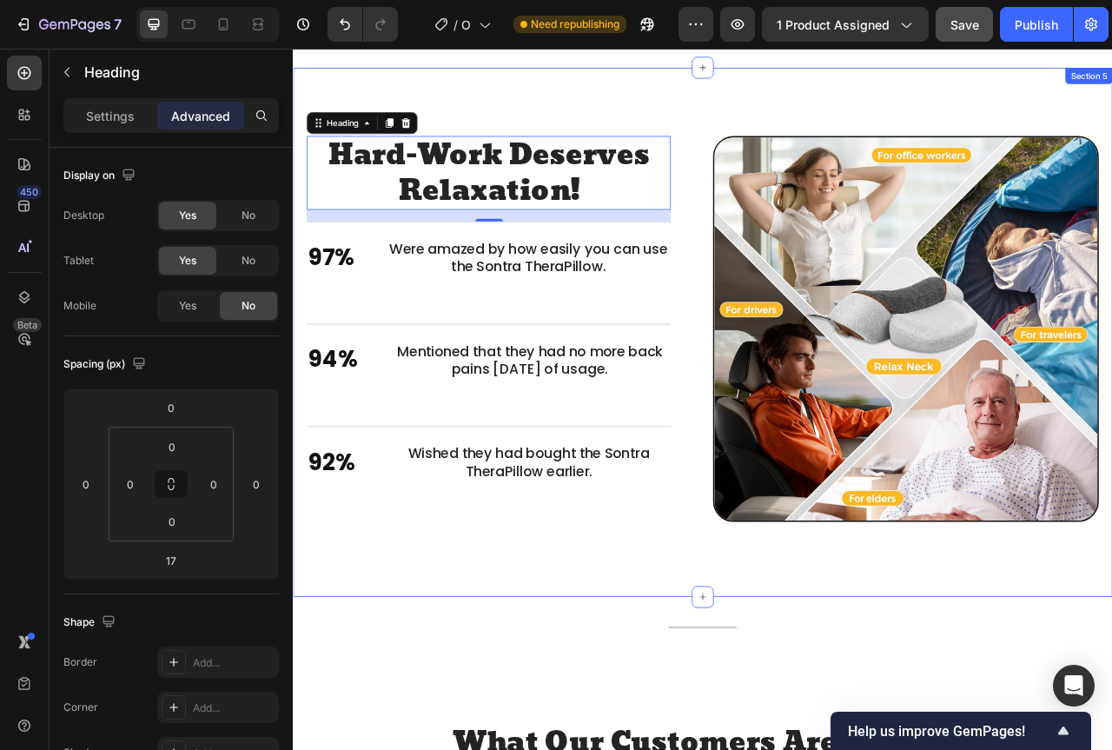
click at [304, 277] on div "Stronger Body. Better You. Heading Hard-Work Deserves Relaxation! Heading 17 97…" at bounding box center [814, 409] width 1042 height 673
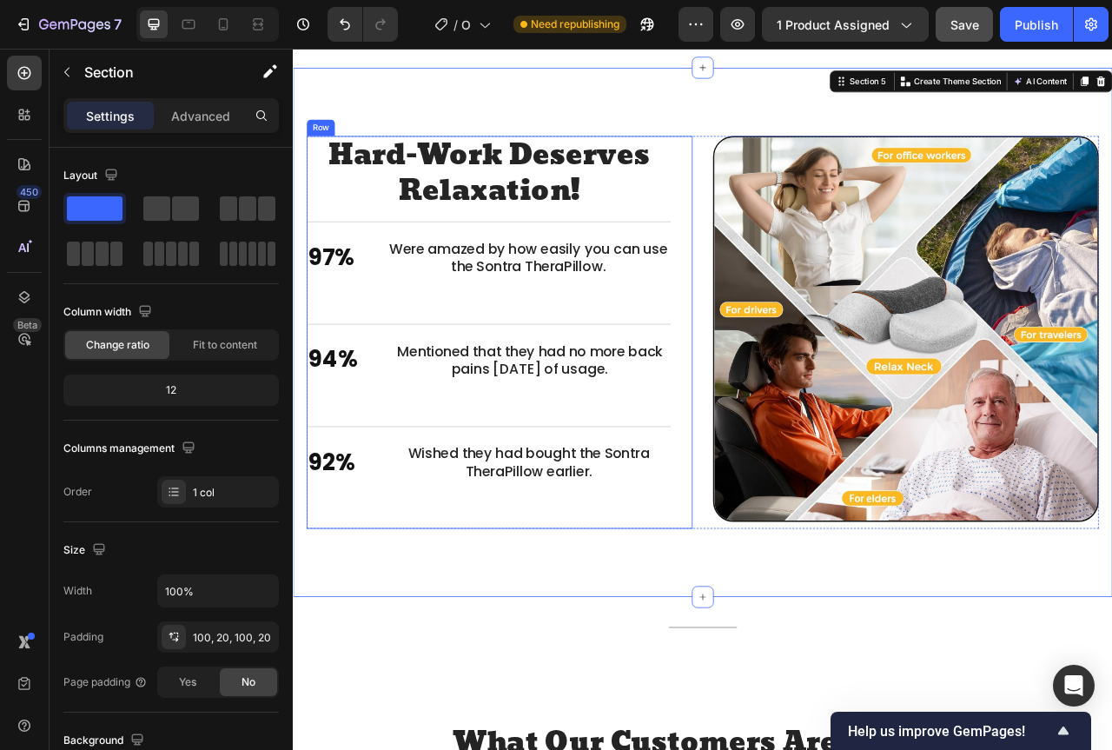
click at [774, 221] on div "Hard-Work Deserves Relaxation! Heading 97% Text Block Were amazed by how easily…" at bounding box center [555, 410] width 491 height 500
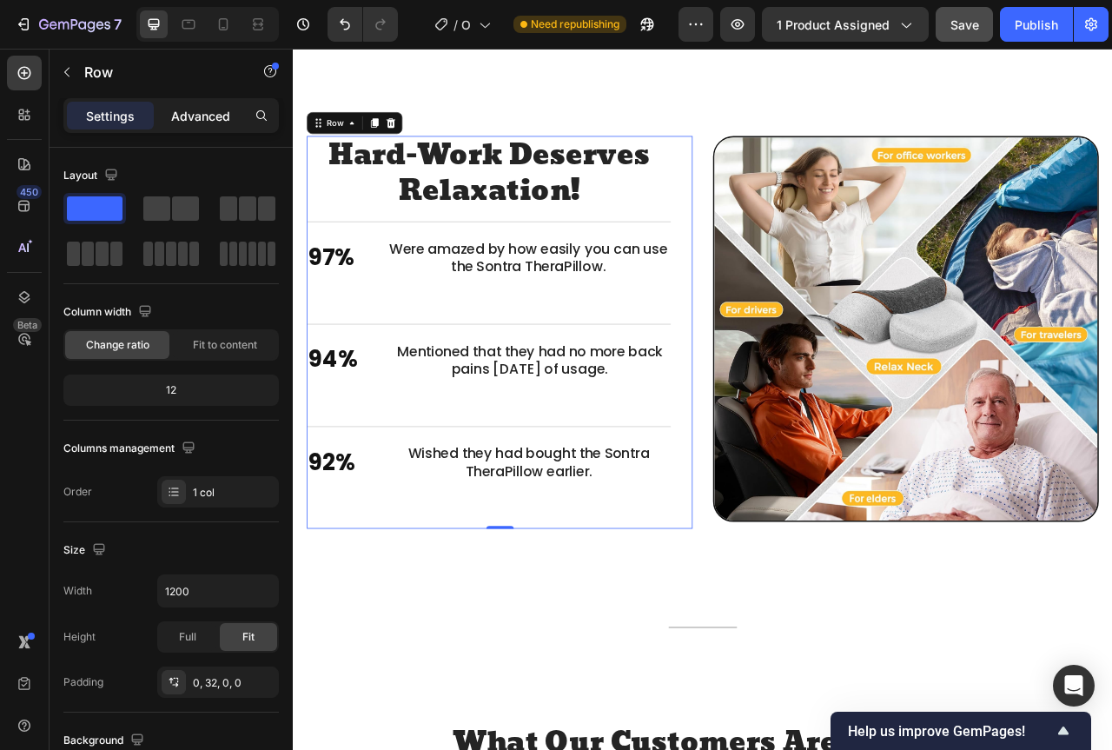
click at [222, 118] on p "Advanced" at bounding box center [200, 116] width 59 height 18
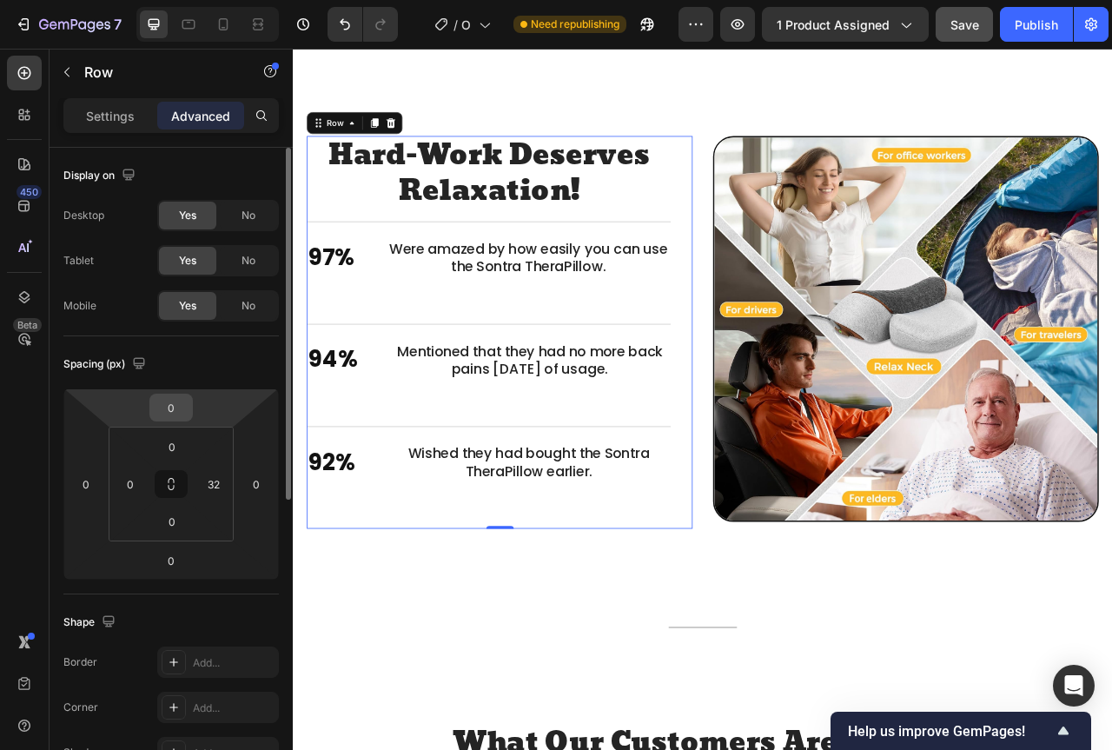
click at [184, 413] on input "0" at bounding box center [171, 407] width 35 height 26
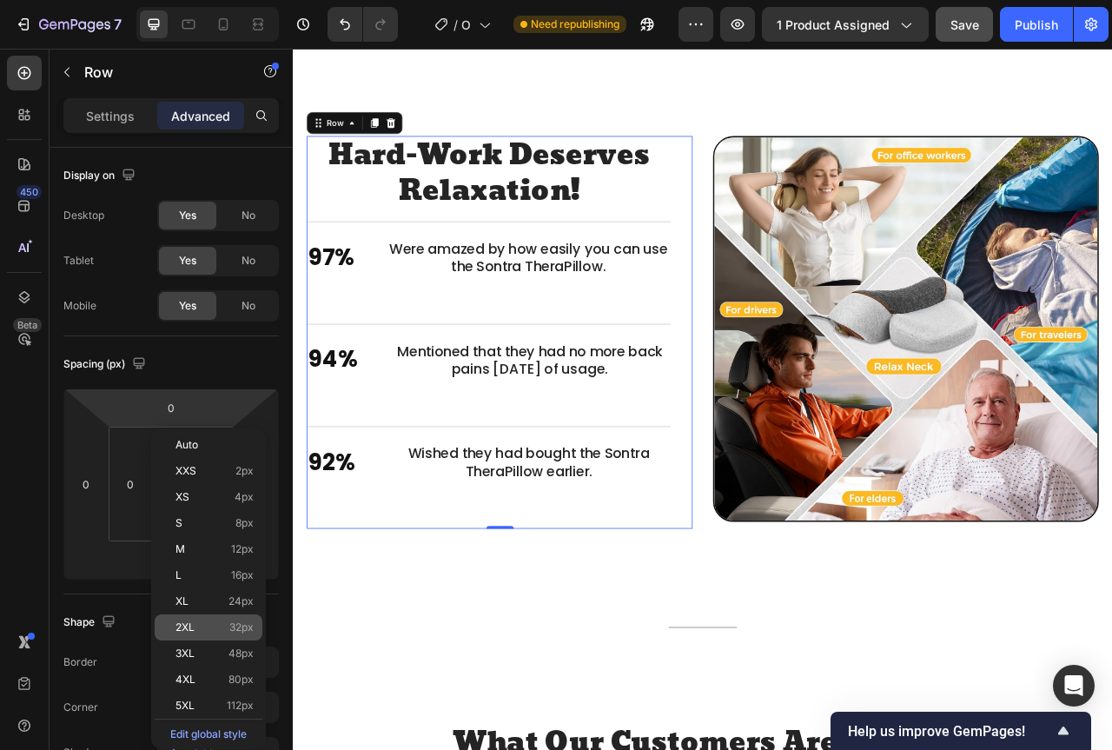
click at [236, 625] on span "32px" at bounding box center [241, 627] width 24 height 12
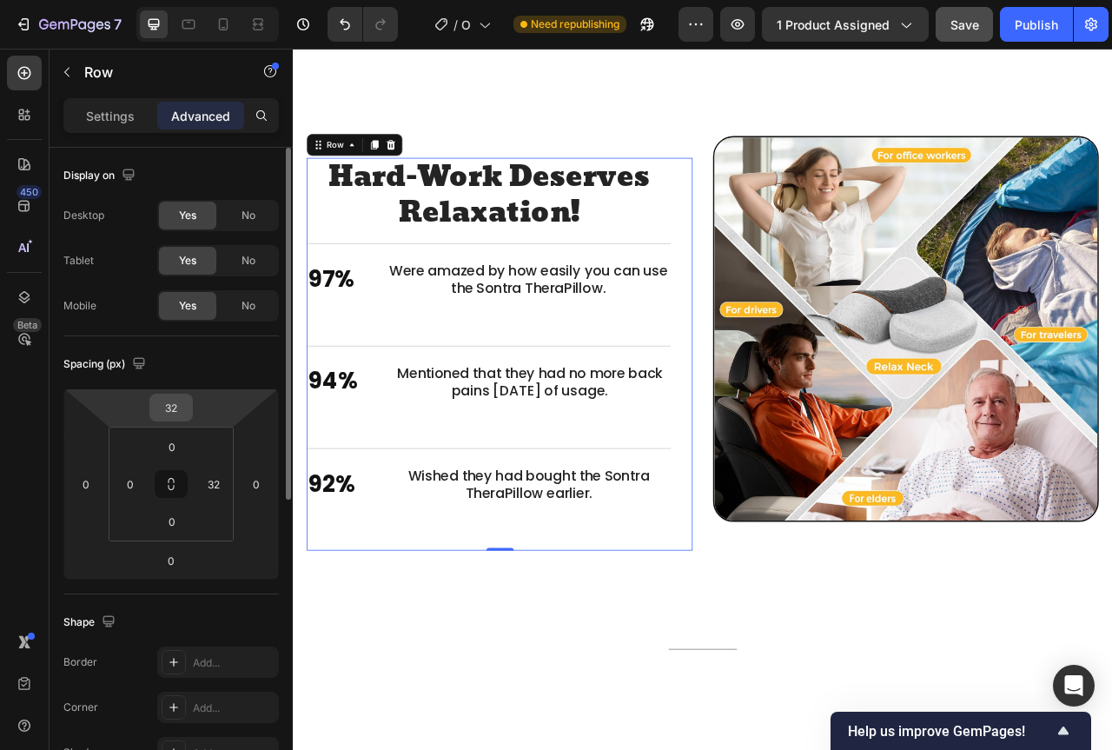
click at [176, 414] on input "32" at bounding box center [171, 407] width 35 height 26
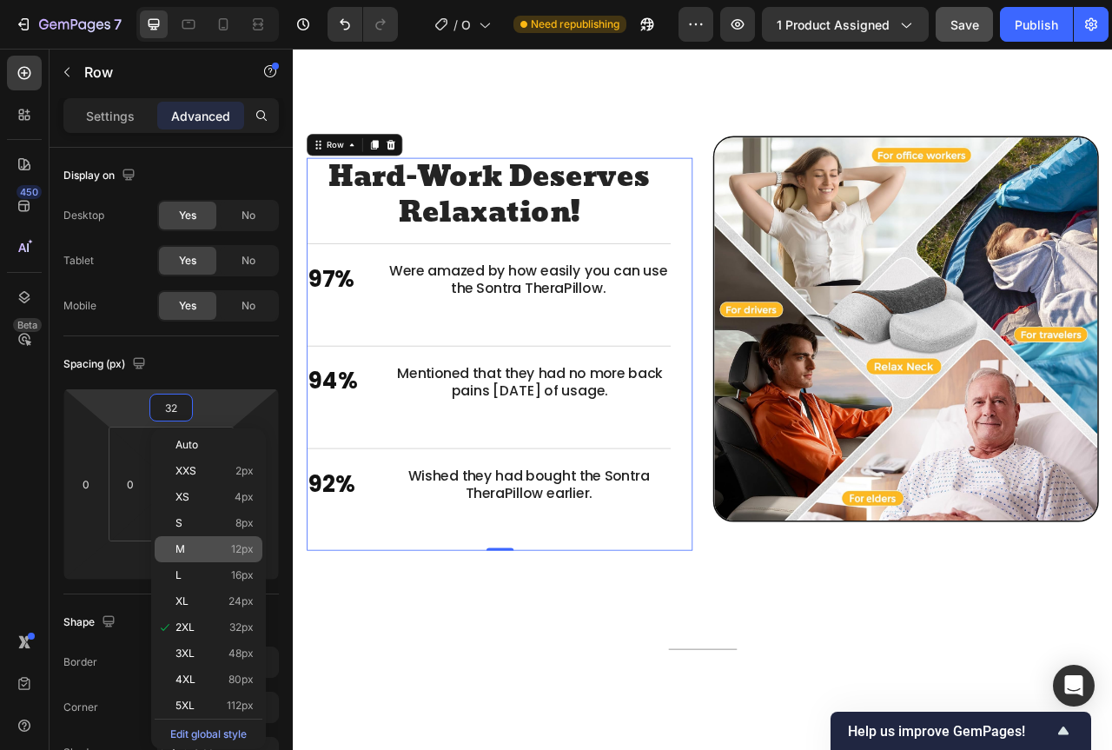
click at [214, 546] on p "M 12px" at bounding box center [214, 549] width 78 height 12
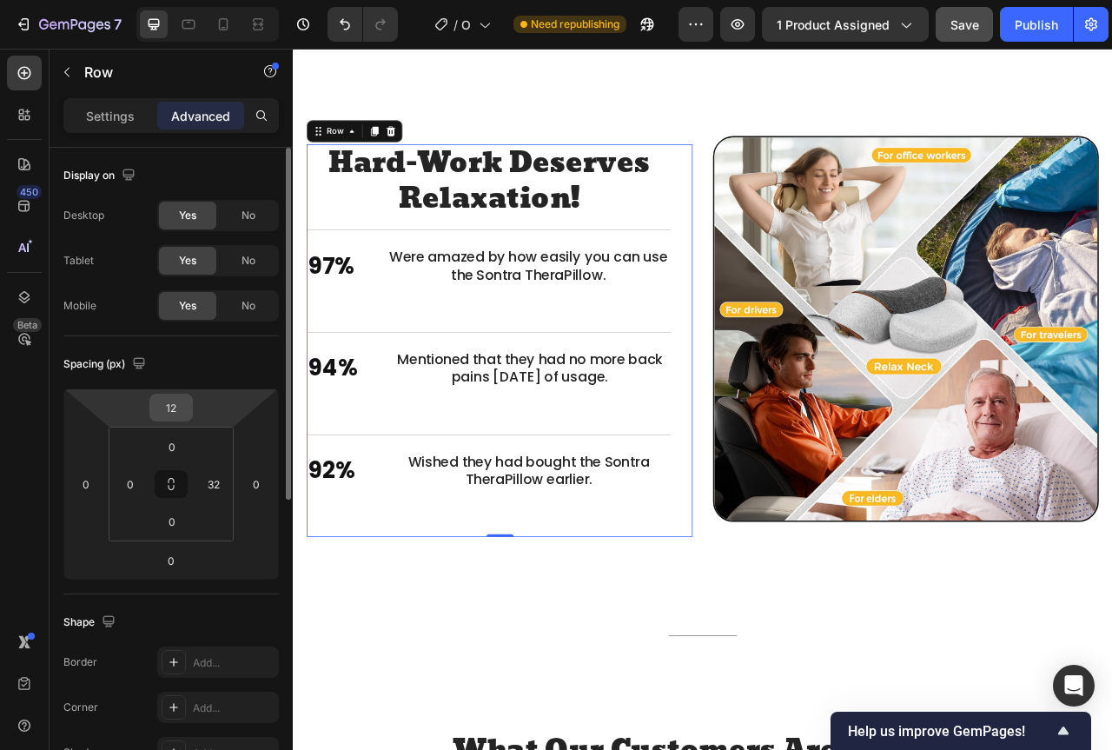
click at [183, 417] on input "12" at bounding box center [171, 407] width 35 height 26
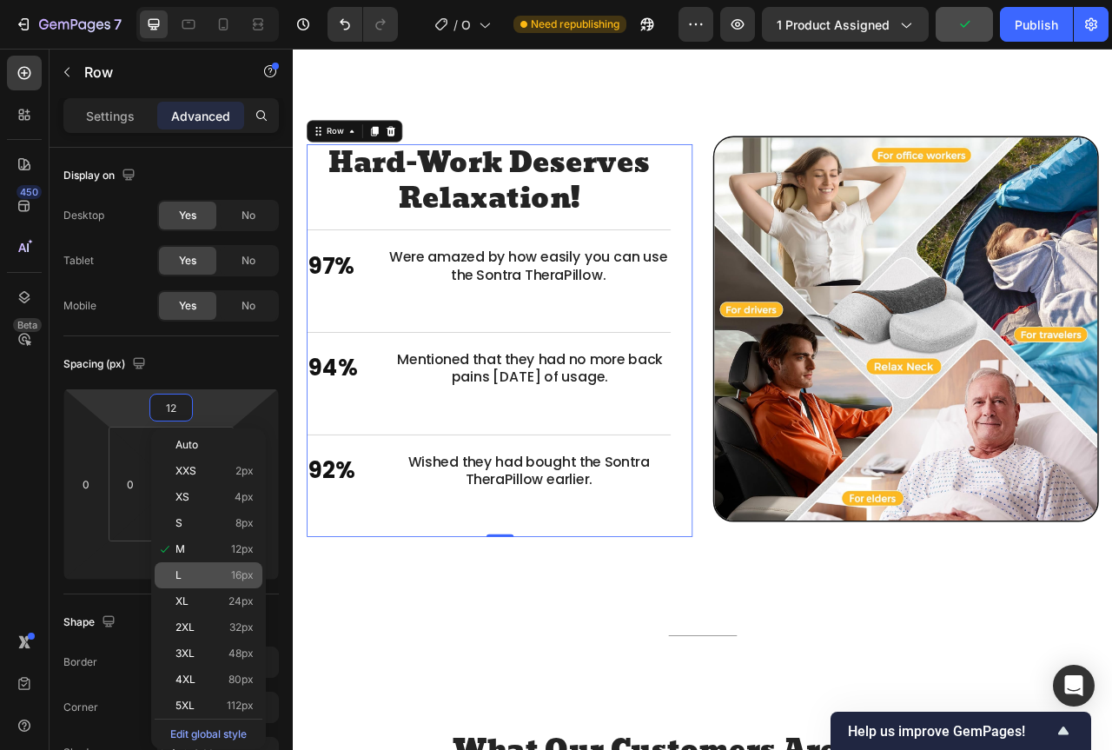
click at [215, 568] on div "L 16px" at bounding box center [209, 575] width 108 height 26
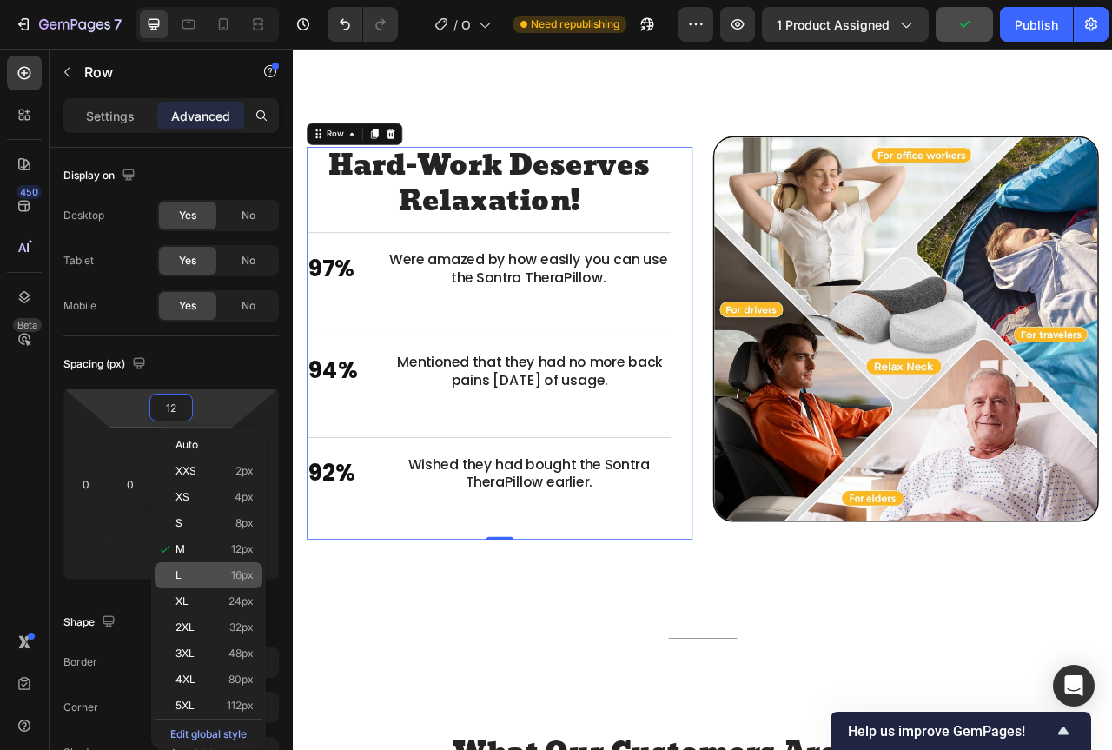
type input "16"
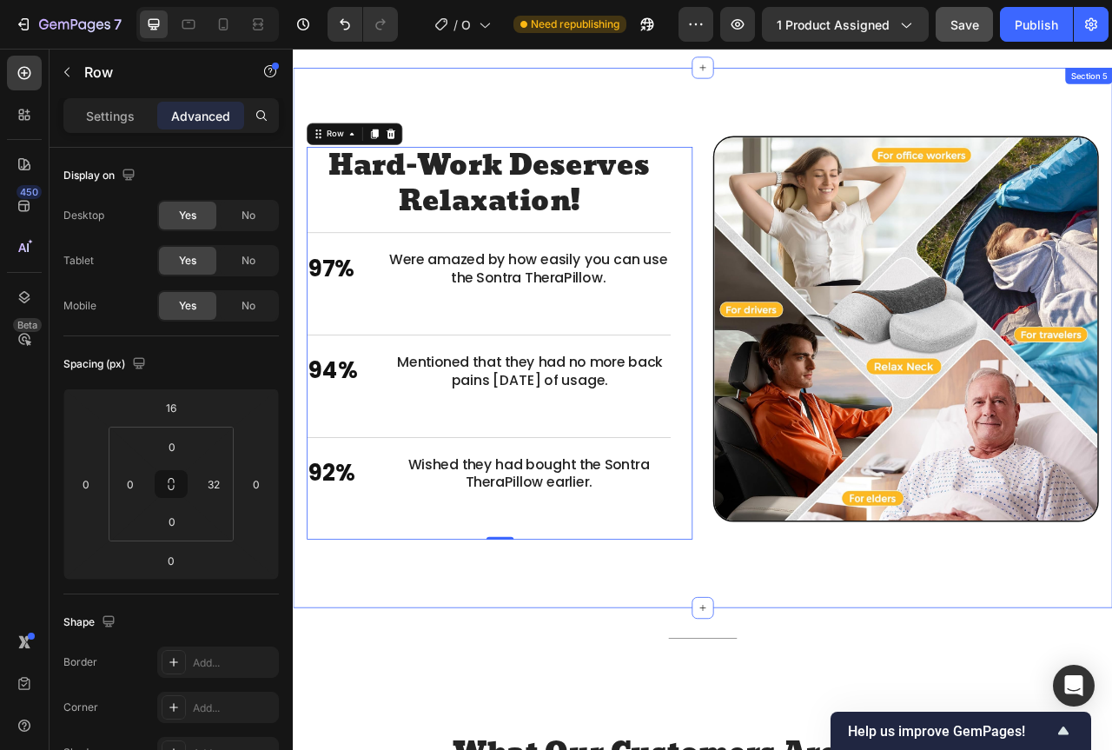
click at [1019, 709] on div "Stronger Body. Better You. Heading Hard-Work Deserves Relaxation! Heading 97% T…" at bounding box center [814, 416] width 1042 height 687
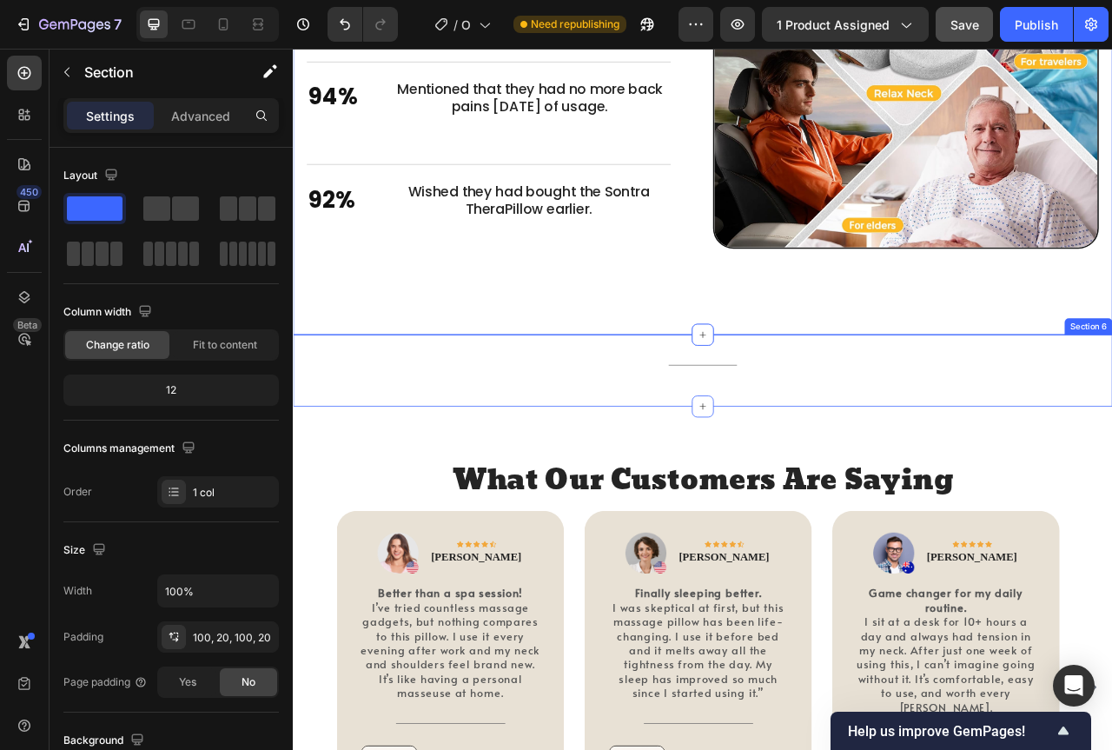
scroll to position [2784, 0]
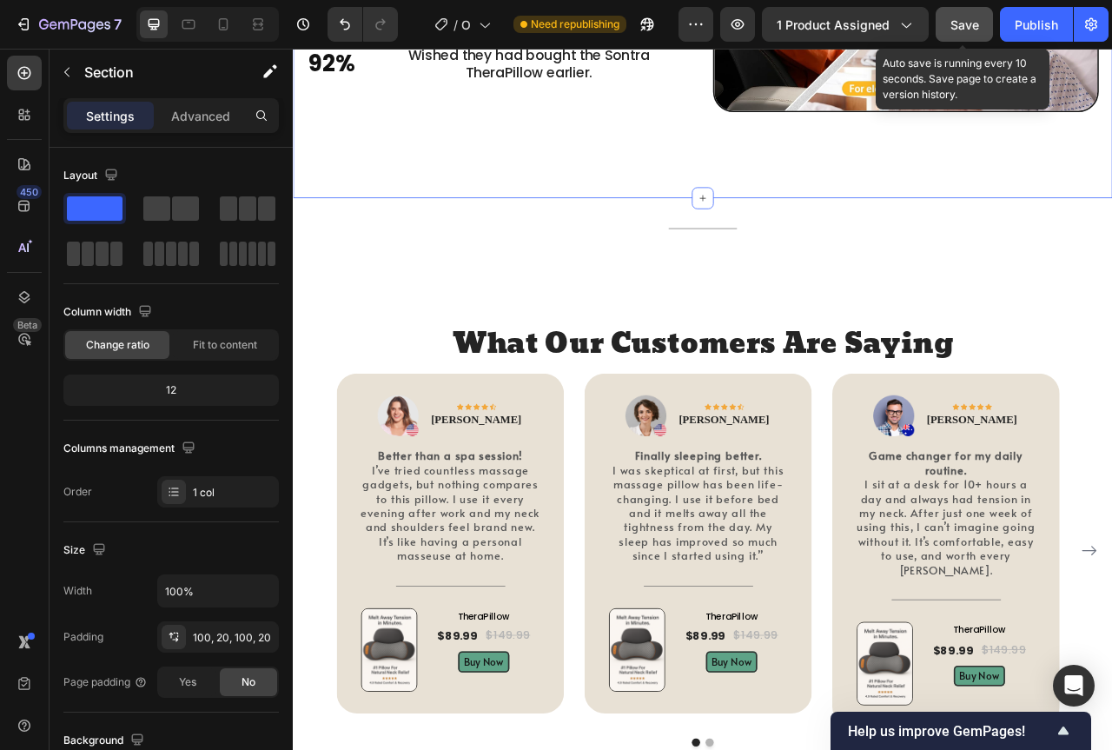
click at [958, 24] on span "Save" at bounding box center [964, 24] width 29 height 15
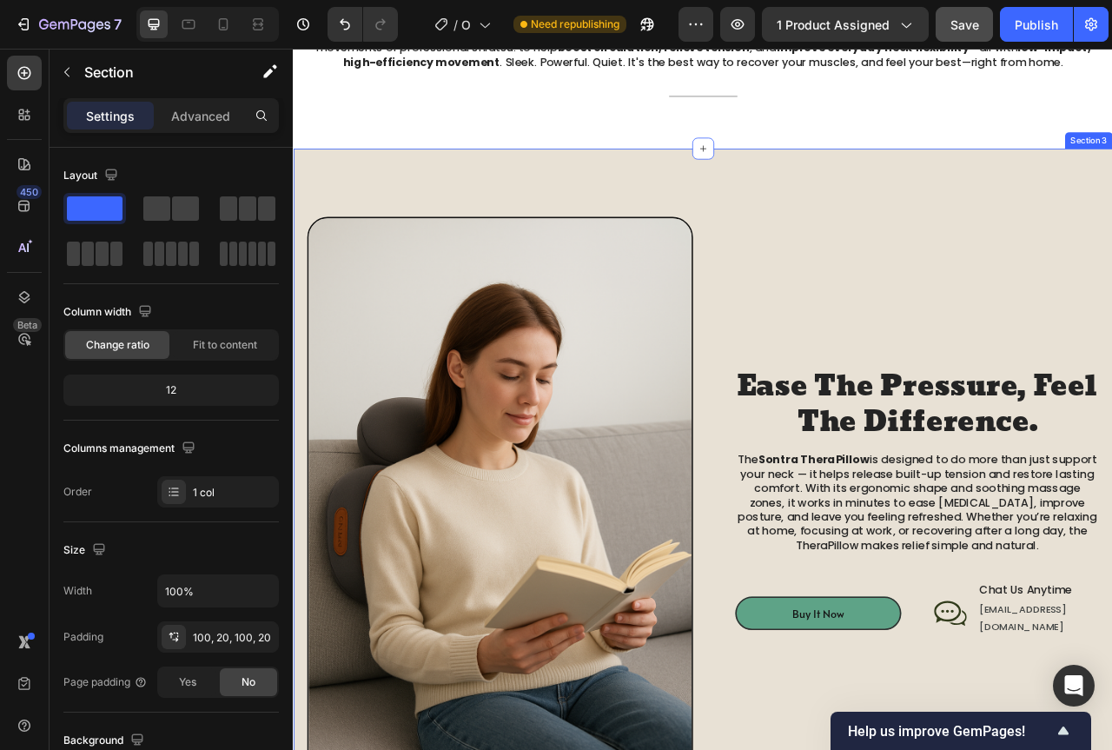
scroll to position [948, 0]
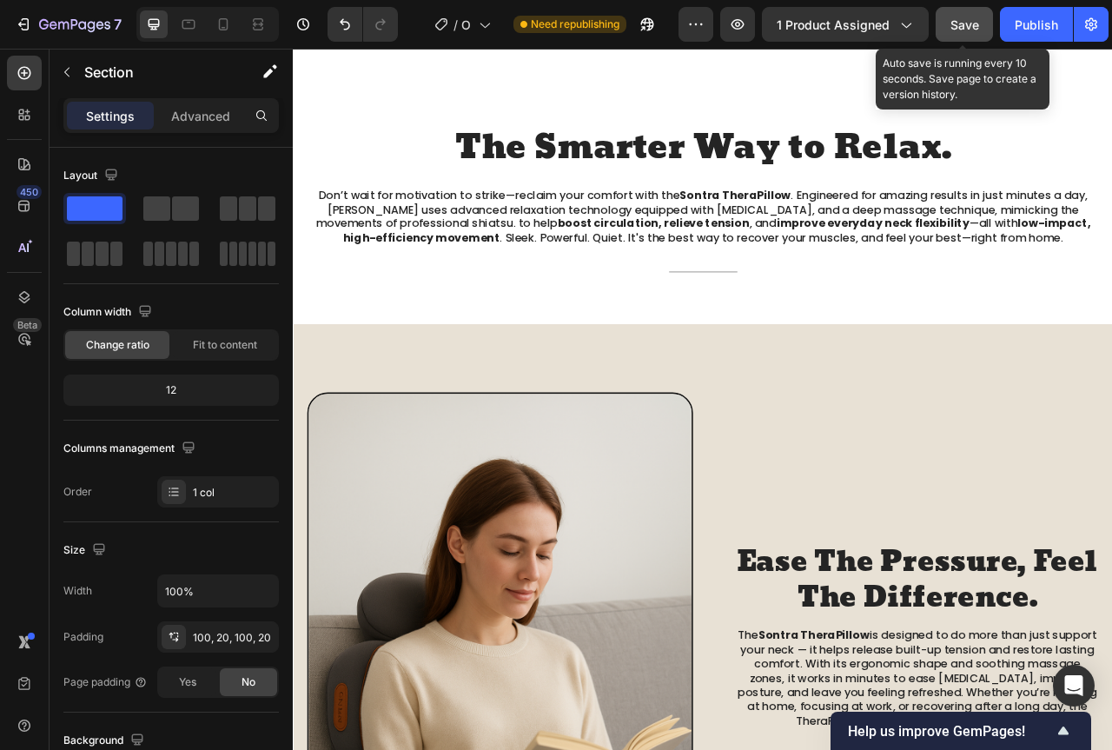
click at [975, 19] on span "Save" at bounding box center [964, 24] width 29 height 15
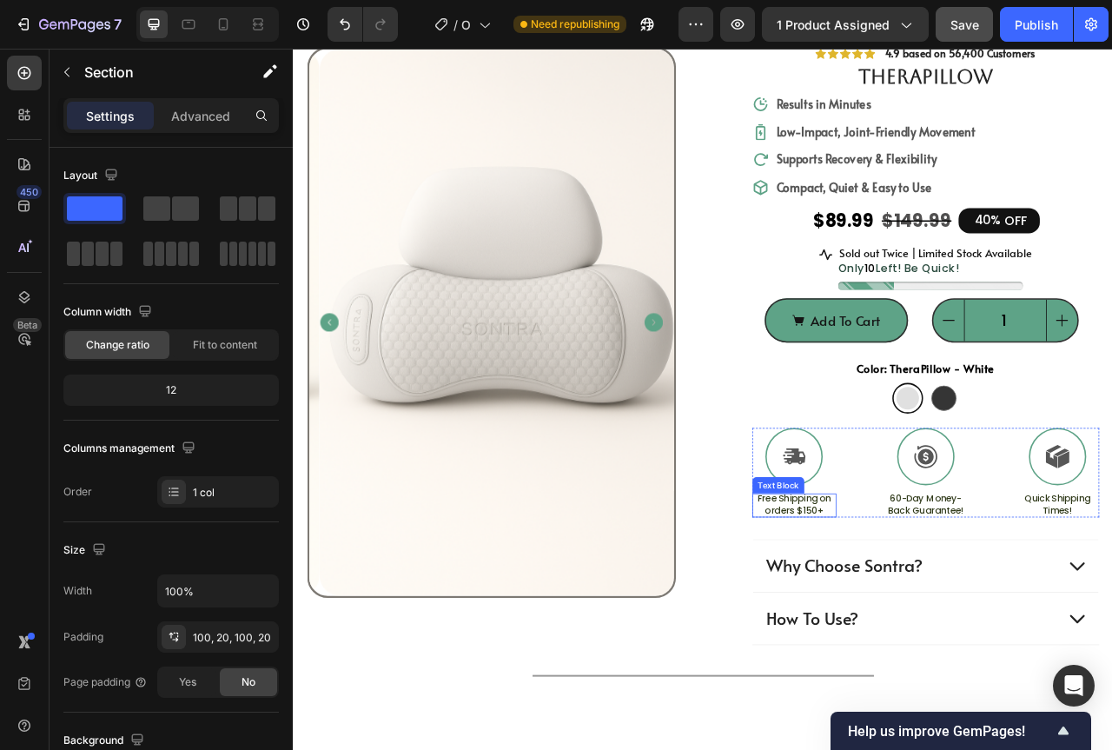
scroll to position [0, 0]
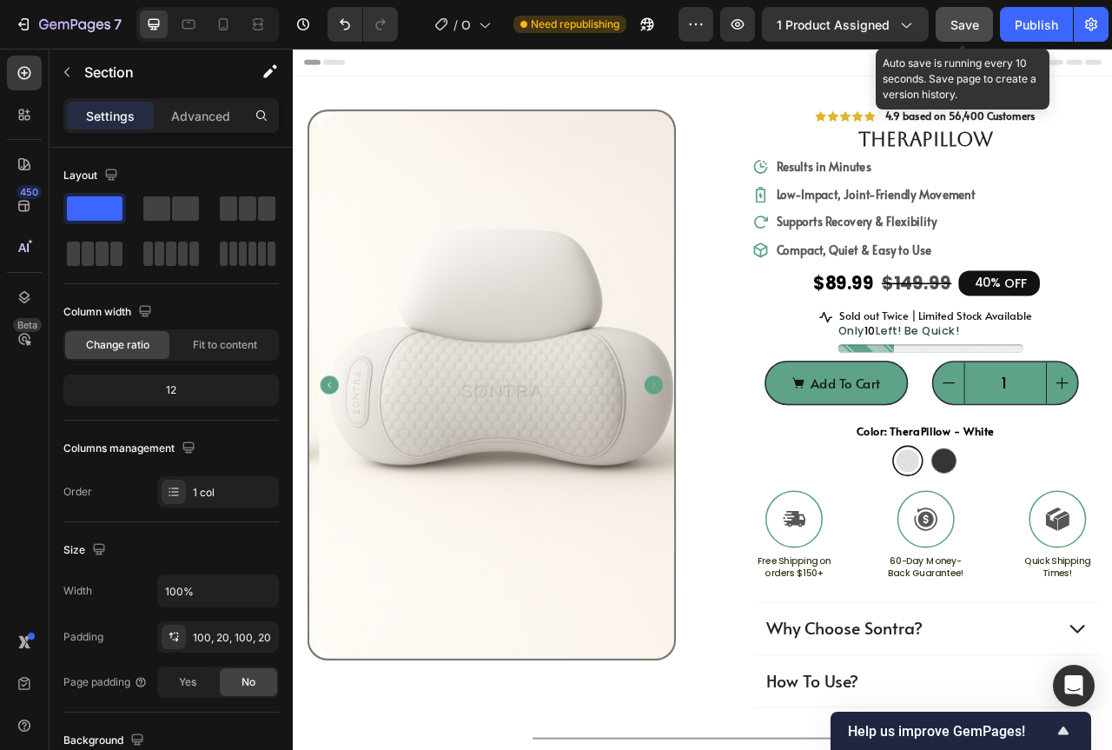
click at [957, 19] on span "Save" at bounding box center [964, 24] width 29 height 15
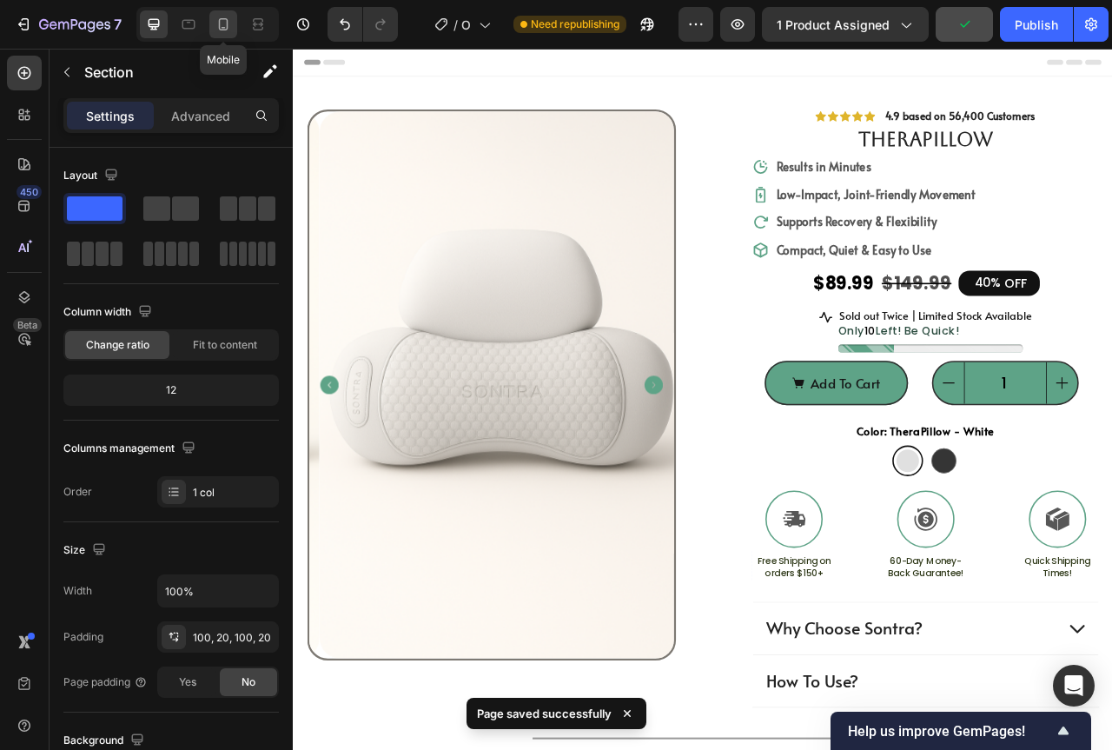
click at [214, 23] on div at bounding box center [223, 24] width 28 height 28
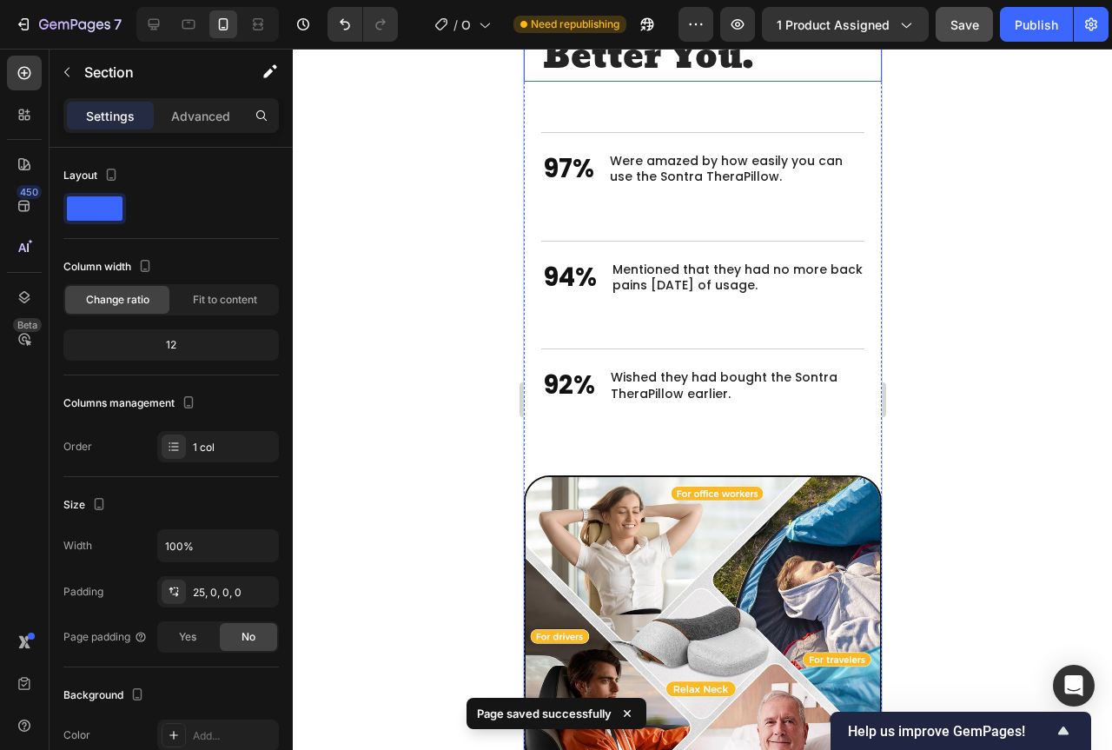
scroll to position [2525, 0]
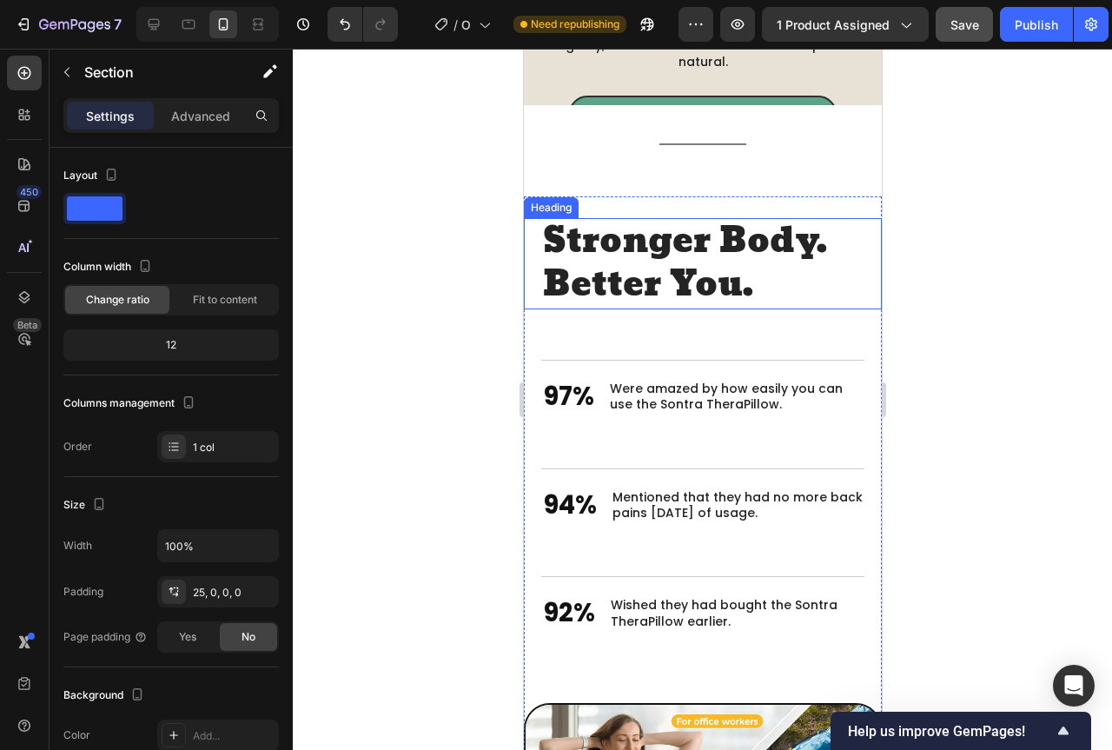
click at [760, 264] on h2 "Stronger Body. Better You." at bounding box center [701, 263] width 323 height 91
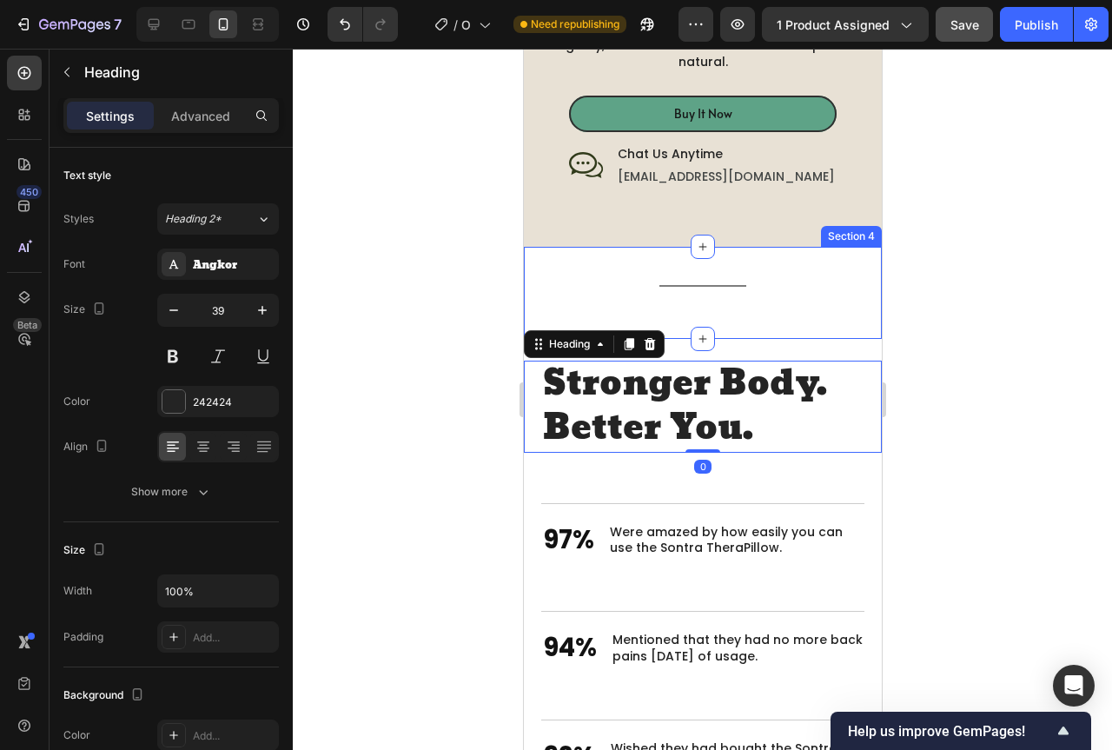
click at [754, 275] on div "Title Line" at bounding box center [702, 293] width 358 height 36
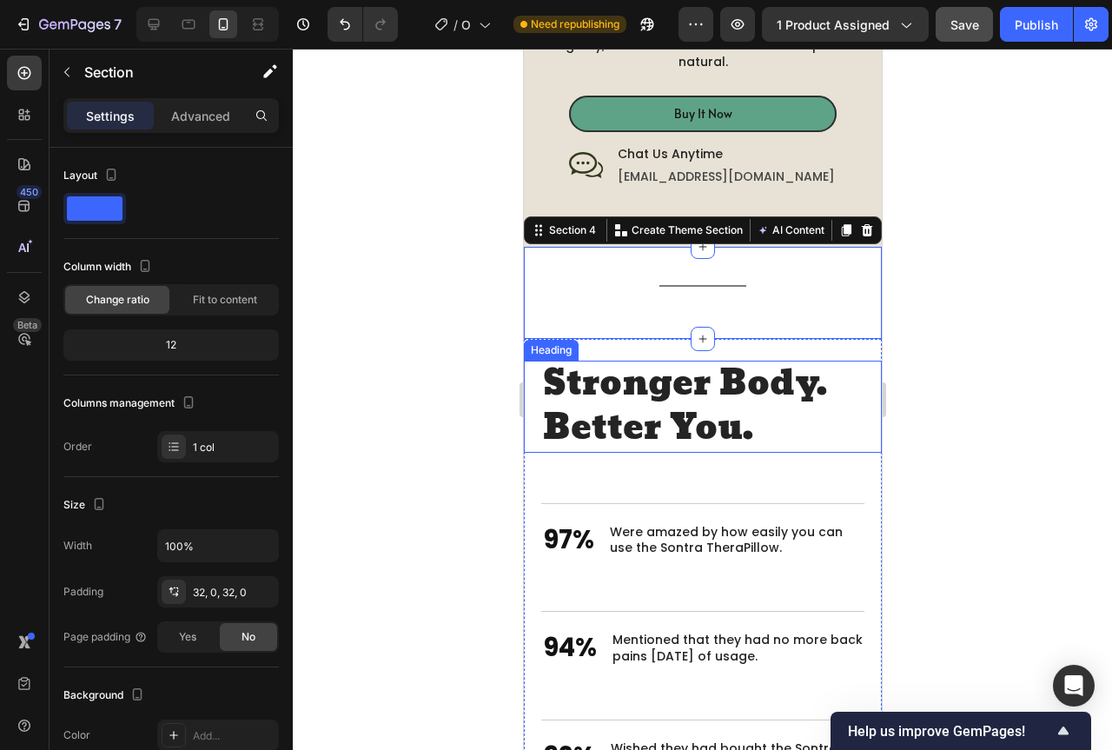
click at [746, 386] on h2 "Stronger Body. Better You." at bounding box center [701, 406] width 323 height 91
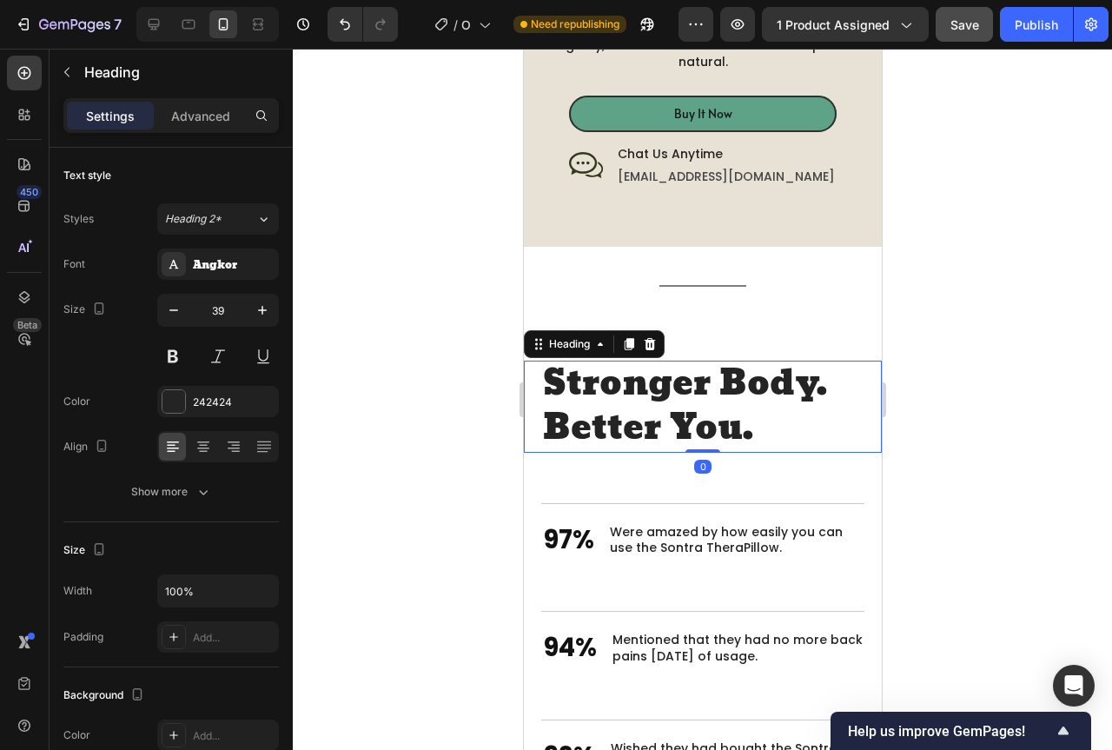
click at [747, 394] on h2 "Stronger Body. Better You." at bounding box center [701, 406] width 323 height 91
click at [760, 396] on p "Stronger Body. Better You." at bounding box center [702, 406] width 320 height 88
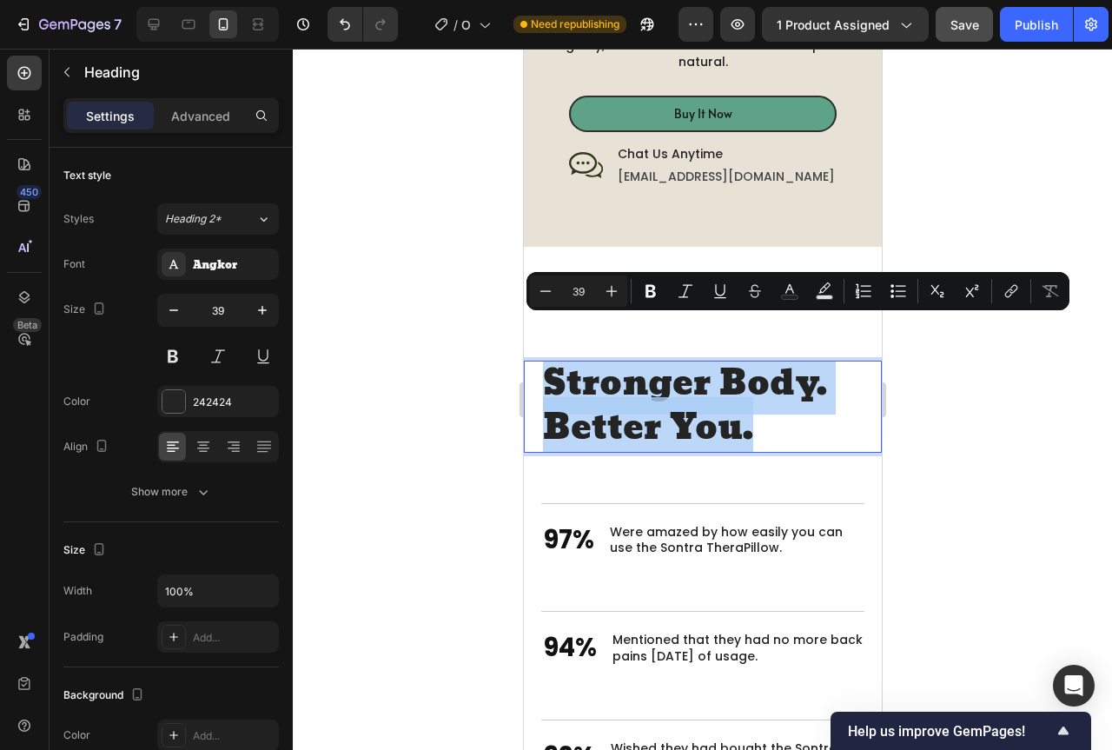
drag, startPoint x: 760, startPoint y: 396, endPoint x: 547, endPoint y: 344, distance: 219.1
click at [547, 362] on p "Stronger Body. Better You." at bounding box center [702, 406] width 320 height 88
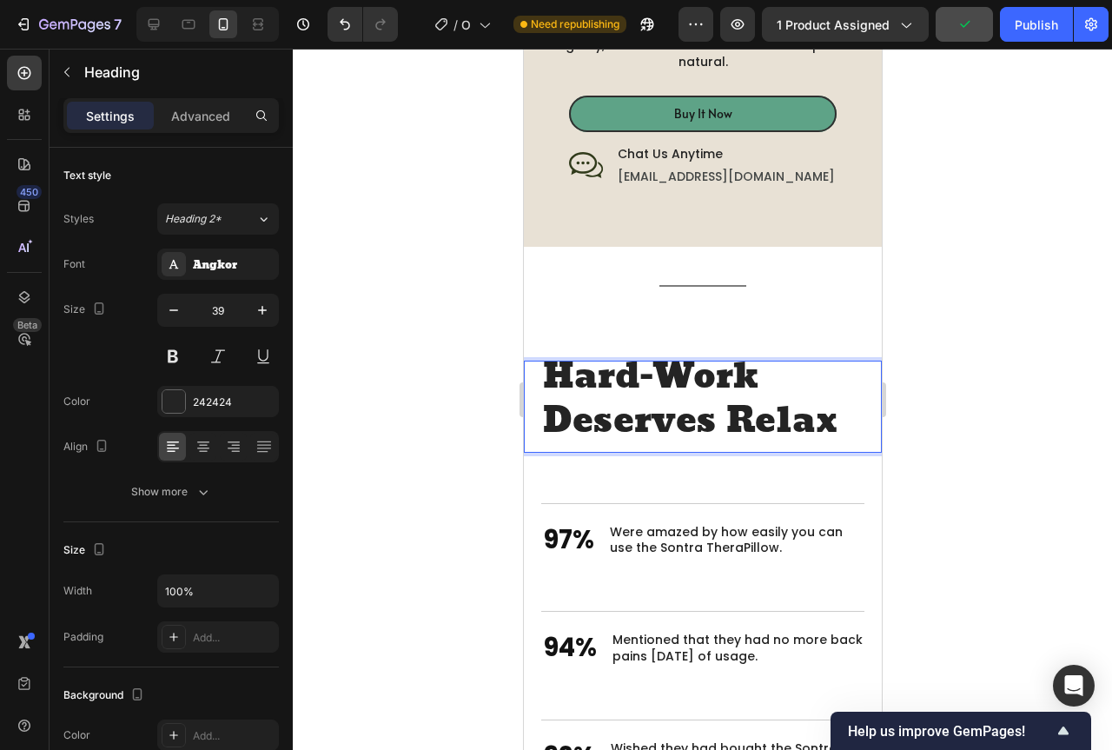
scroll to position [6, 0]
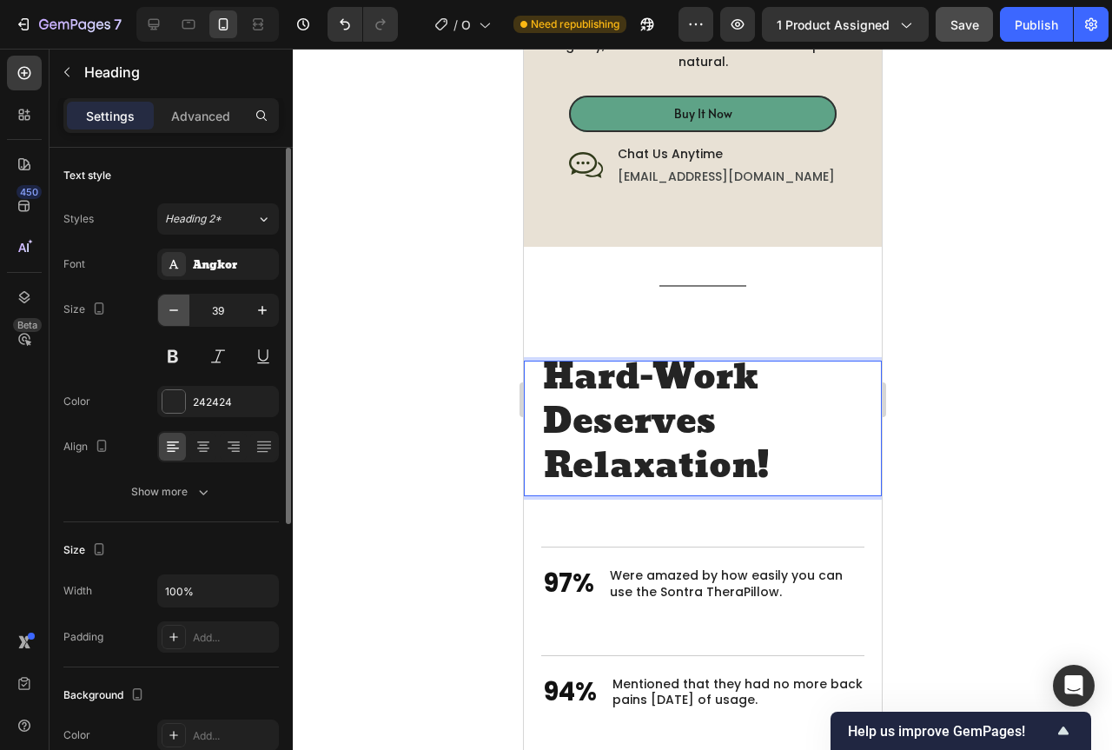
click at [179, 315] on icon "button" at bounding box center [173, 309] width 17 height 17
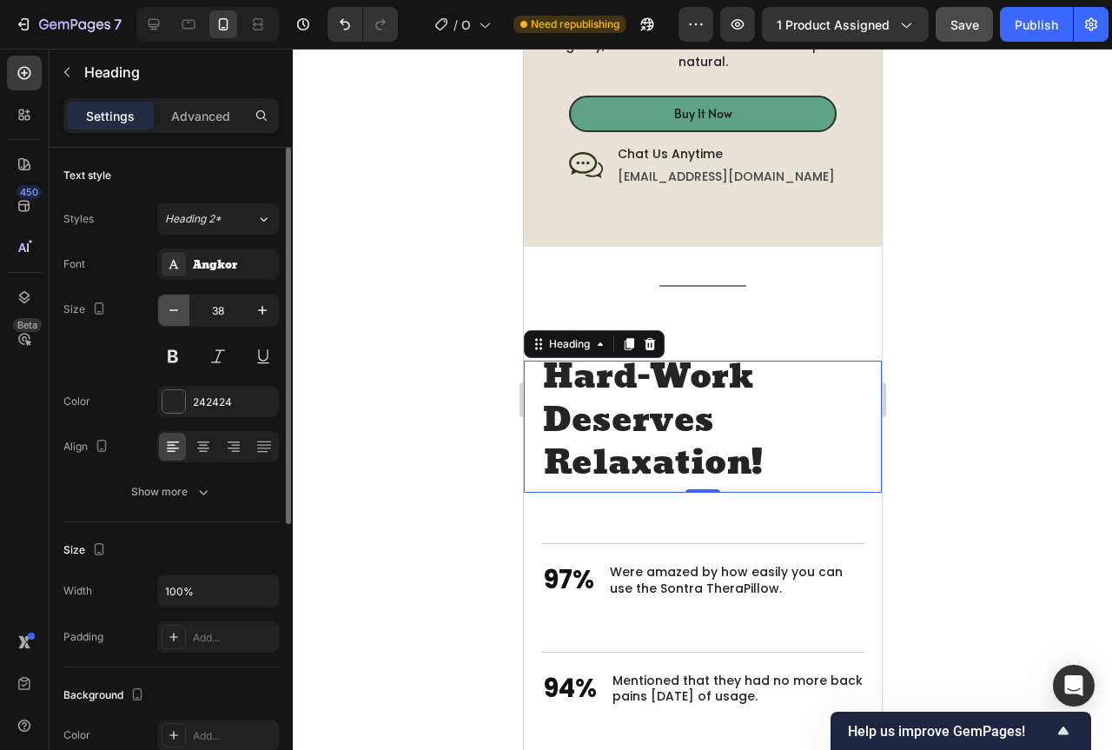
click at [179, 315] on icon "button" at bounding box center [173, 309] width 17 height 17
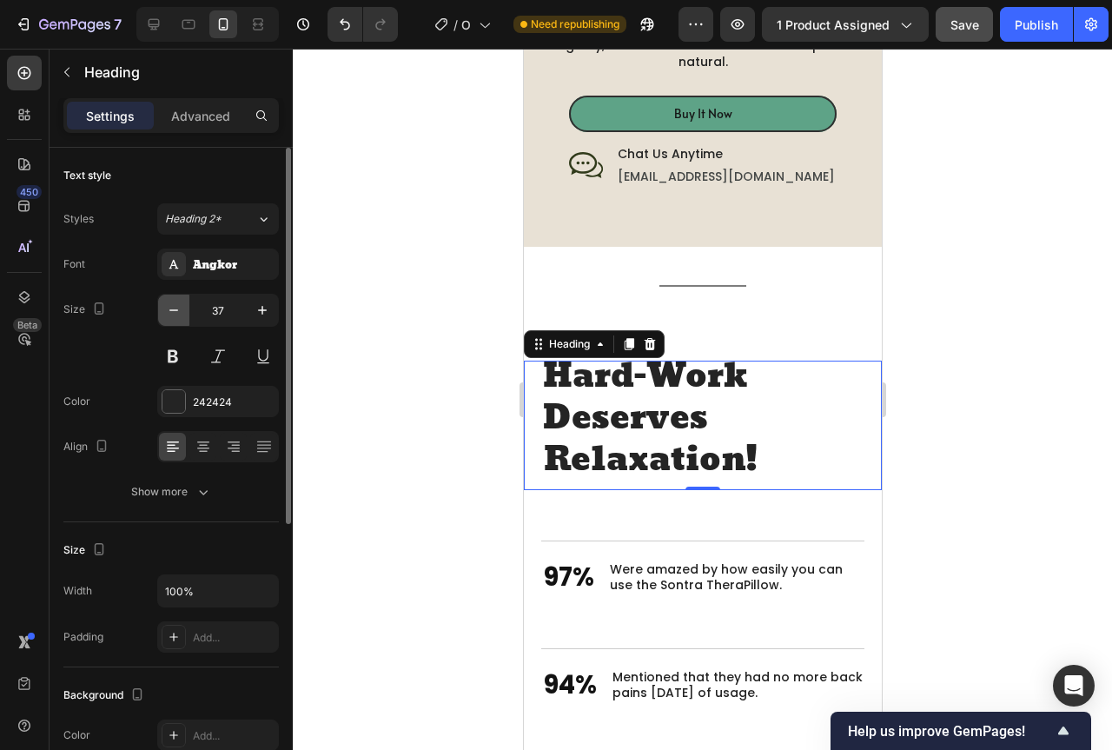
click at [179, 315] on icon "button" at bounding box center [173, 309] width 17 height 17
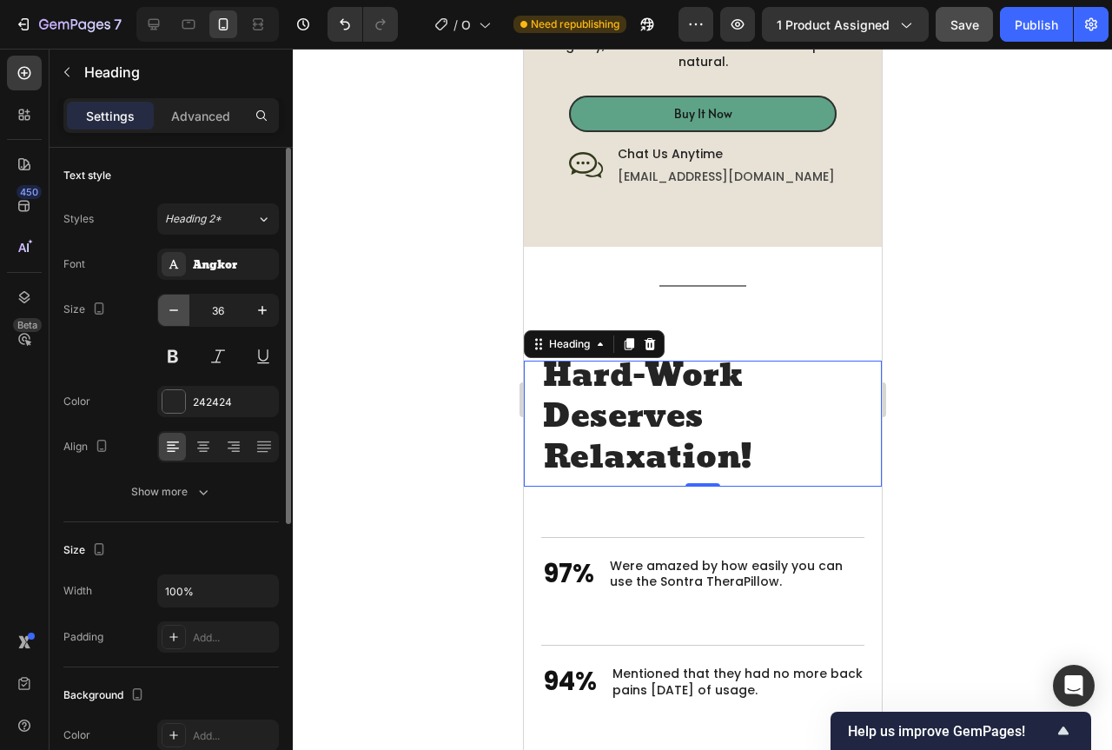
click at [179, 315] on icon "button" at bounding box center [173, 309] width 17 height 17
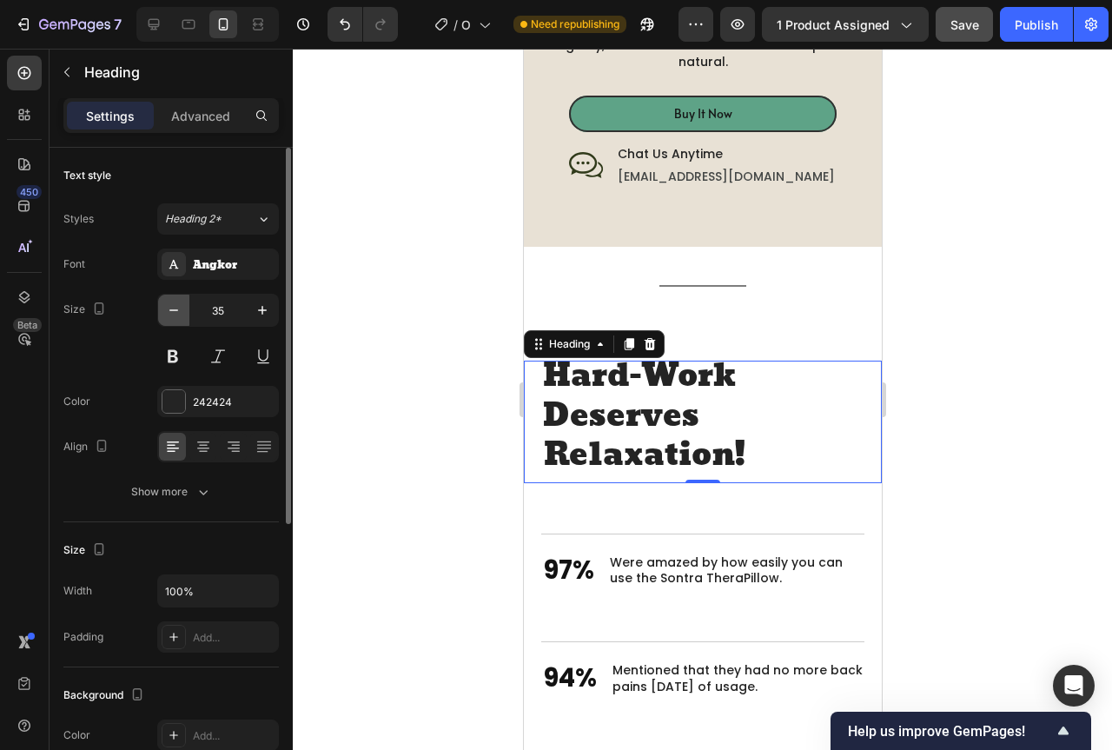
scroll to position [5, 0]
click at [179, 315] on icon "button" at bounding box center [173, 309] width 17 height 17
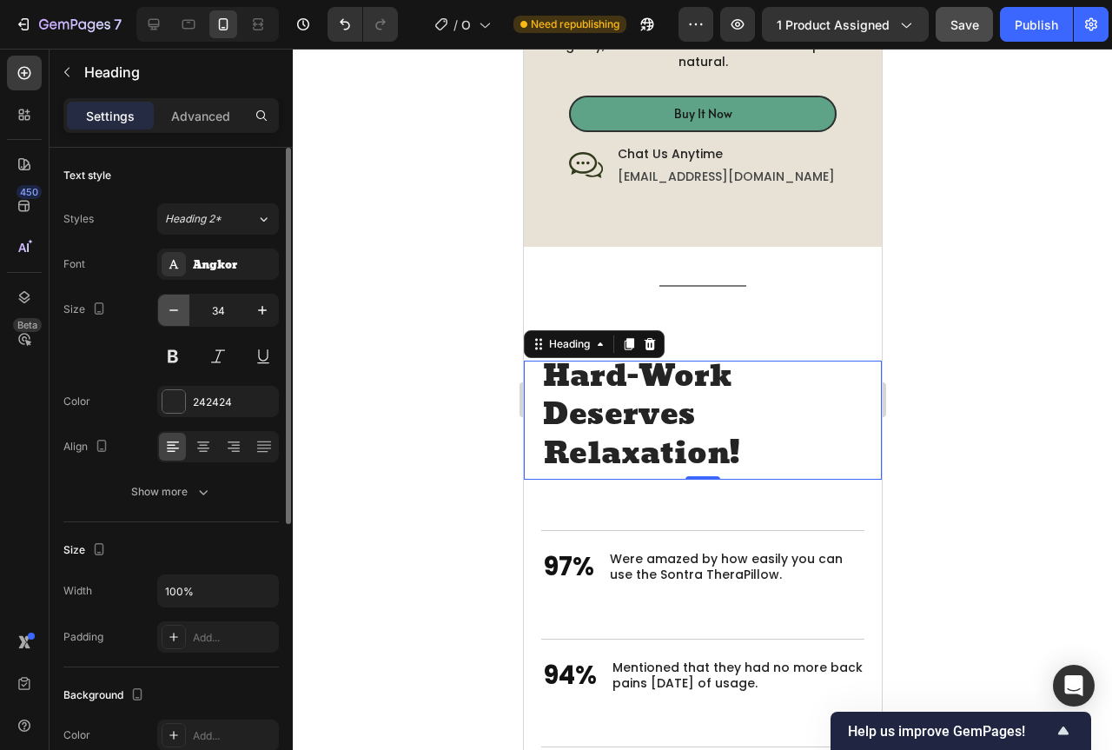
click at [179, 315] on icon "button" at bounding box center [173, 309] width 17 height 17
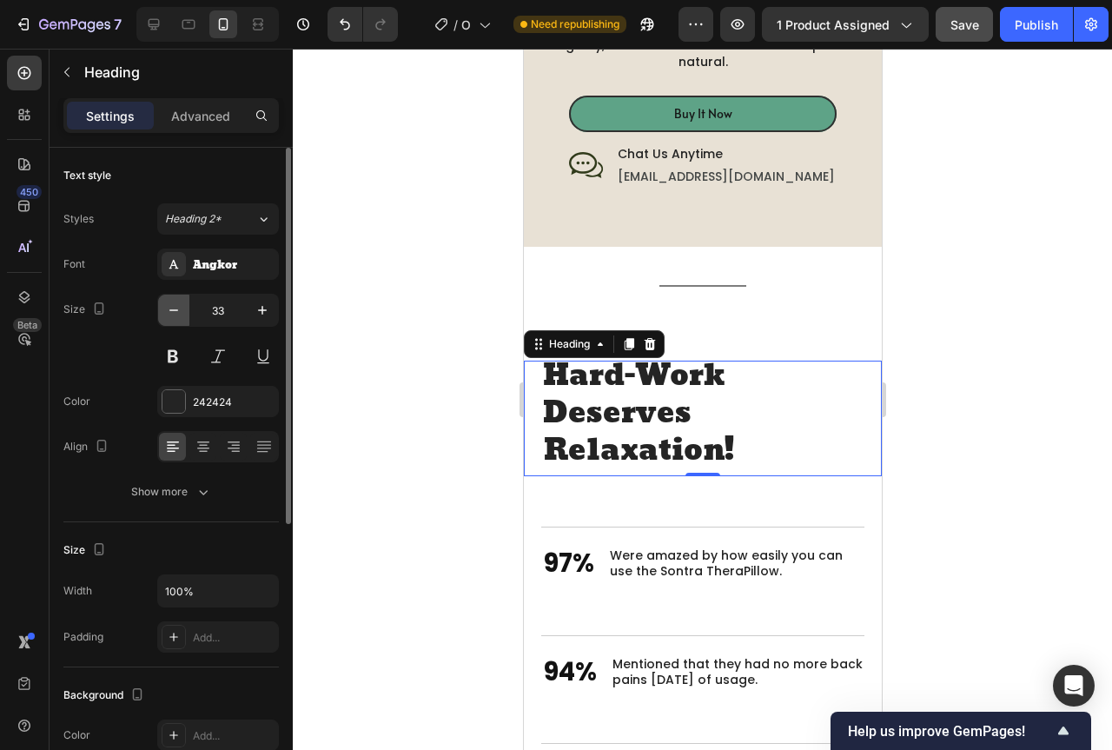
scroll to position [4, 0]
click at [179, 315] on icon "button" at bounding box center [173, 309] width 17 height 17
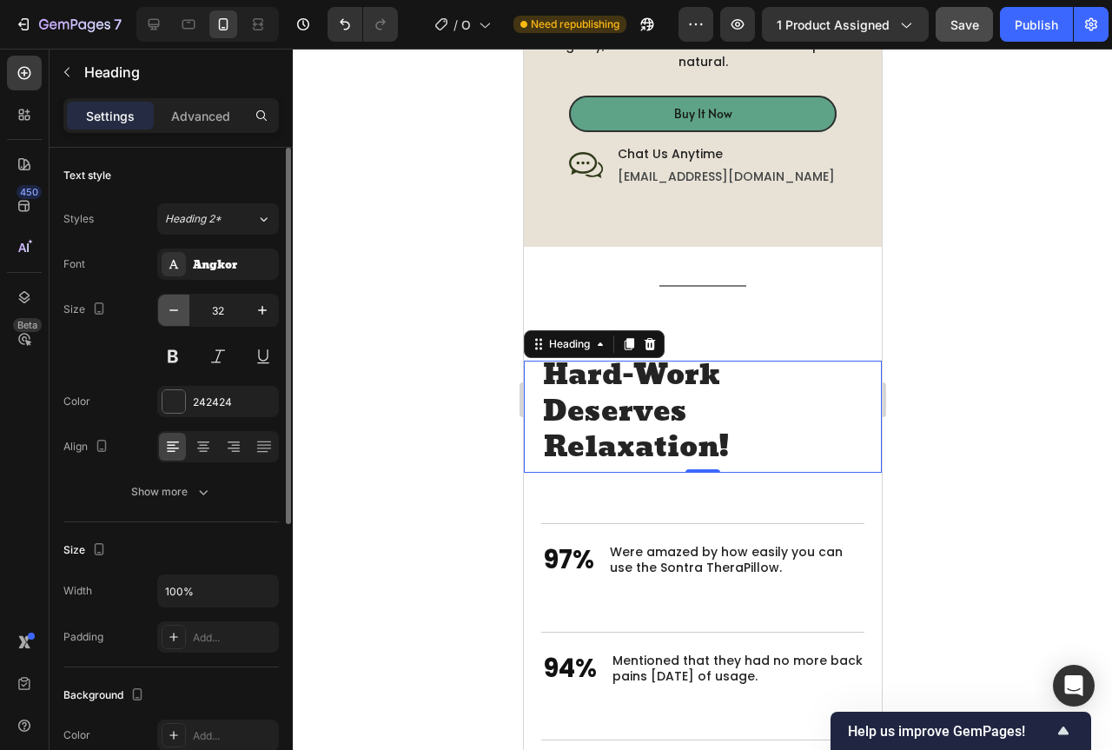
click at [179, 315] on icon "button" at bounding box center [173, 309] width 17 height 17
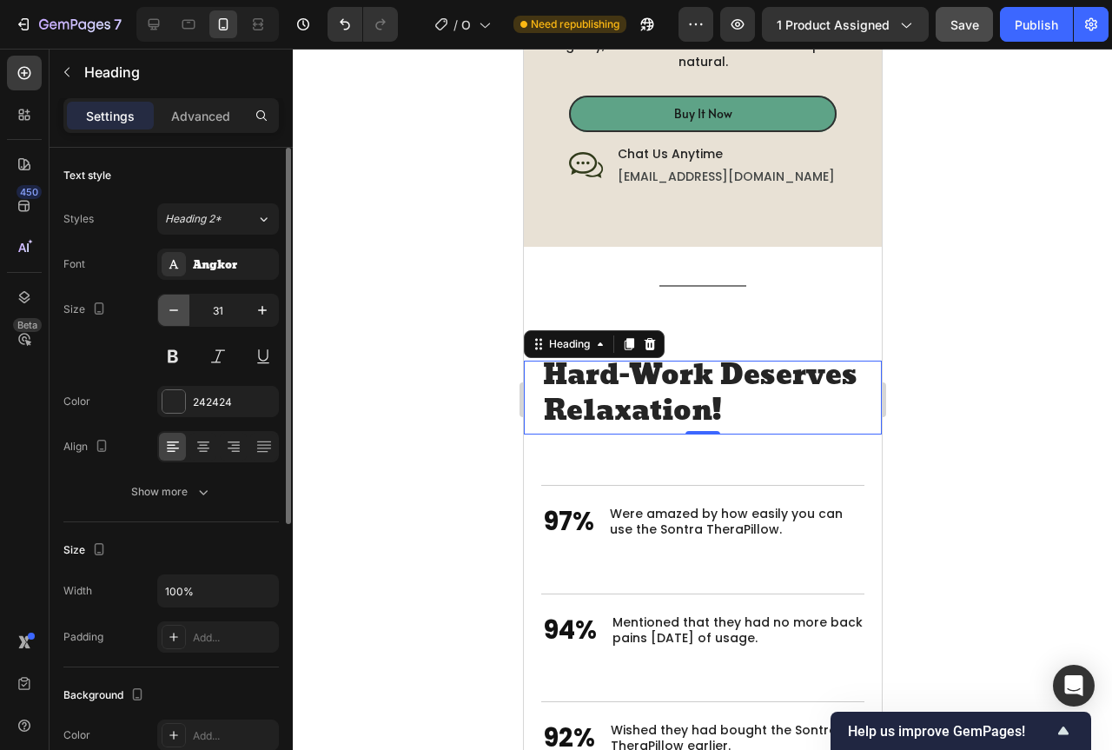
scroll to position [5, 0]
click at [179, 315] on icon "button" at bounding box center [173, 309] width 17 height 17
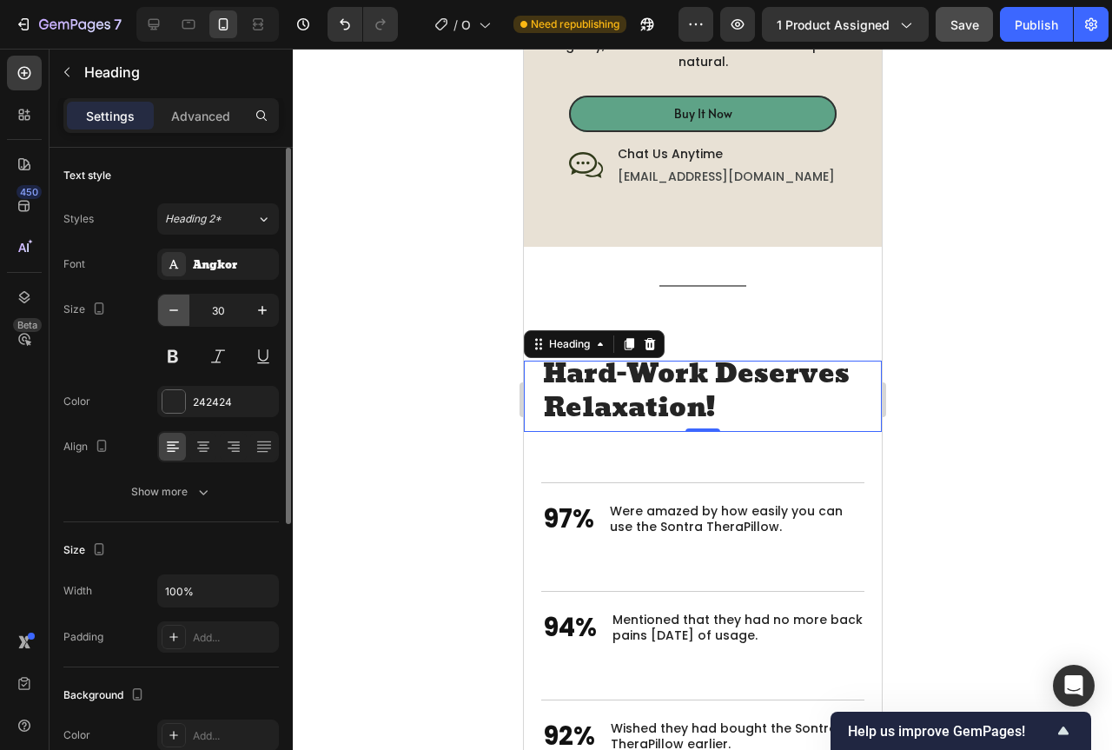
click at [179, 315] on icon "button" at bounding box center [173, 309] width 17 height 17
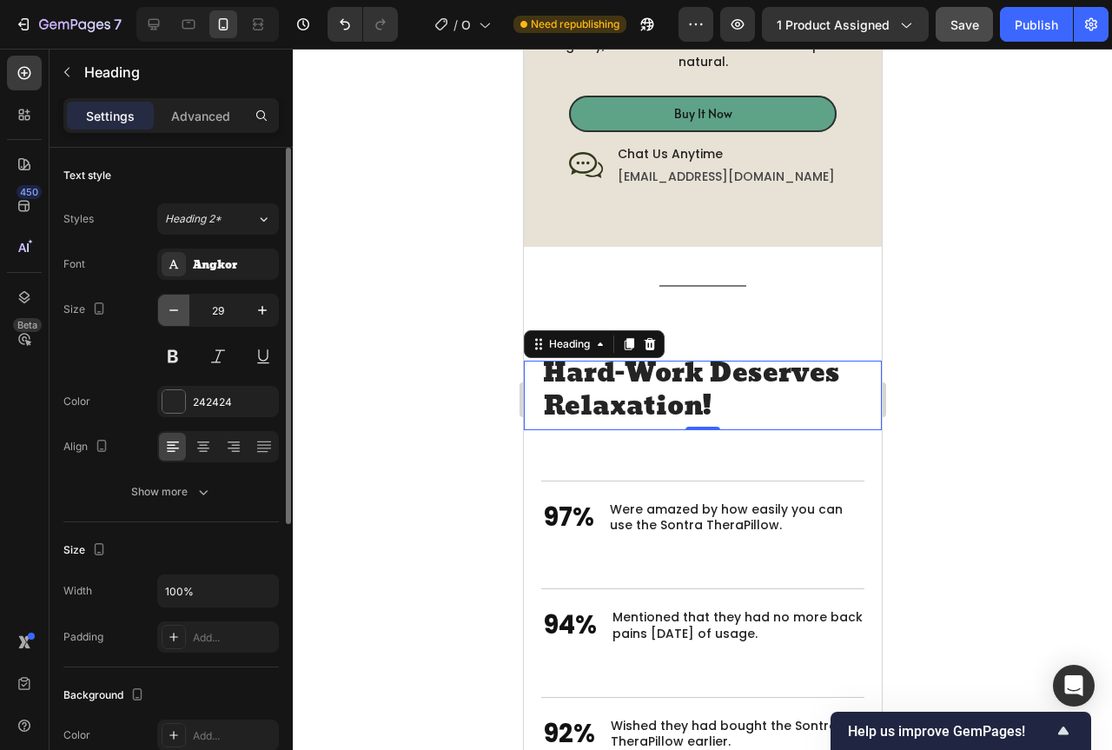
click at [179, 315] on icon "button" at bounding box center [173, 309] width 17 height 17
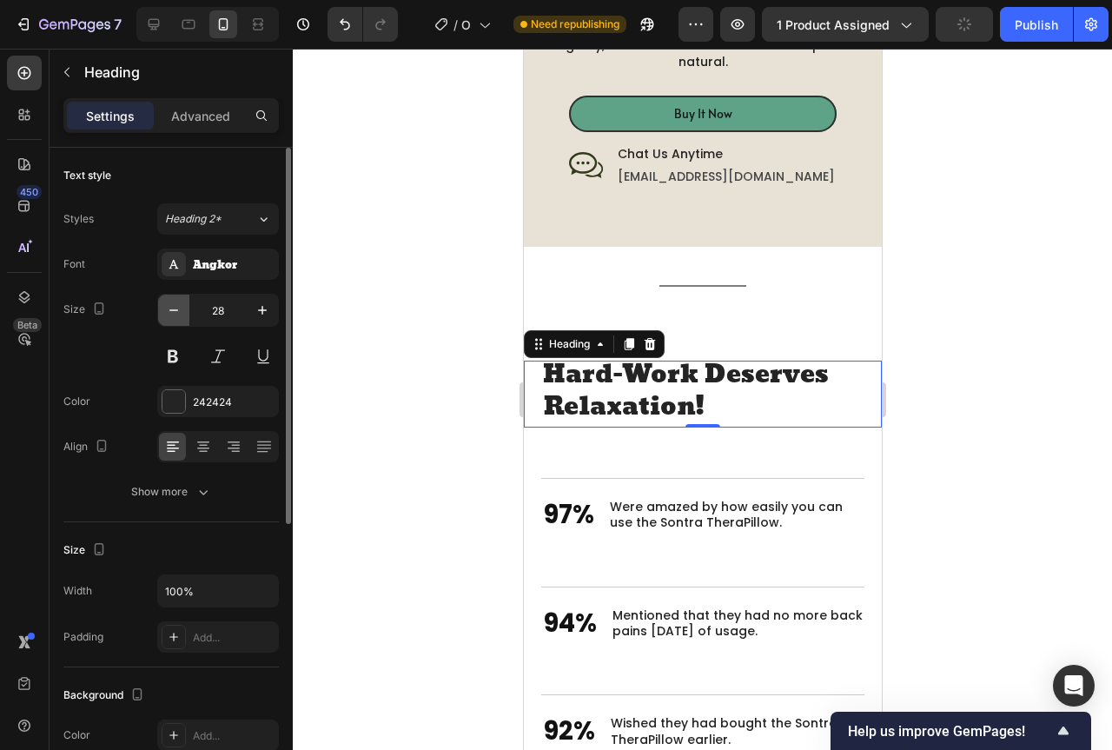
scroll to position [3, 0]
click at [253, 311] on button "button" at bounding box center [262, 309] width 31 height 31
type input "29"
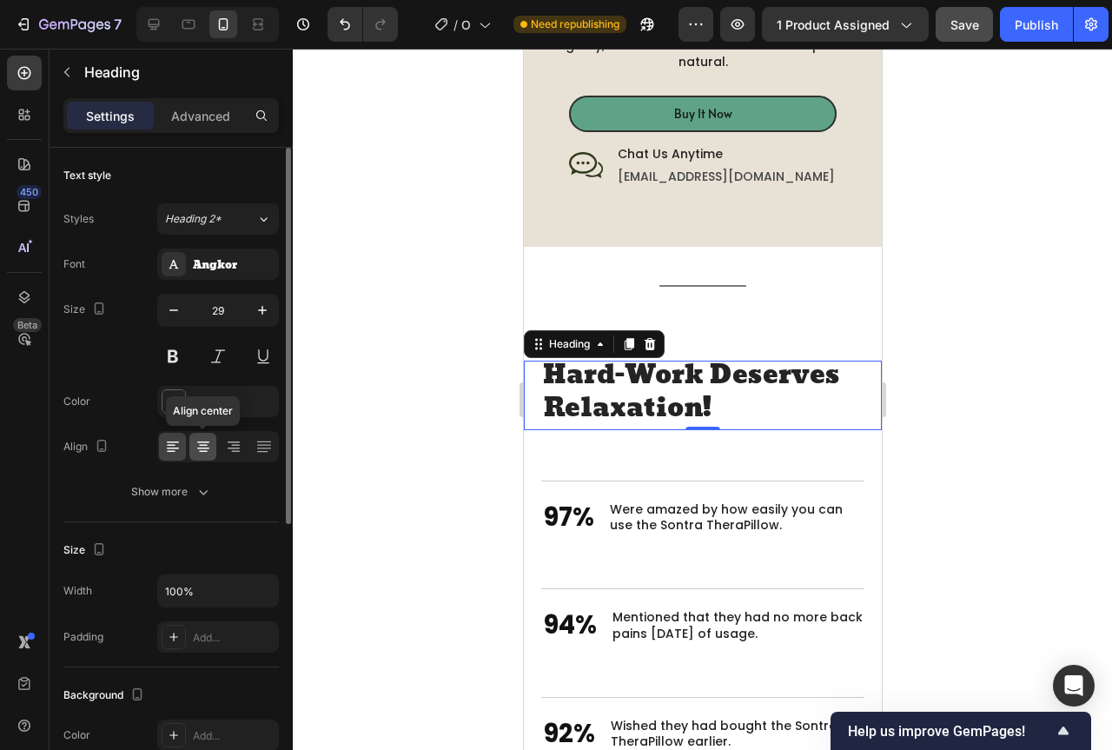
click at [207, 437] on div at bounding box center [202, 447] width 27 height 28
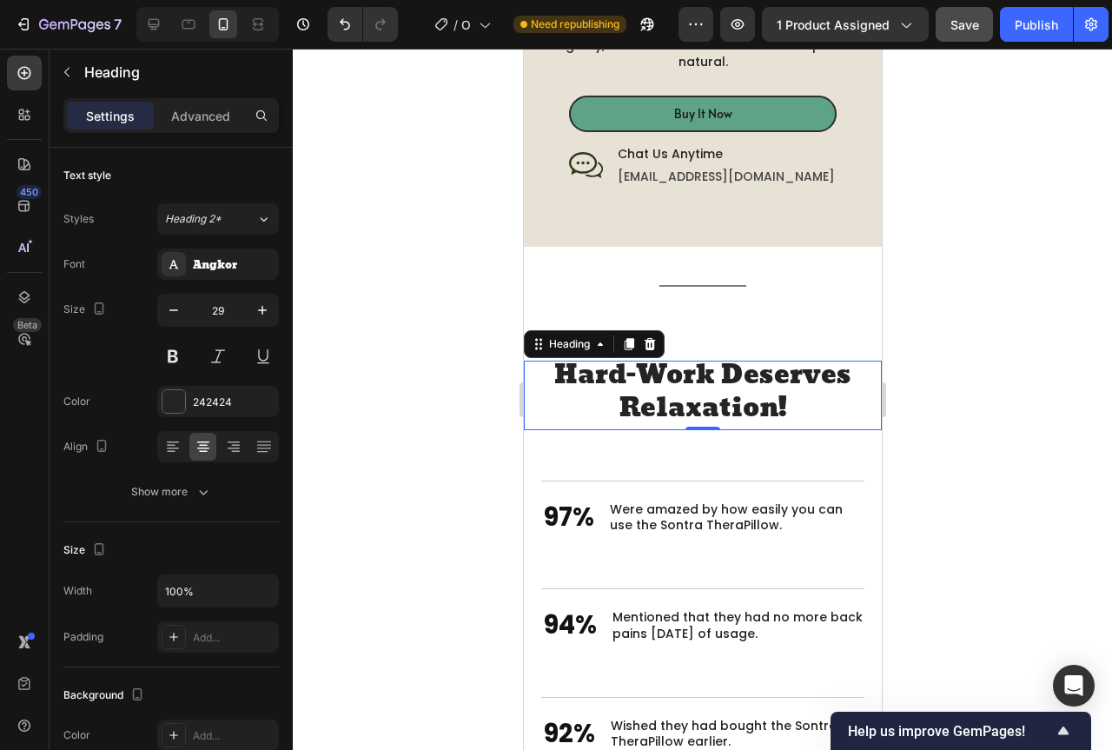
click at [984, 378] on div at bounding box center [702, 399] width 819 height 701
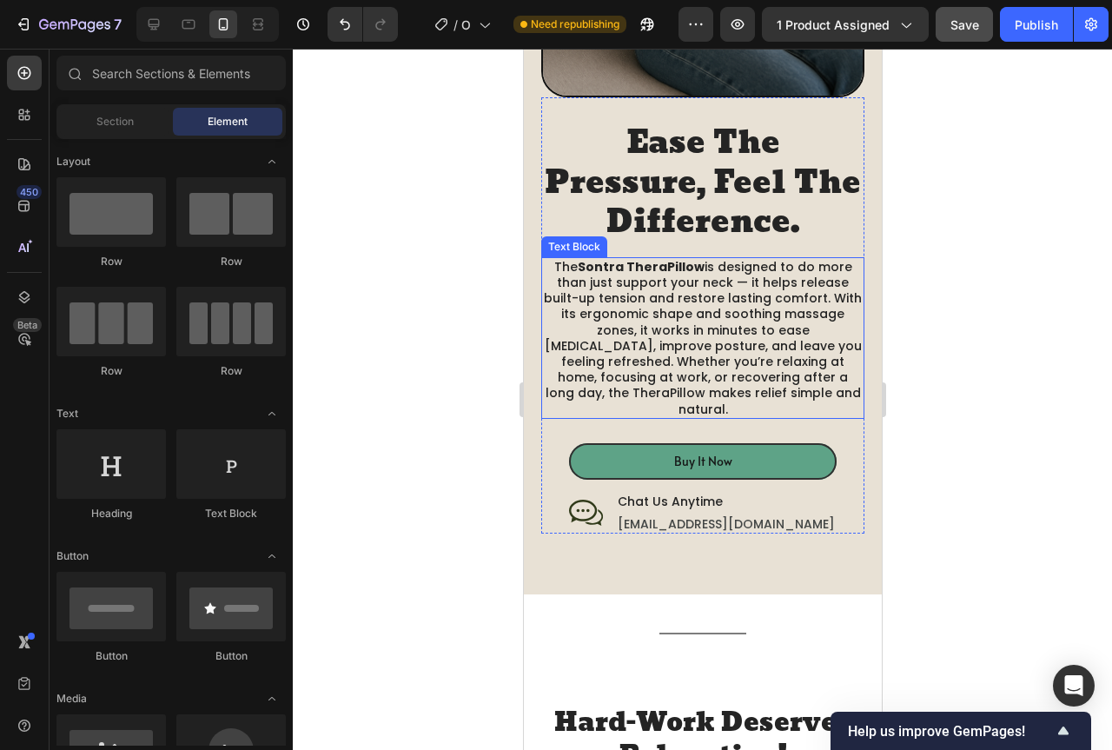
scroll to position [1917, 0]
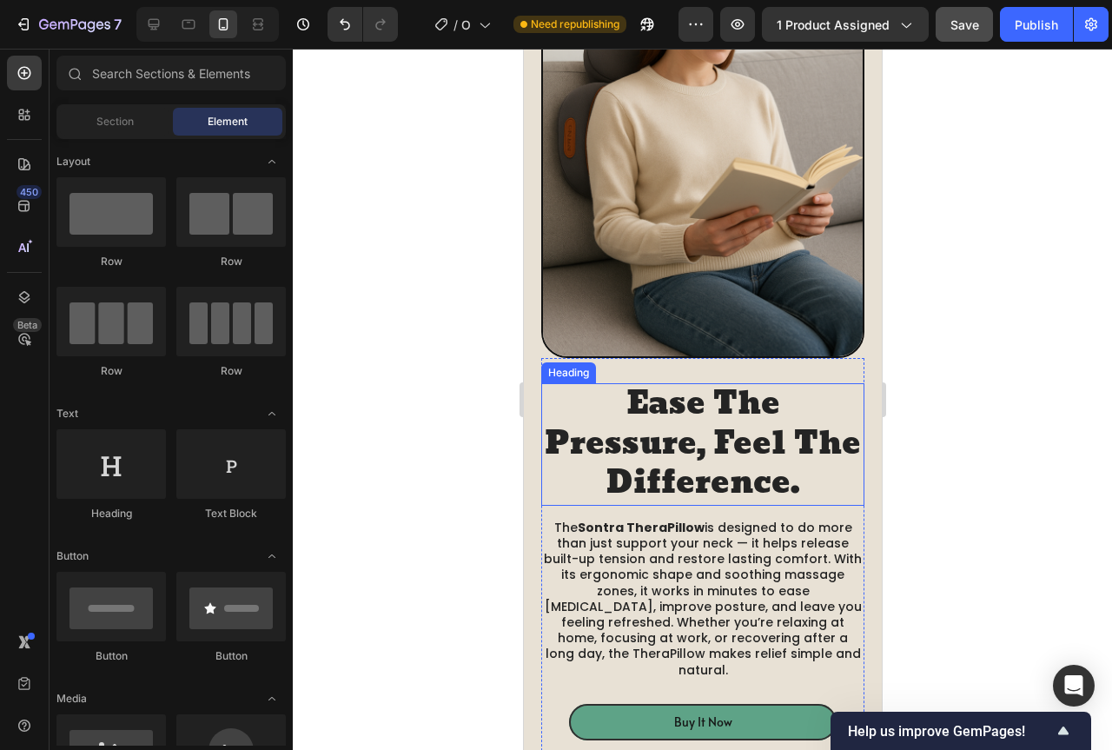
click at [749, 434] on h2 "Ease The Pressure, Feel The Difference." at bounding box center [701, 444] width 323 height 122
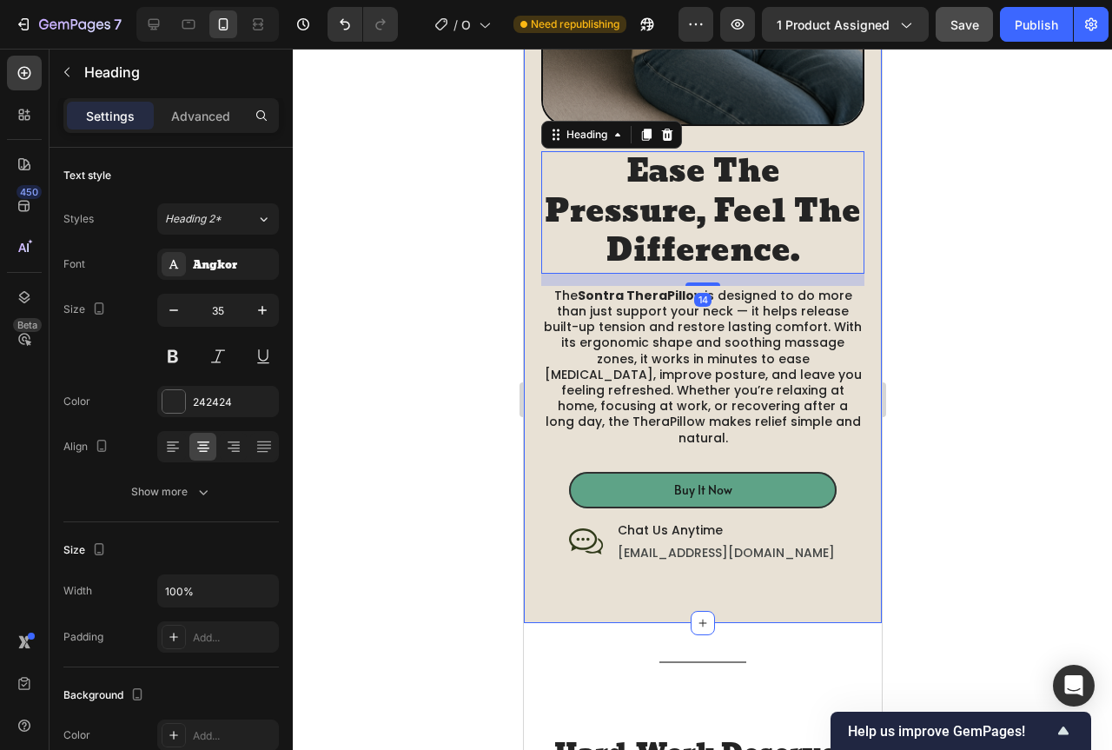
scroll to position [2352, 0]
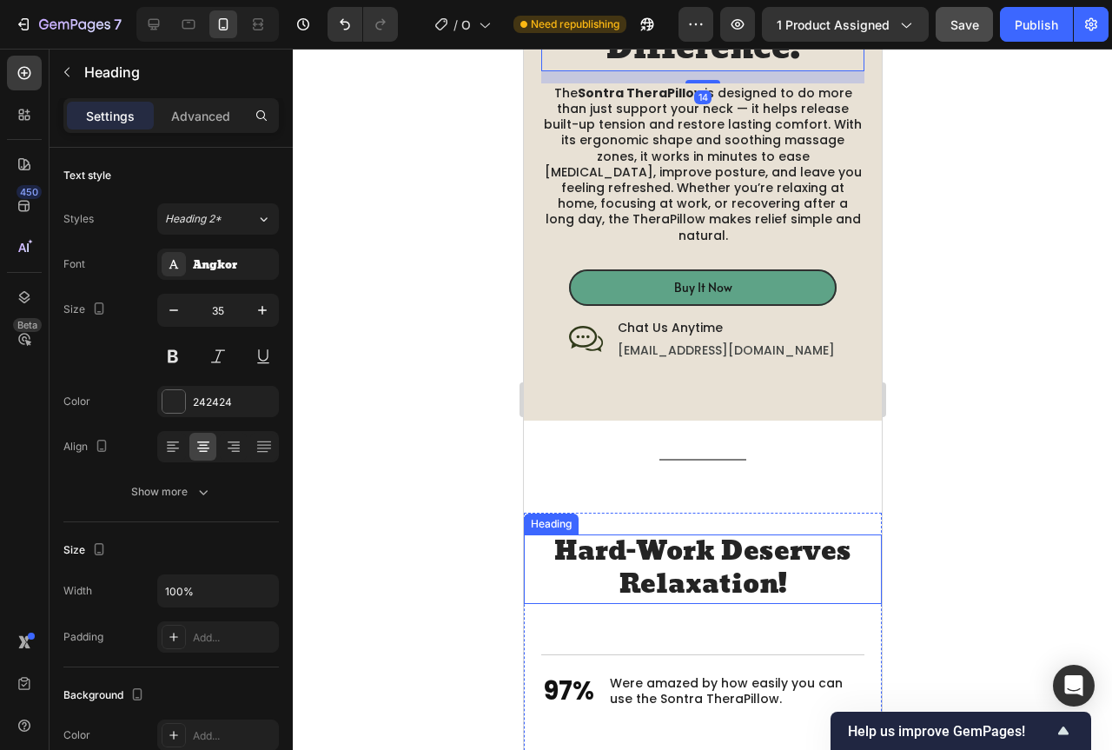
click at [661, 534] on h2 "Hard-Work Deserves Relaxation!" at bounding box center [701, 568] width 323 height 69
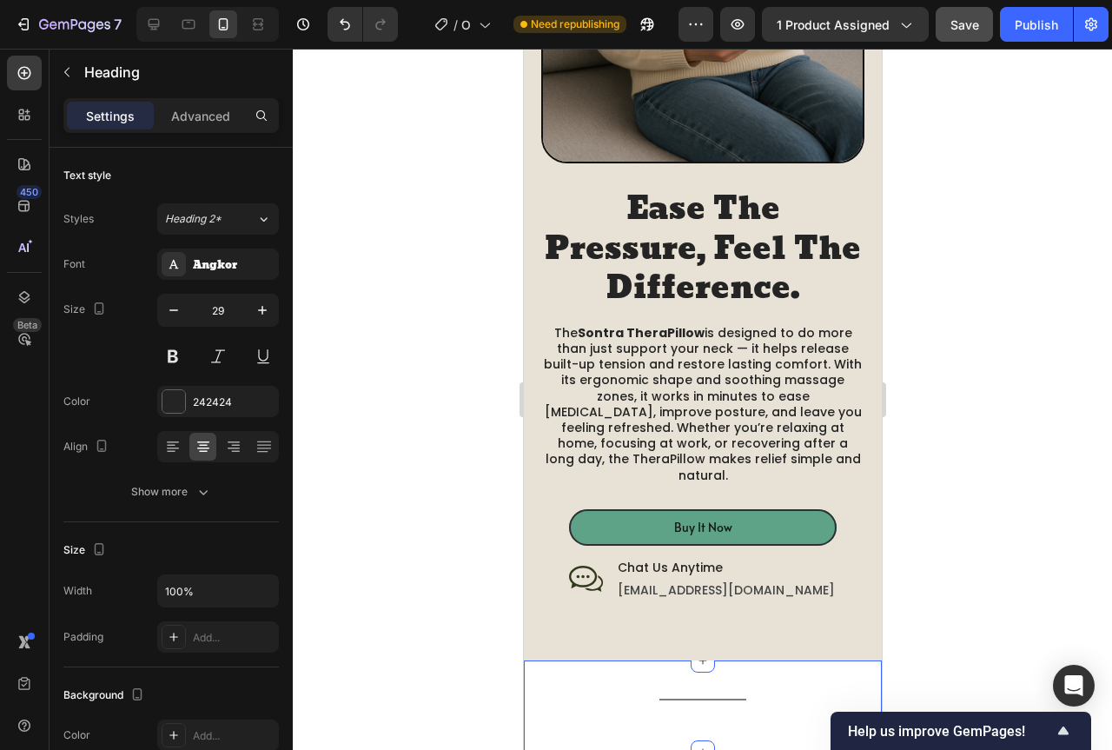
scroll to position [2091, 0]
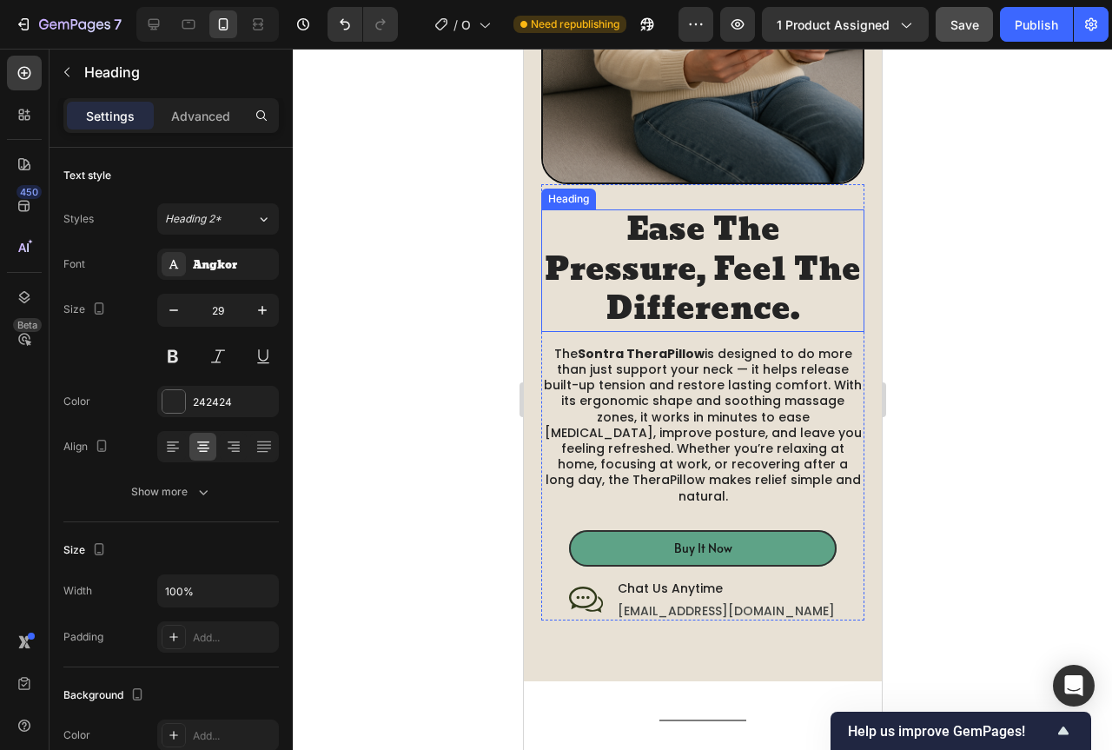
click at [698, 255] on h2 "Ease The Pressure, Feel The Difference." at bounding box center [701, 270] width 323 height 122
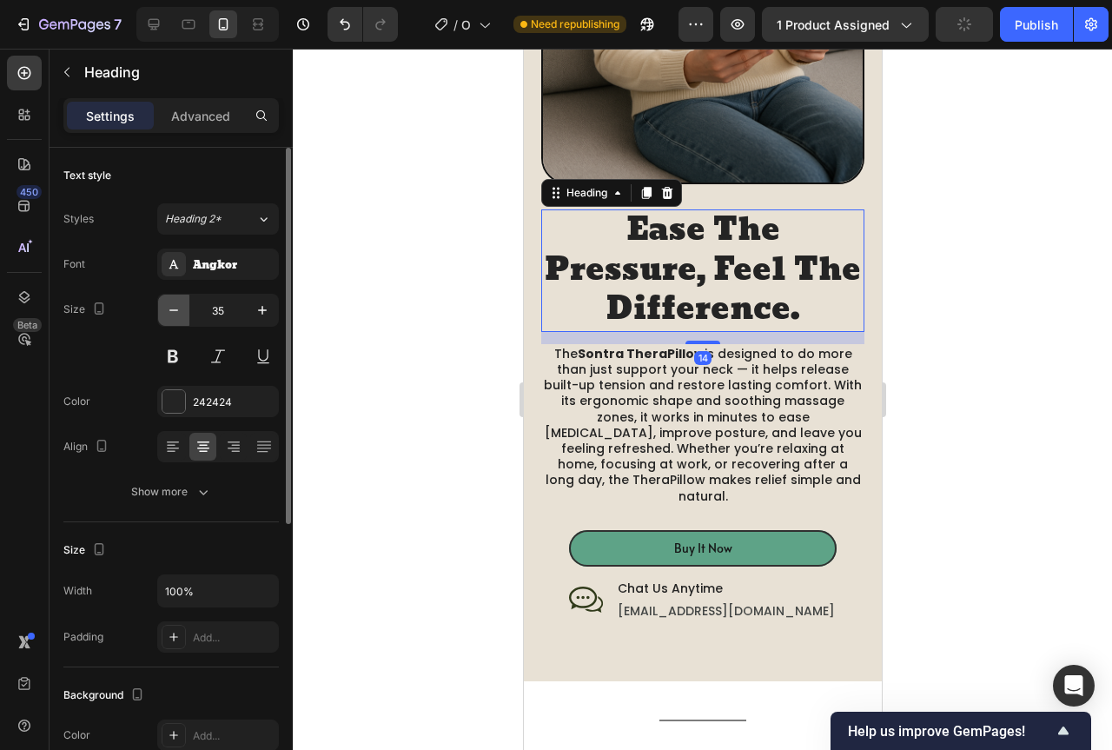
click at [175, 314] on icon "button" at bounding box center [173, 309] width 17 height 17
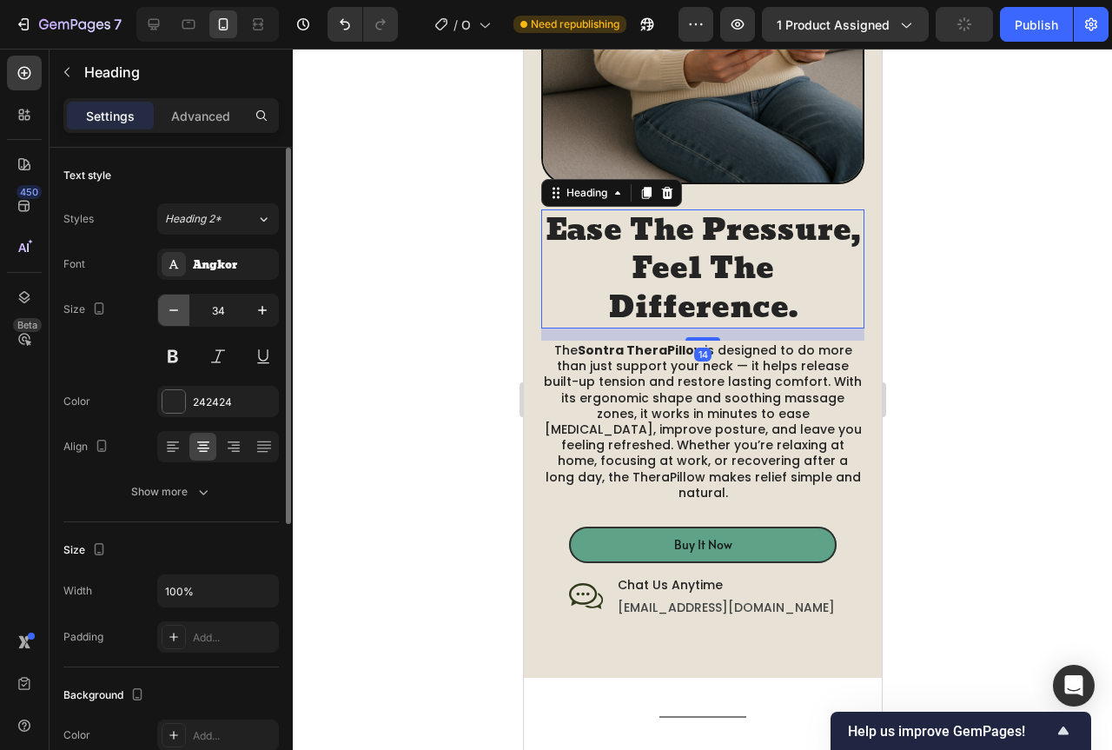
click at [175, 314] on icon "button" at bounding box center [173, 309] width 17 height 17
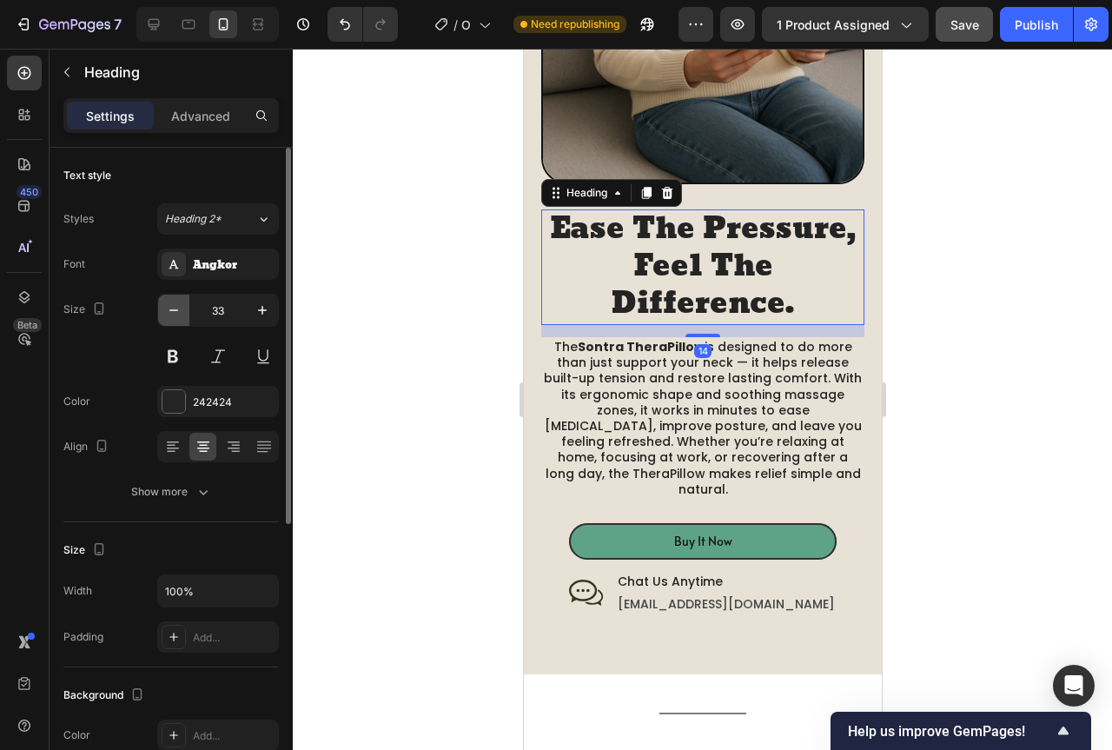
click at [175, 314] on icon "button" at bounding box center [173, 309] width 17 height 17
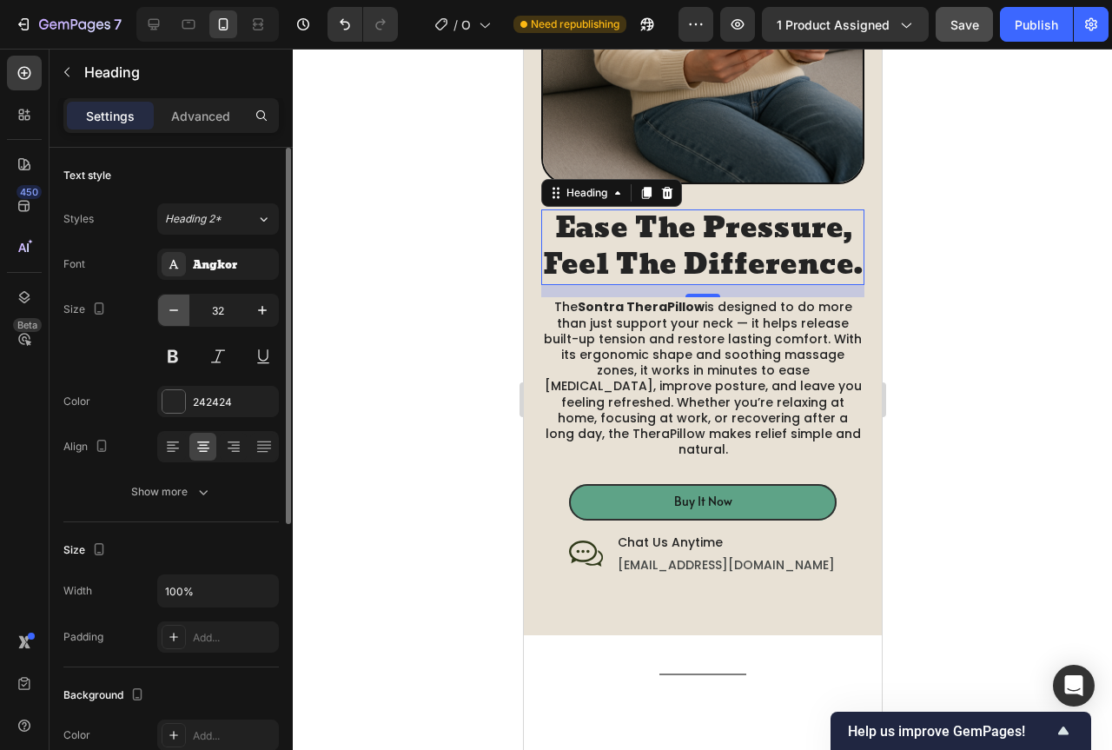
click at [175, 314] on icon "button" at bounding box center [173, 309] width 17 height 17
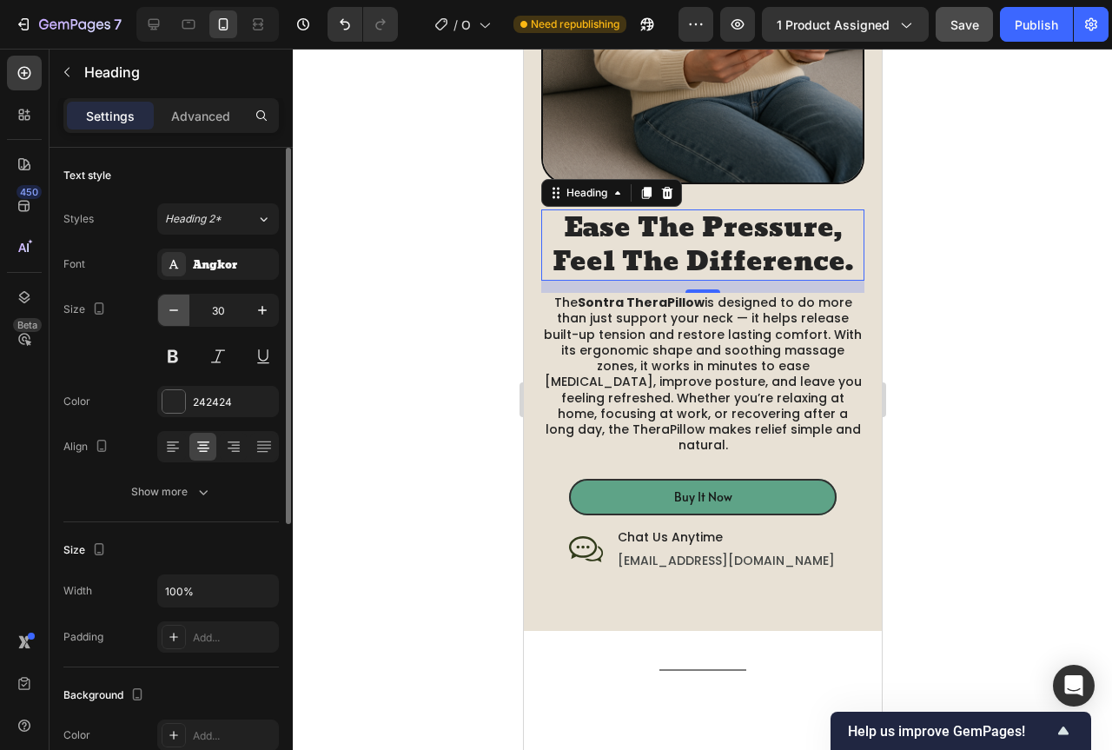
click at [175, 314] on icon "button" at bounding box center [173, 309] width 17 height 17
type input "29"
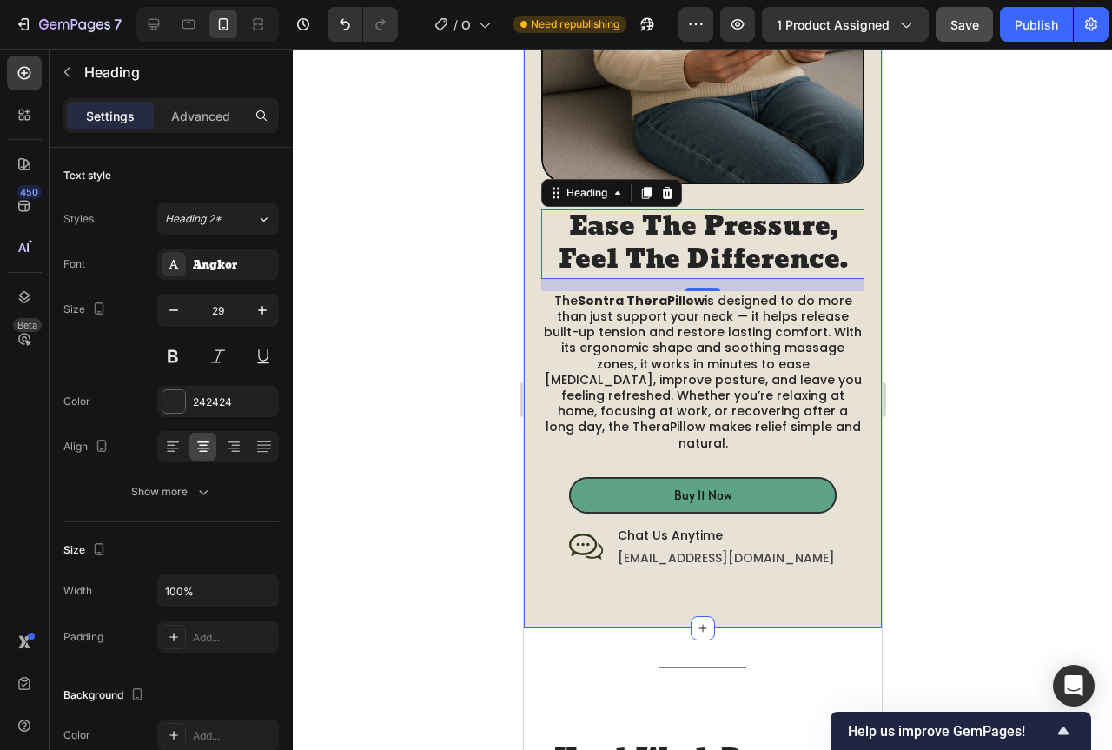
click at [989, 345] on div at bounding box center [702, 399] width 819 height 701
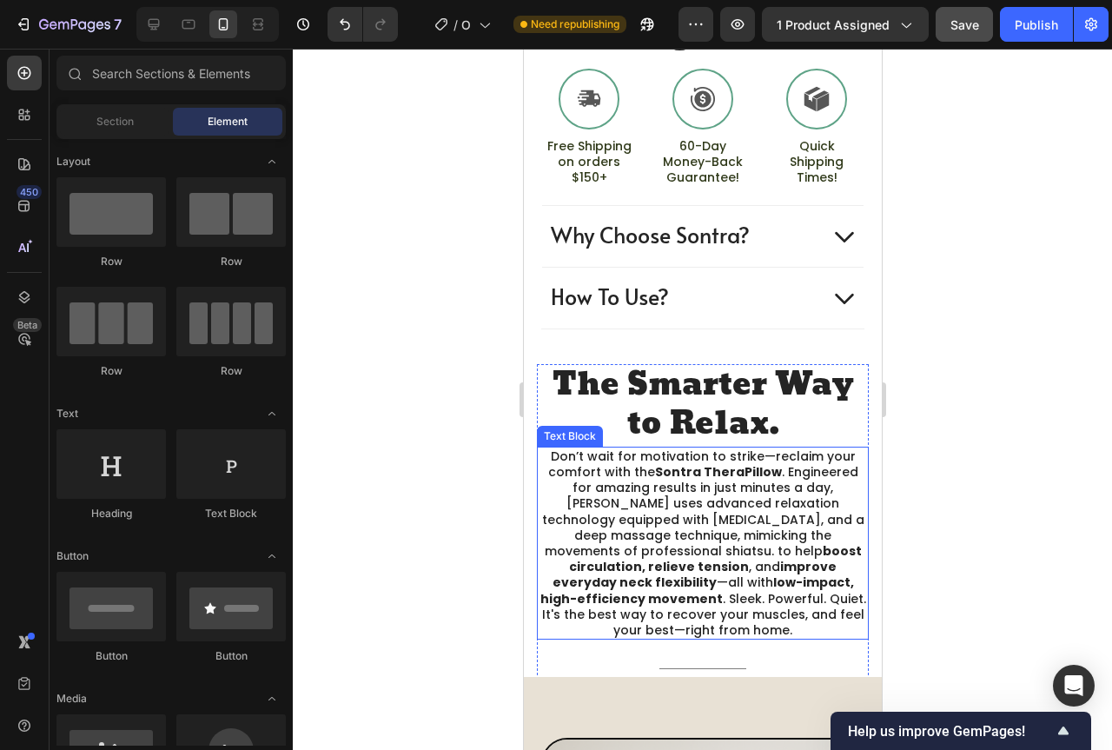
scroll to position [1049, 0]
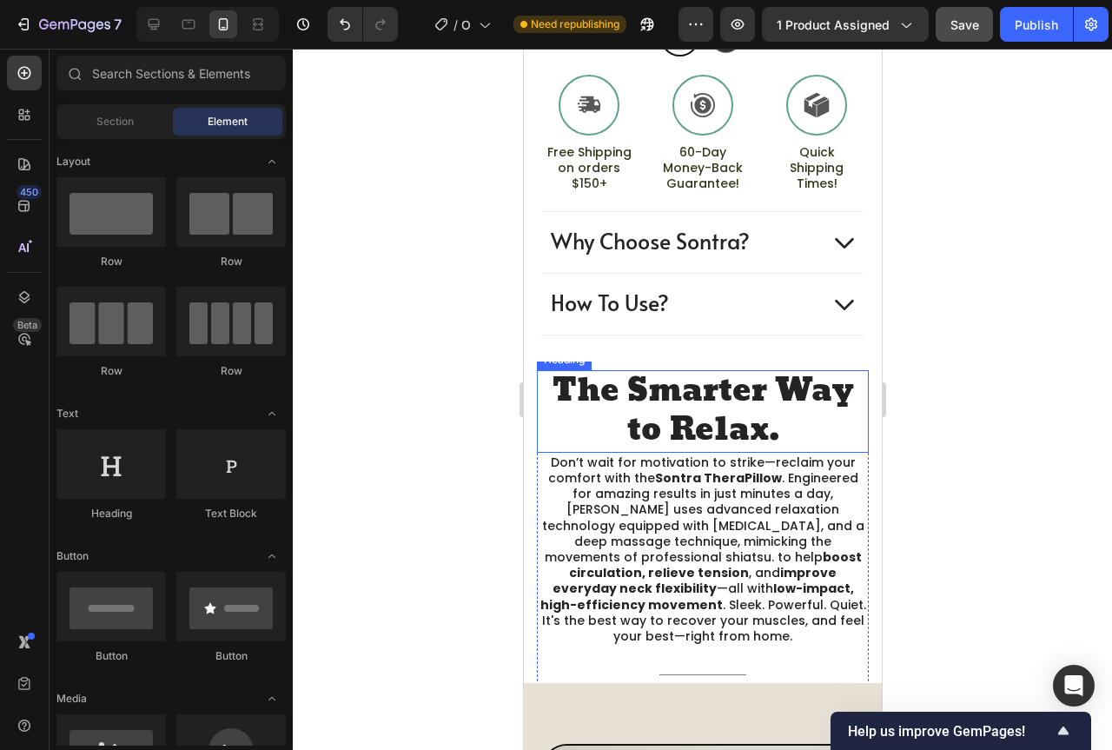
click at [682, 384] on h2 "The Smarter Way to Relax." at bounding box center [702, 411] width 332 height 83
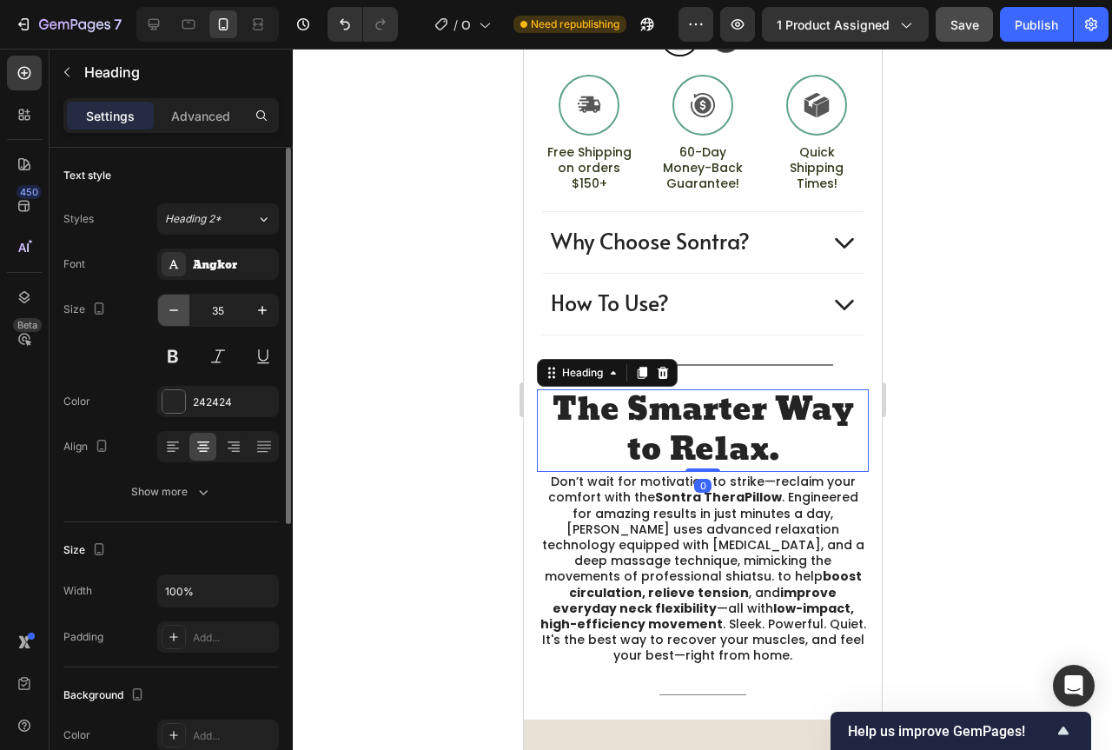
click at [167, 308] on icon "button" at bounding box center [173, 309] width 17 height 17
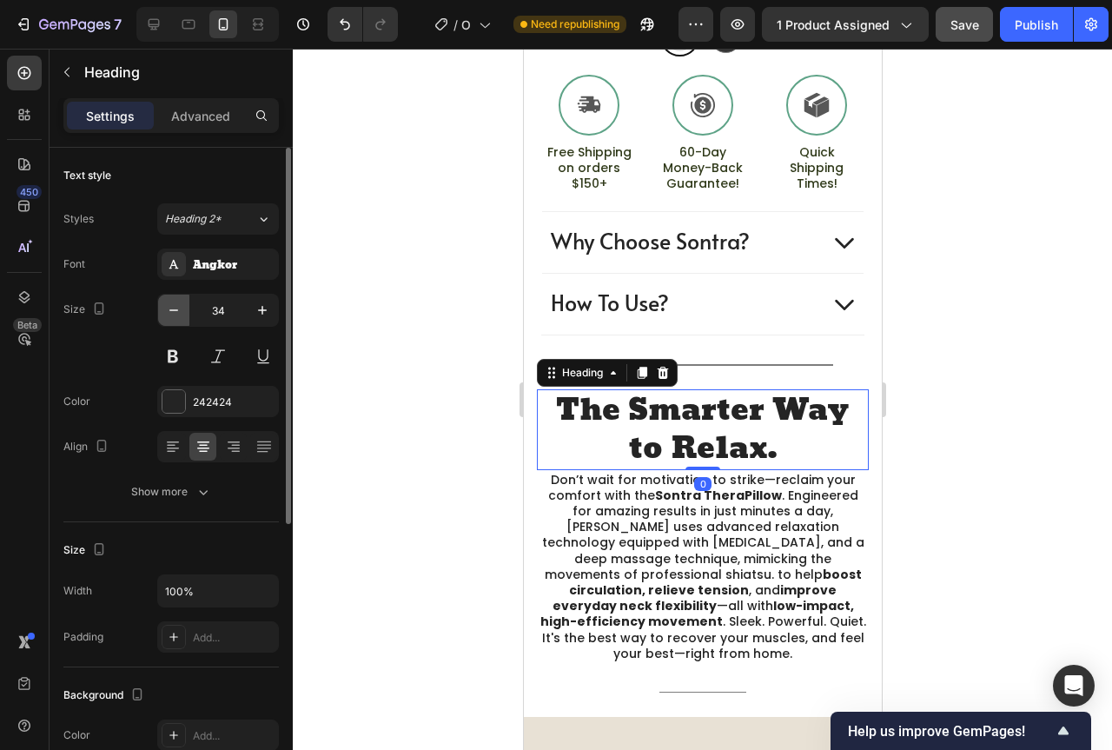
click at [167, 308] on icon "button" at bounding box center [173, 309] width 17 height 17
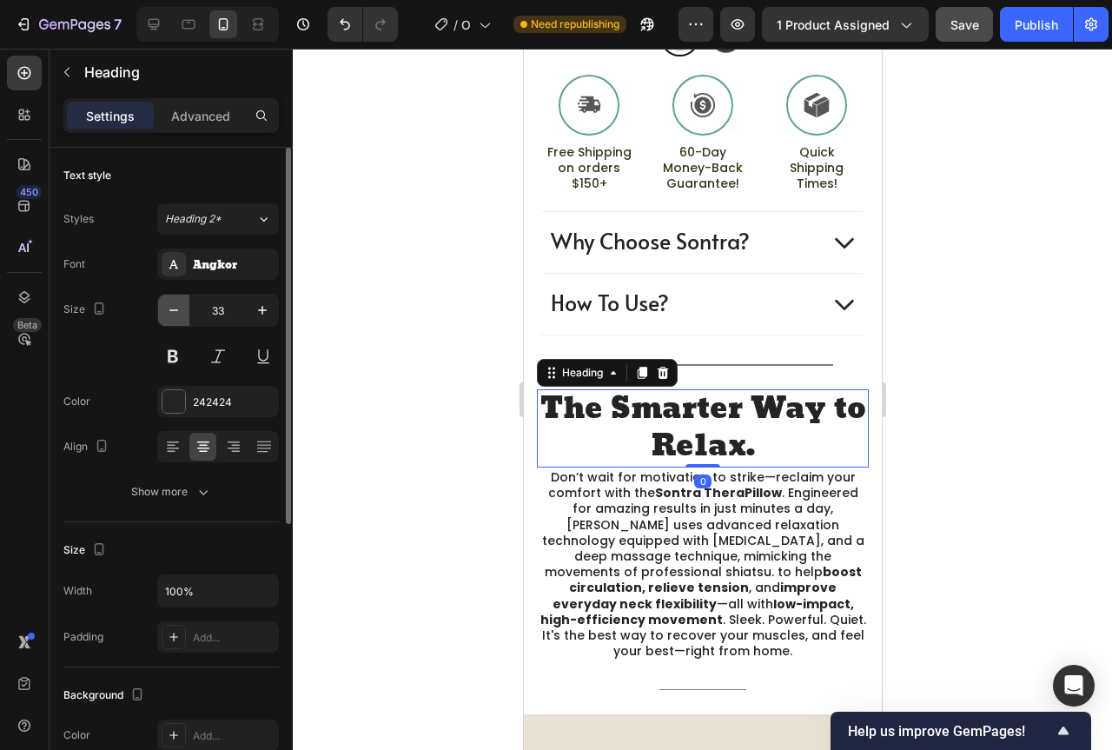
click at [167, 308] on icon "button" at bounding box center [173, 309] width 17 height 17
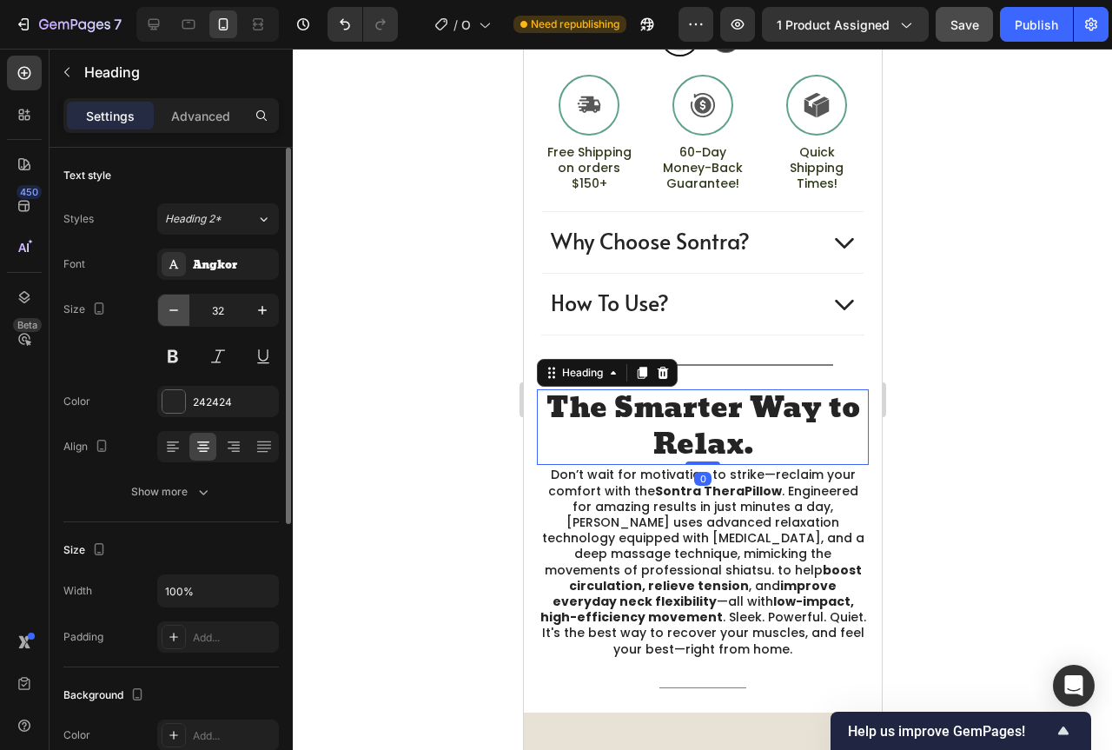
click at [167, 308] on icon "button" at bounding box center [173, 309] width 17 height 17
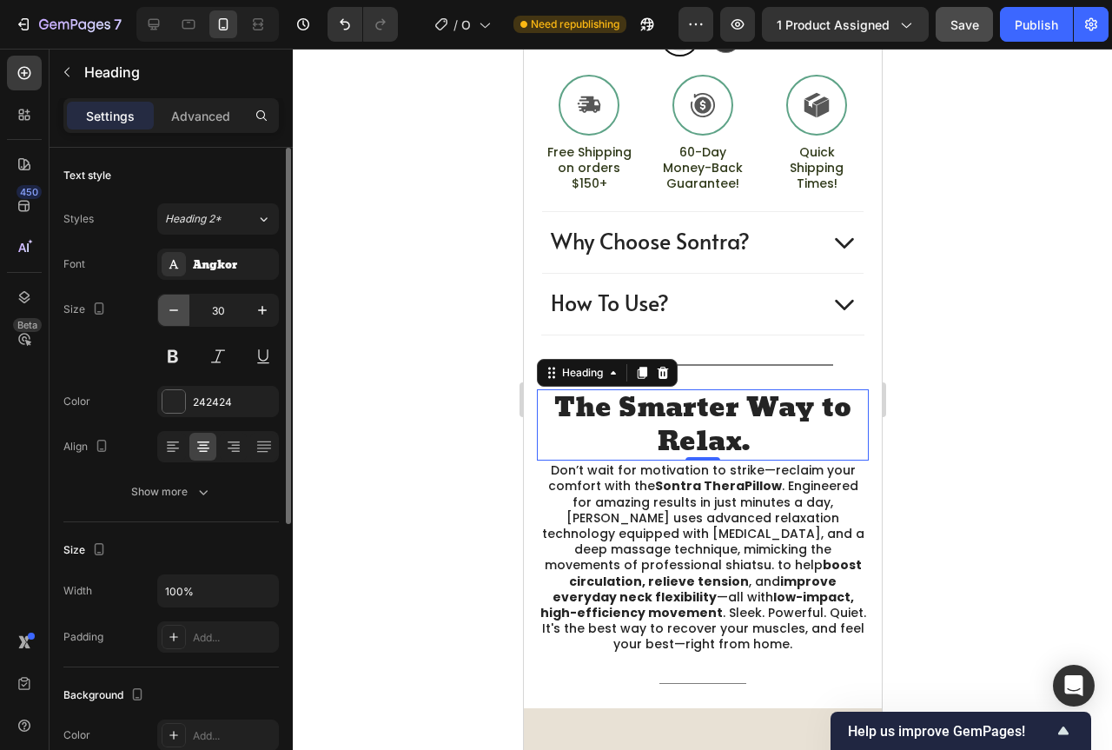
click at [172, 310] on icon "button" at bounding box center [173, 310] width 9 height 2
type input "29"
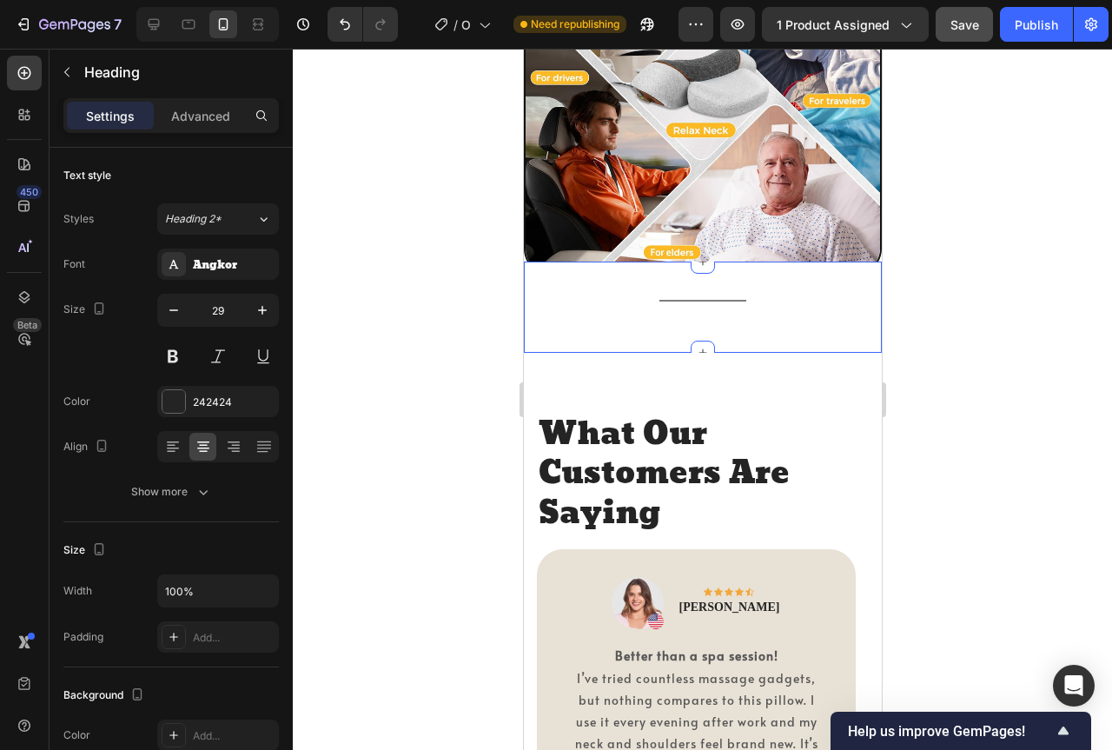
scroll to position [3388, 0]
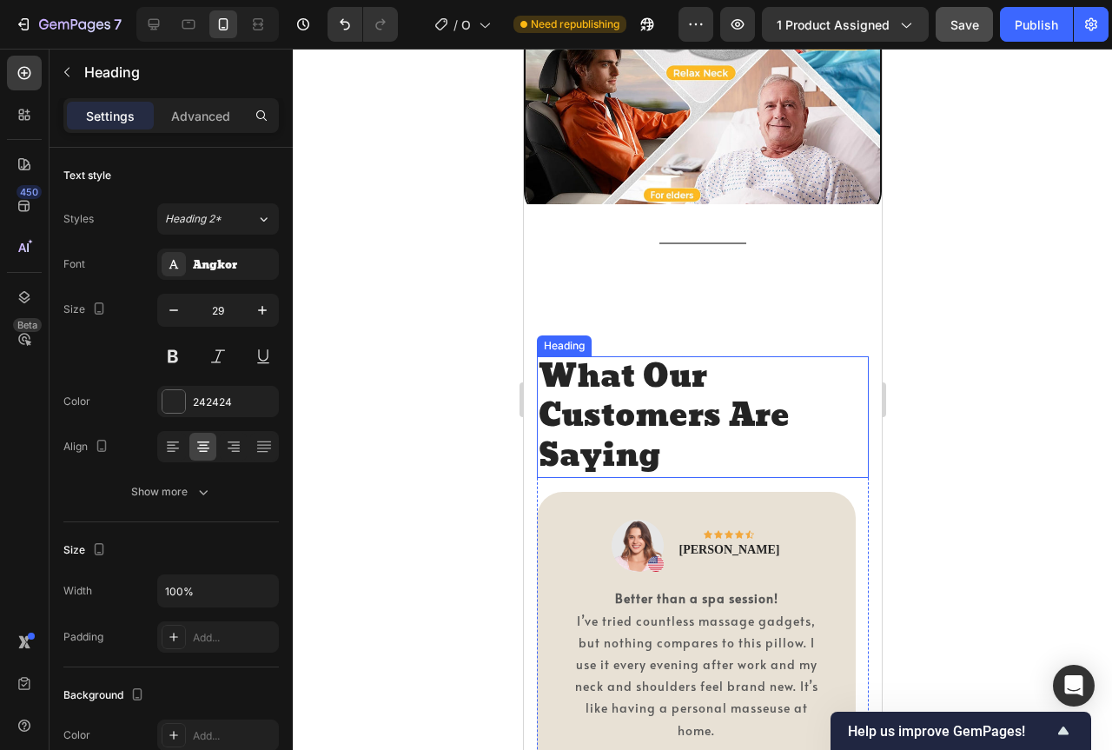
click at [660, 398] on h2 "What Our Customers Are Saying" at bounding box center [702, 417] width 332 height 122
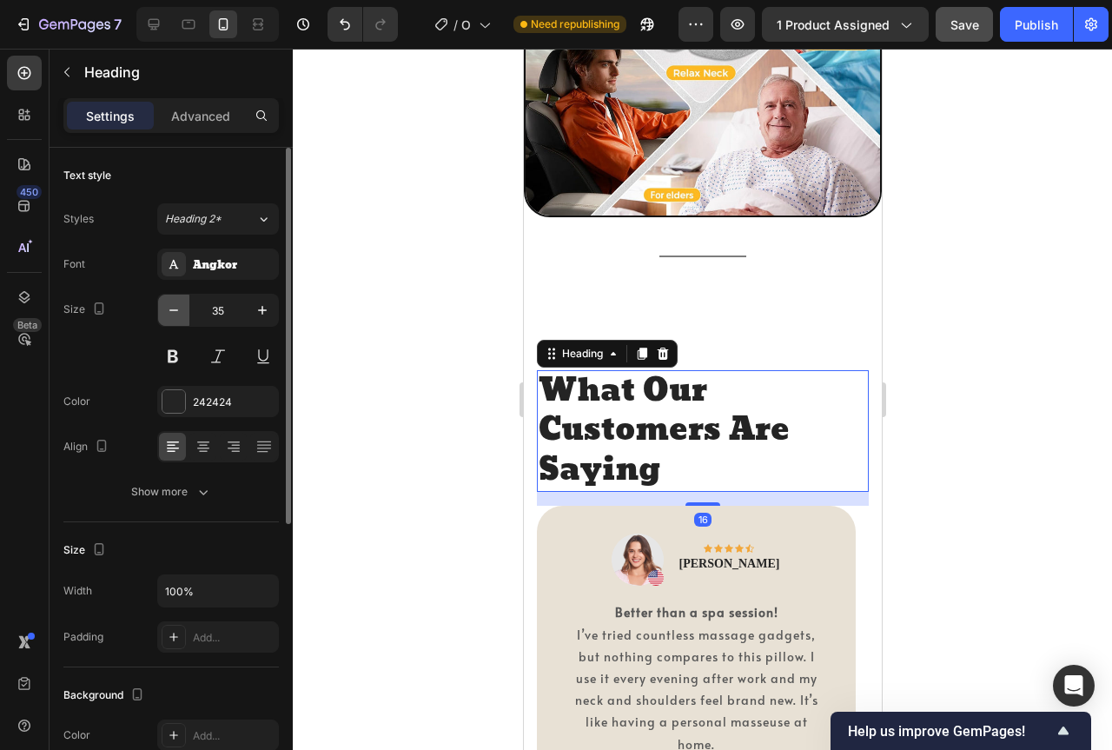
click at [180, 313] on icon "button" at bounding box center [173, 309] width 17 height 17
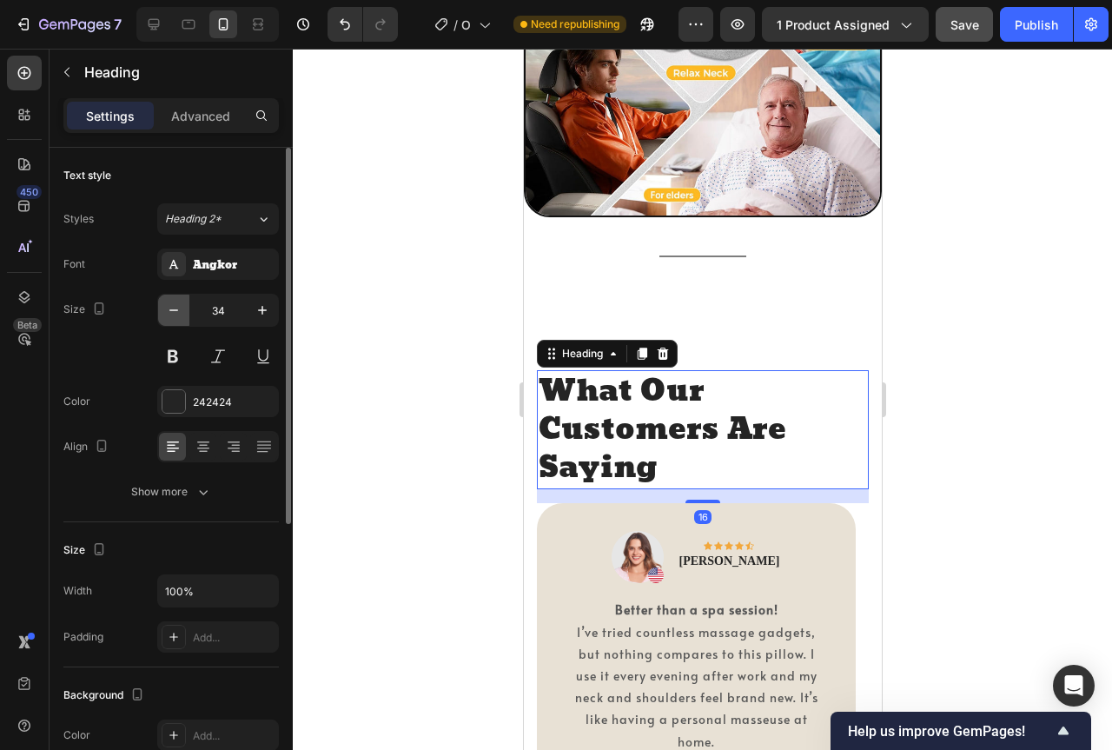
click at [180, 313] on icon "button" at bounding box center [173, 309] width 17 height 17
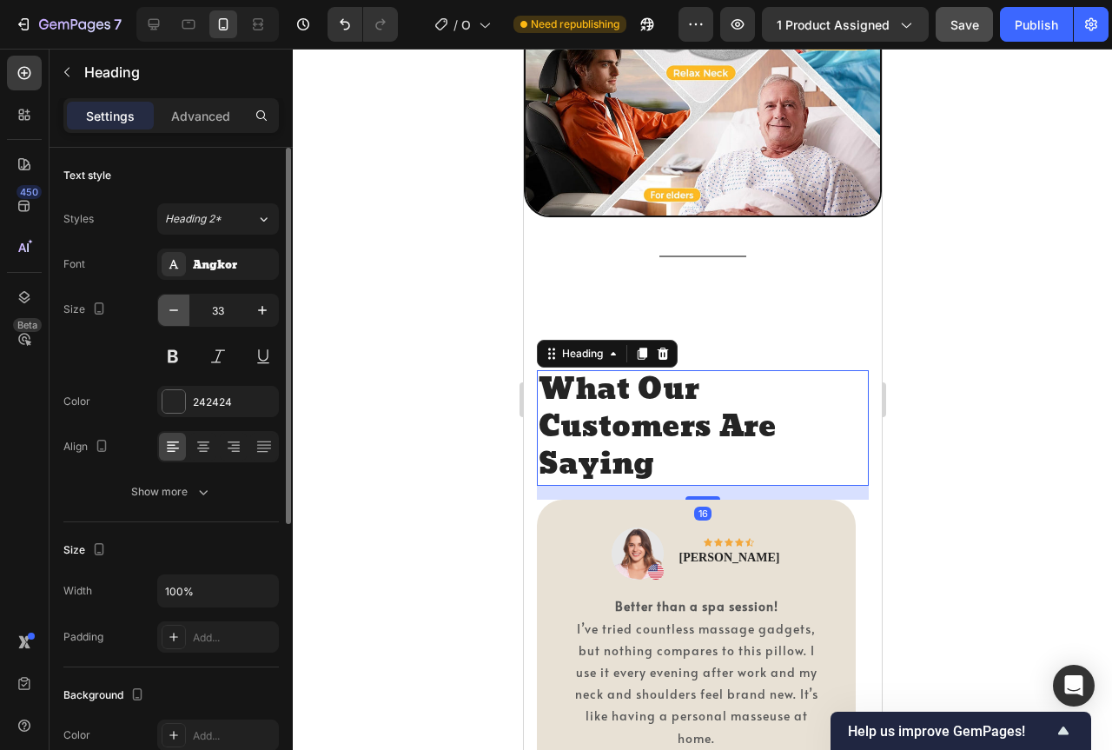
click at [180, 313] on icon "button" at bounding box center [173, 309] width 17 height 17
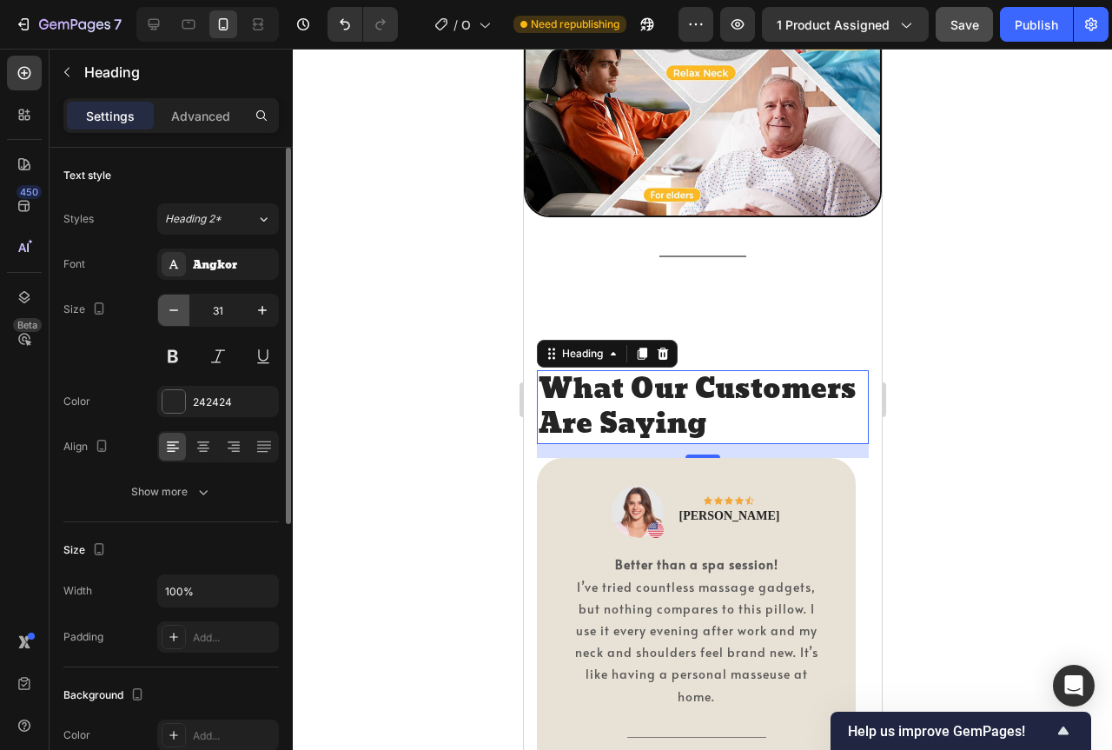
click at [180, 313] on icon "button" at bounding box center [173, 309] width 17 height 17
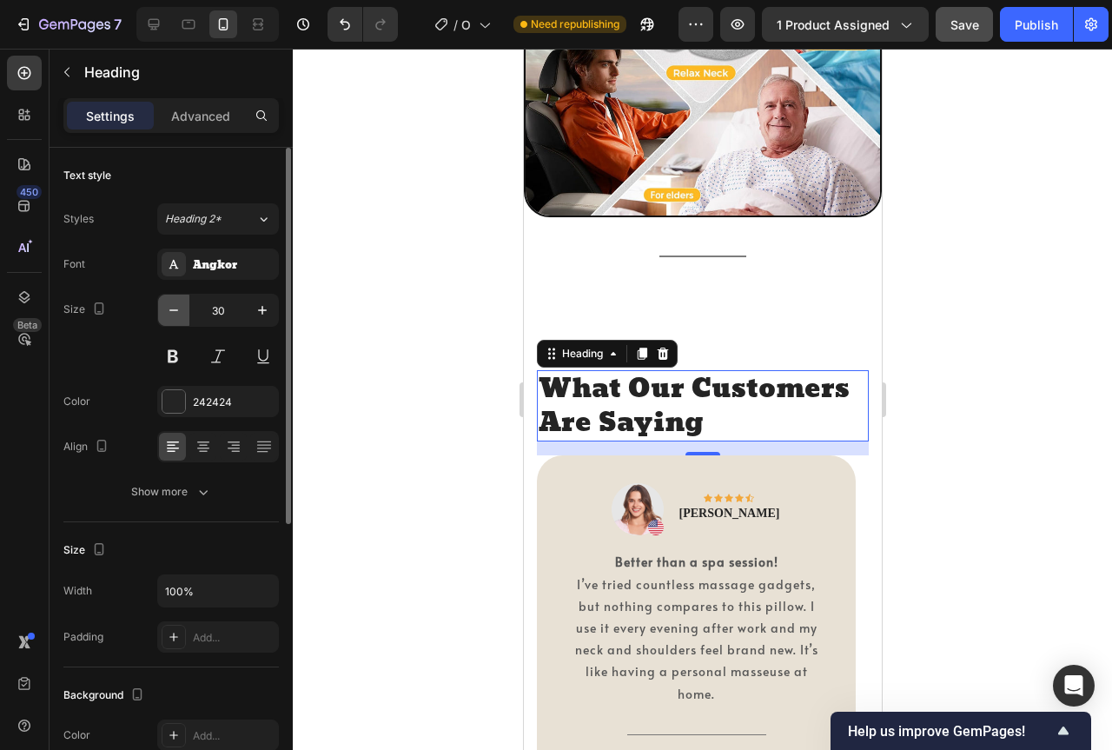
click at [180, 313] on icon "button" at bounding box center [173, 309] width 17 height 17
type input "29"
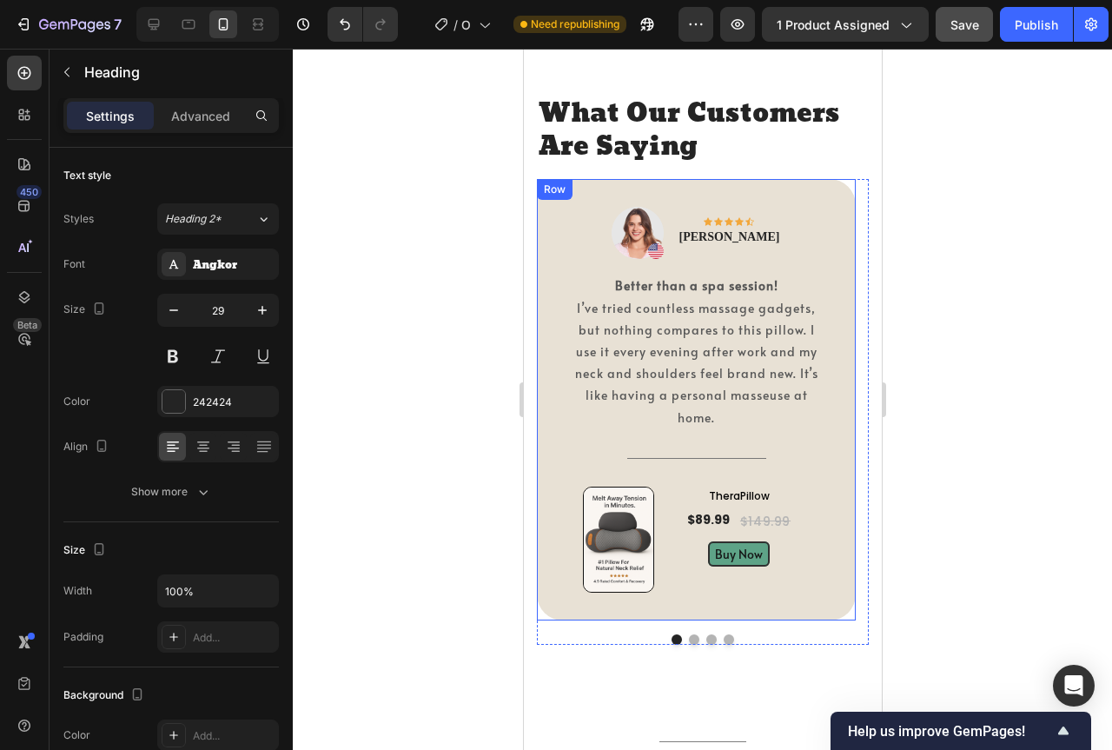
scroll to position [3562, 0]
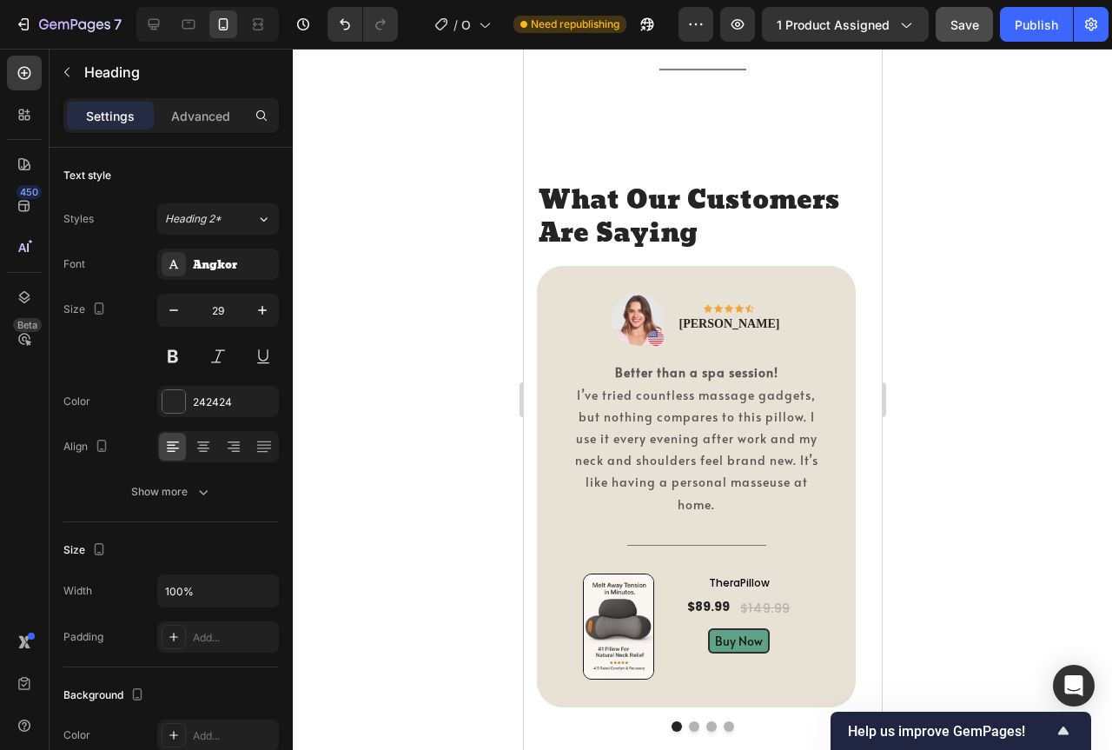
click at [607, 225] on h2 "What Our Customers Are Saying" at bounding box center [702, 217] width 332 height 69
click at [694, 224] on p "What Our Customers Are Saying" at bounding box center [702, 217] width 328 height 65
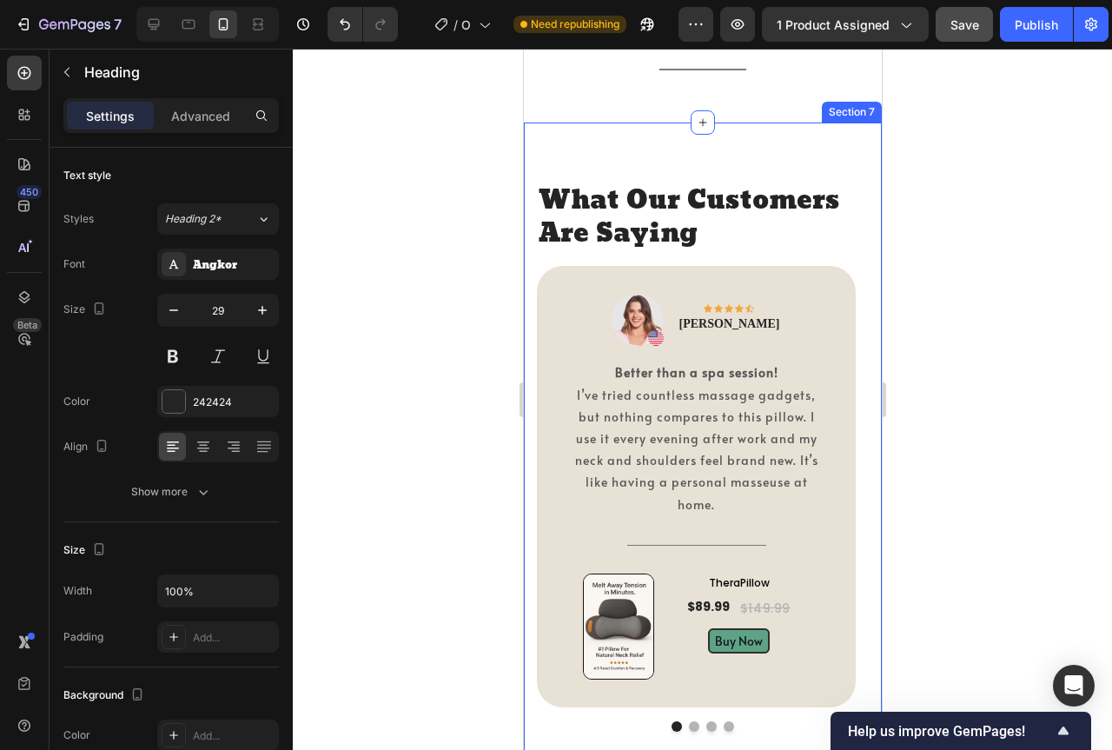
click at [698, 169] on div "What Our Customers Are Saying Heading Image Icon Icon Icon Icon Icon Row [PERSO…" at bounding box center [702, 457] width 358 height 670
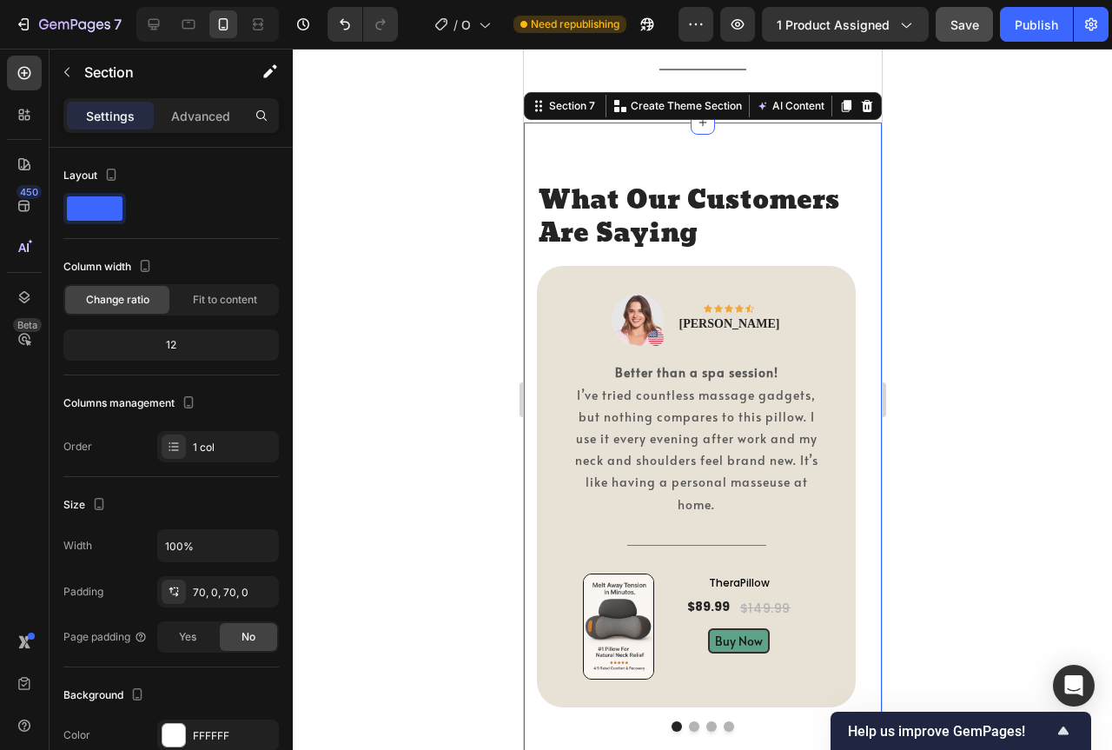
click at [672, 208] on p "What Our Customers Are Saying" at bounding box center [702, 217] width 328 height 65
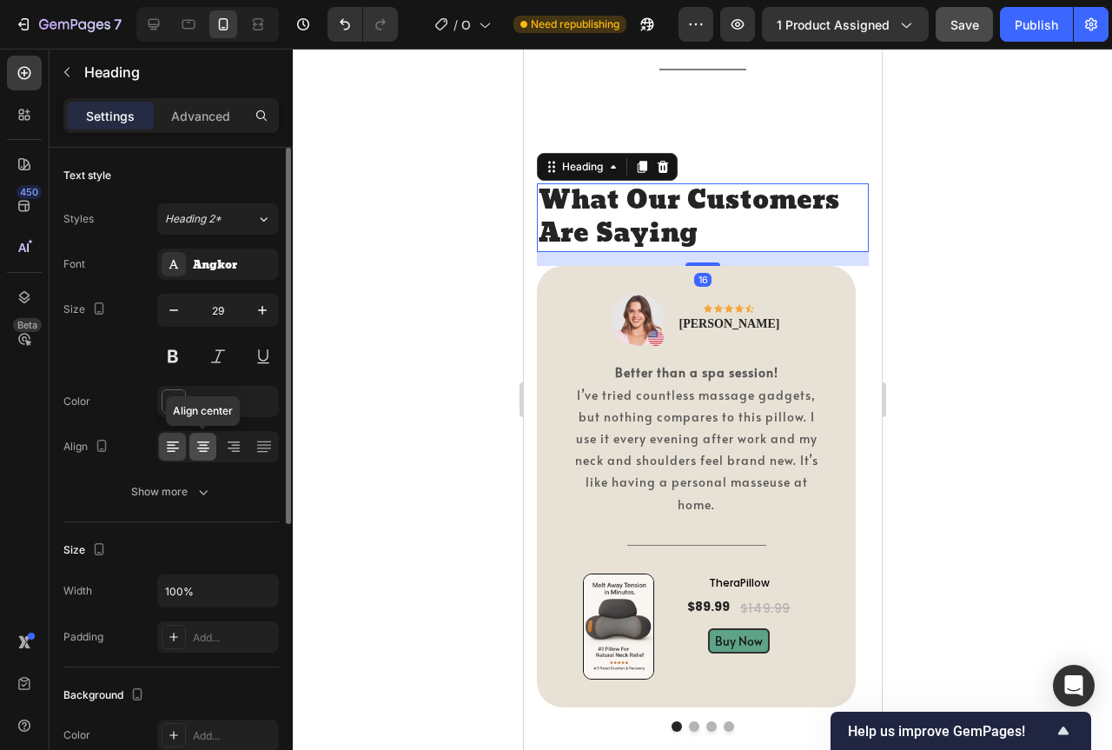
click at [197, 440] on icon at bounding box center [203, 446] width 17 height 17
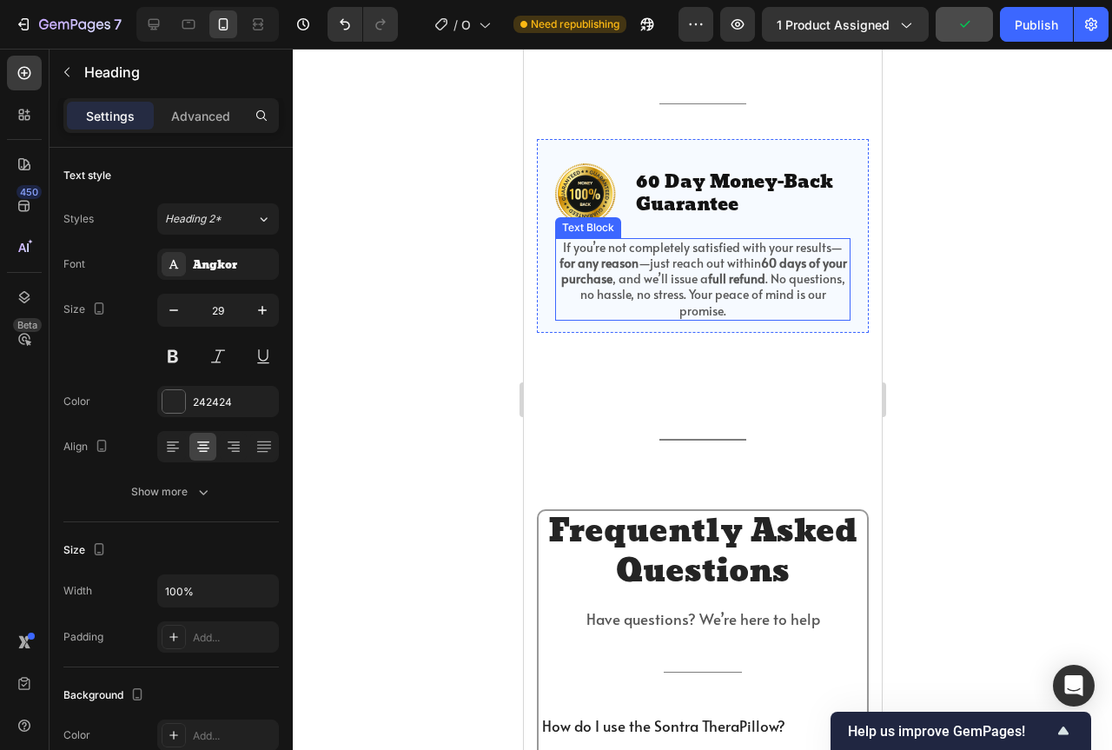
scroll to position [4170, 0]
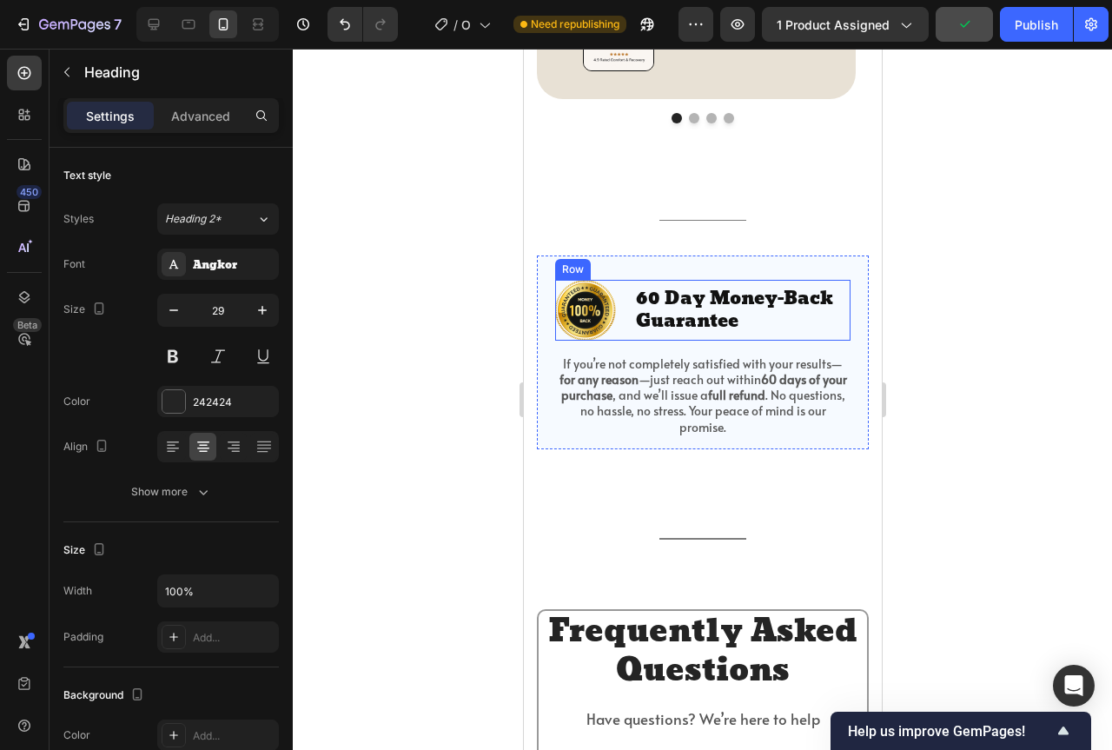
click at [685, 304] on p "60 Day Money-Back Guarantee" at bounding box center [741, 310] width 213 height 45
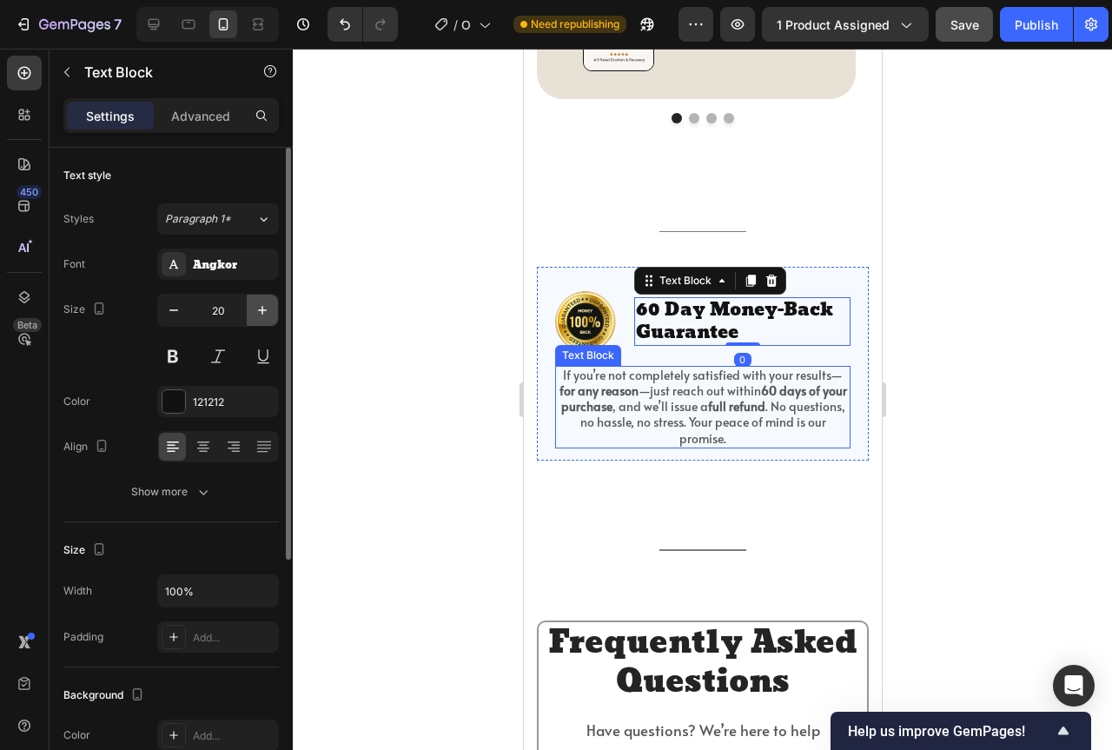
click at [258, 310] on icon "button" at bounding box center [262, 310] width 9 height 9
type input "22"
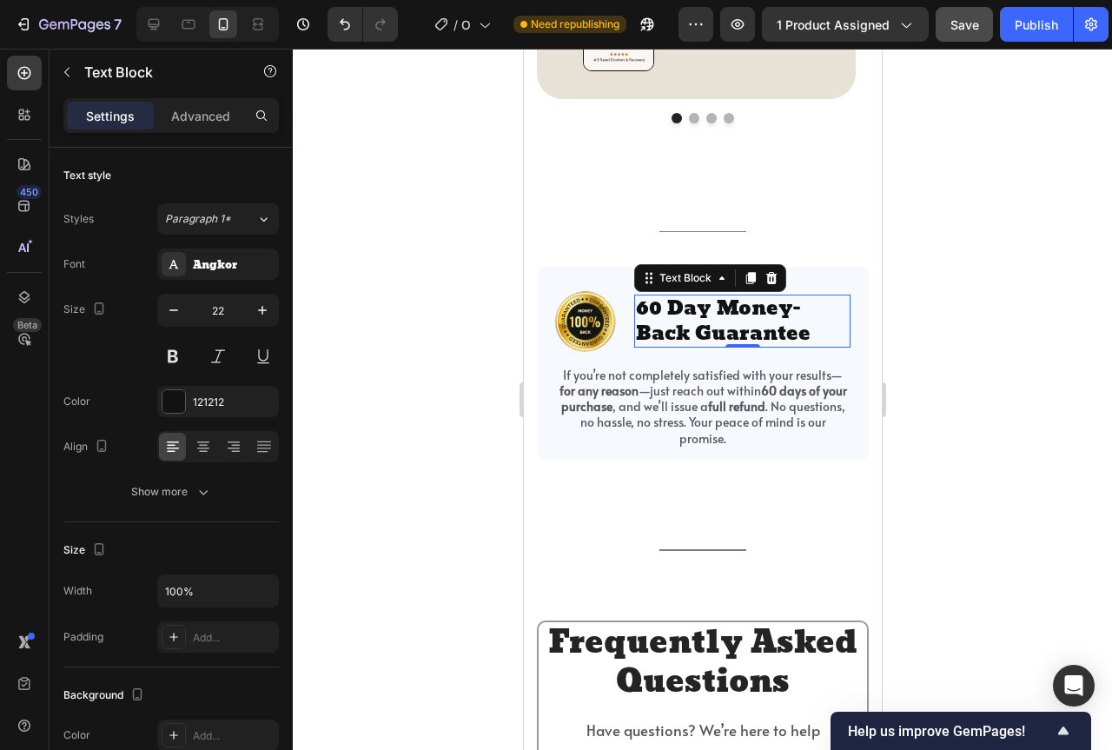
click at [978, 388] on div at bounding box center [702, 399] width 819 height 701
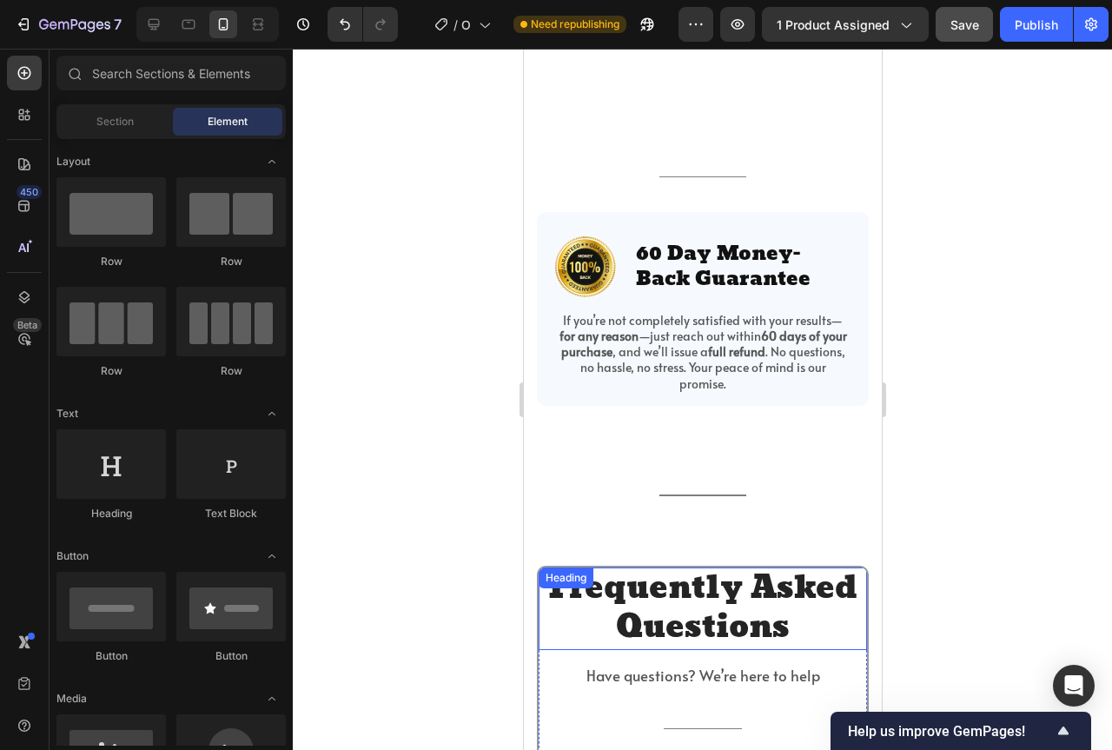
scroll to position [4517, 0]
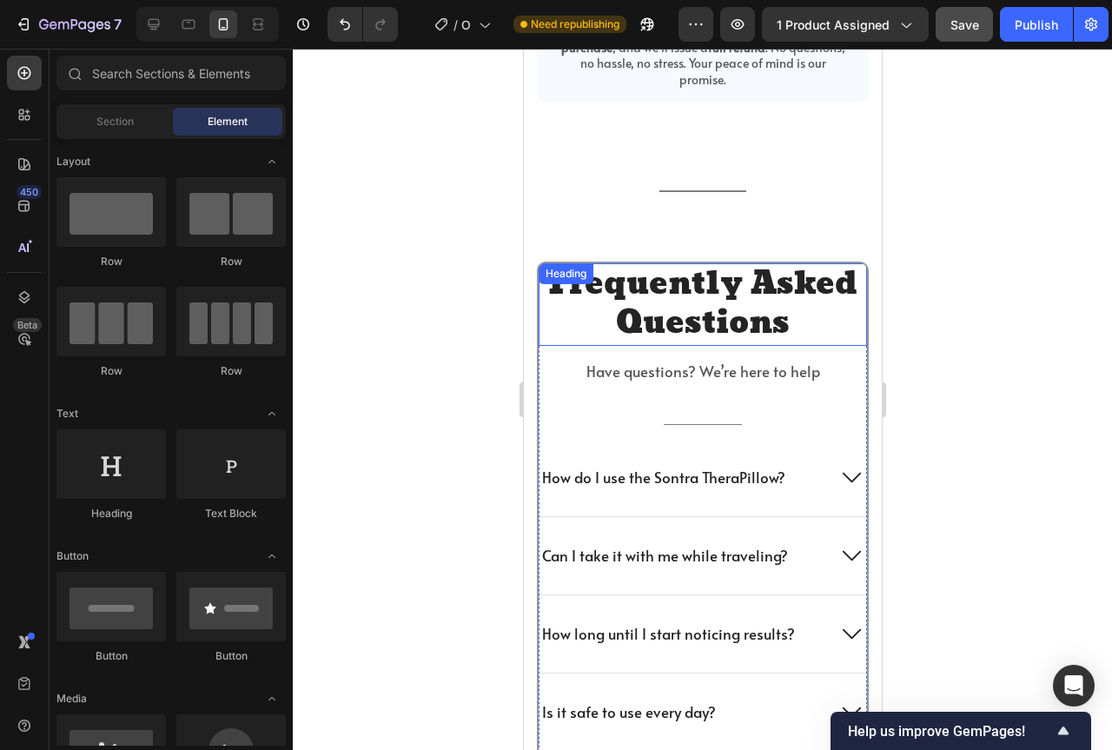
click at [718, 313] on h2 "Frequently Asked Questions" at bounding box center [702, 304] width 328 height 83
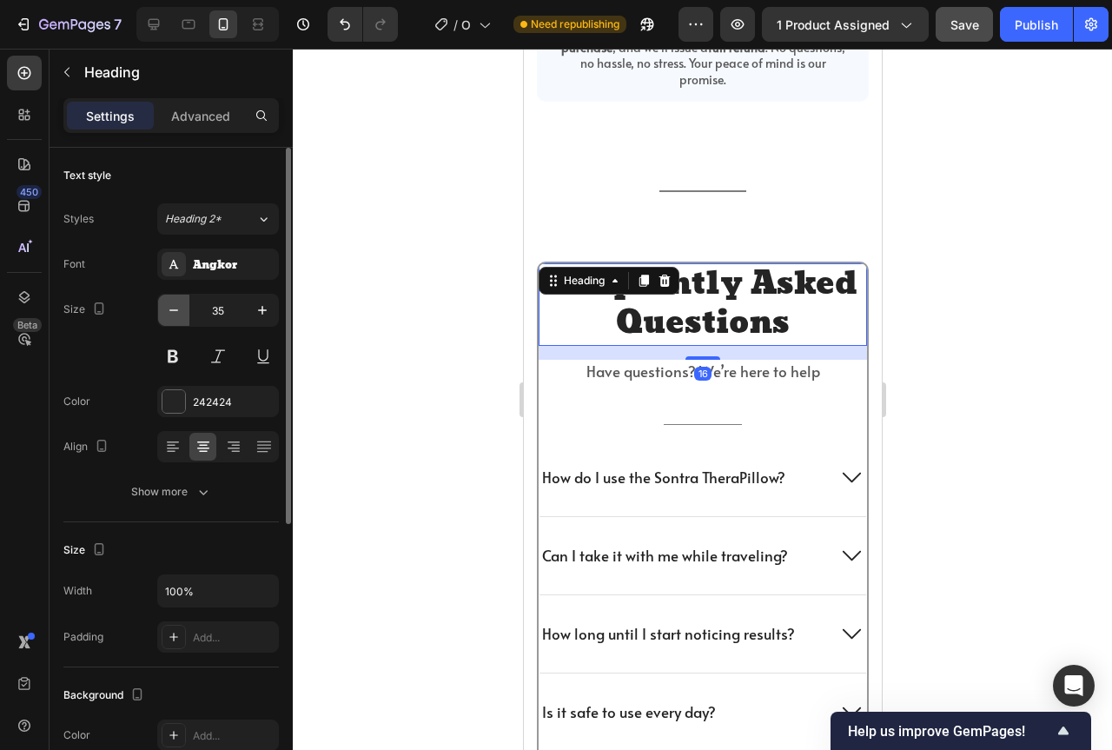
click at [170, 310] on icon "button" at bounding box center [173, 310] width 9 height 2
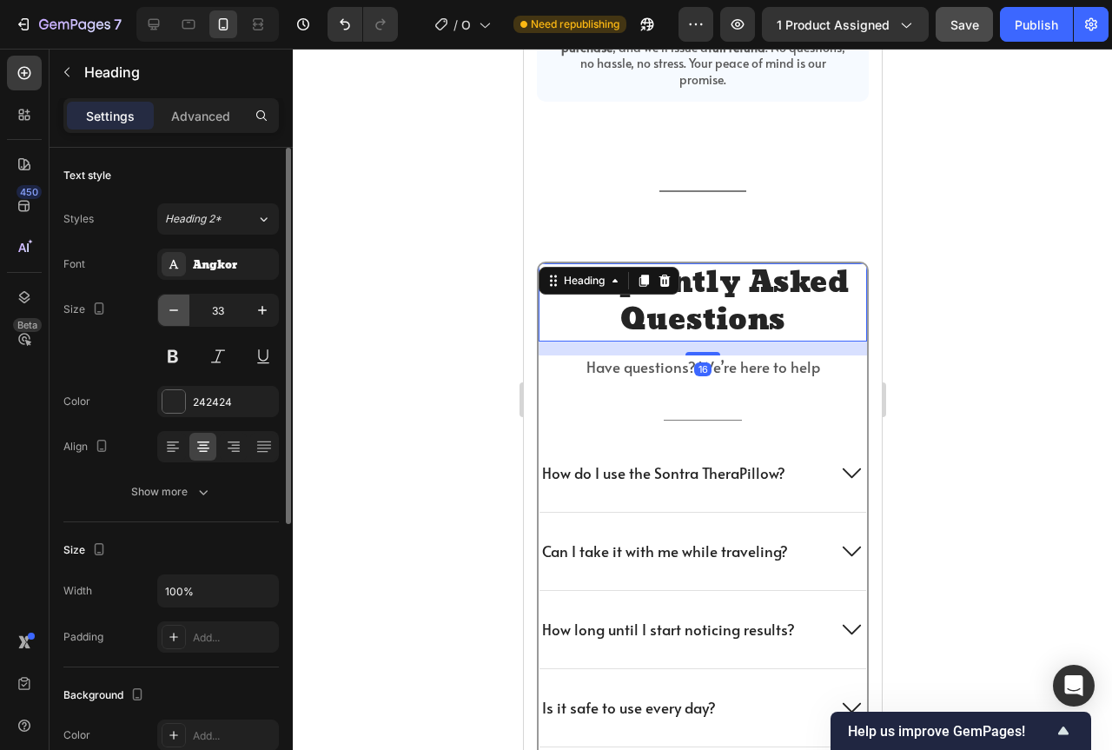
click at [170, 310] on icon "button" at bounding box center [173, 310] width 9 height 2
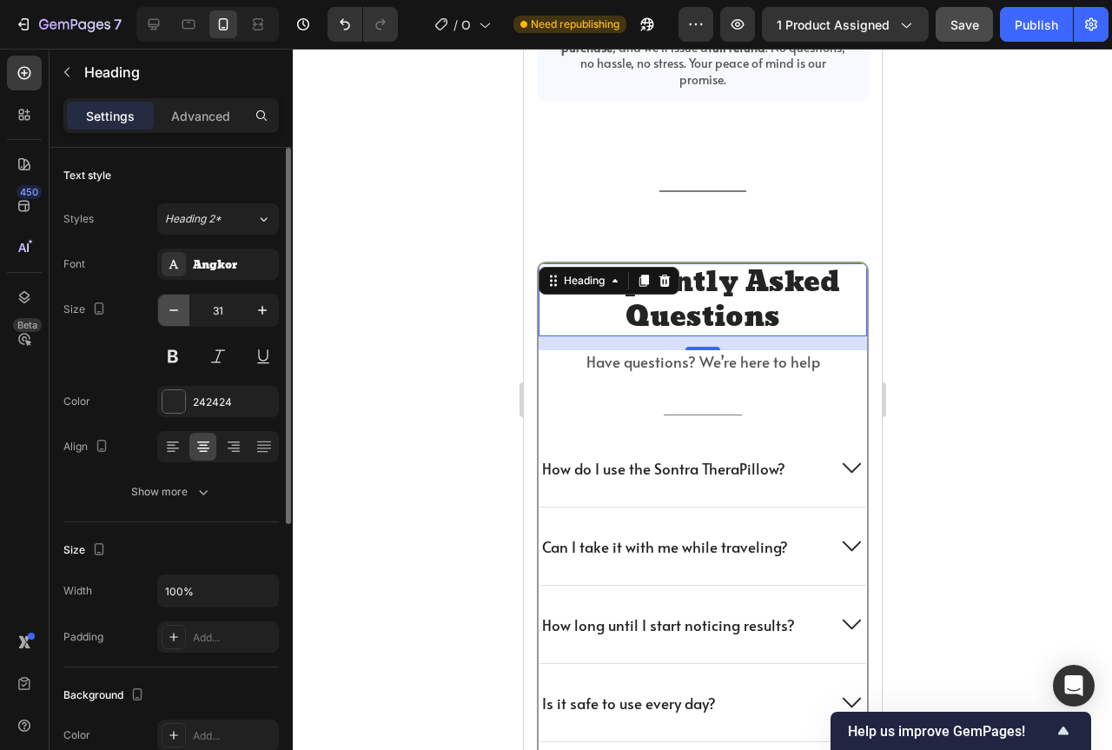
click at [169, 310] on icon "button" at bounding box center [173, 310] width 9 height 2
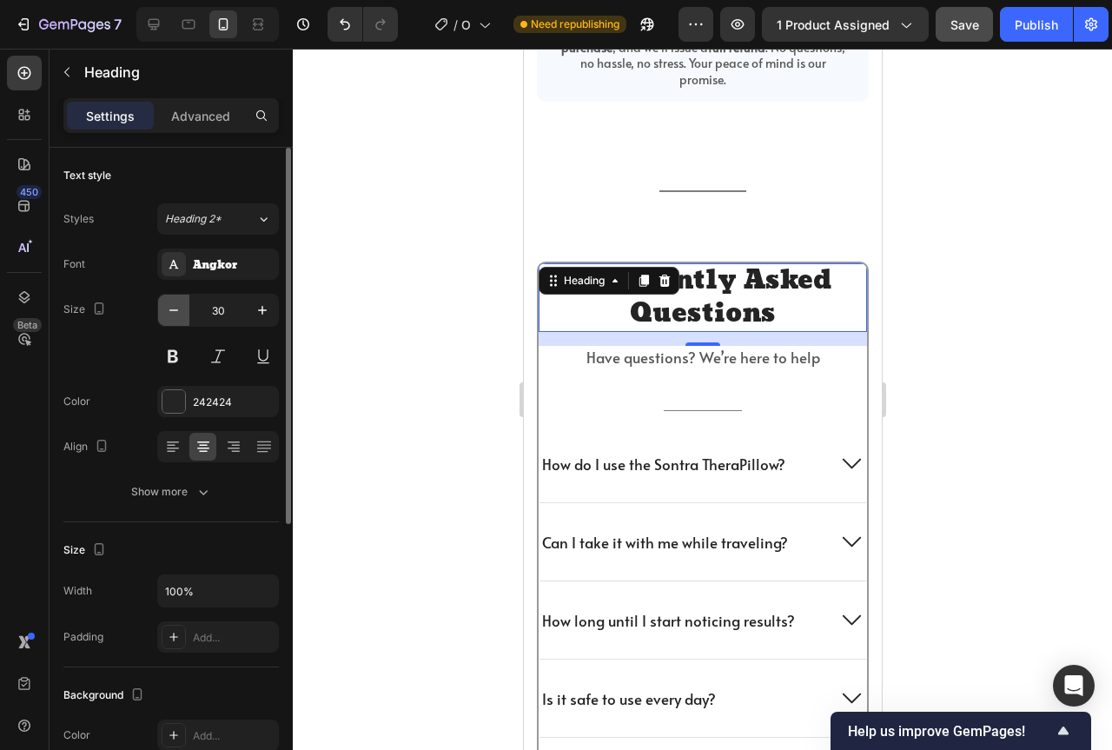
type input "29"
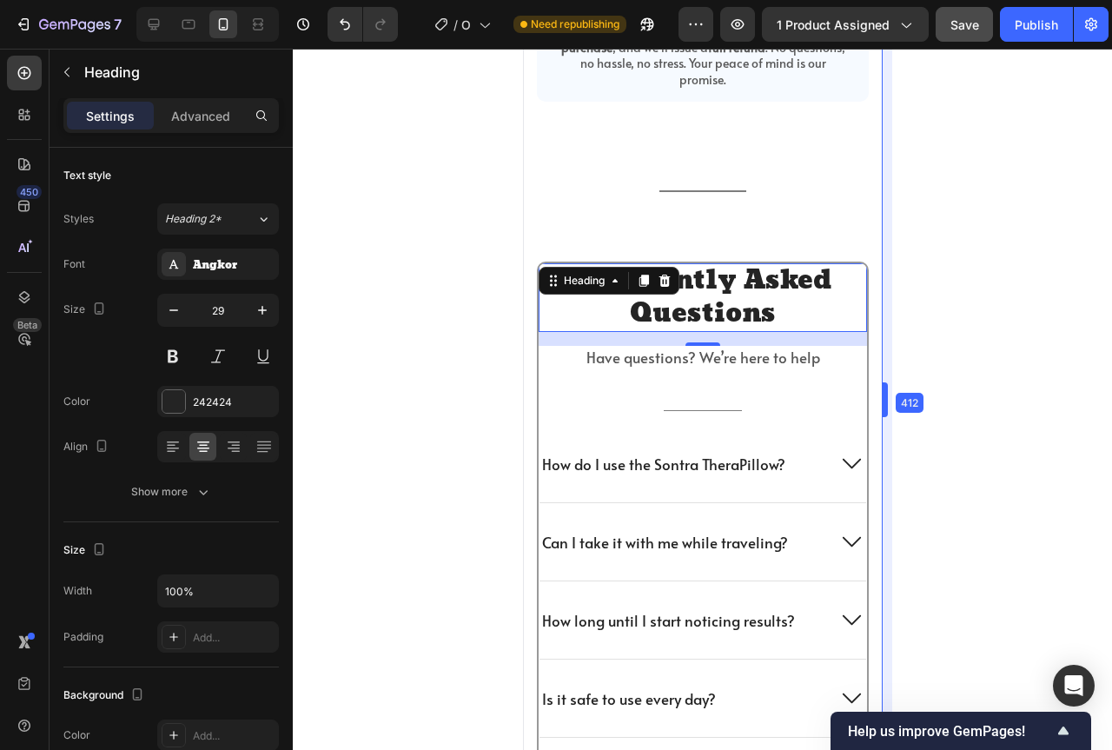
drag, startPoint x: 883, startPoint y: 339, endPoint x: 356, endPoint y: 290, distance: 528.7
click at [936, 347] on div at bounding box center [702, 399] width 819 height 701
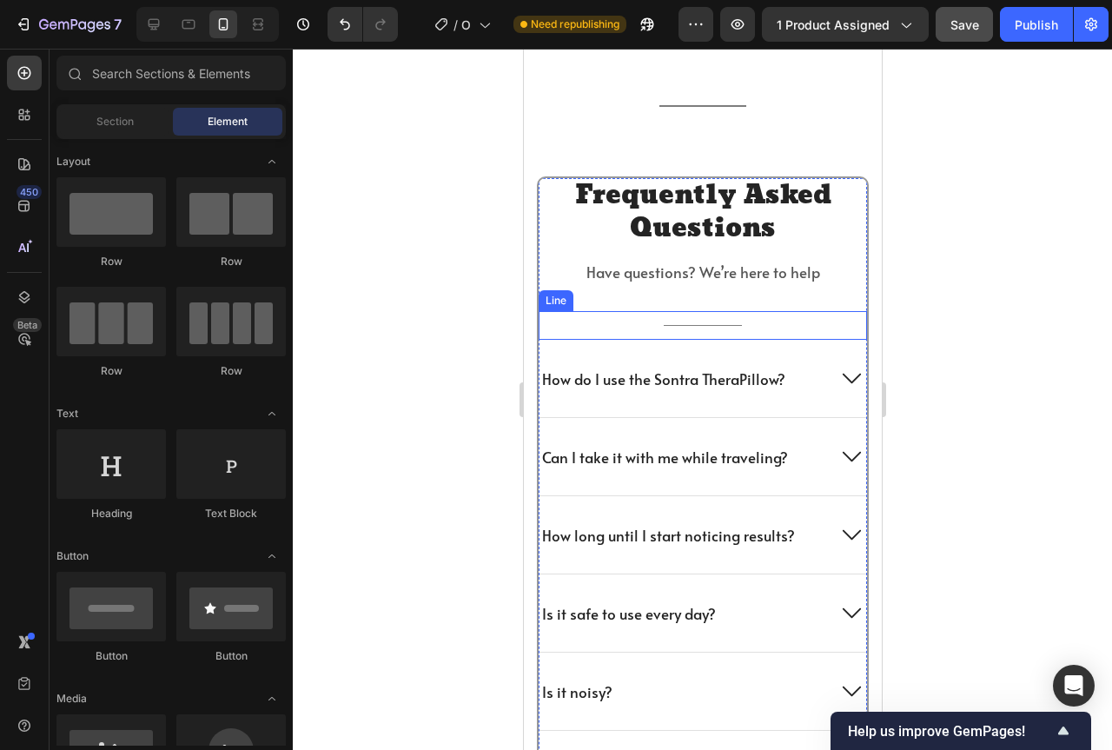
scroll to position [4609, 0]
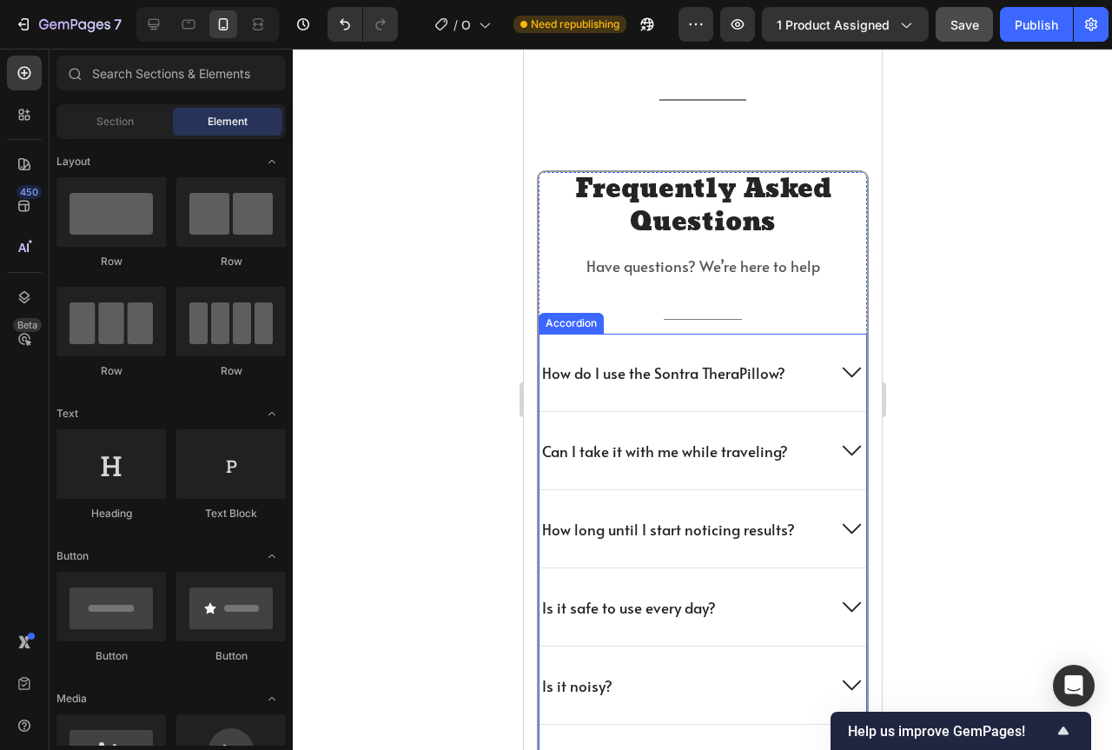
click at [714, 370] on p "How do I use the Sontra TheraPillow?" at bounding box center [662, 372] width 243 height 19
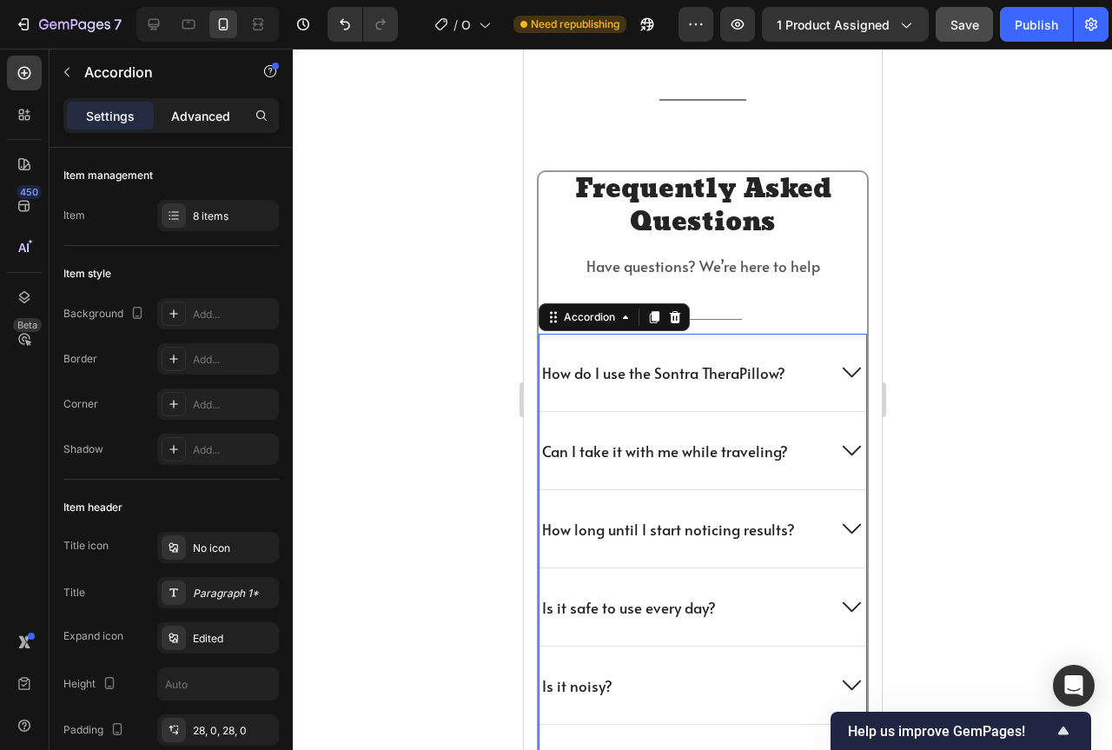
click at [210, 104] on div "Advanced" at bounding box center [200, 116] width 87 height 28
type input "100%"
type input "100"
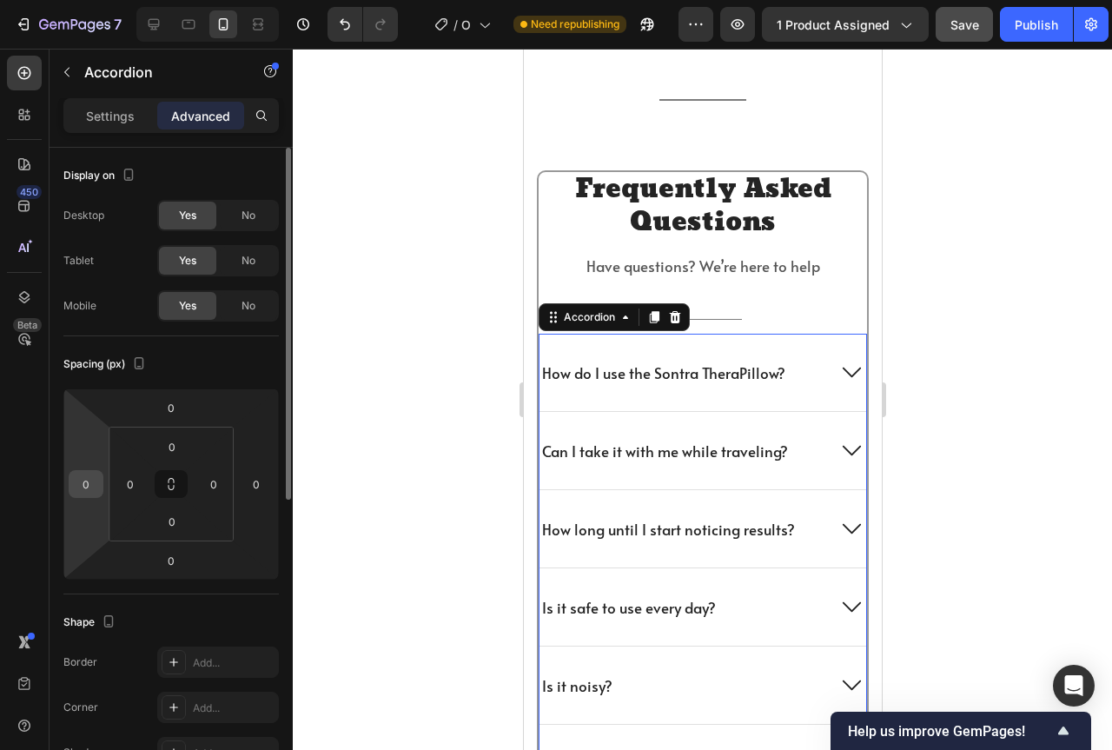
click at [77, 486] on input "0" at bounding box center [86, 484] width 26 height 26
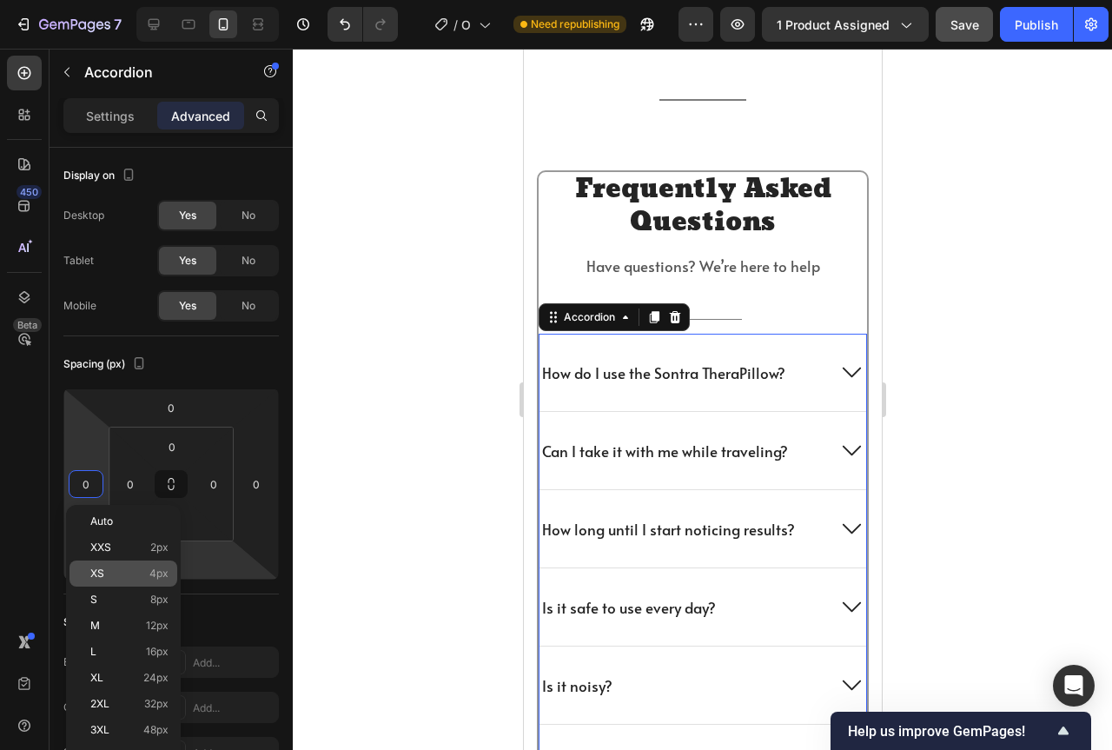
click at [167, 579] on span "4px" at bounding box center [158, 573] width 19 height 12
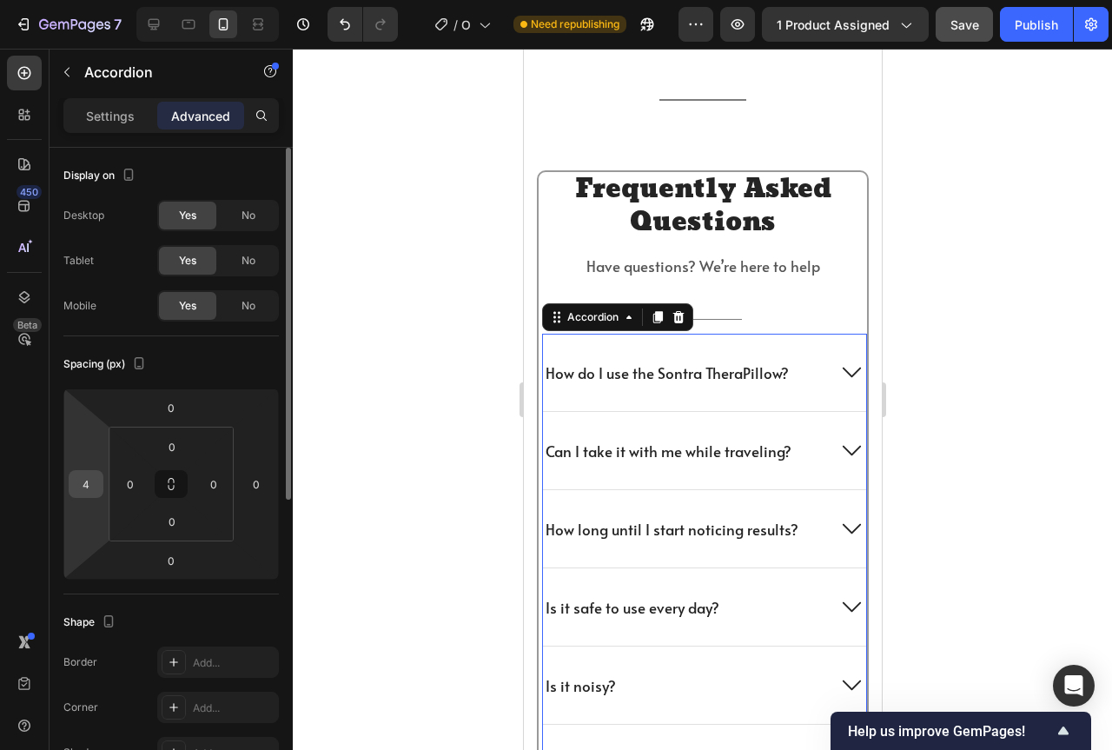
click at [93, 486] on input "4" at bounding box center [86, 484] width 26 height 26
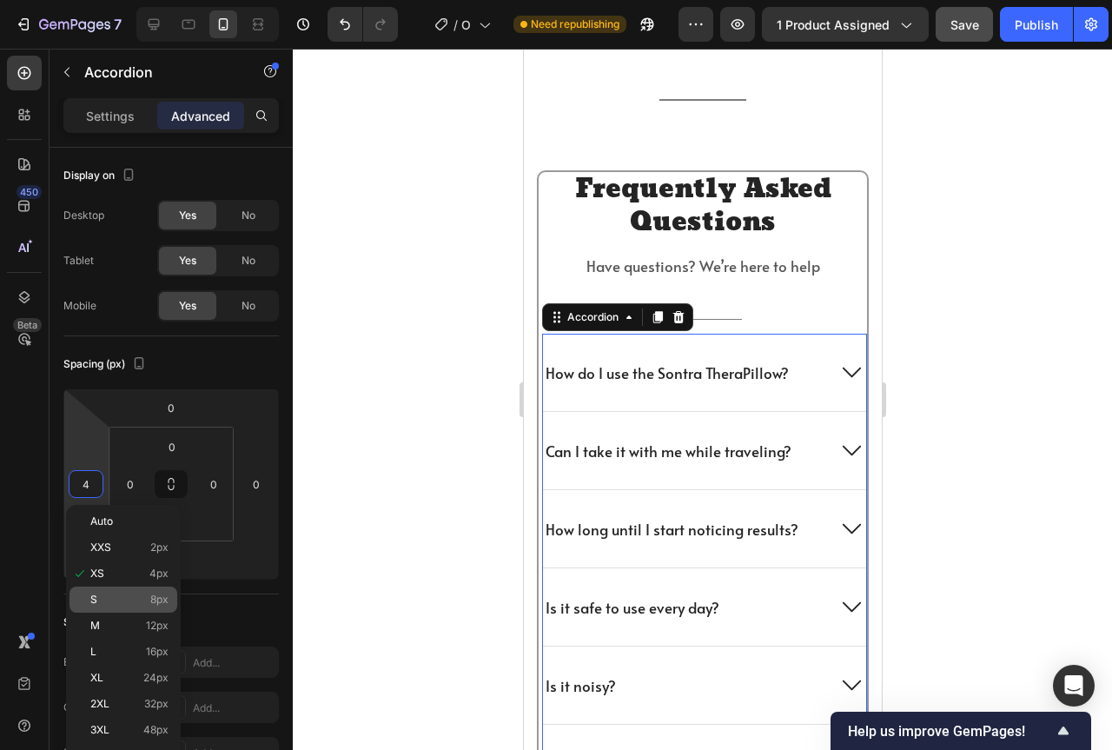
click at [112, 599] on p "S 8px" at bounding box center [129, 599] width 78 height 12
type input "8"
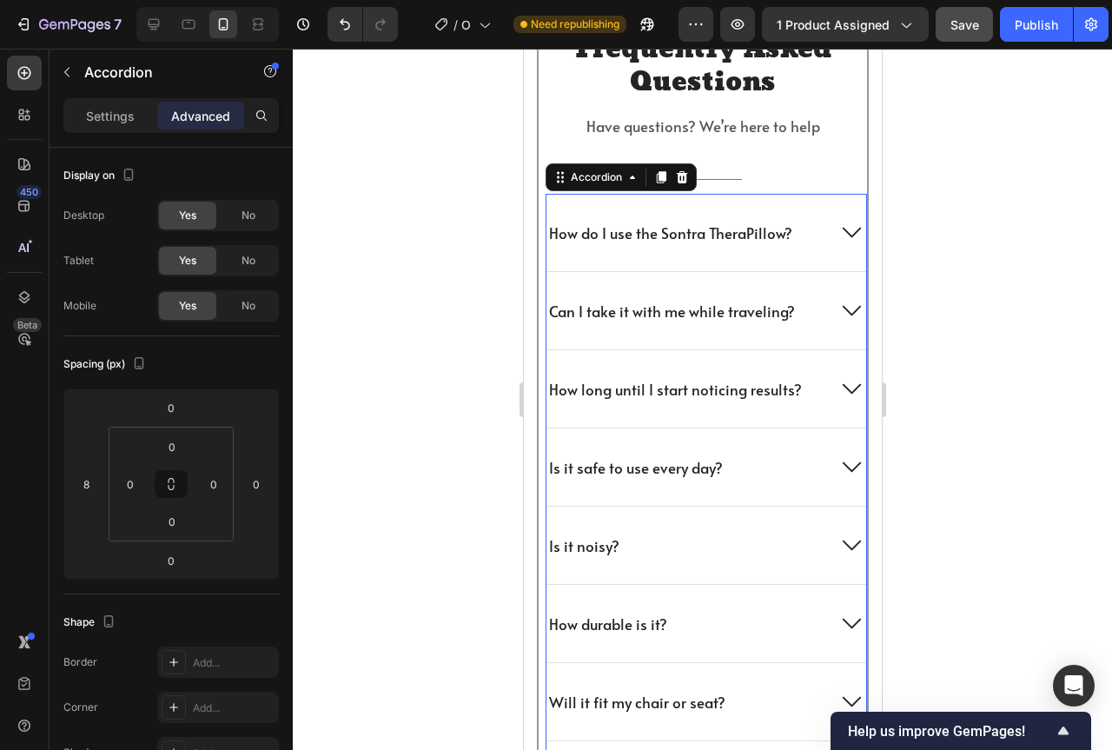
scroll to position [4782, 0]
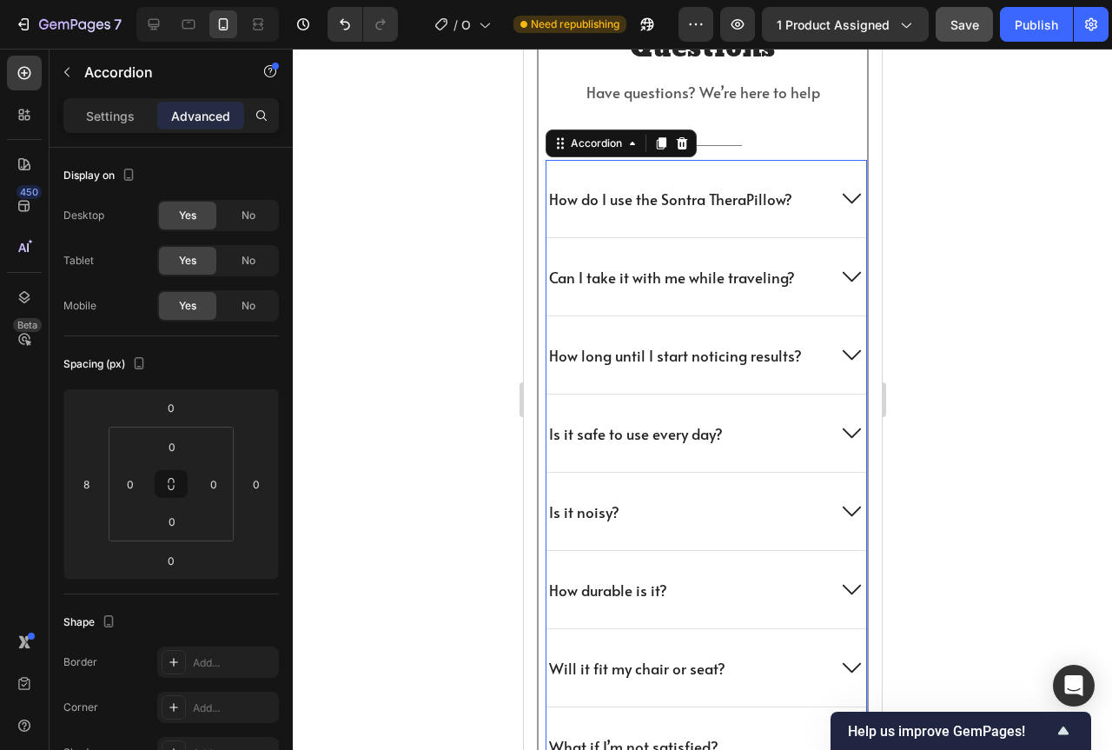
click at [923, 555] on div at bounding box center [702, 399] width 819 height 701
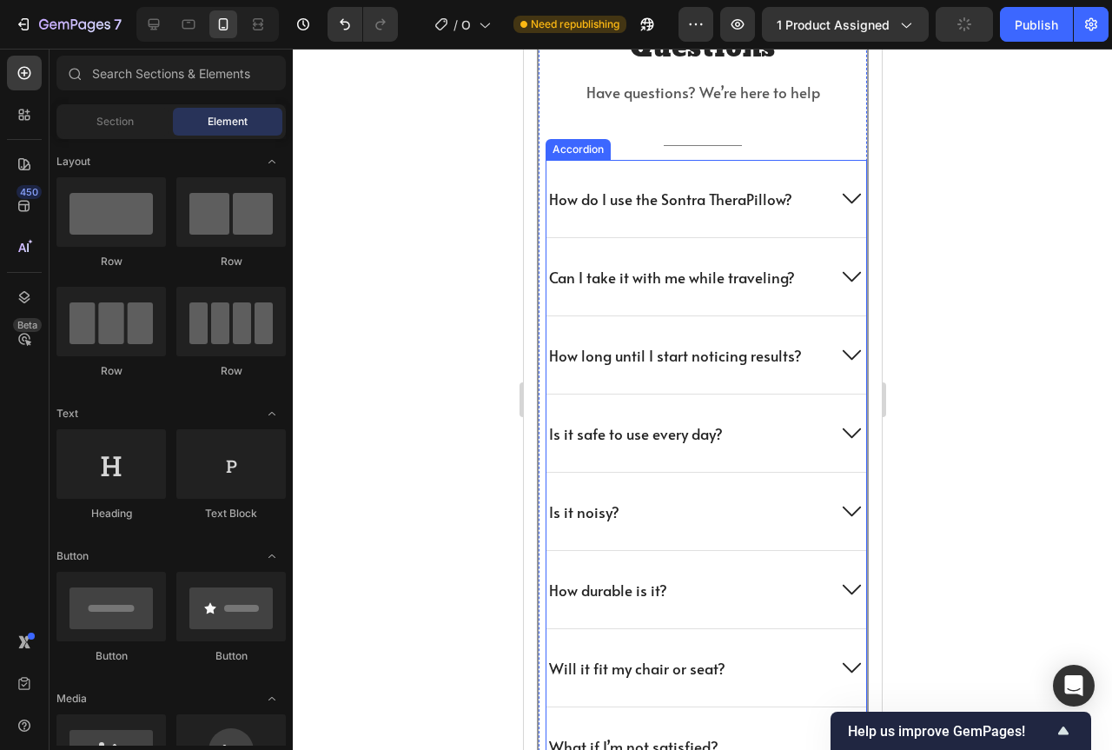
click at [656, 322] on div "How long until I start noticing results?" at bounding box center [706, 355] width 320 height 78
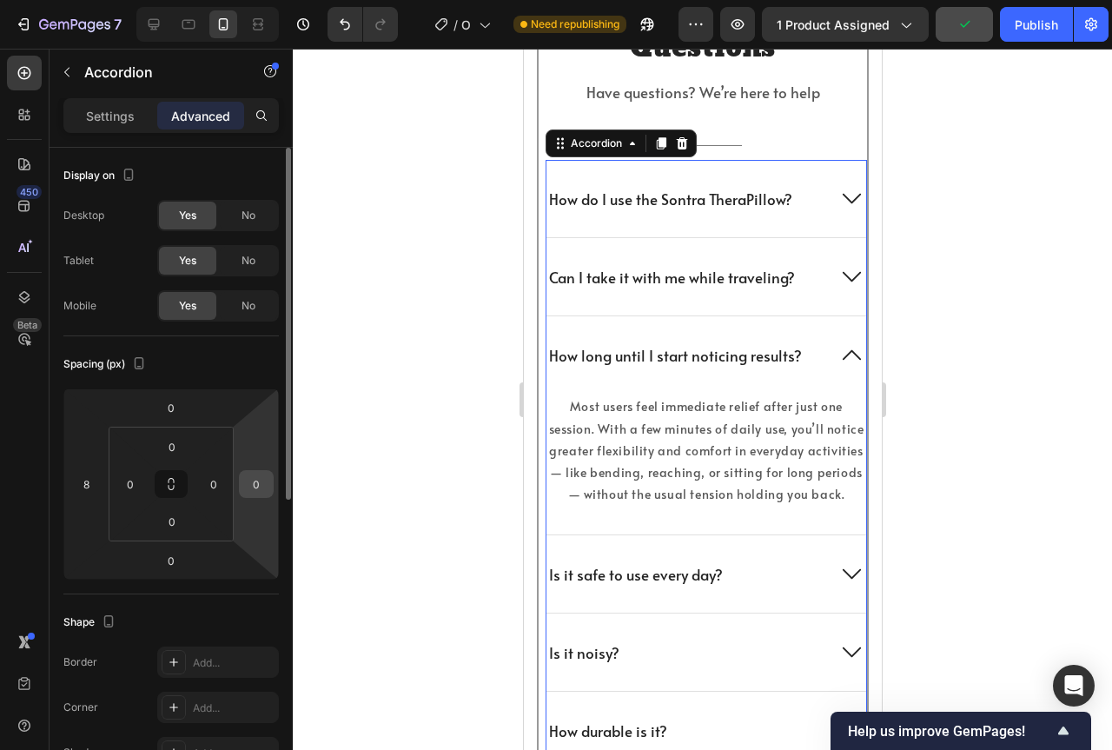
click at [253, 483] on input "0" at bounding box center [256, 484] width 26 height 26
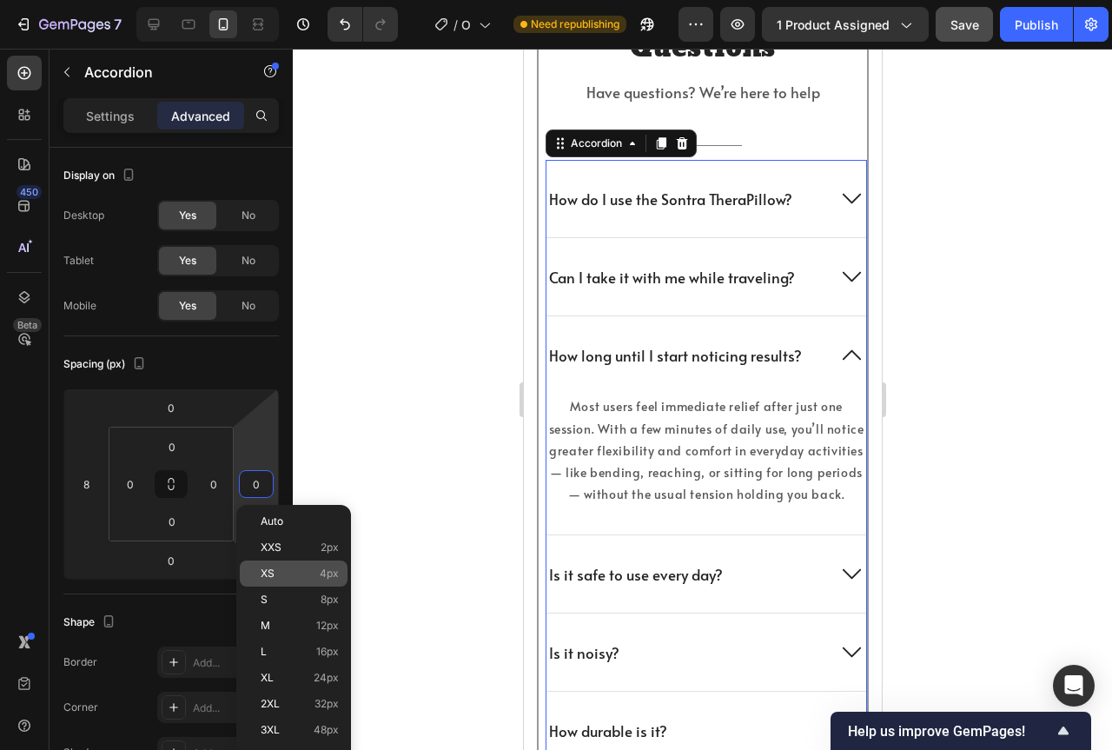
click at [298, 568] on p "XS 4px" at bounding box center [300, 573] width 78 height 12
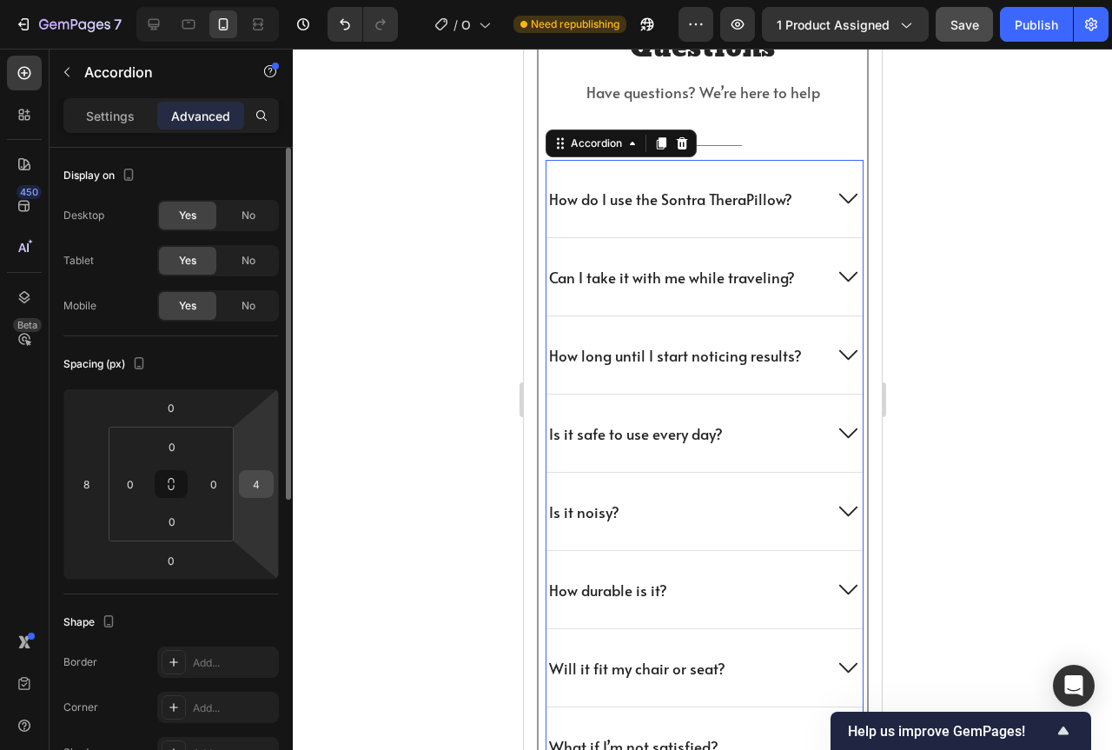
click at [262, 480] on input "4" at bounding box center [256, 484] width 26 height 26
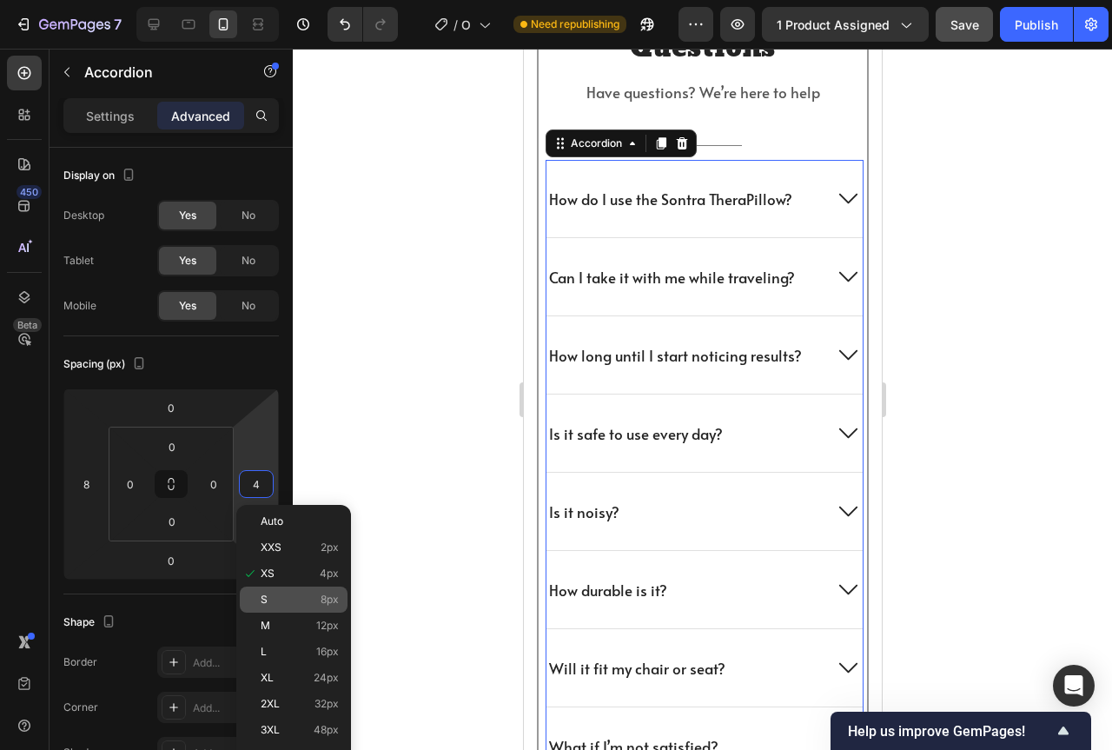
click at [288, 601] on p "S 8px" at bounding box center [300, 599] width 78 height 12
type input "8"
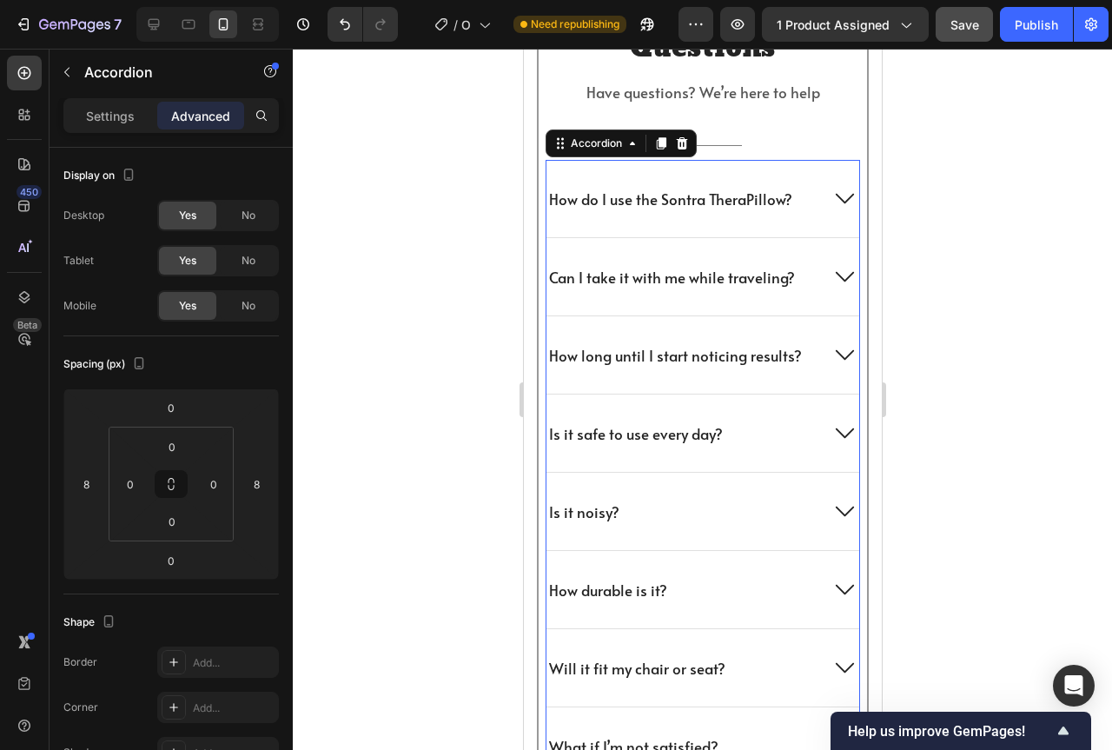
click at [980, 416] on div at bounding box center [702, 399] width 819 height 701
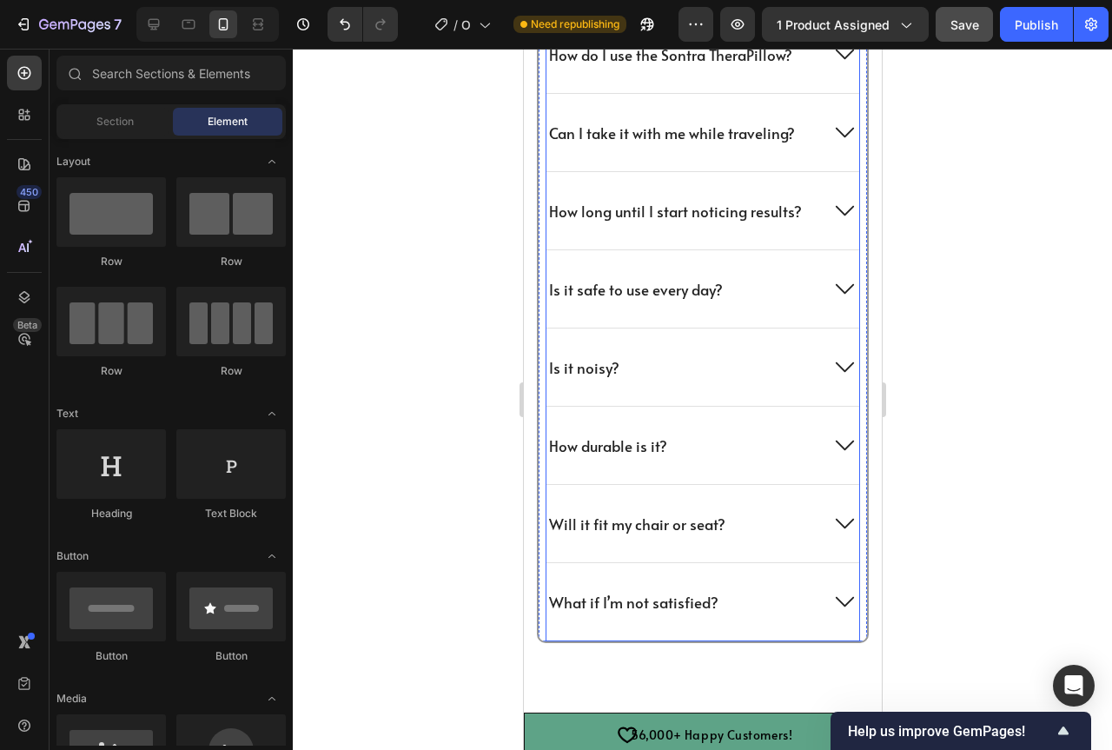
scroll to position [4869, 0]
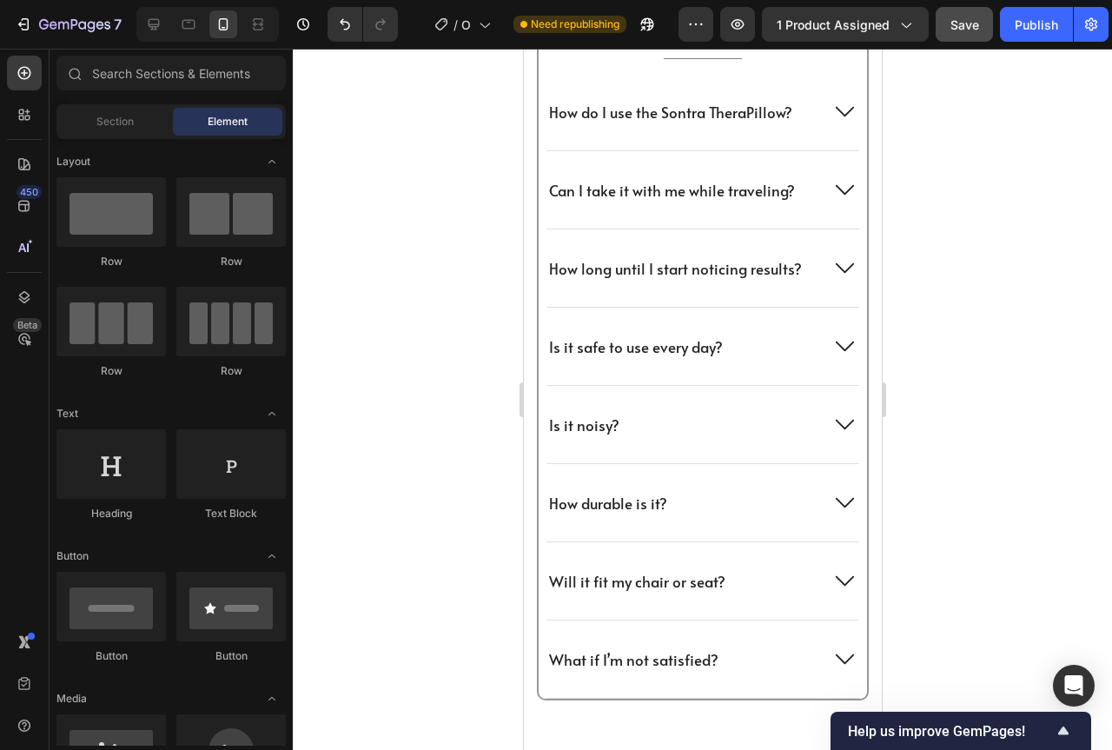
drag, startPoint x: 996, startPoint y: 416, endPoint x: 985, endPoint y: 418, distance: 10.6
click at [992, 416] on div at bounding box center [702, 399] width 819 height 701
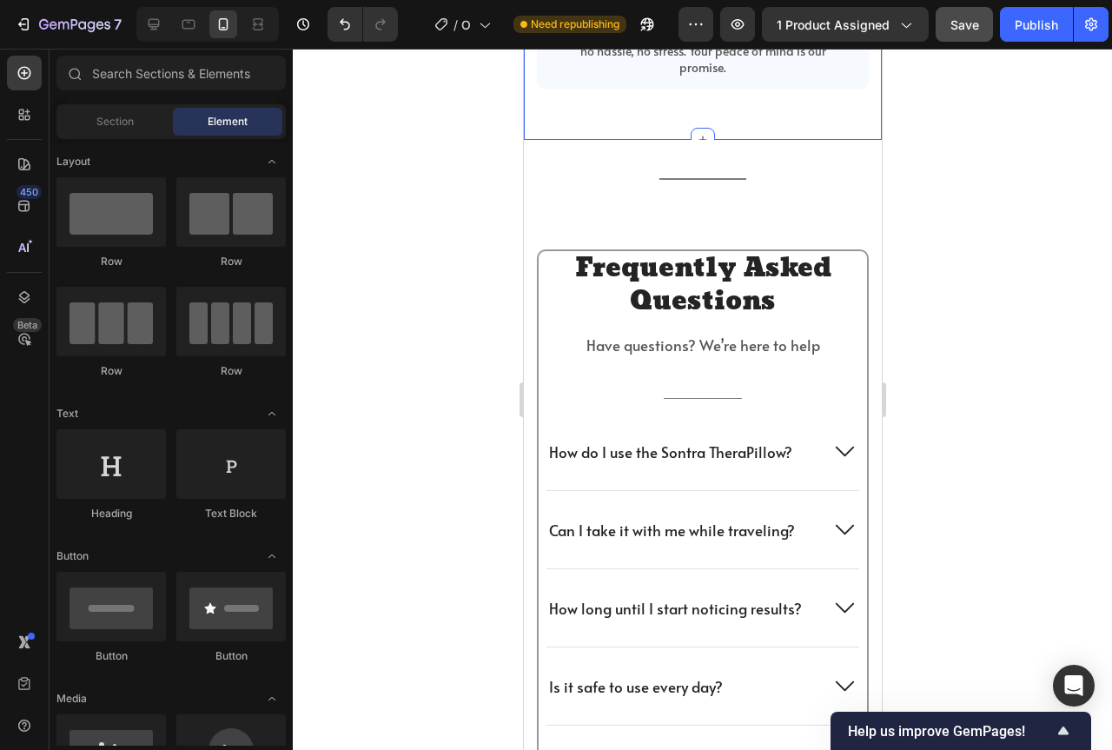
scroll to position [4264, 0]
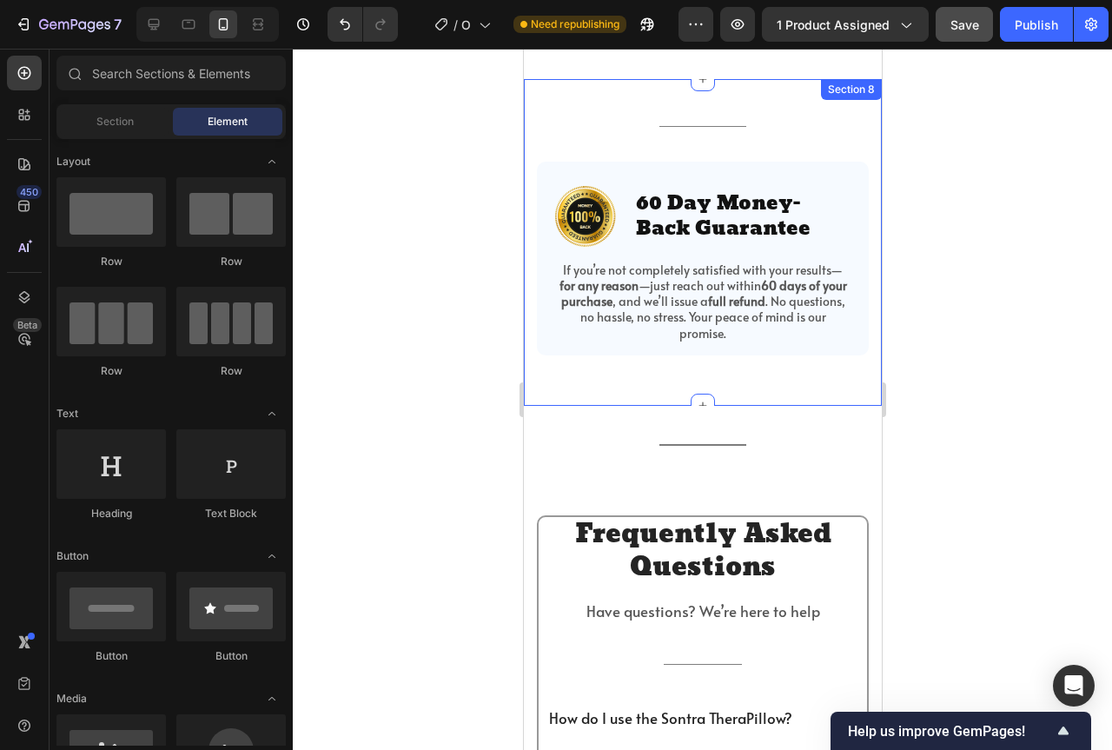
click at [963, 24] on span "Save" at bounding box center [964, 24] width 29 height 15
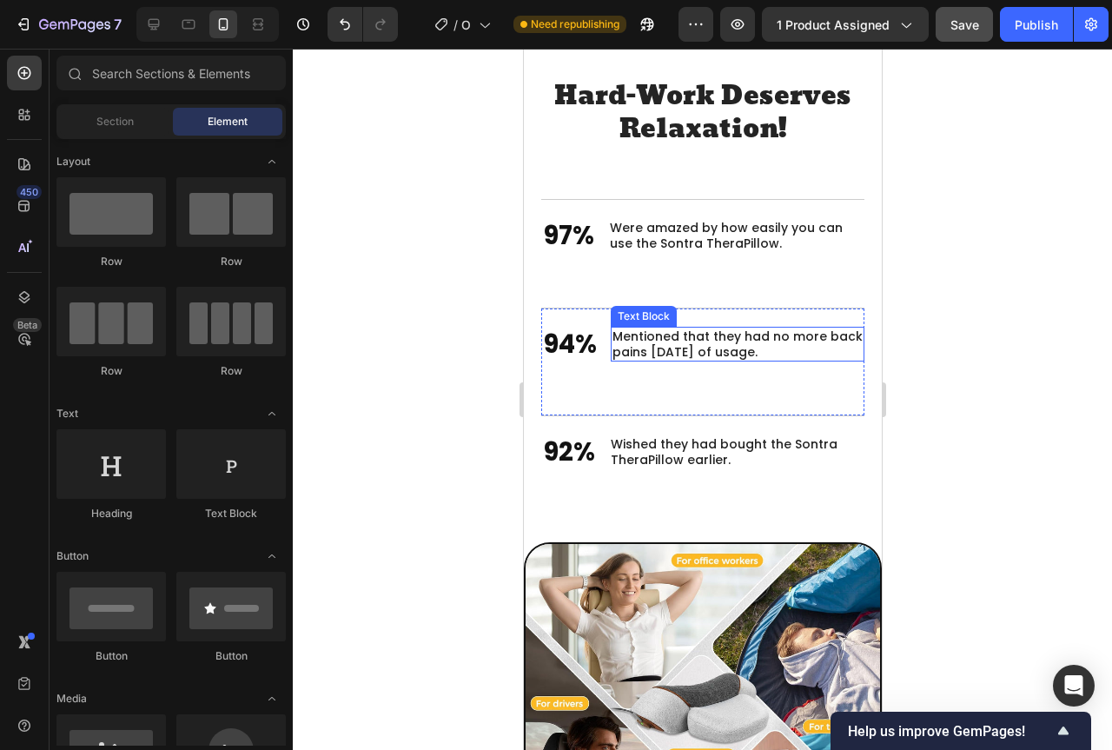
scroll to position [2792, 0]
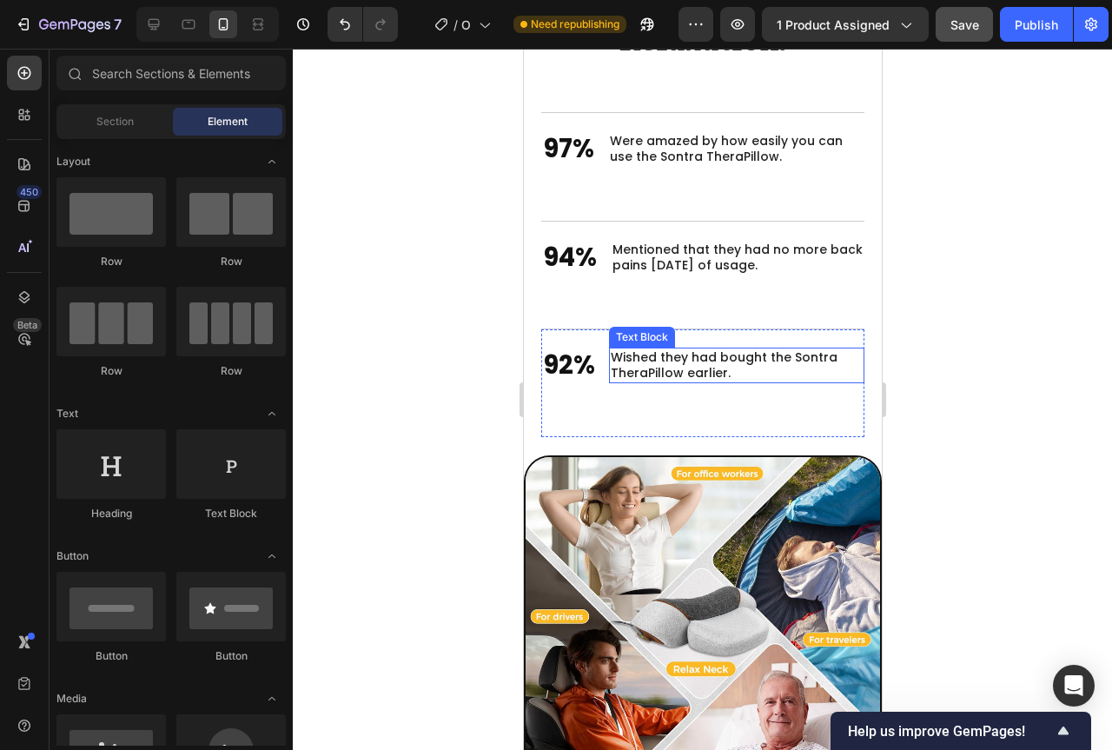
click at [695, 357] on p "Wished they had bought the Sontra TheraPillow earlier." at bounding box center [736, 364] width 252 height 31
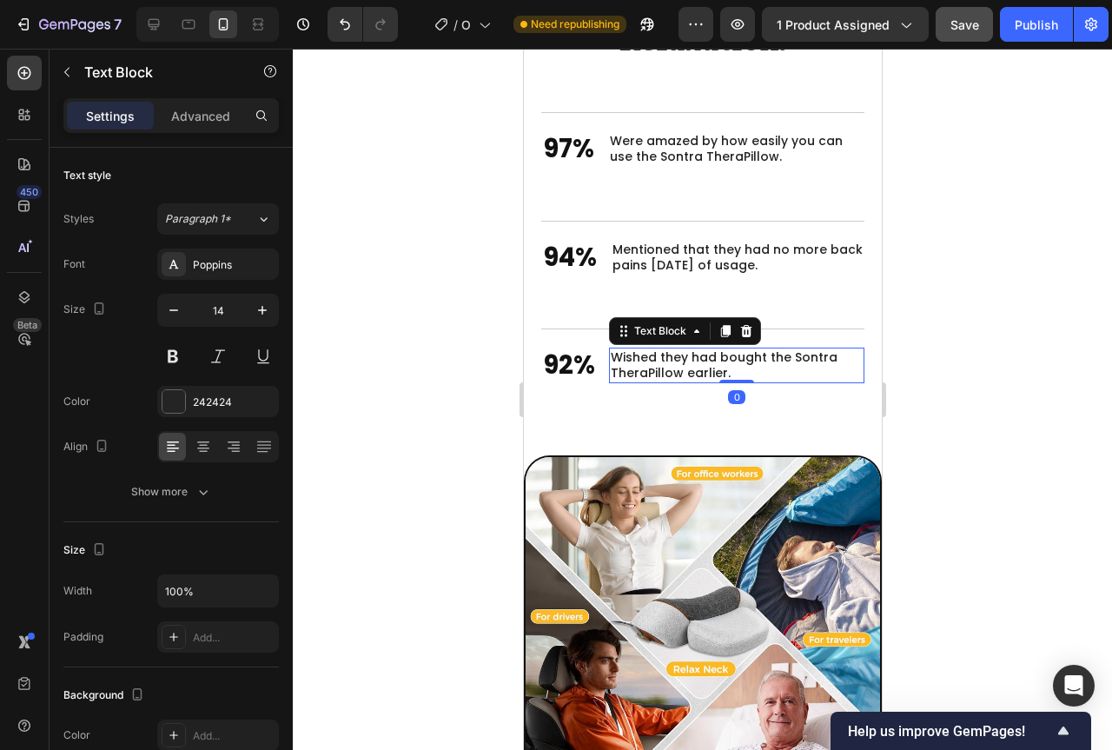
click at [1003, 344] on div at bounding box center [702, 399] width 819 height 701
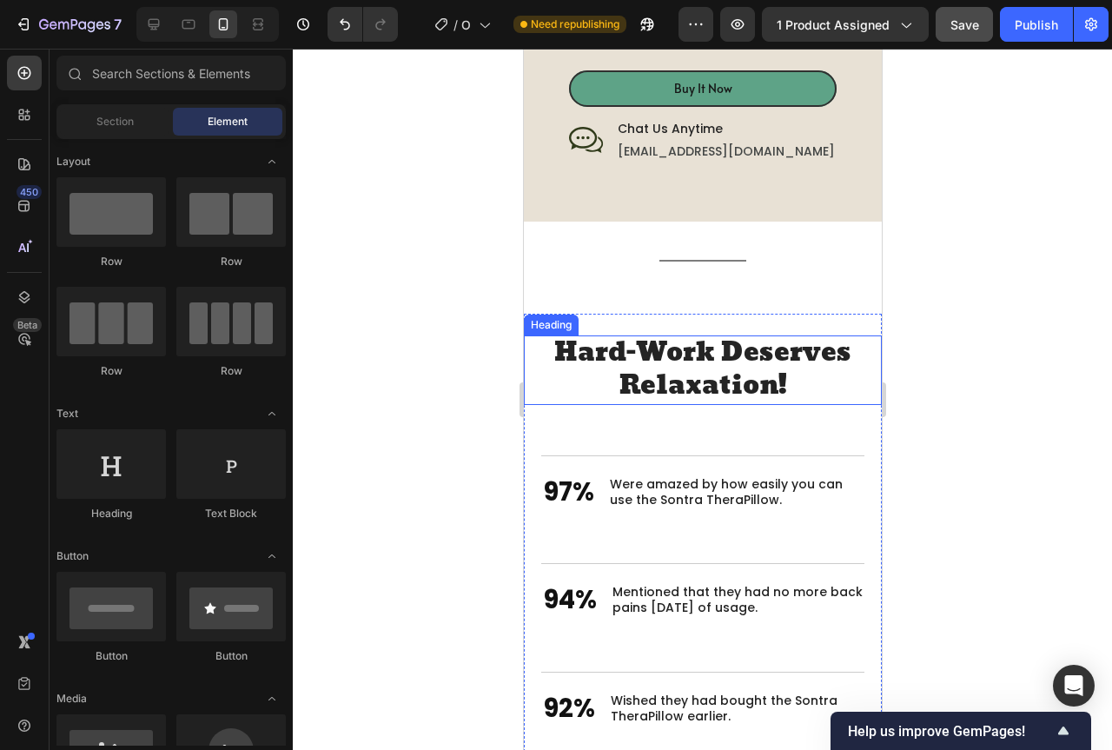
scroll to position [2531, 0]
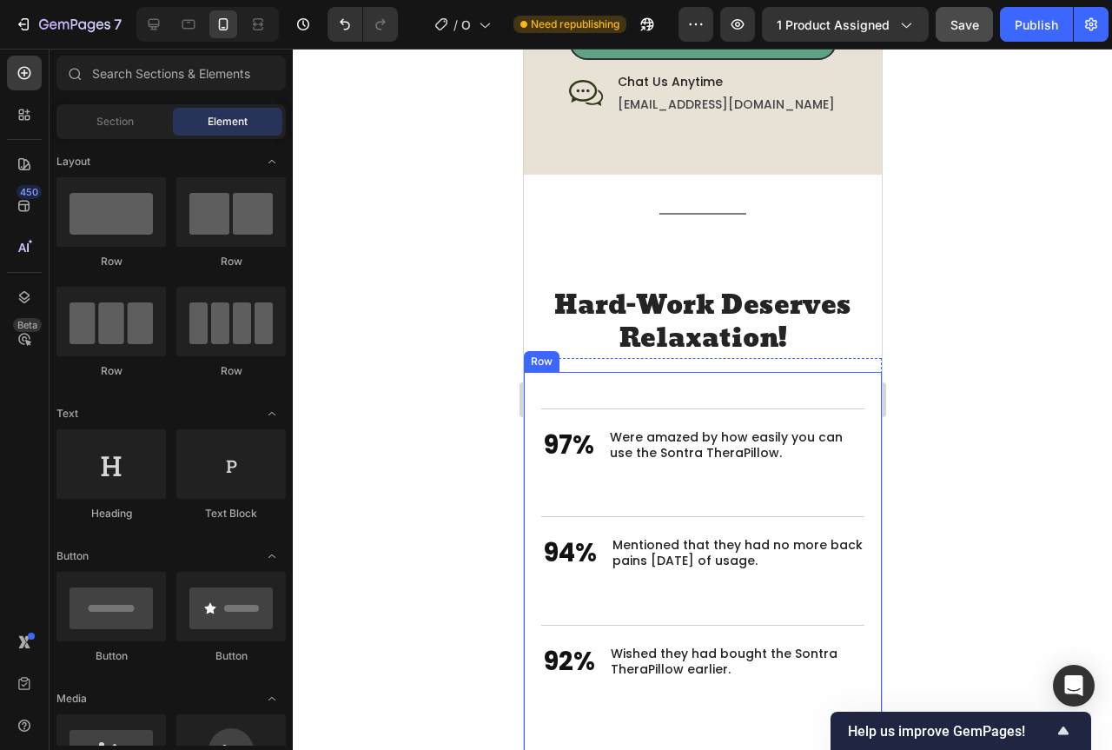
click at [711, 358] on div "Hard-Work Deserves Relaxation! Heading 97% Text Block Were amazed by how easily…" at bounding box center [702, 555] width 358 height 394
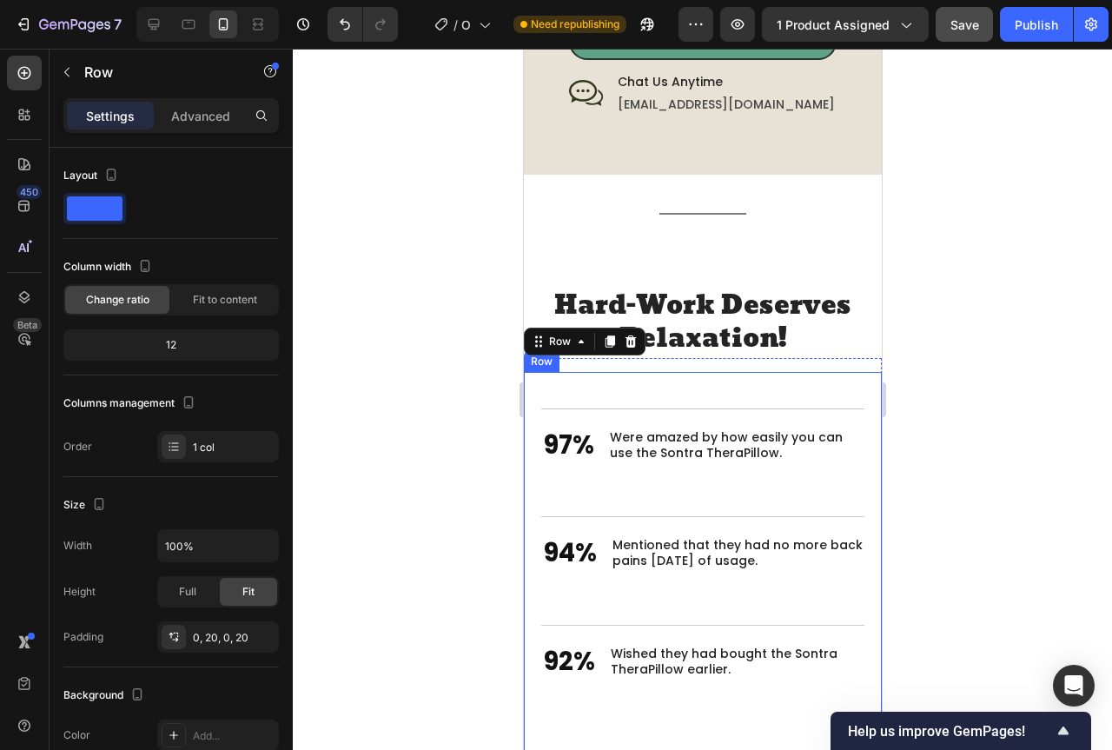
click at [675, 372] on div "Hard-Work Deserves Relaxation! Heading 97% Text Block Were amazed by how easily…" at bounding box center [701, 562] width 323 height 380
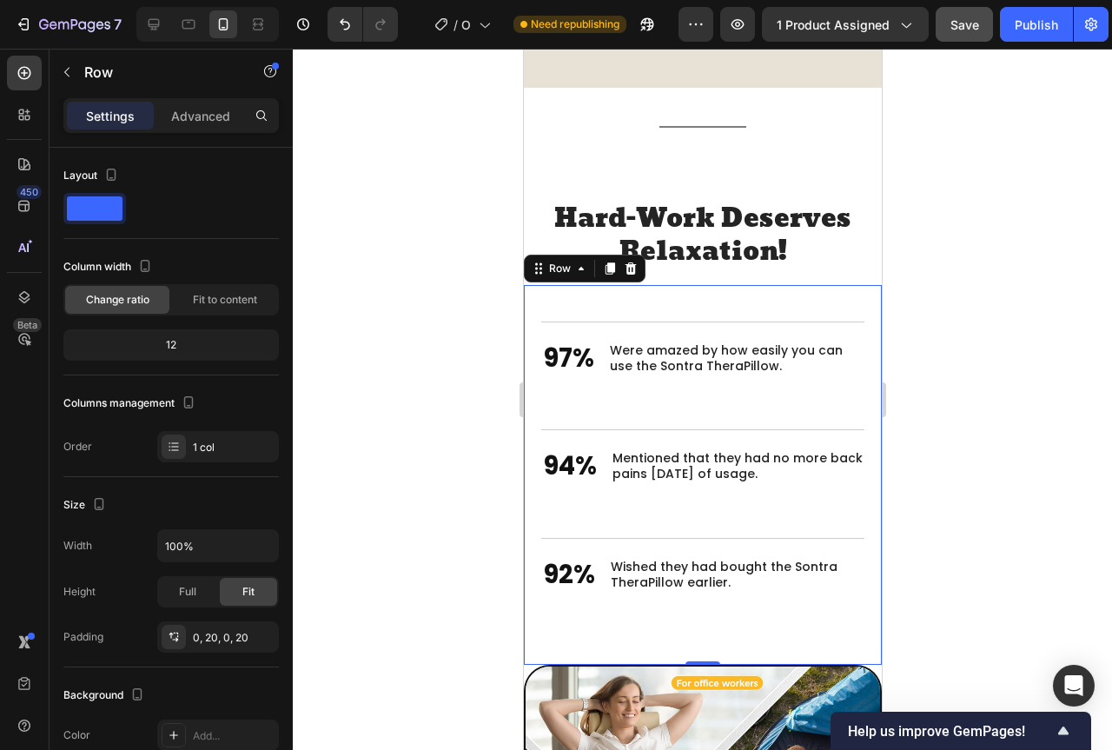
click at [942, 345] on div at bounding box center [702, 399] width 819 height 701
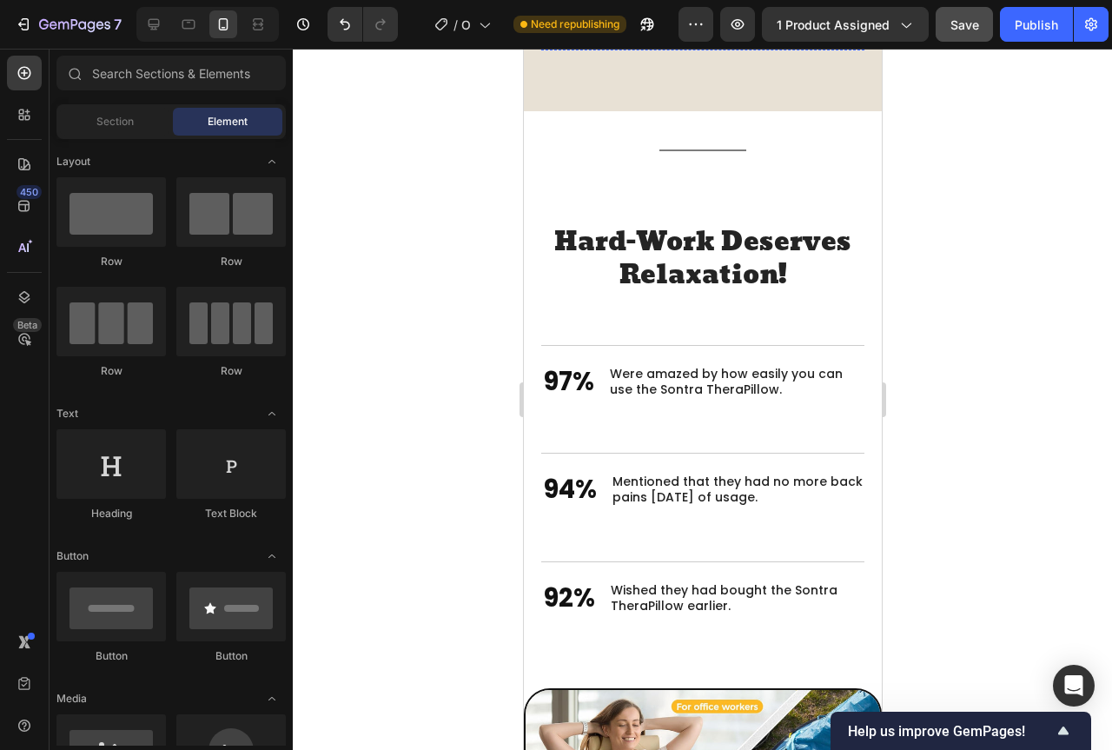
scroll to position [2606, 0]
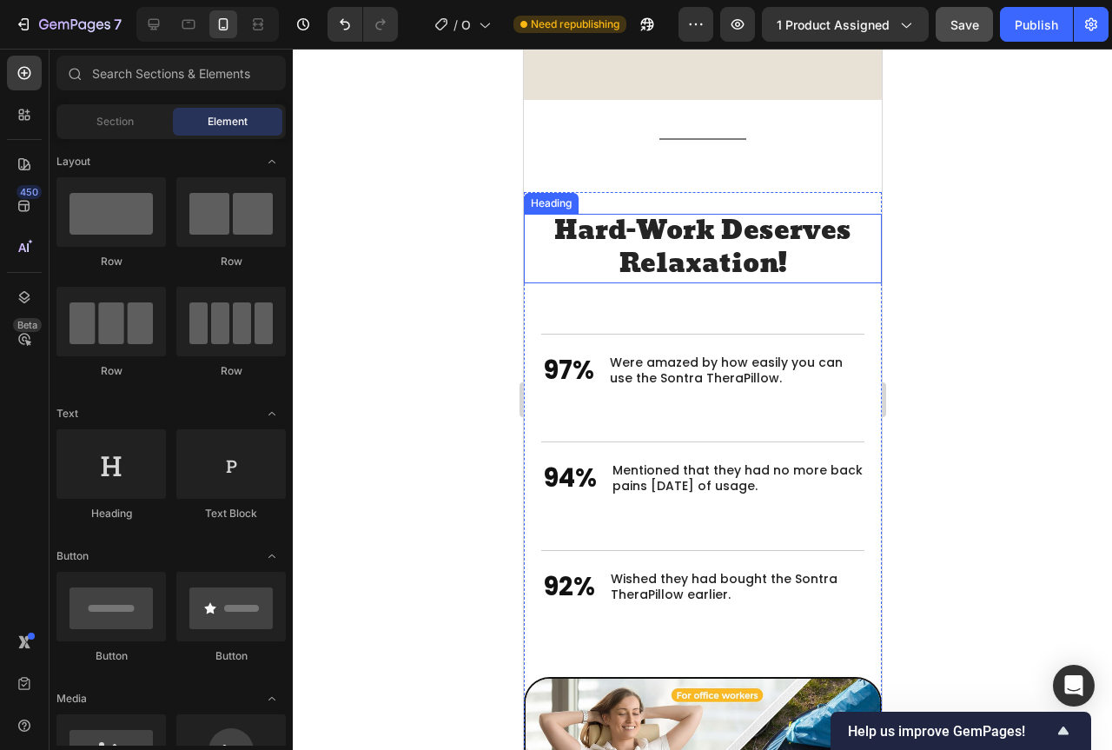
click at [784, 229] on h2 "Hard-Work Deserves Relaxation!" at bounding box center [701, 248] width 323 height 69
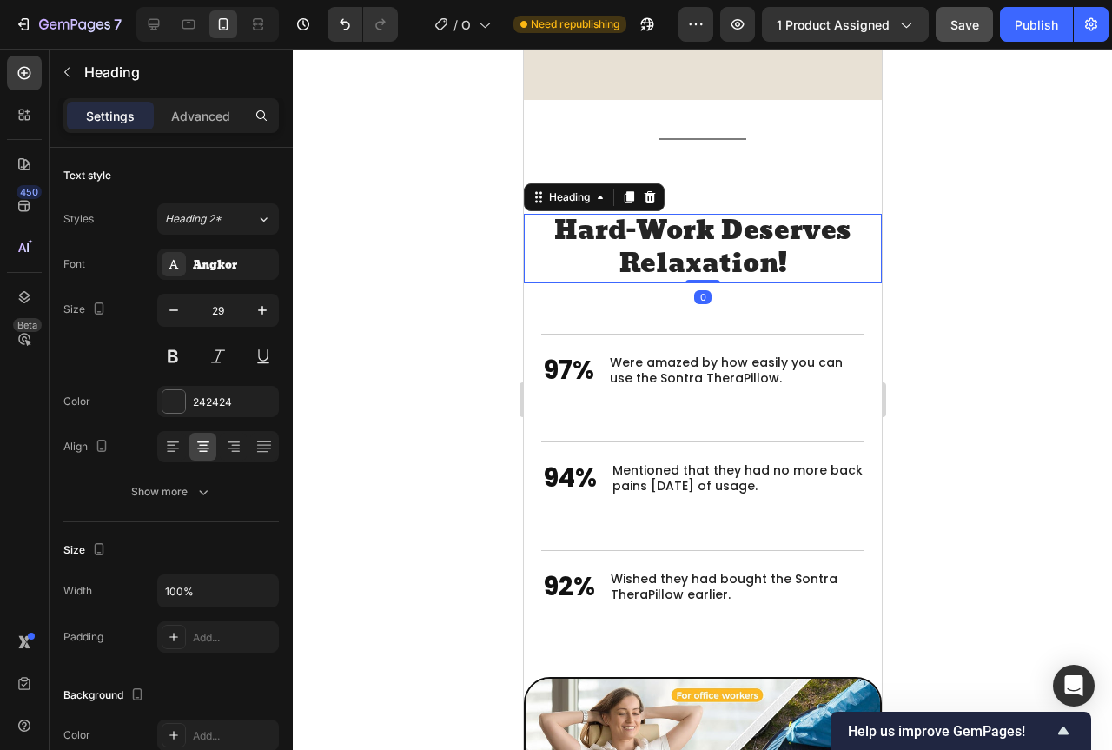
click at [931, 268] on div at bounding box center [702, 399] width 819 height 701
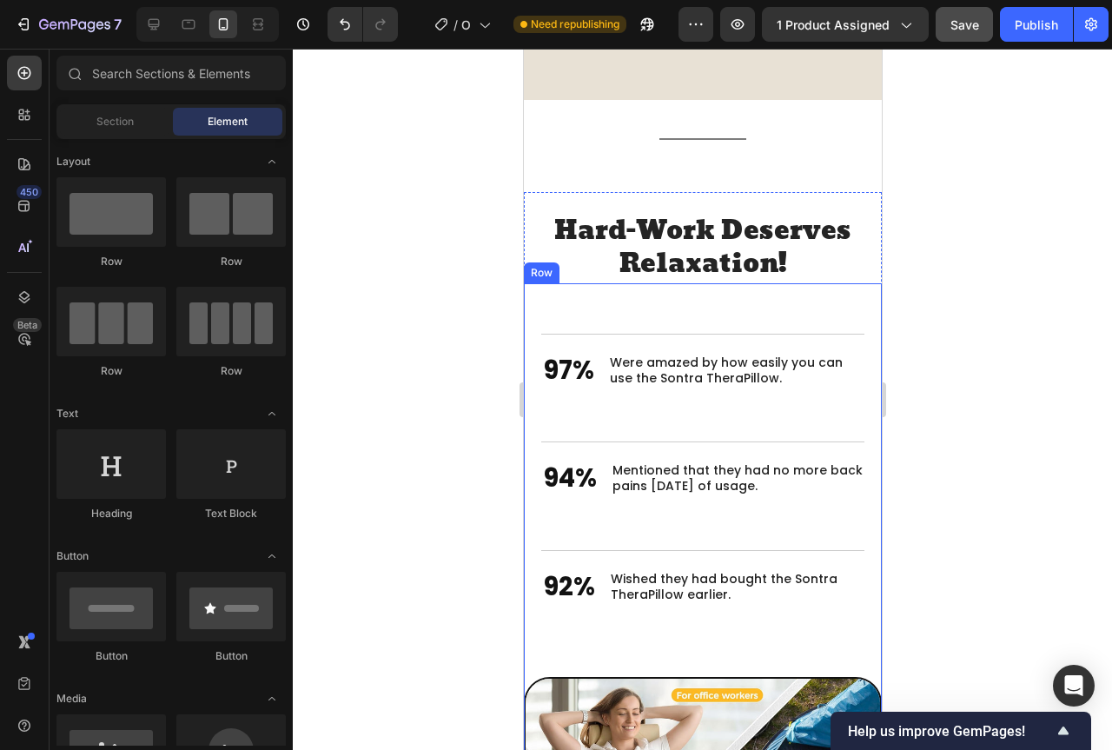
click at [721, 283] on div "Hard-Work Deserves Relaxation! Heading 97% Text Block Were amazed by how easily…" at bounding box center [702, 480] width 358 height 394
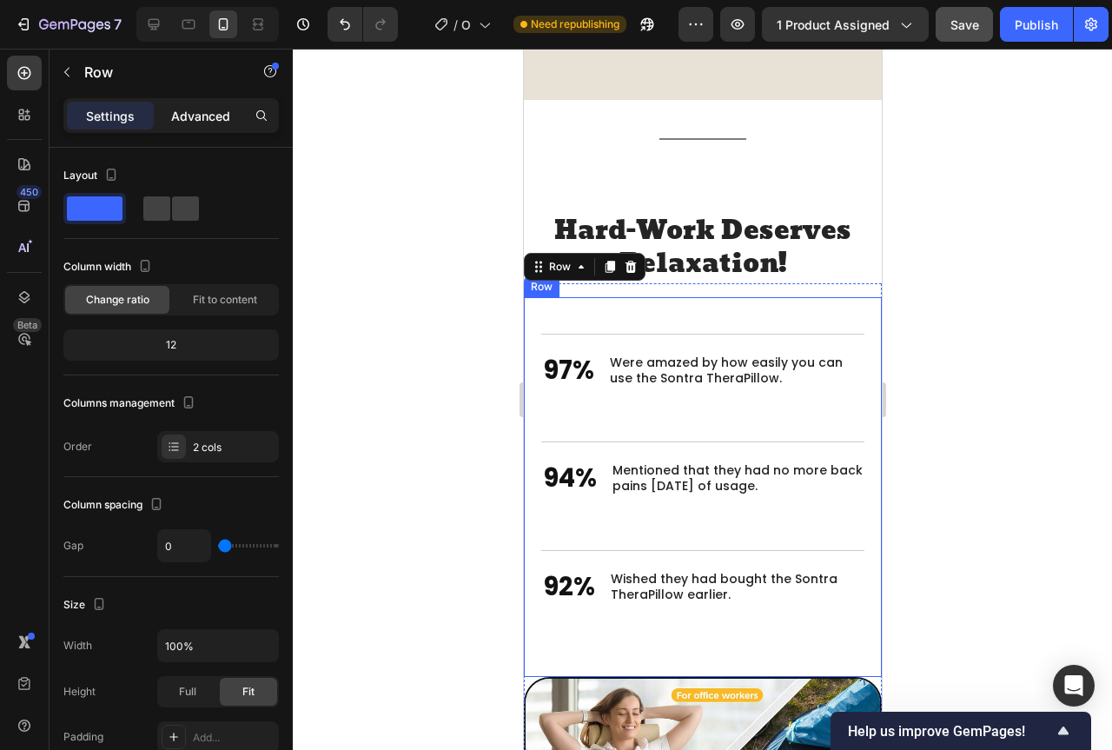
click at [218, 116] on p "Advanced" at bounding box center [200, 116] width 59 height 18
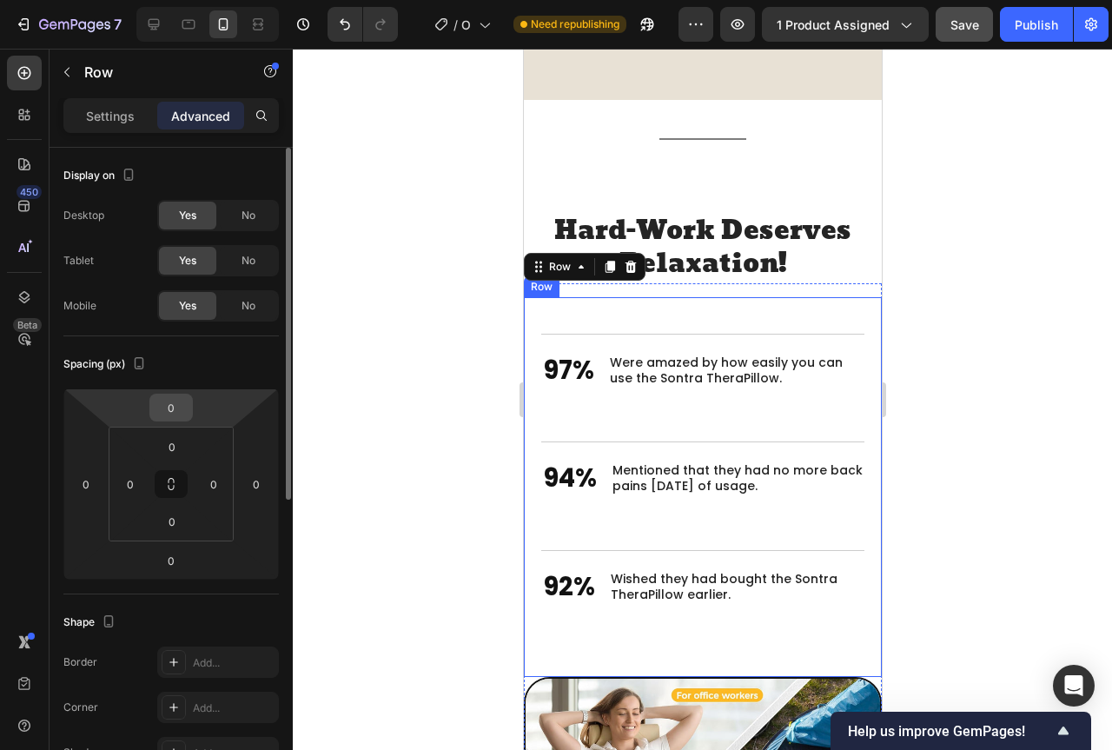
click at [169, 409] on input "0" at bounding box center [171, 407] width 35 height 26
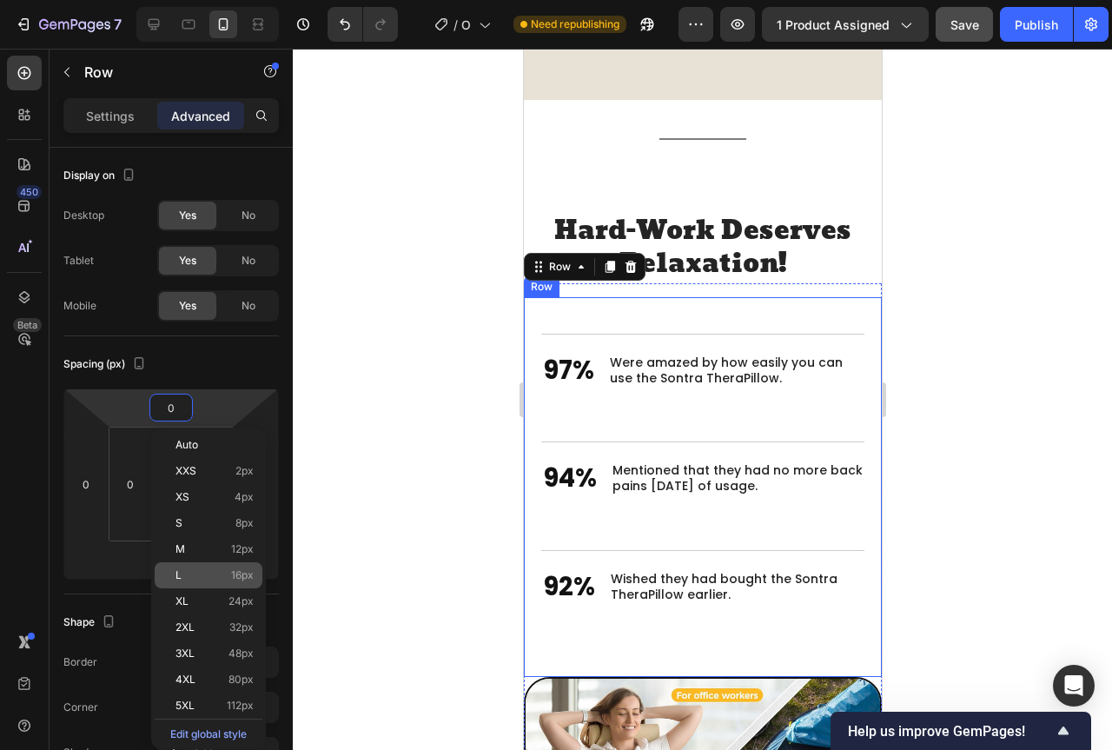
click at [216, 575] on p "L 16px" at bounding box center [214, 575] width 78 height 12
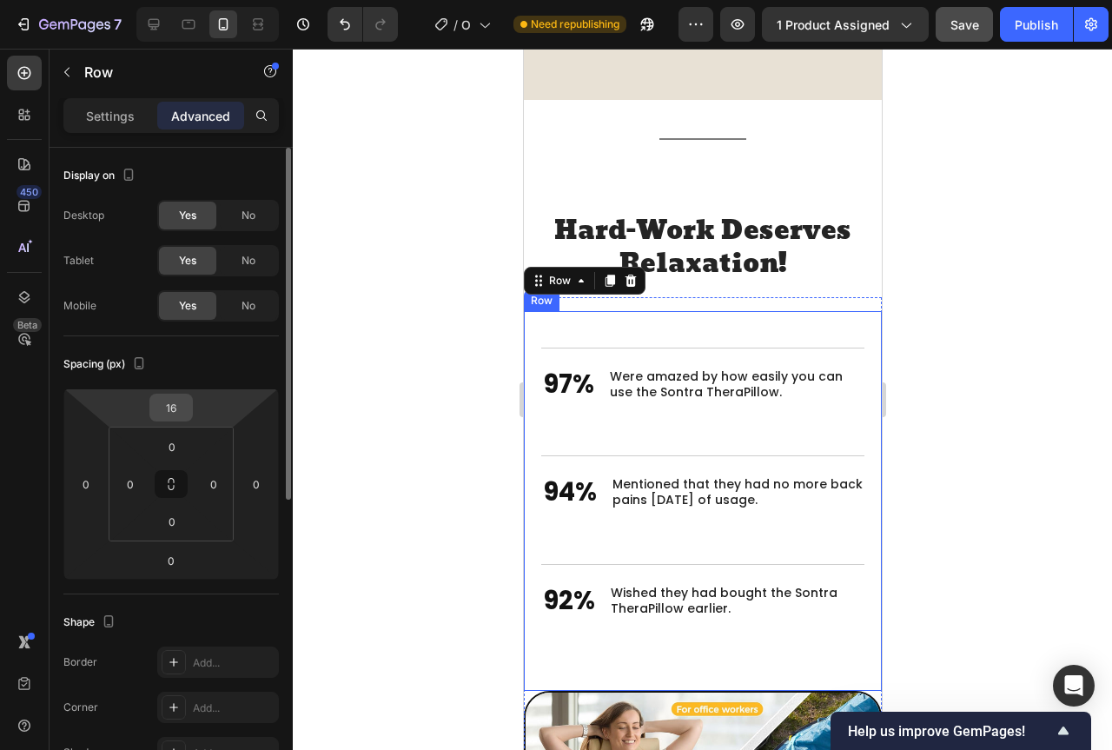
click at [175, 406] on input "16" at bounding box center [171, 407] width 35 height 26
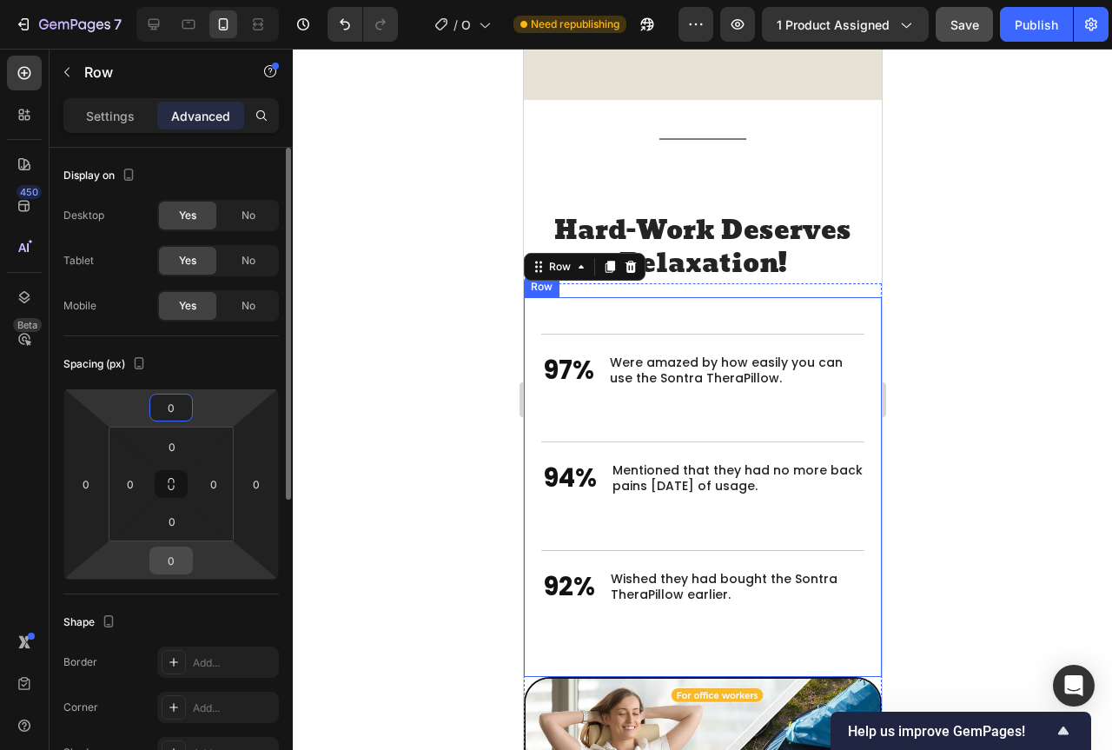
type input "0"
click at [169, 560] on input "0" at bounding box center [171, 560] width 35 height 26
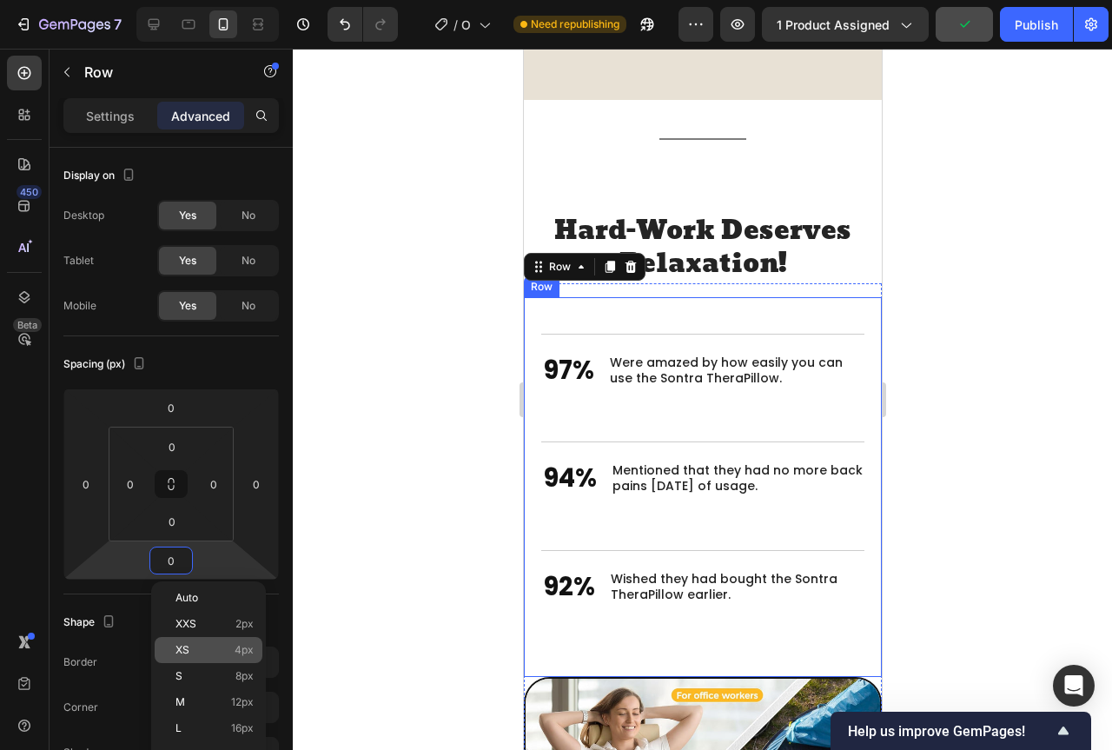
click at [215, 653] on p "XS 4px" at bounding box center [214, 650] width 78 height 12
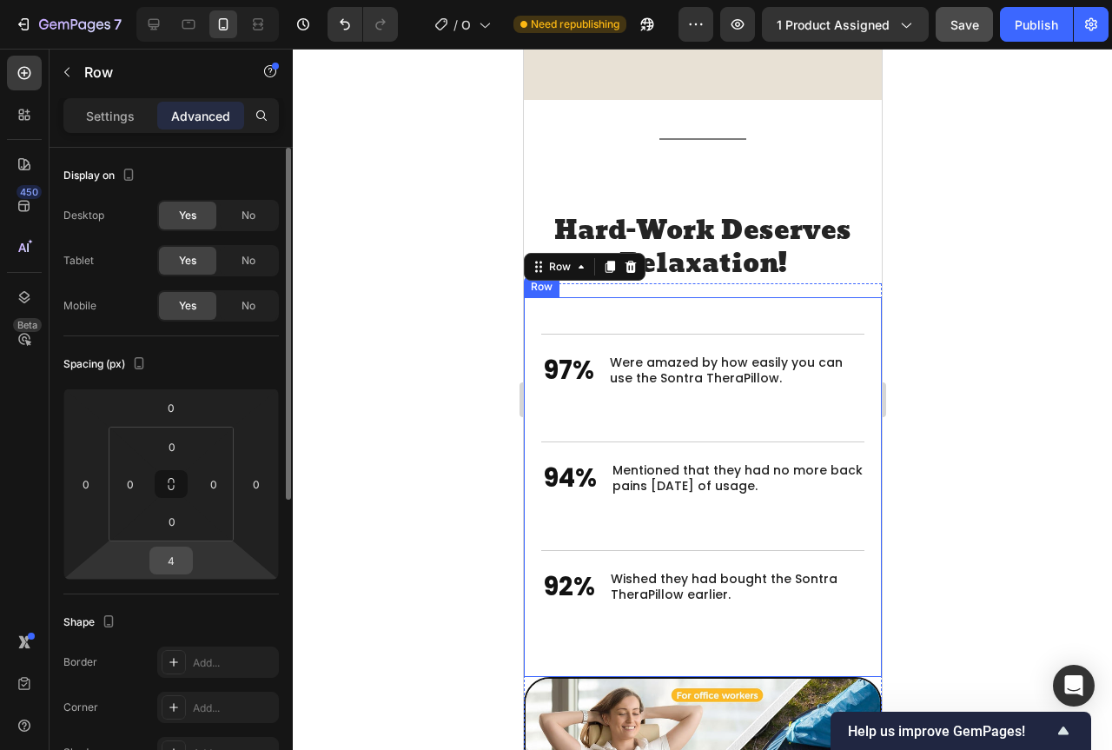
click at [170, 559] on input "4" at bounding box center [171, 560] width 35 height 26
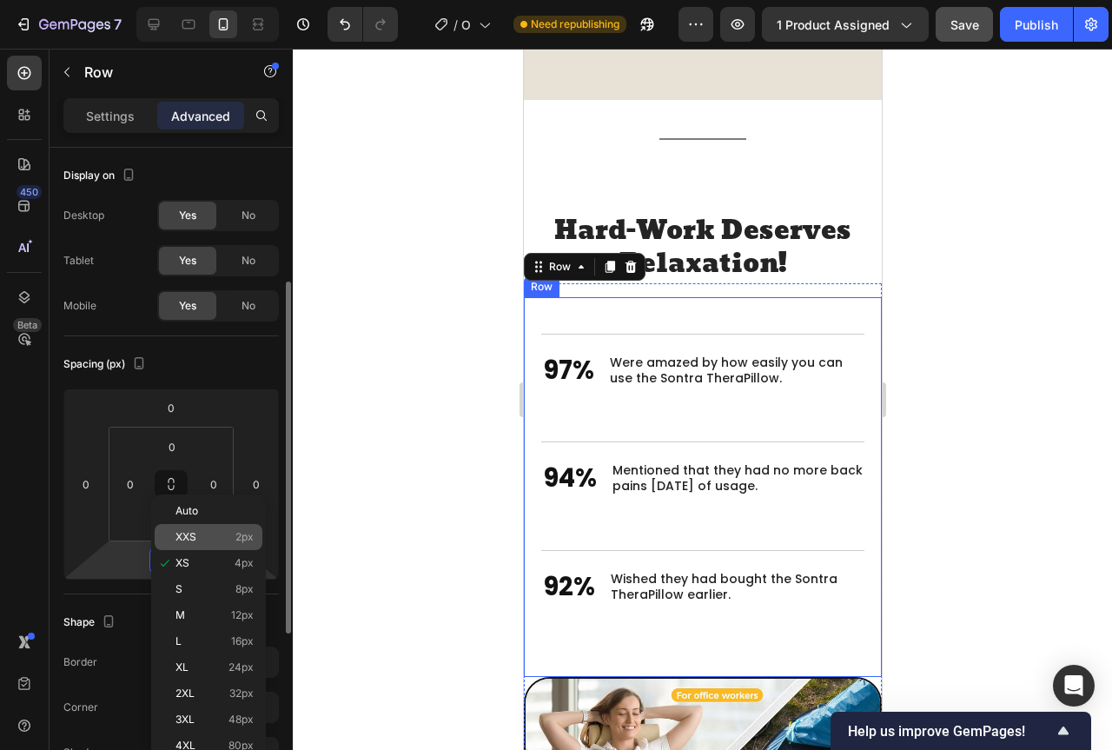
scroll to position [87, 0]
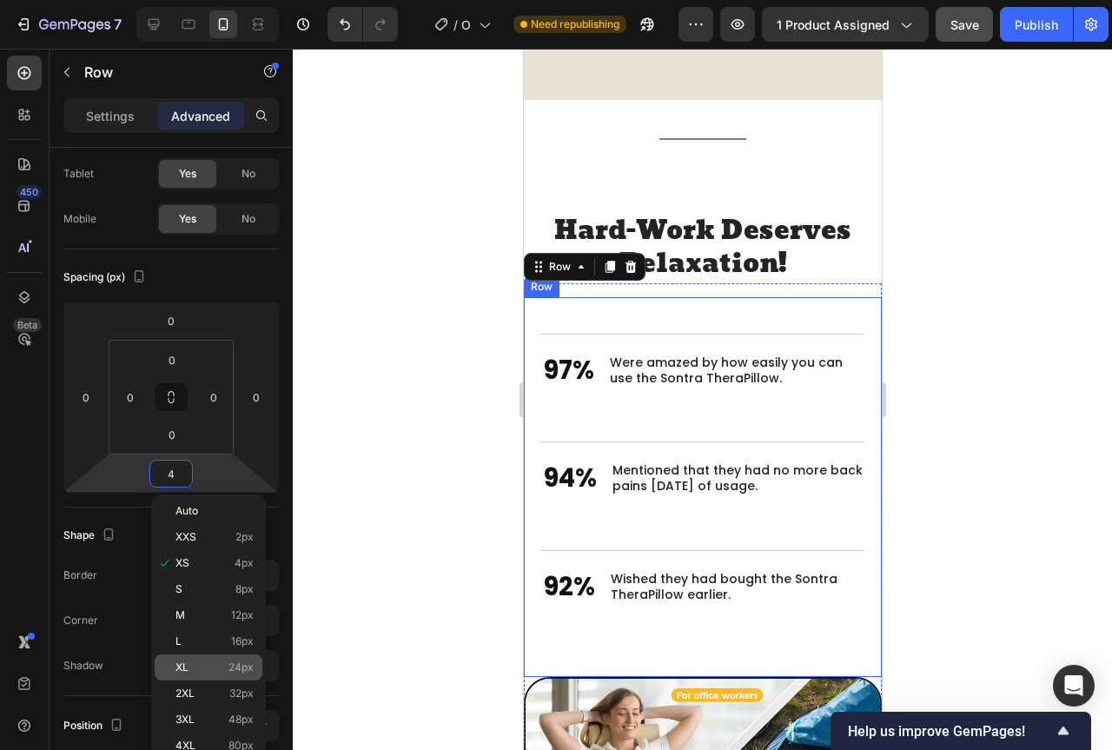
click at [214, 662] on p "XL 24px" at bounding box center [214, 667] width 78 height 12
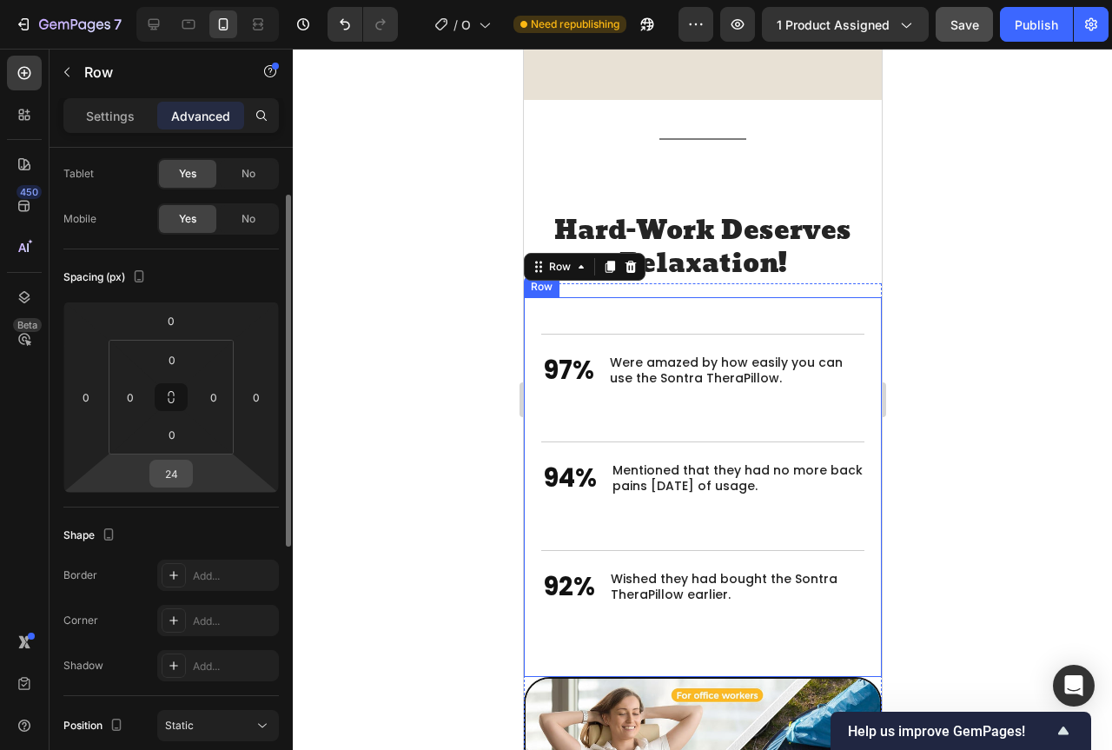
click at [182, 480] on input "24" at bounding box center [171, 473] width 35 height 26
type input "0"
click at [175, 326] on input "0" at bounding box center [171, 321] width 35 height 26
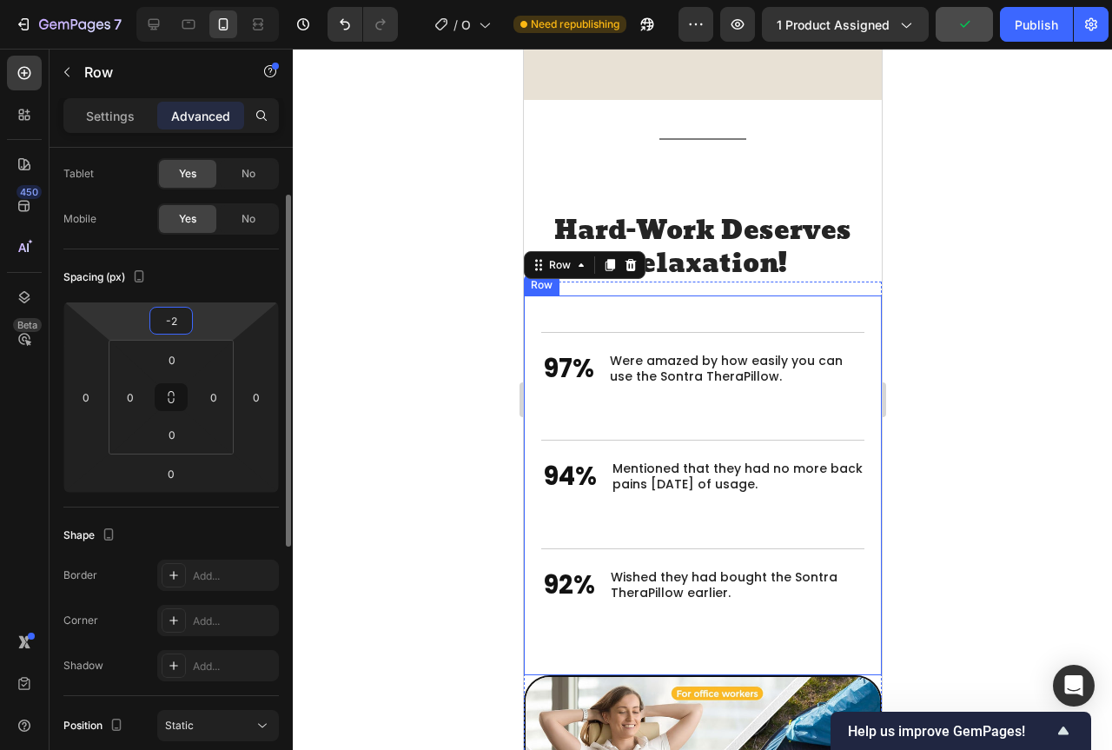
type input "-20"
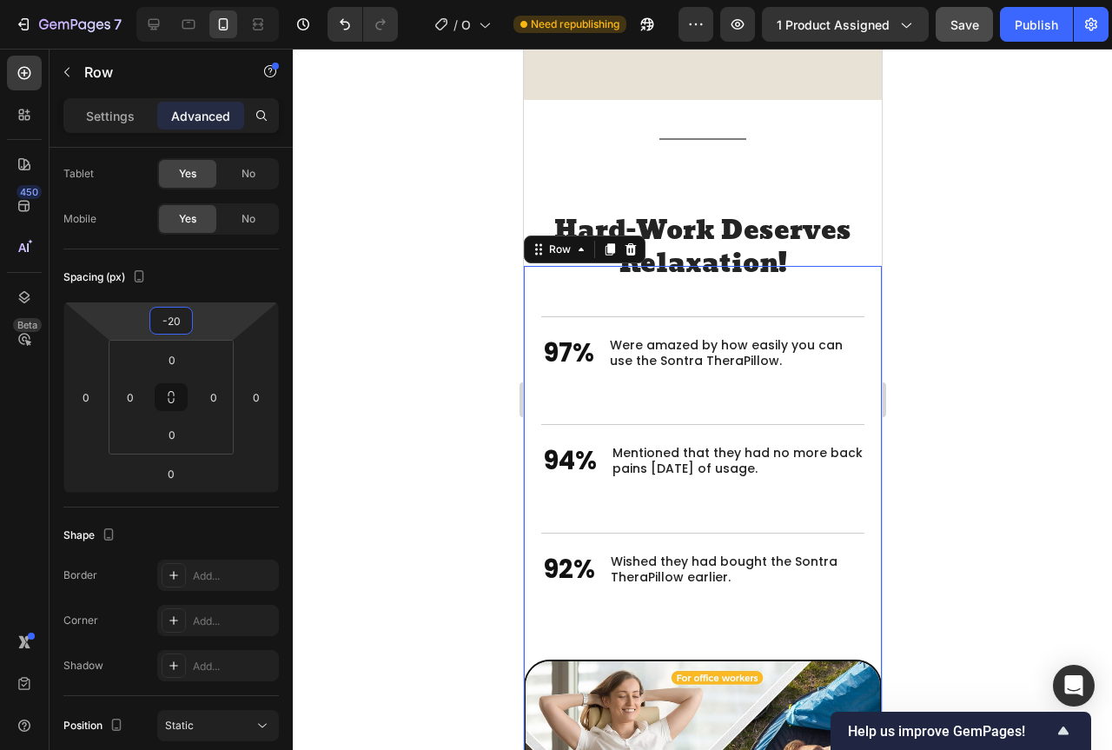
click at [938, 342] on div at bounding box center [702, 399] width 819 height 701
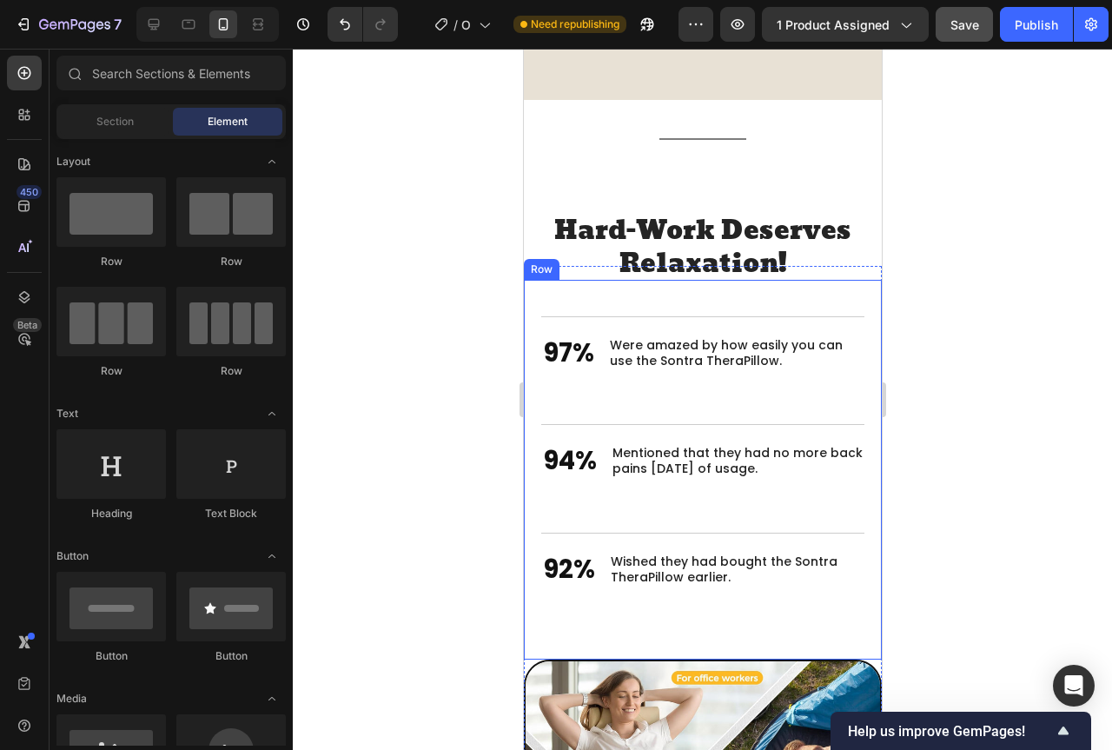
click at [536, 280] on div "Hard-Work Deserves Relaxation! Heading 97% Text Block Were amazed by how easily…" at bounding box center [702, 470] width 358 height 380
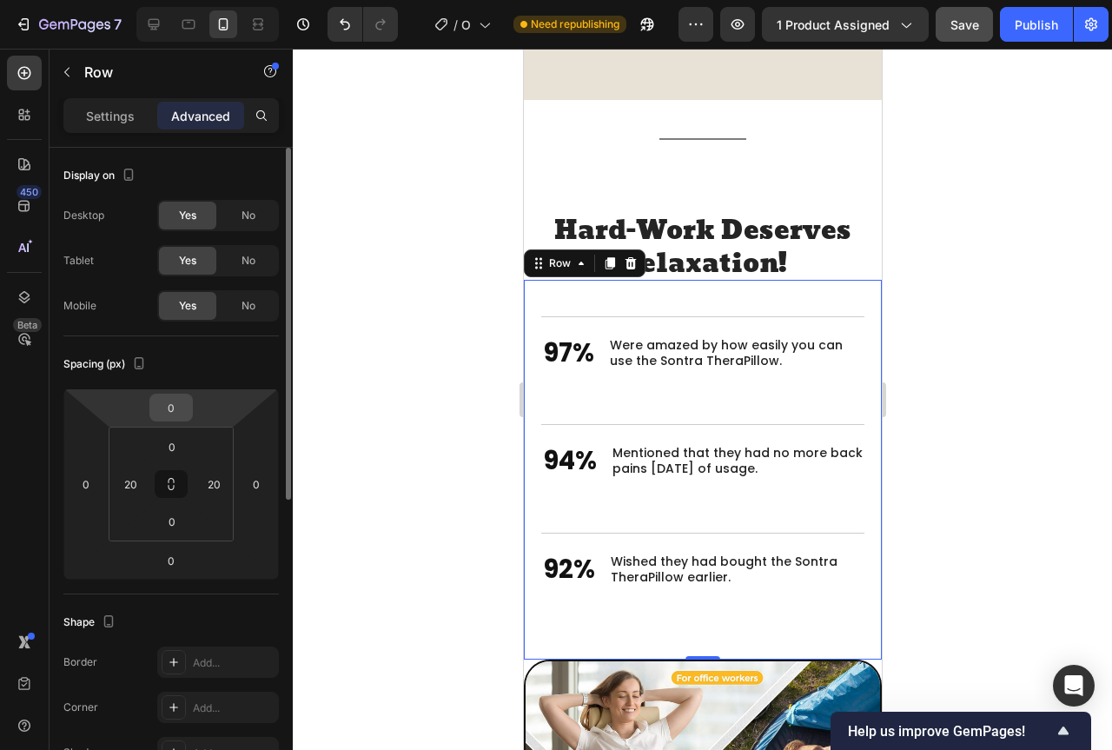
click at [182, 417] on input "0" at bounding box center [171, 407] width 35 height 26
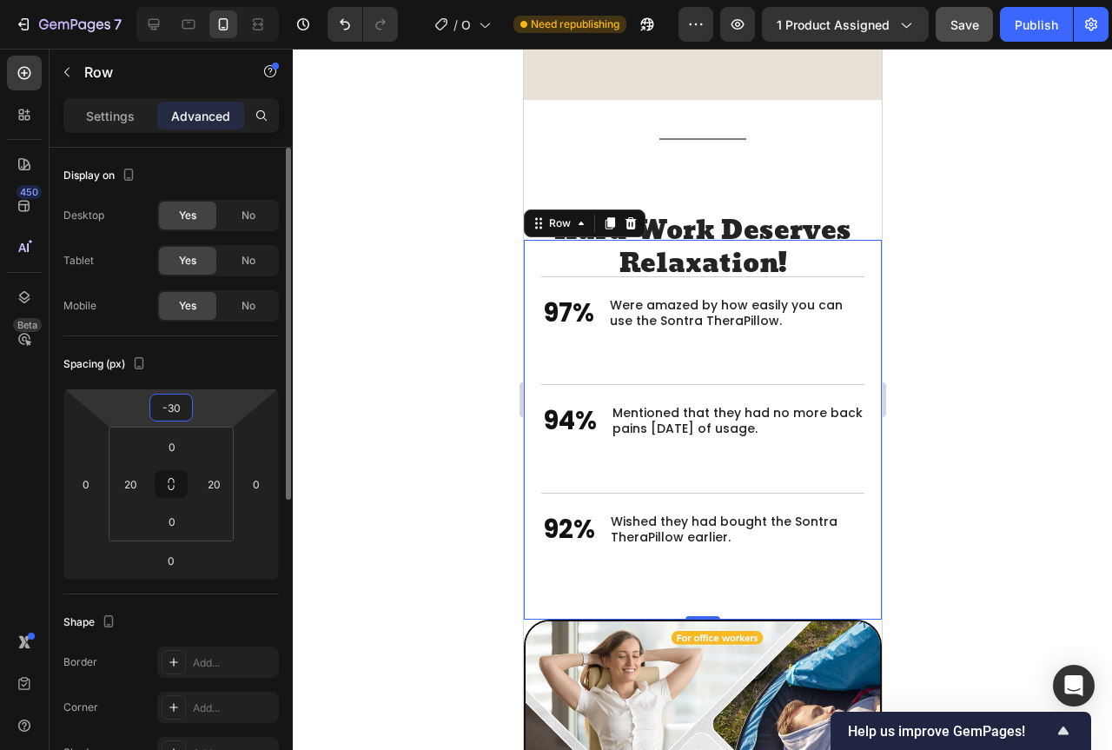
type input "-3"
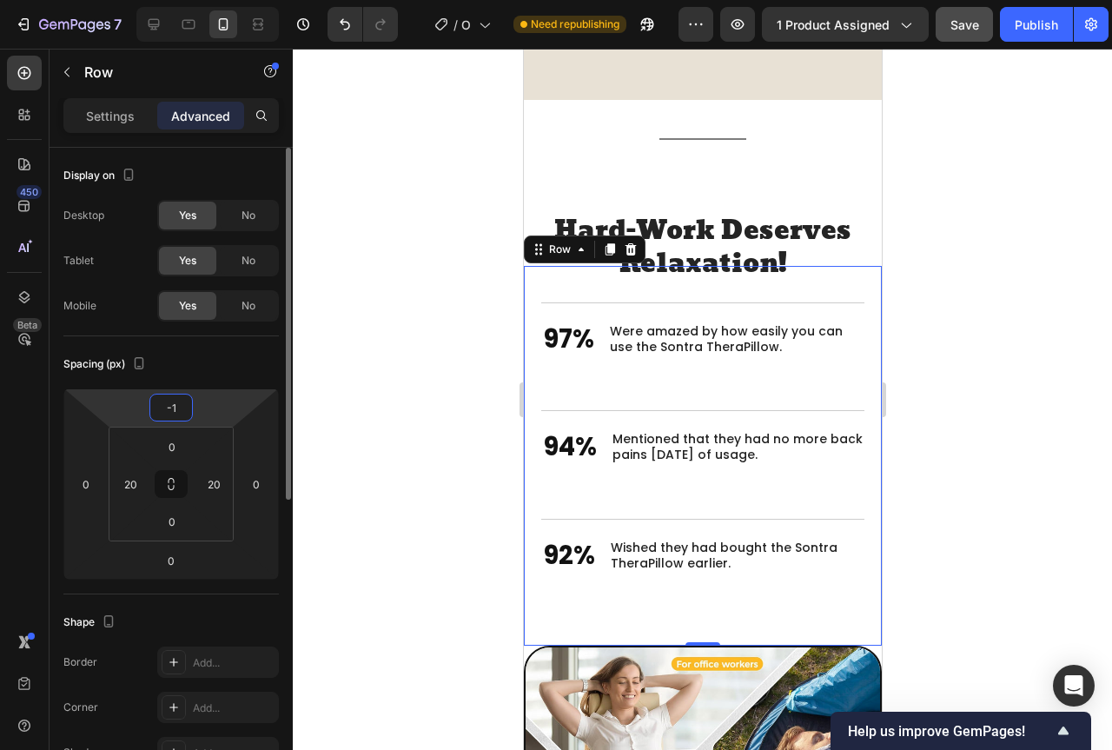
type input "-15"
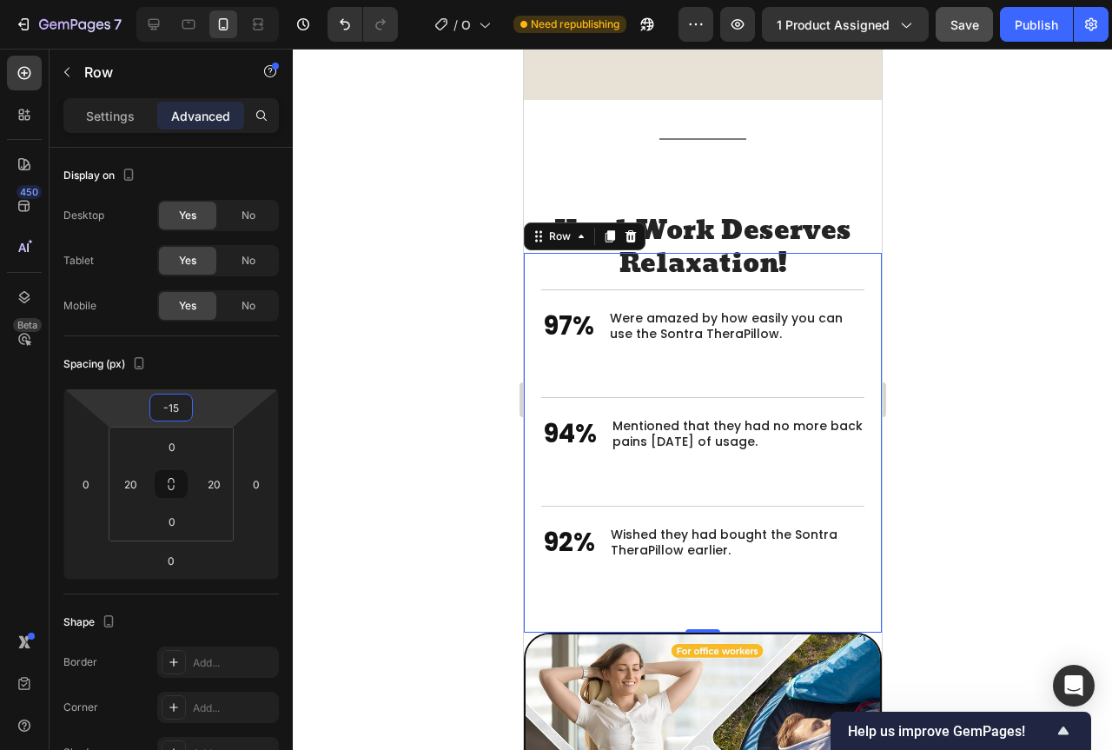
click at [1006, 328] on div at bounding box center [702, 399] width 819 height 701
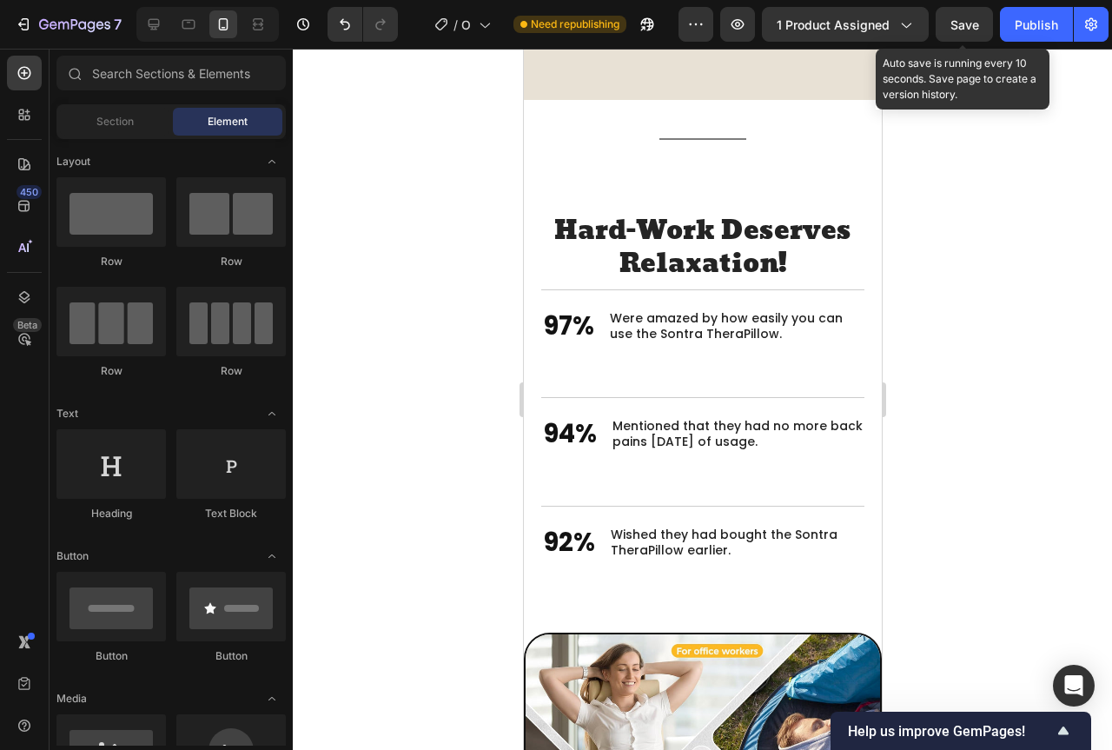
click at [964, 16] on button "Save" at bounding box center [964, 24] width 57 height 35
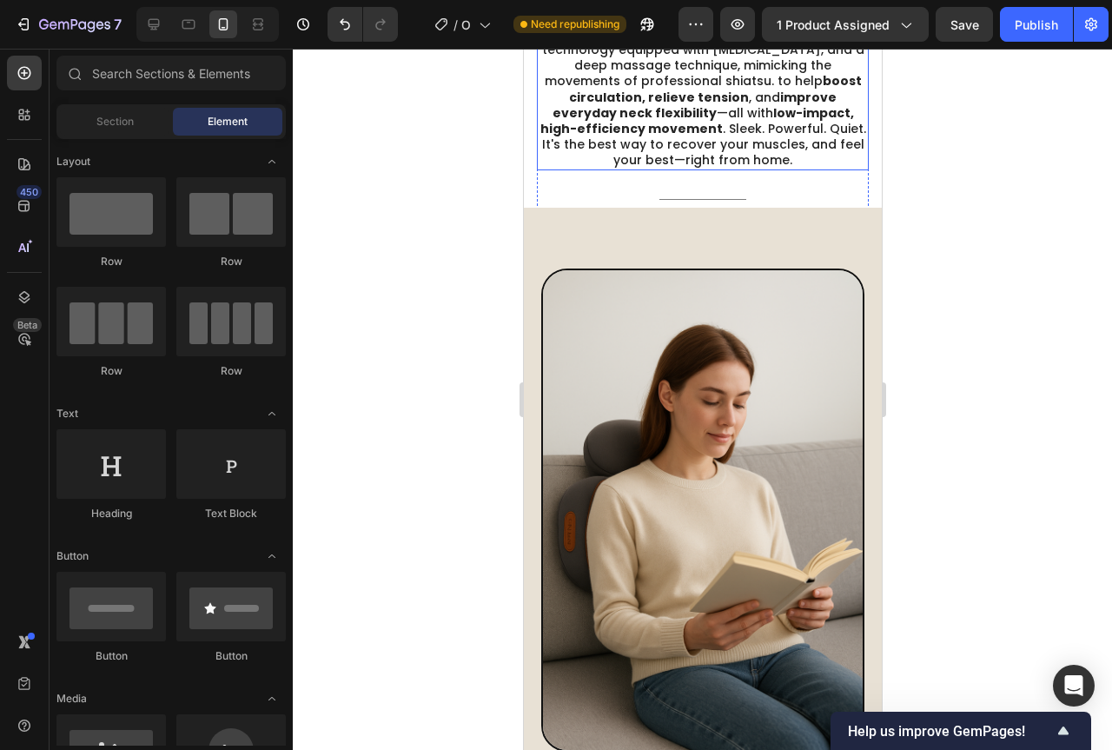
scroll to position [434, 0]
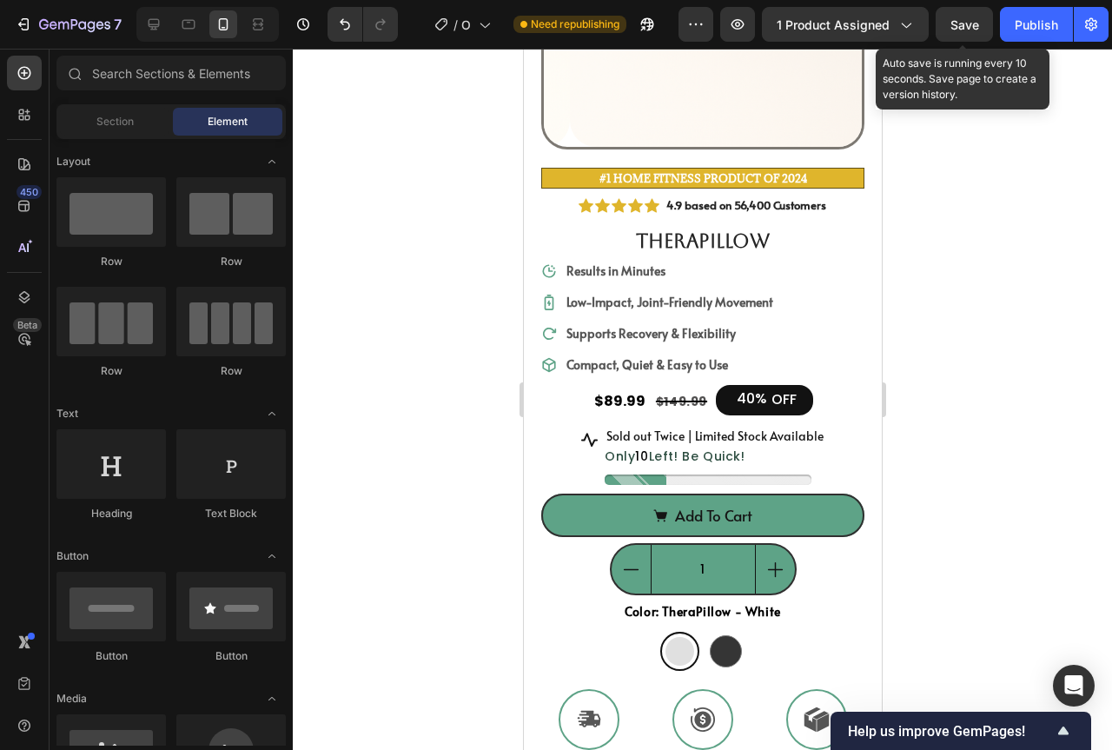
click at [966, 25] on span "Save" at bounding box center [964, 24] width 29 height 15
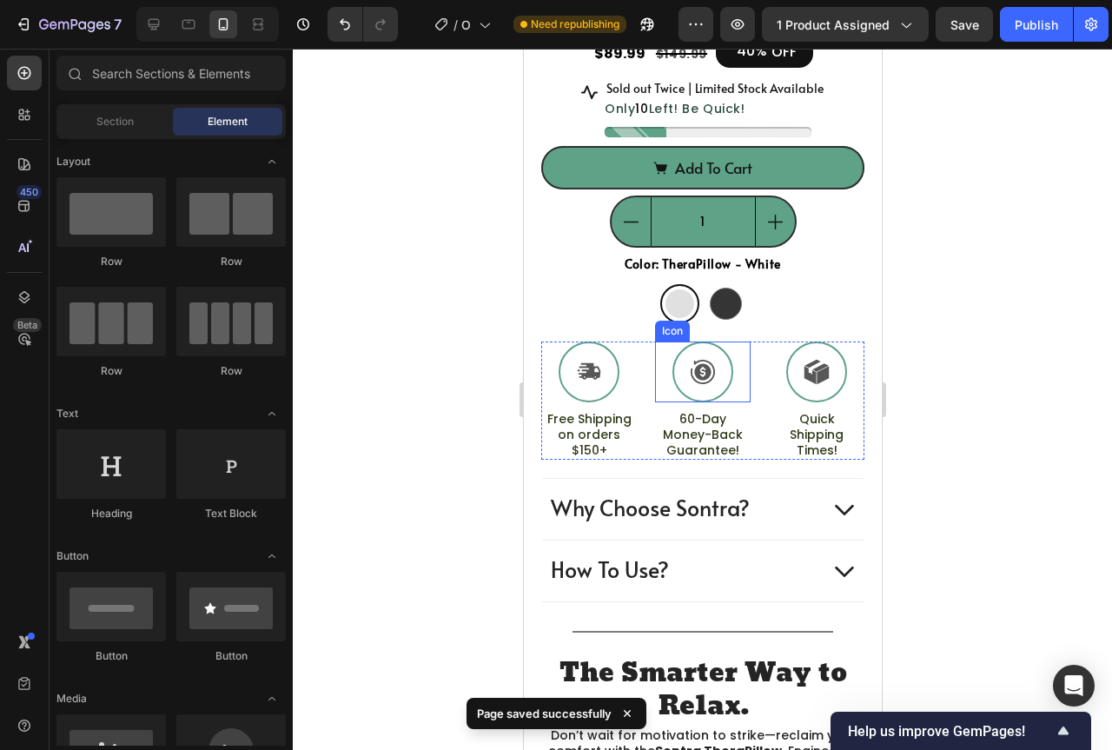
scroll to position [869, 0]
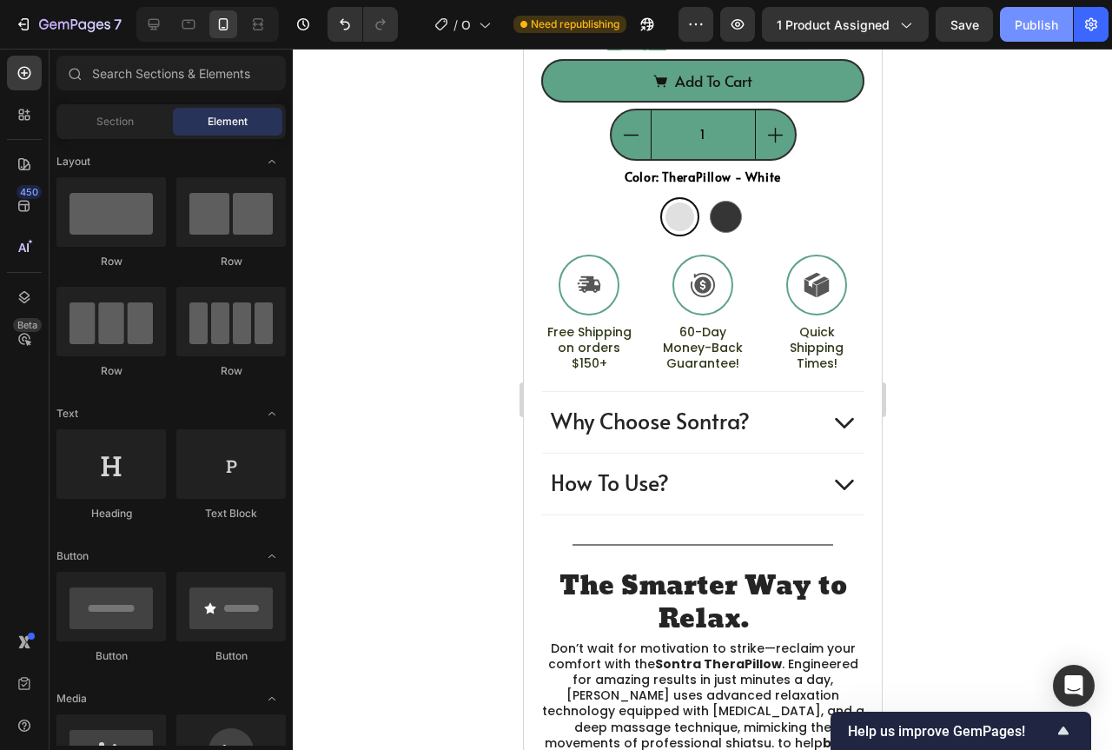
click at [1030, 16] on div "Publish" at bounding box center [1036, 25] width 43 height 18
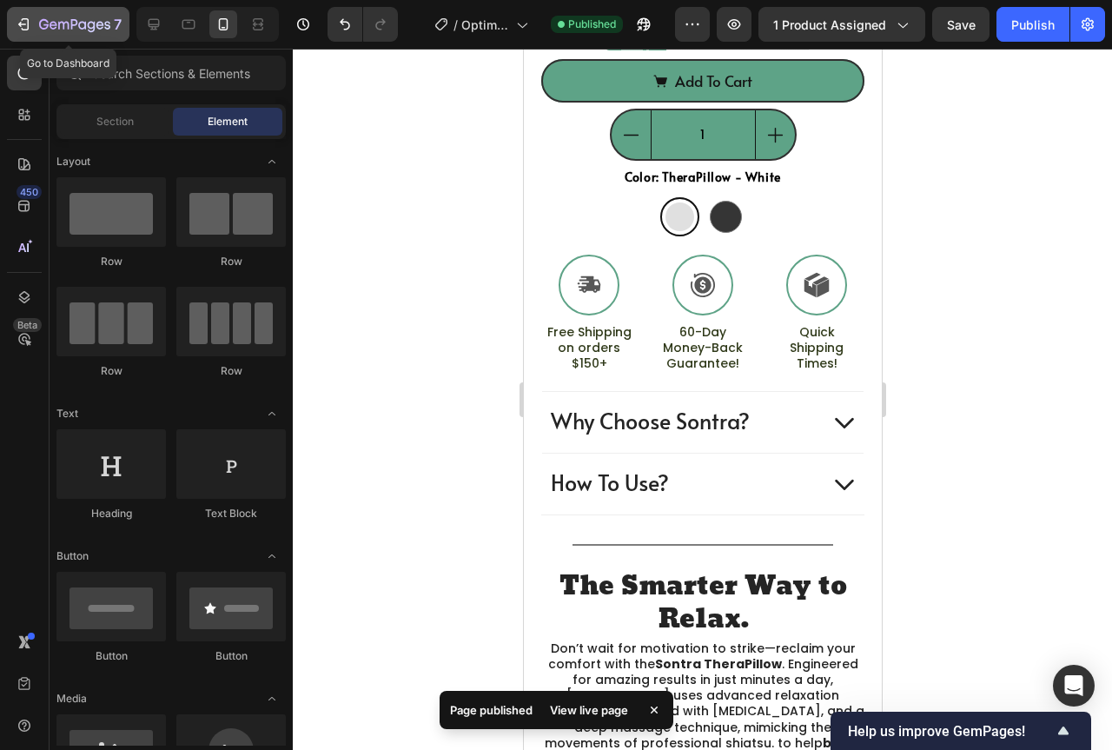
click at [18, 23] on icon "button" at bounding box center [23, 24] width 17 height 17
